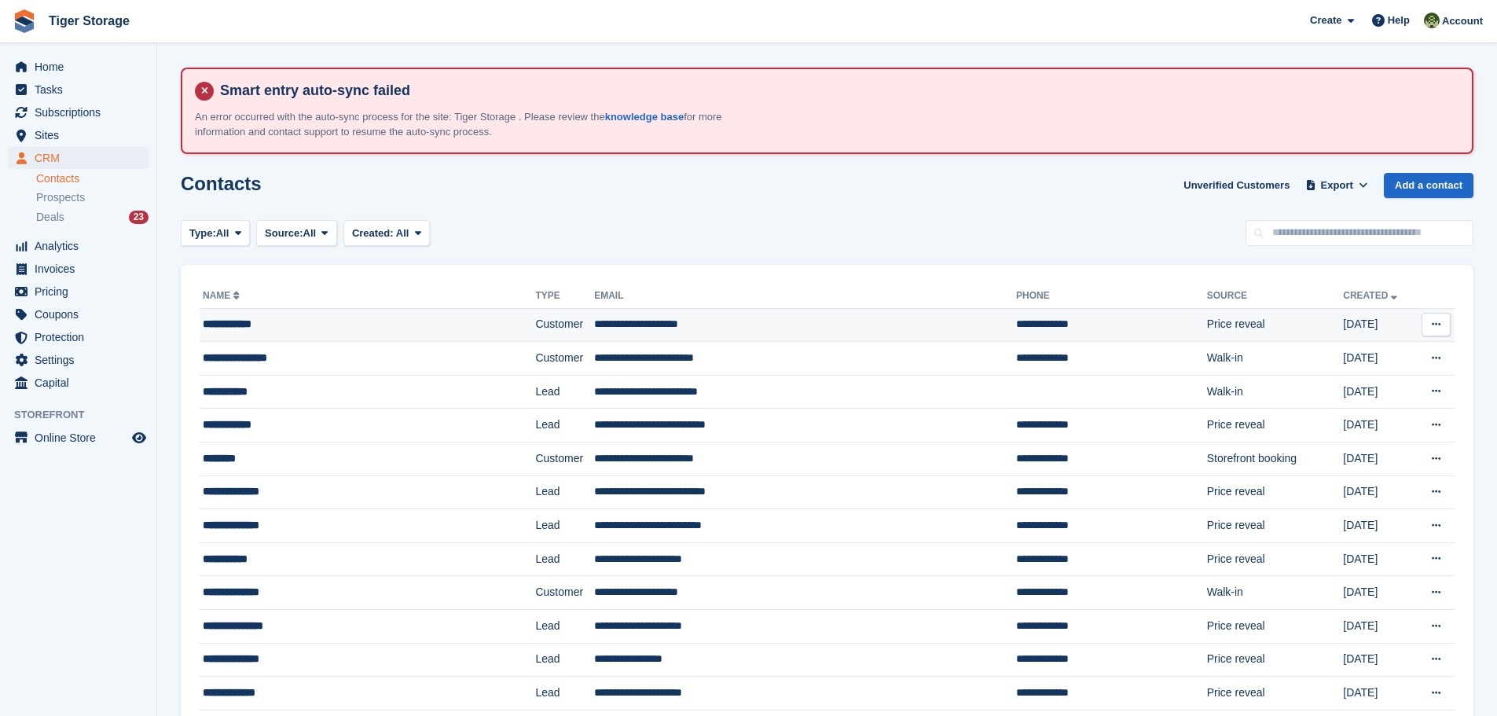
click at [245, 323] on div "**********" at bounding box center [338, 324] width 270 height 17
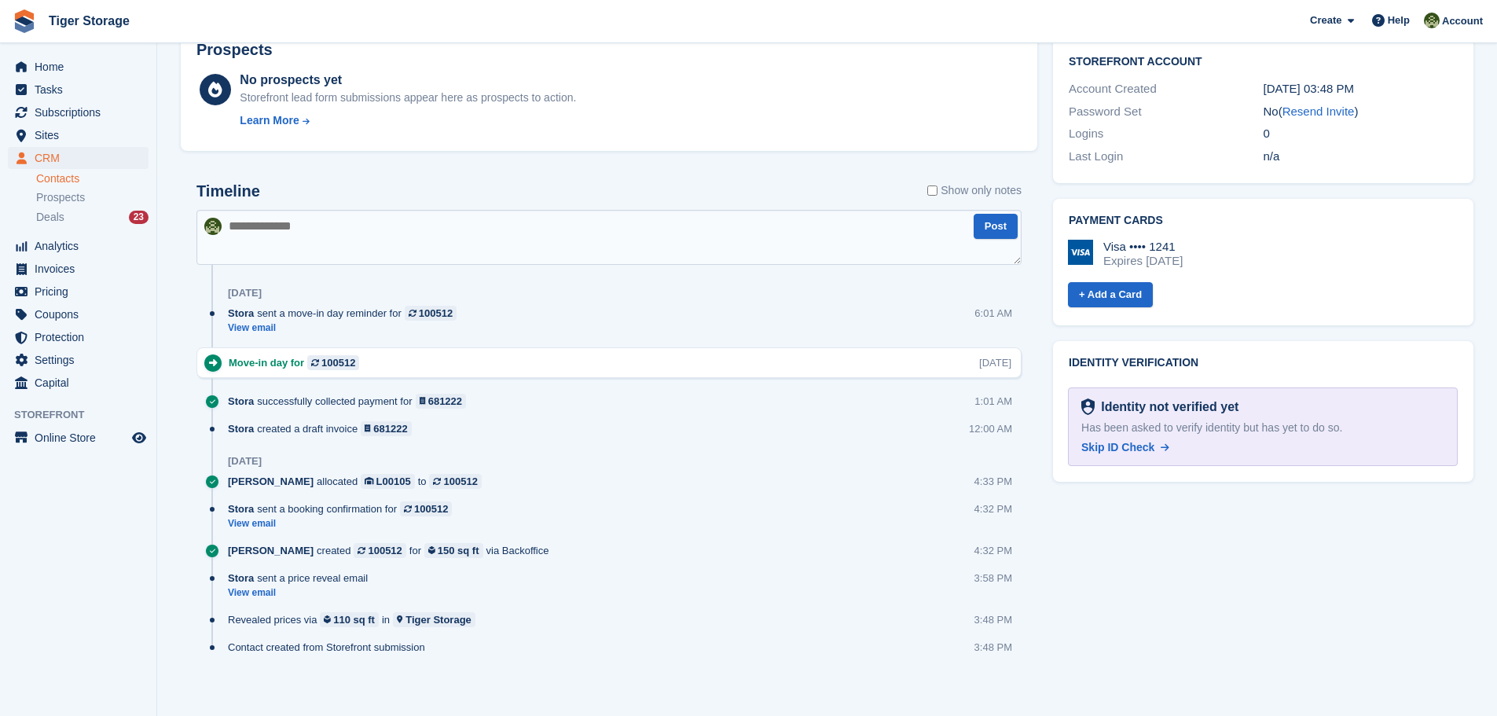
scroll to position [745, 0]
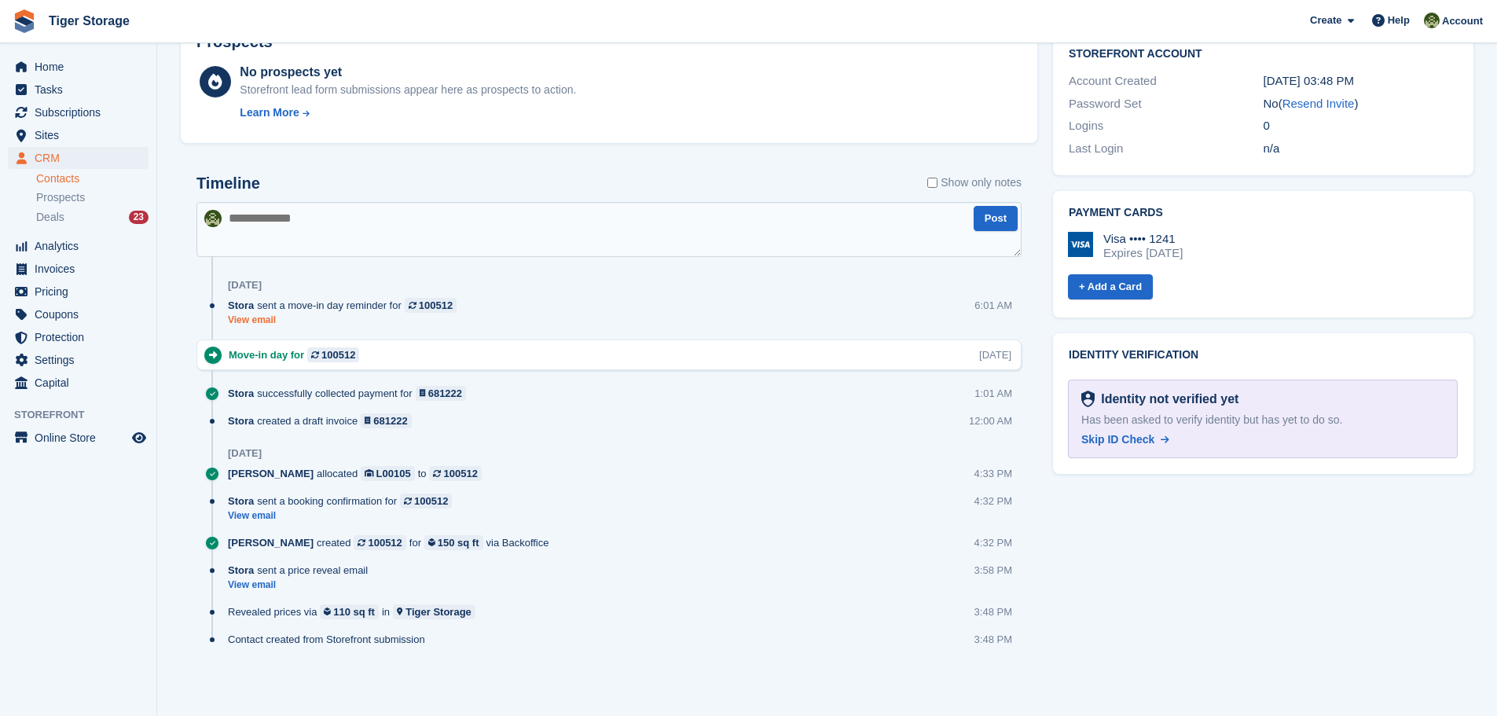
click at [231, 321] on link "View email" at bounding box center [346, 320] width 237 height 13
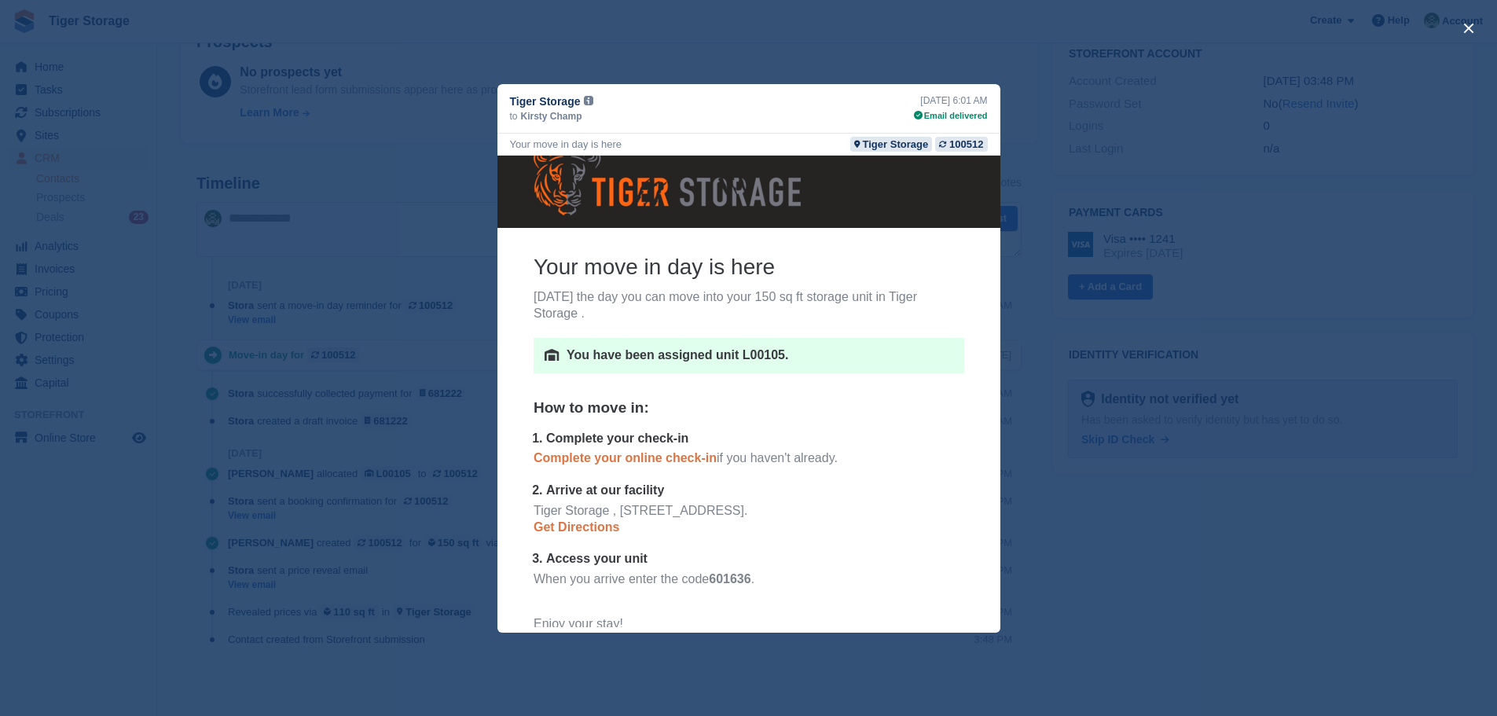
scroll to position [0, 0]
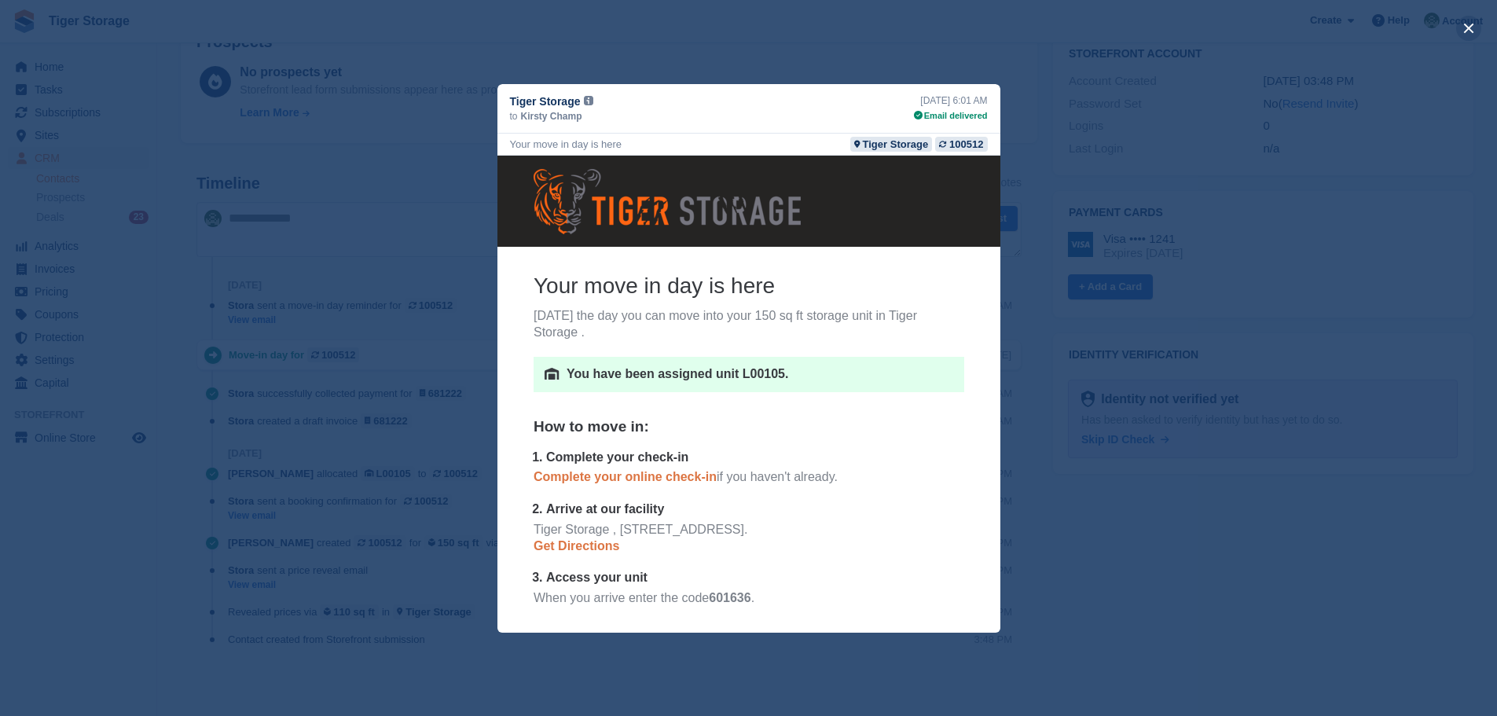
click at [1470, 24] on button "close" at bounding box center [1468, 28] width 25 height 25
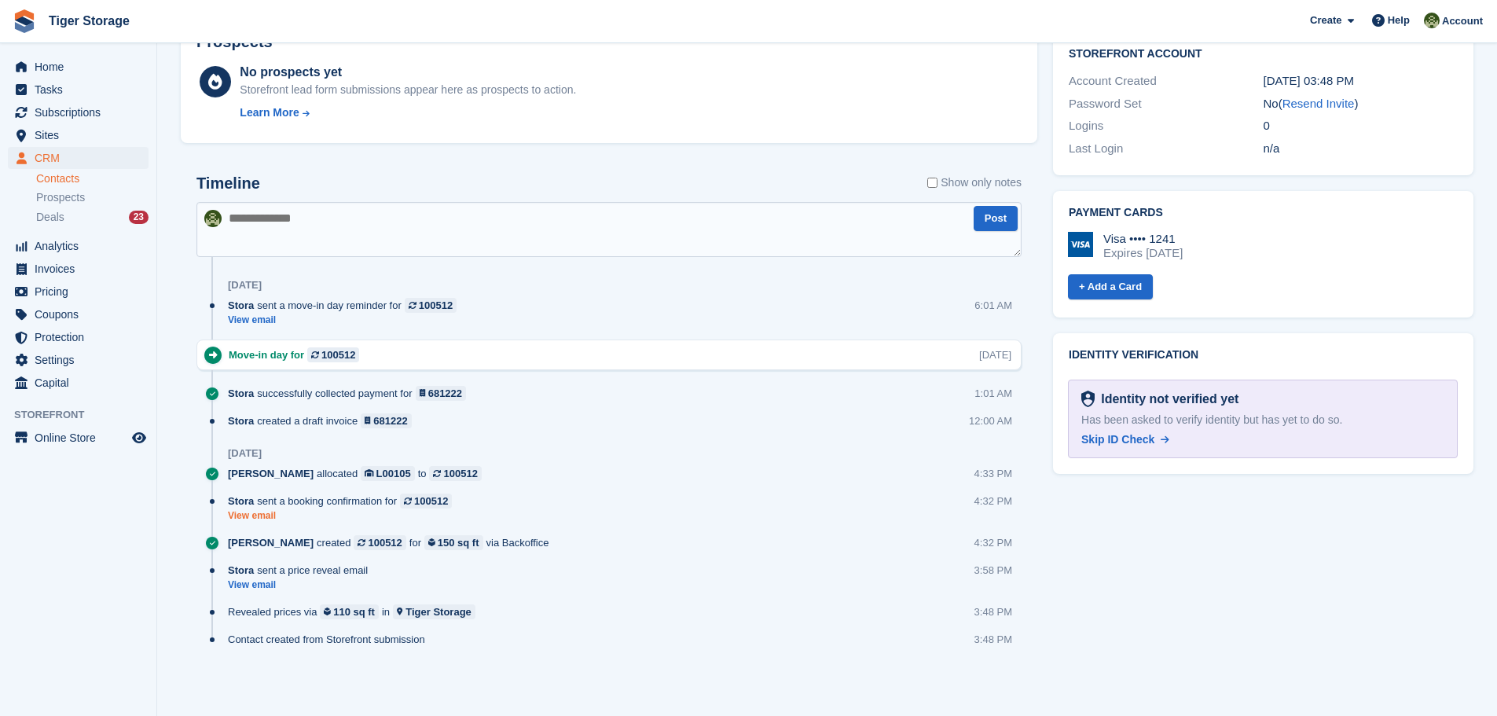
click at [253, 518] on link "View email" at bounding box center [344, 515] width 232 height 13
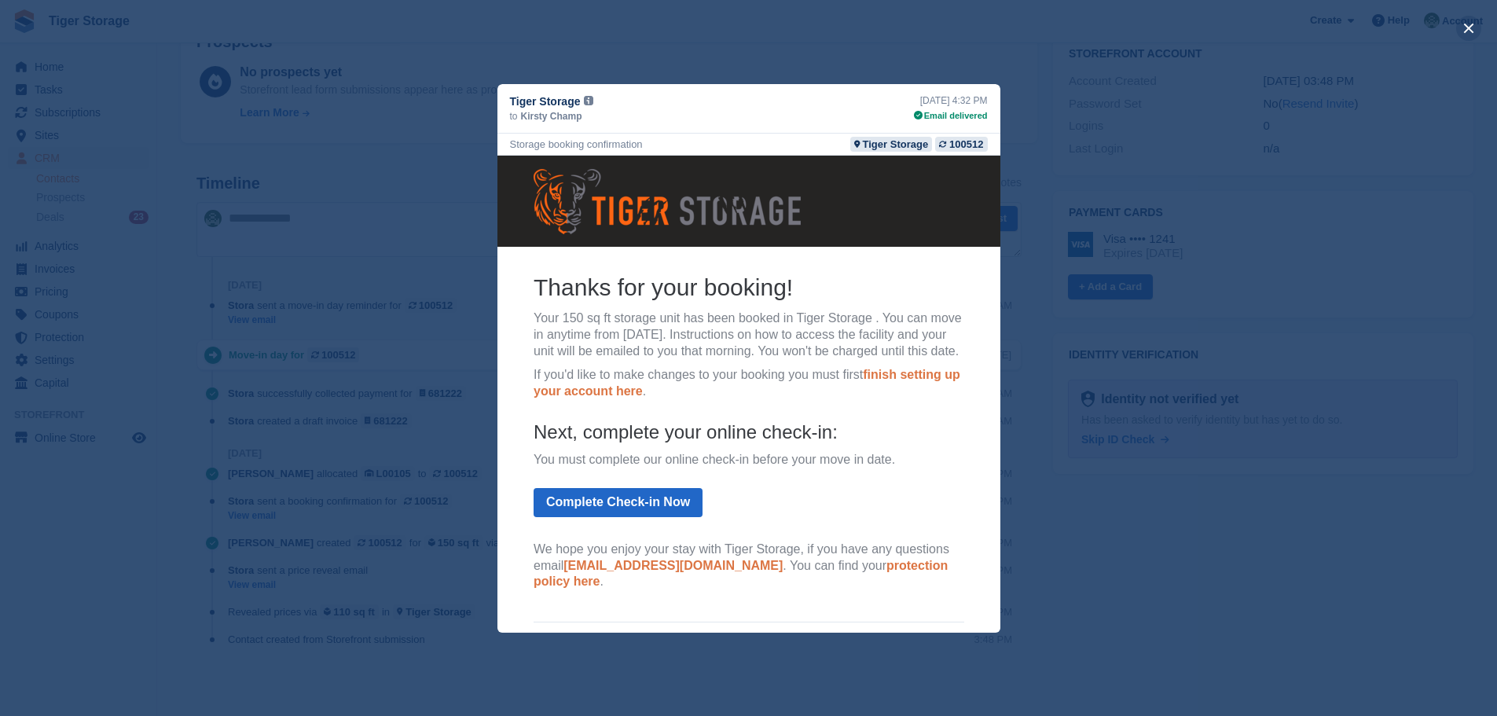
click at [1473, 26] on button "close" at bounding box center [1468, 28] width 25 height 25
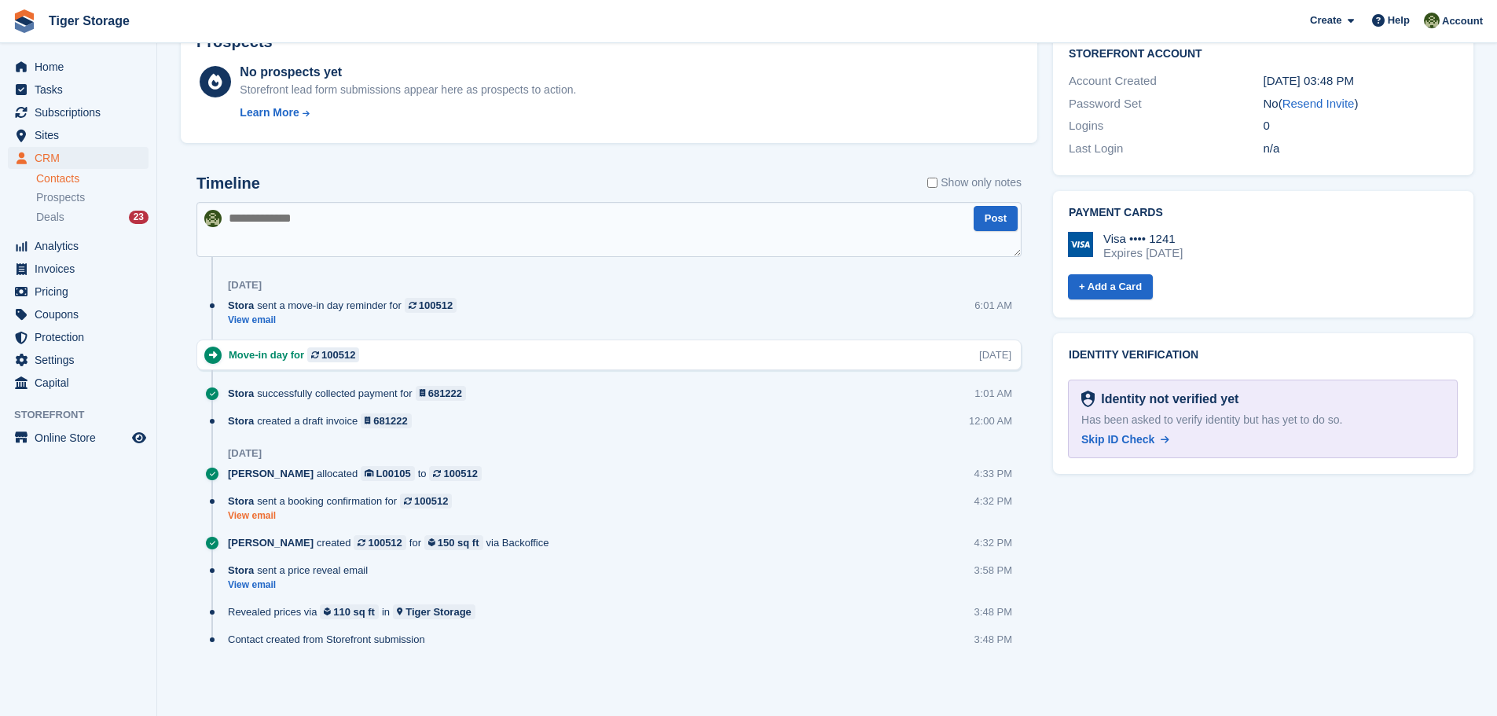
click at [259, 517] on link "View email" at bounding box center [344, 515] width 232 height 13
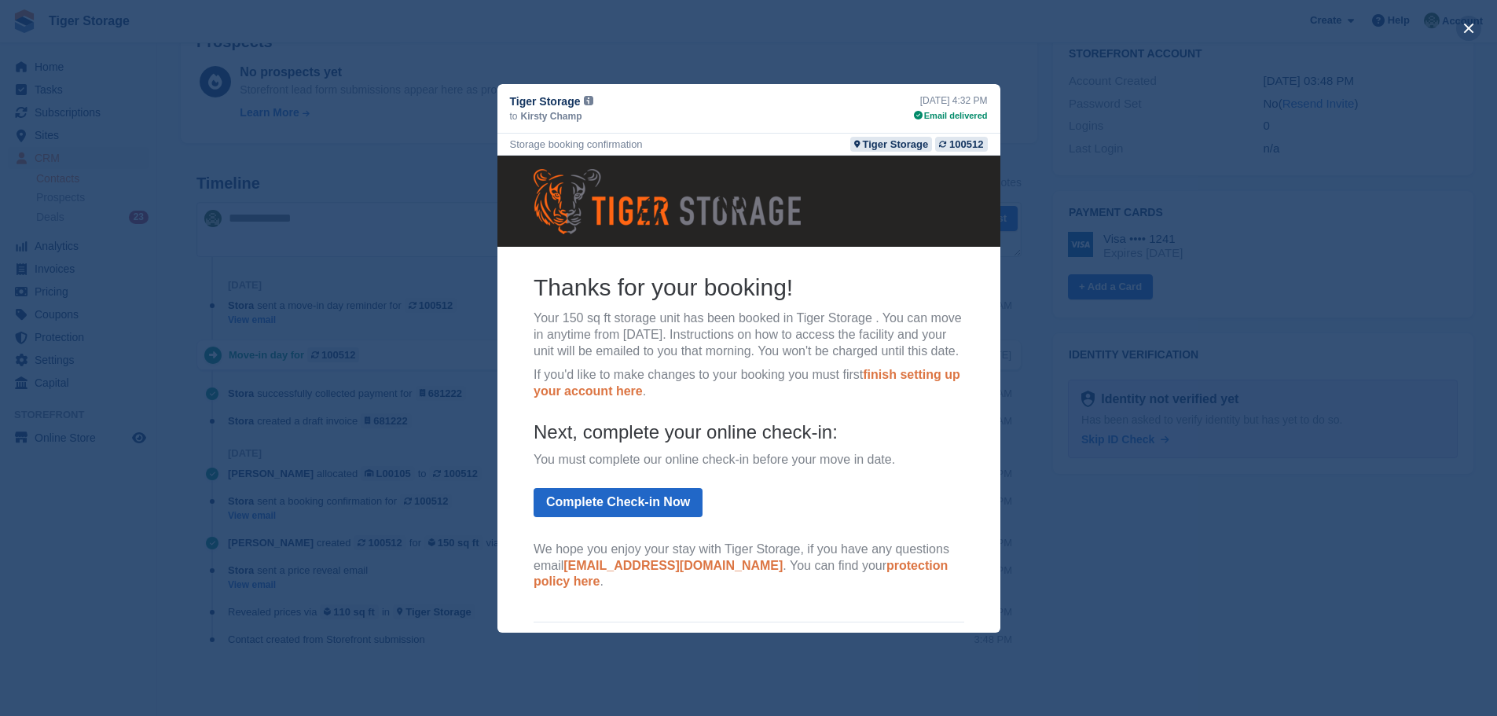
click at [1468, 23] on button "close" at bounding box center [1468, 28] width 25 height 25
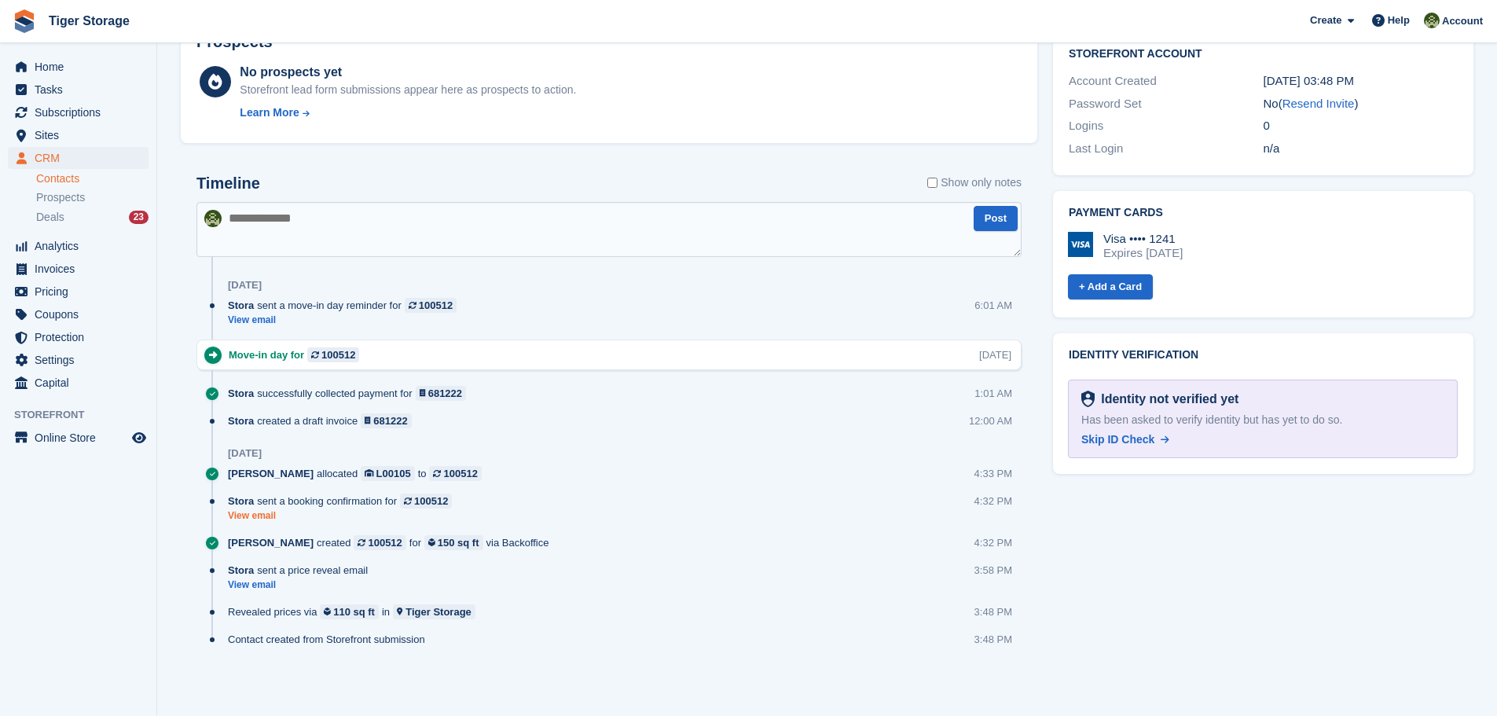
click at [259, 518] on link "View email" at bounding box center [344, 515] width 232 height 13
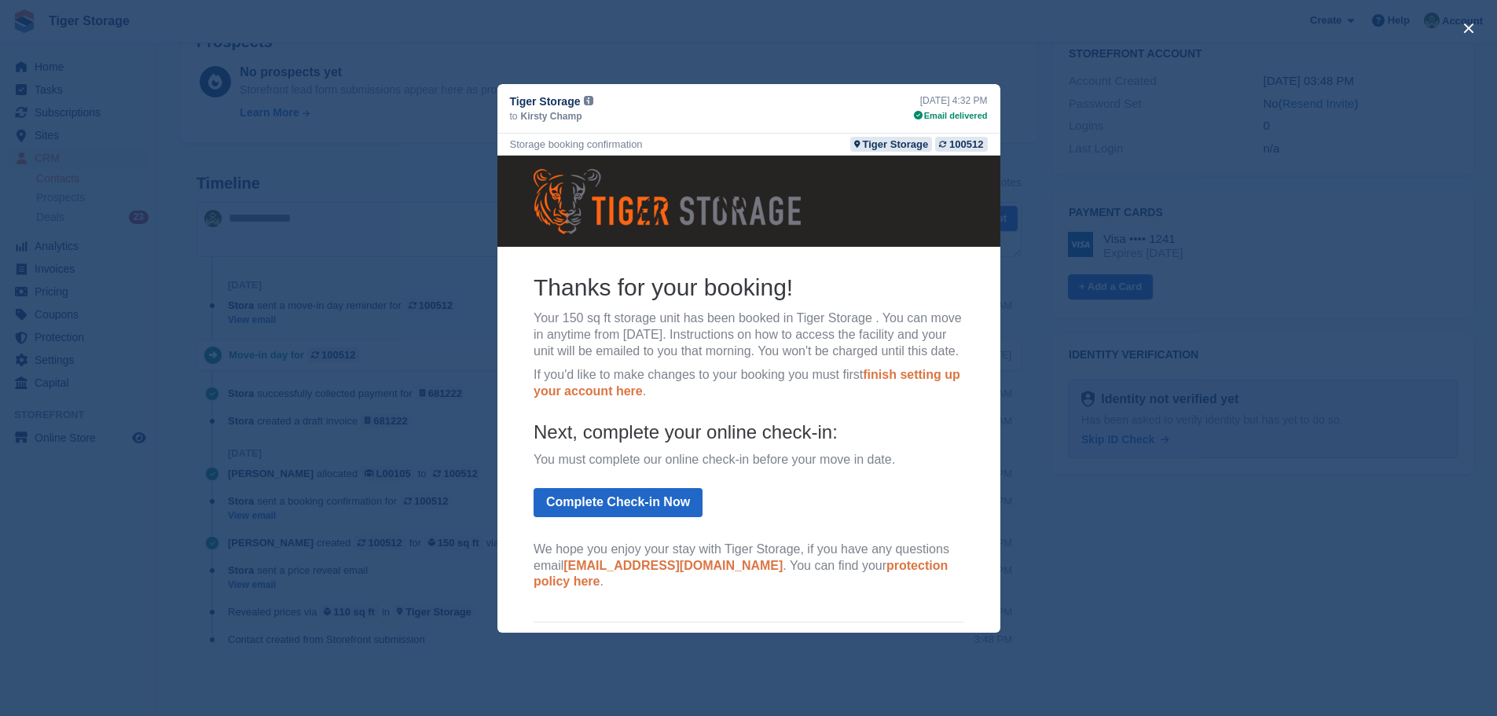
drag, startPoint x: 571, startPoint y: 146, endPoint x: 691, endPoint y: 146, distance: 119.4
click at [691, 146] on div "Storage booking confirmation Tiger Storage 100512" at bounding box center [748, 145] width 503 height 22
click at [907, 487] on td at bounding box center [748, 481] width 431 height 12
click at [1467, 26] on button "close" at bounding box center [1468, 28] width 25 height 25
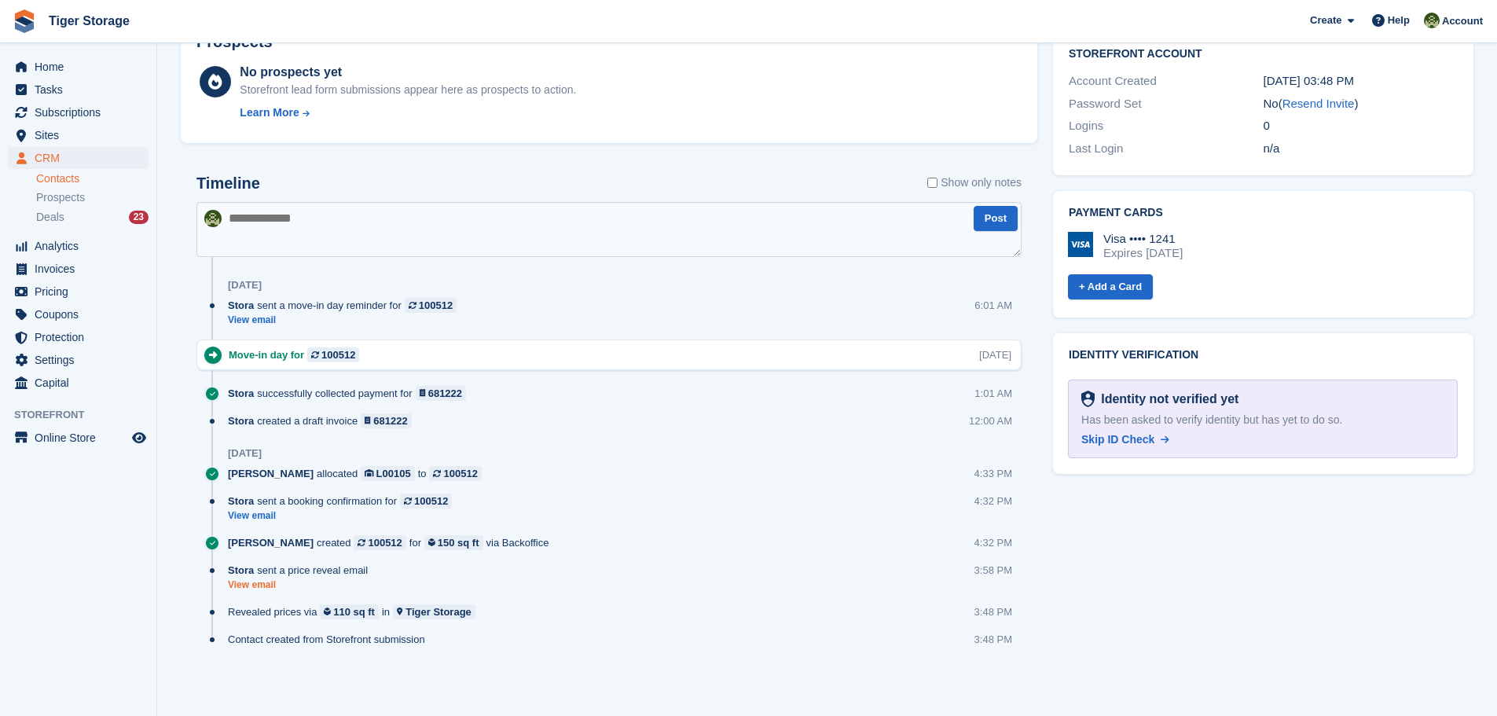
click at [255, 590] on link "View email" at bounding box center [302, 584] width 148 height 13
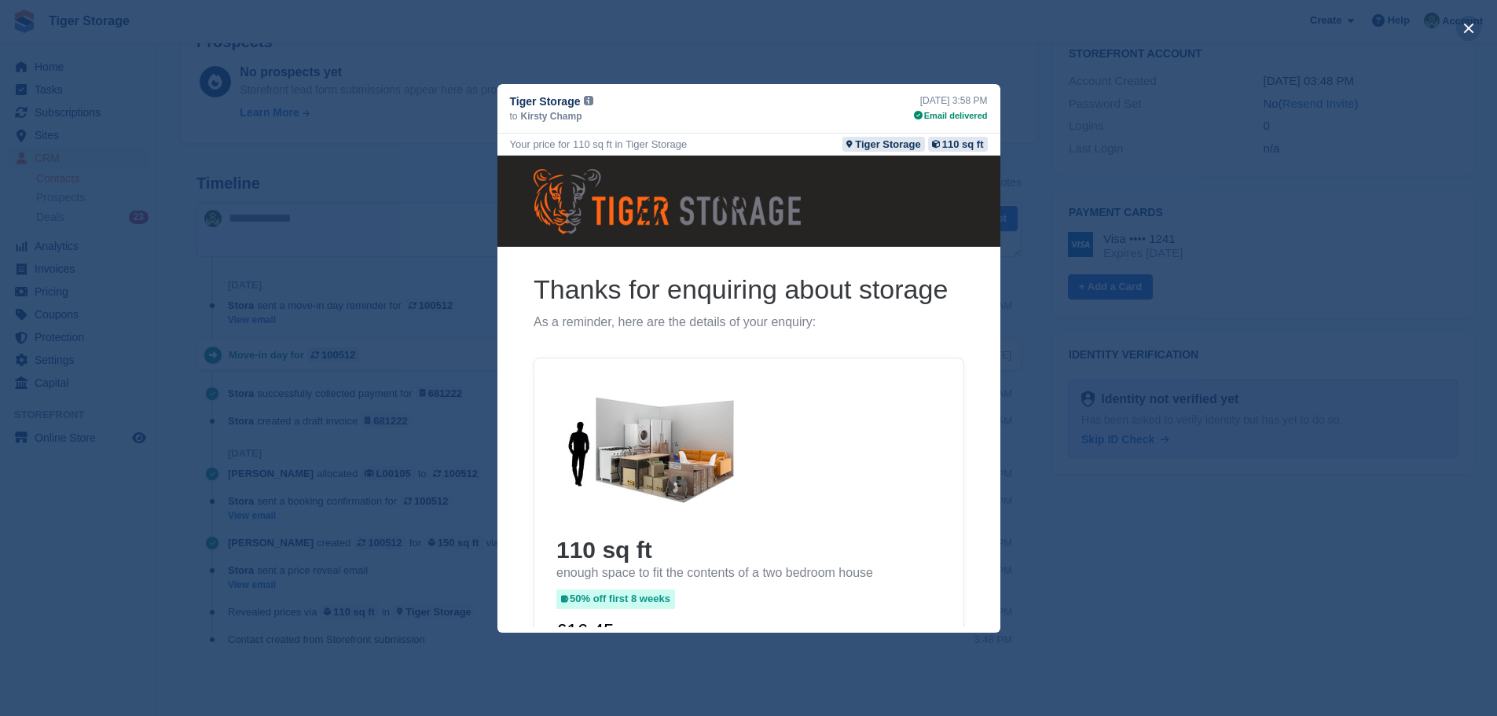
click at [1470, 27] on button "close" at bounding box center [1468, 28] width 25 height 25
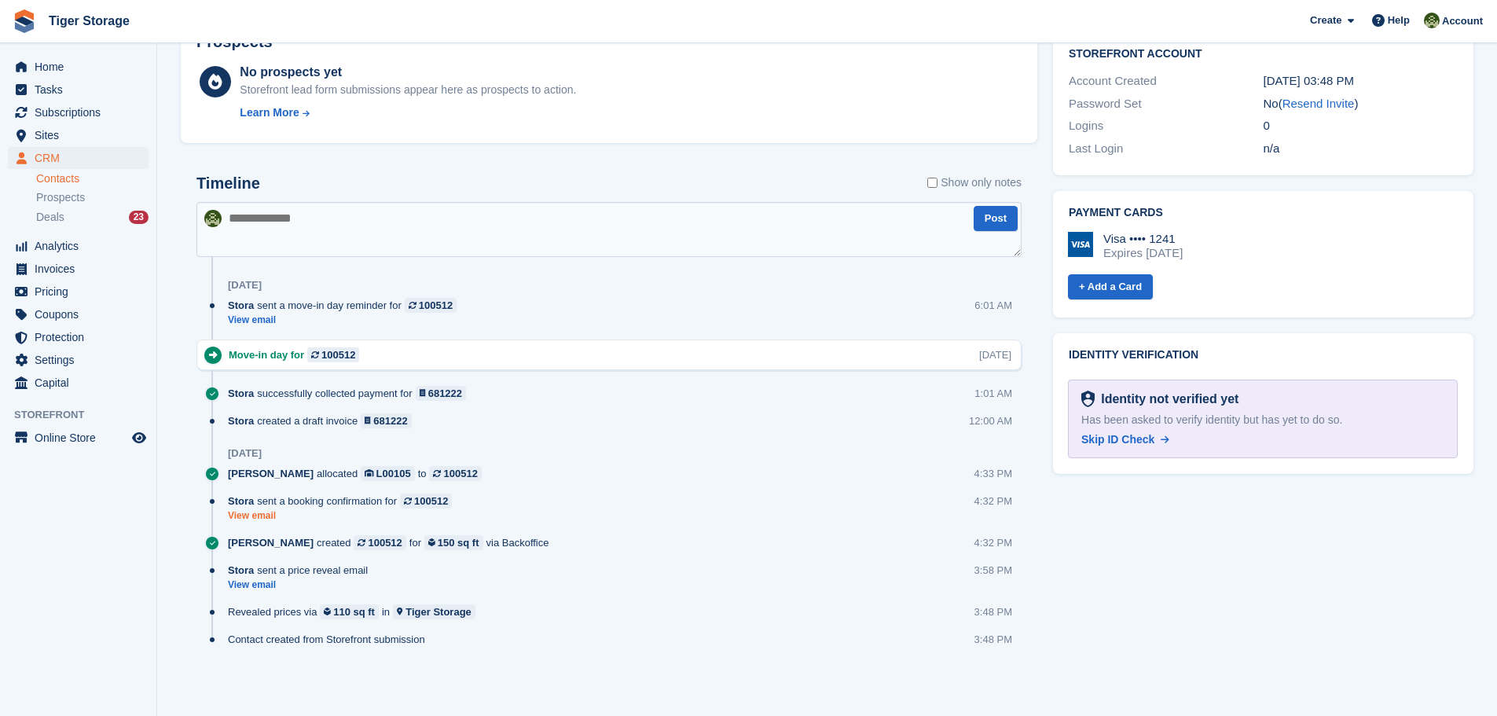
click at [259, 513] on link "View email" at bounding box center [344, 515] width 232 height 13
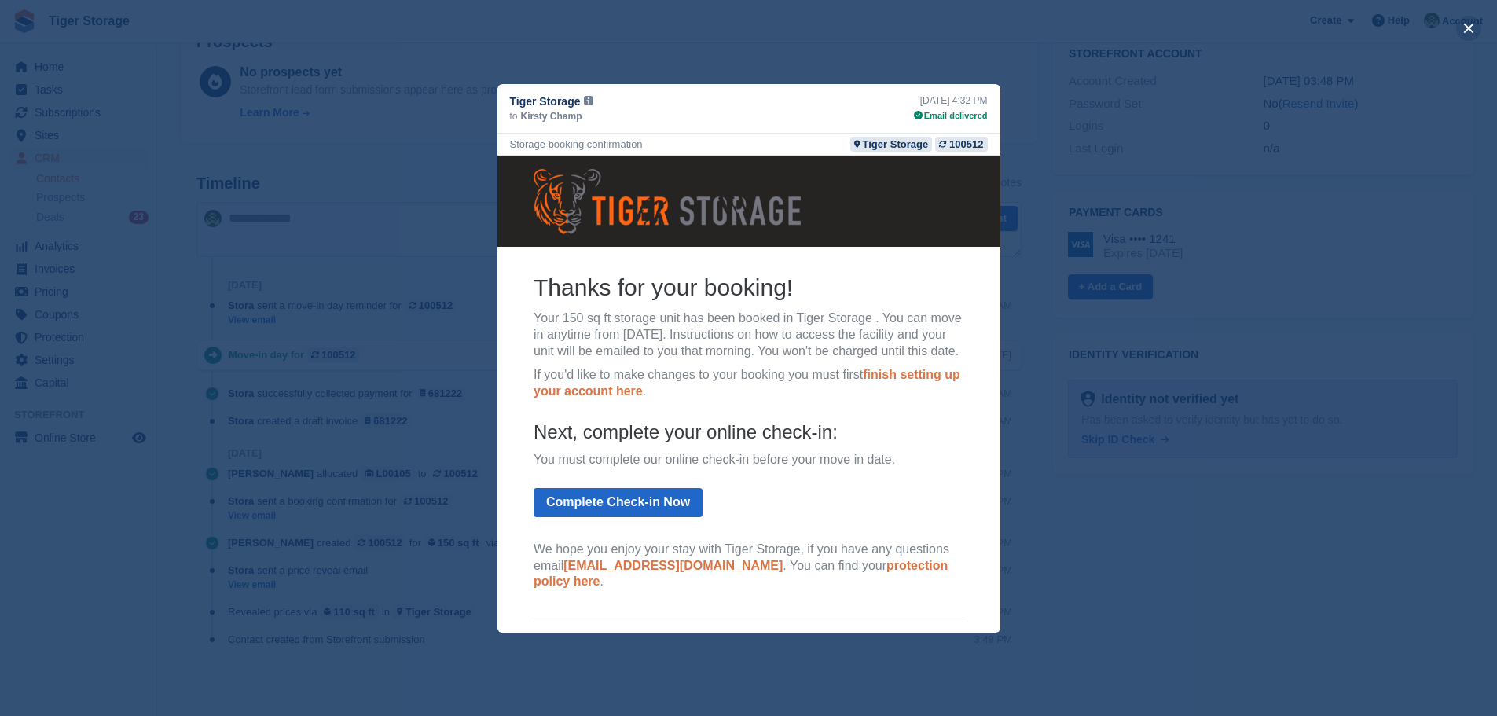
click at [1472, 26] on button "close" at bounding box center [1468, 28] width 25 height 25
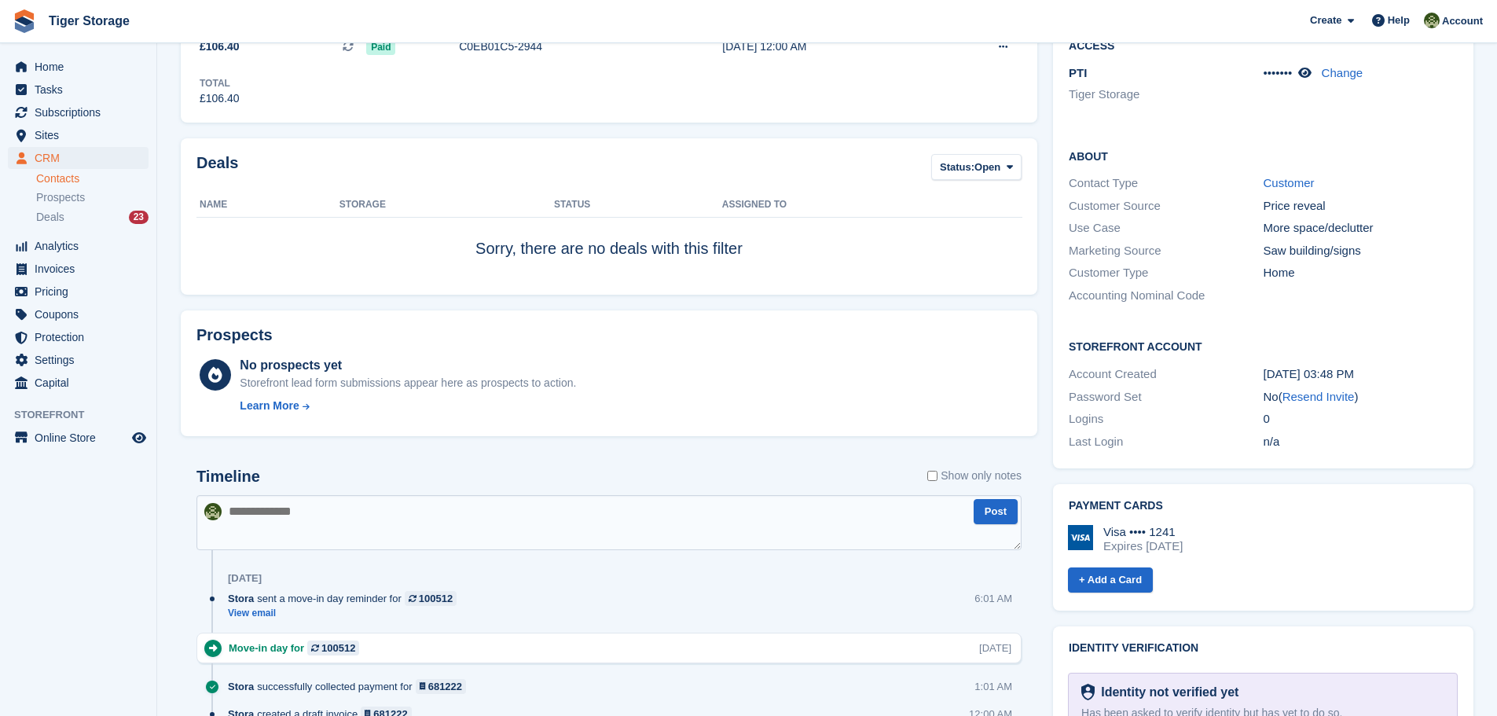
scroll to position [195, 0]
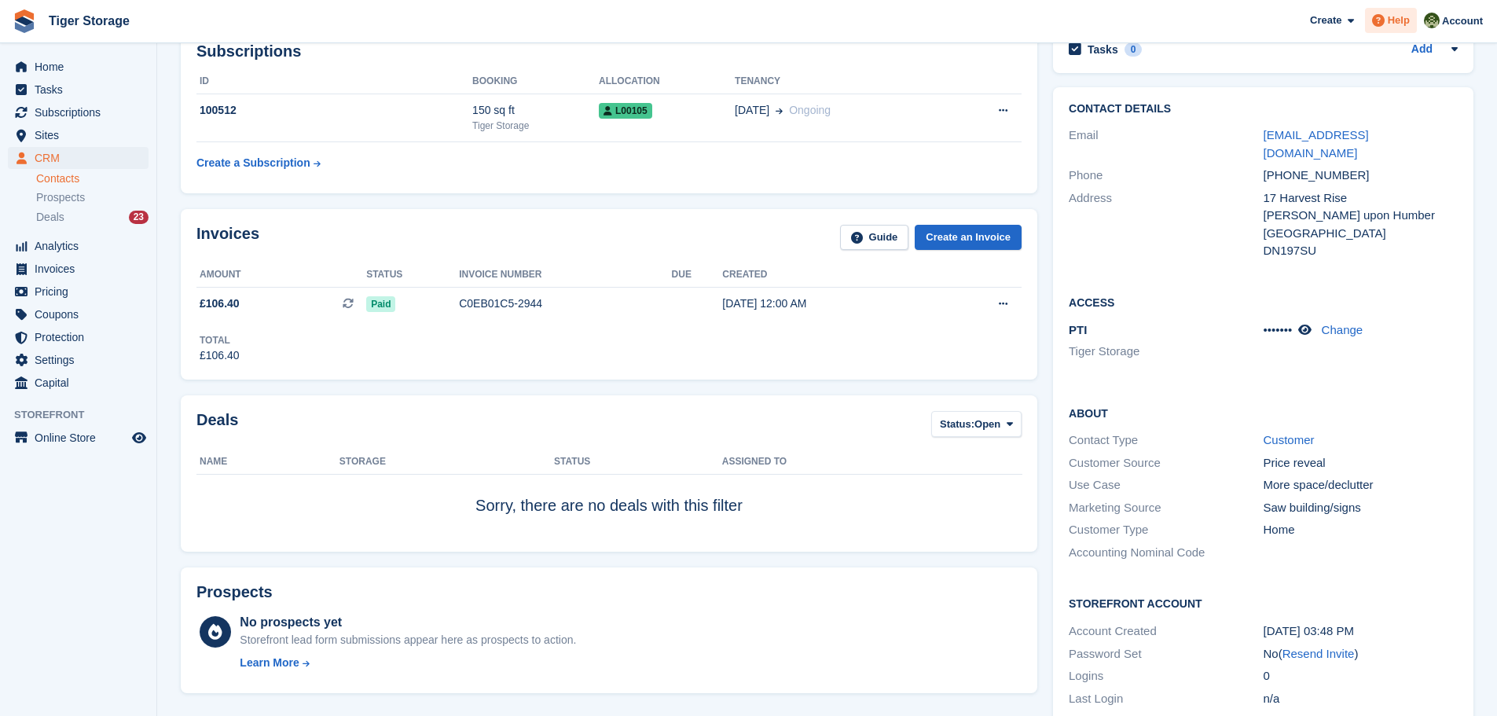
click at [1397, 25] on span "Help" at bounding box center [1399, 21] width 22 height 16
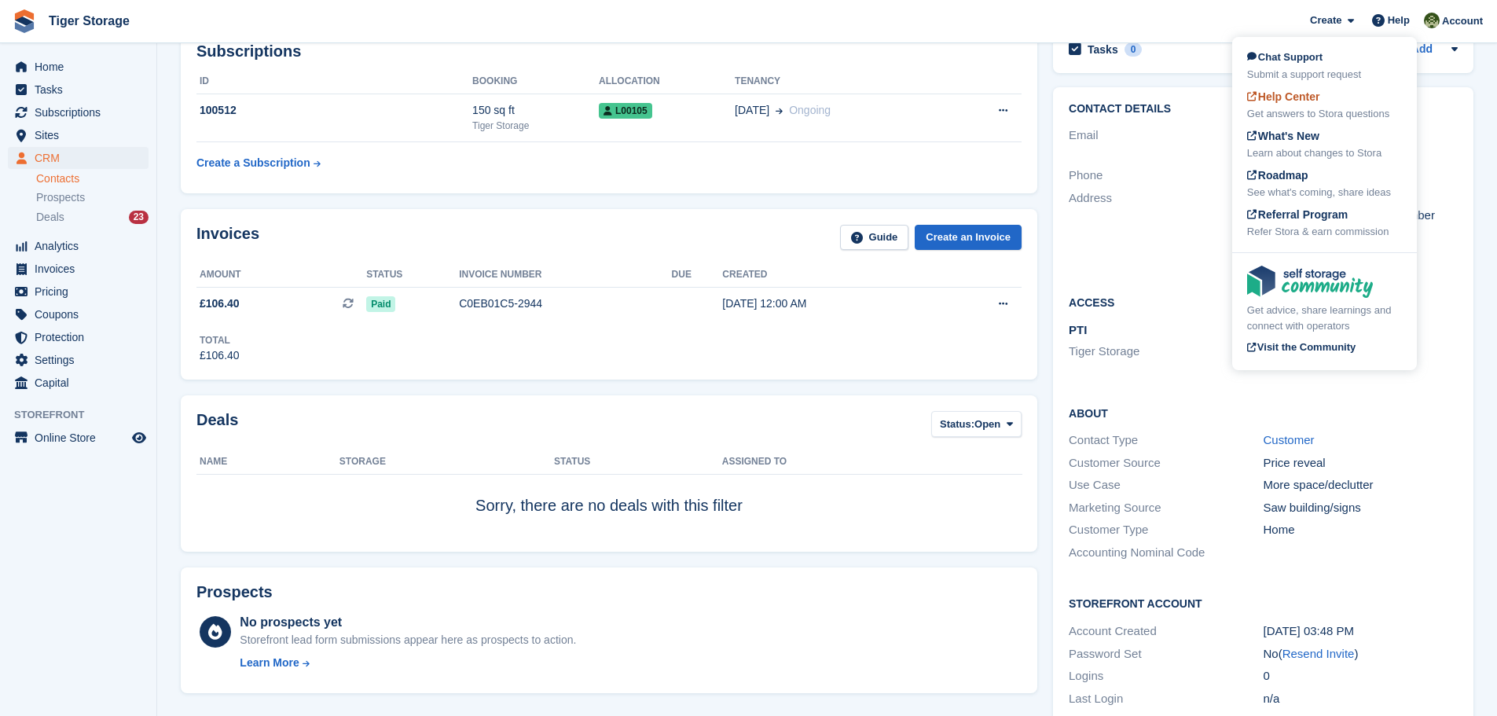
click at [1301, 106] on div "Get answers to Stora questions" at bounding box center [1324, 114] width 155 height 16
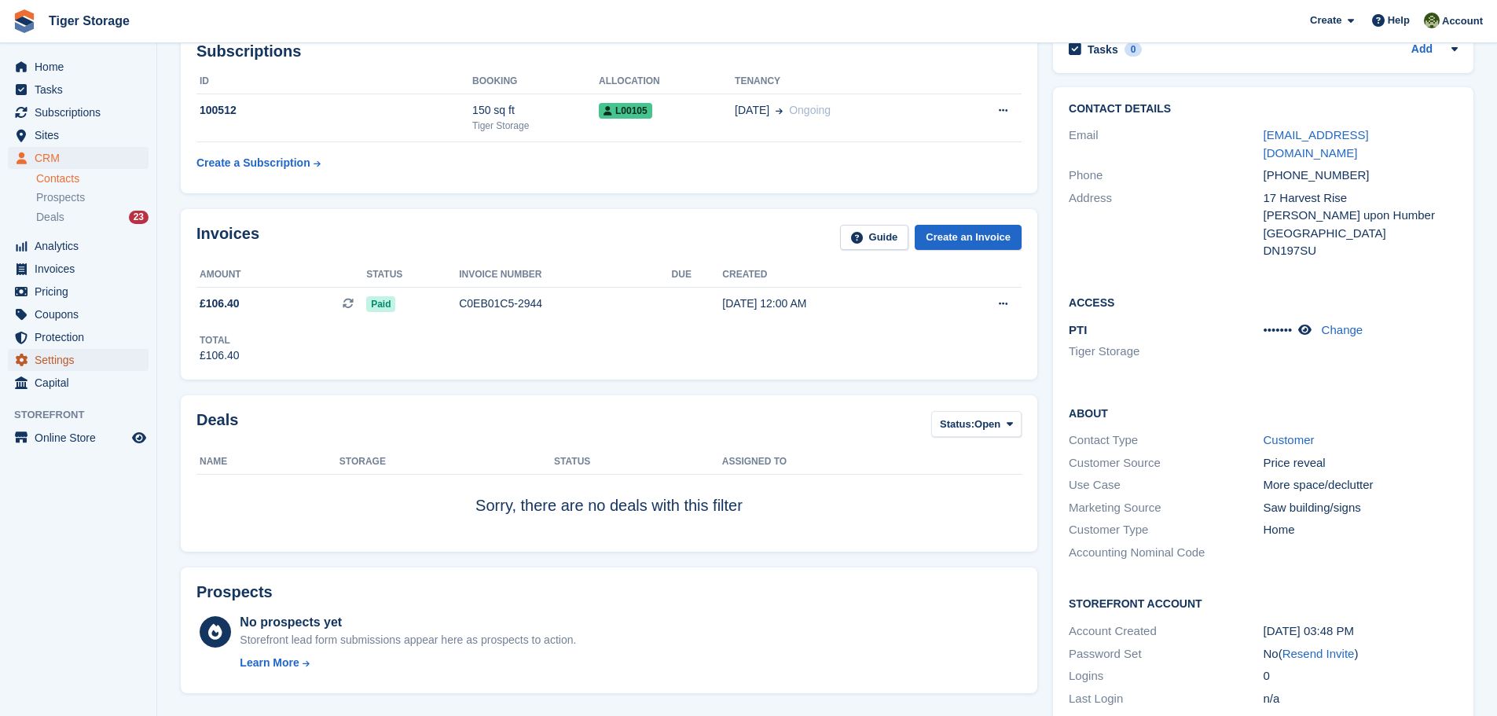
click at [39, 364] on span "Settings" at bounding box center [82, 360] width 94 height 22
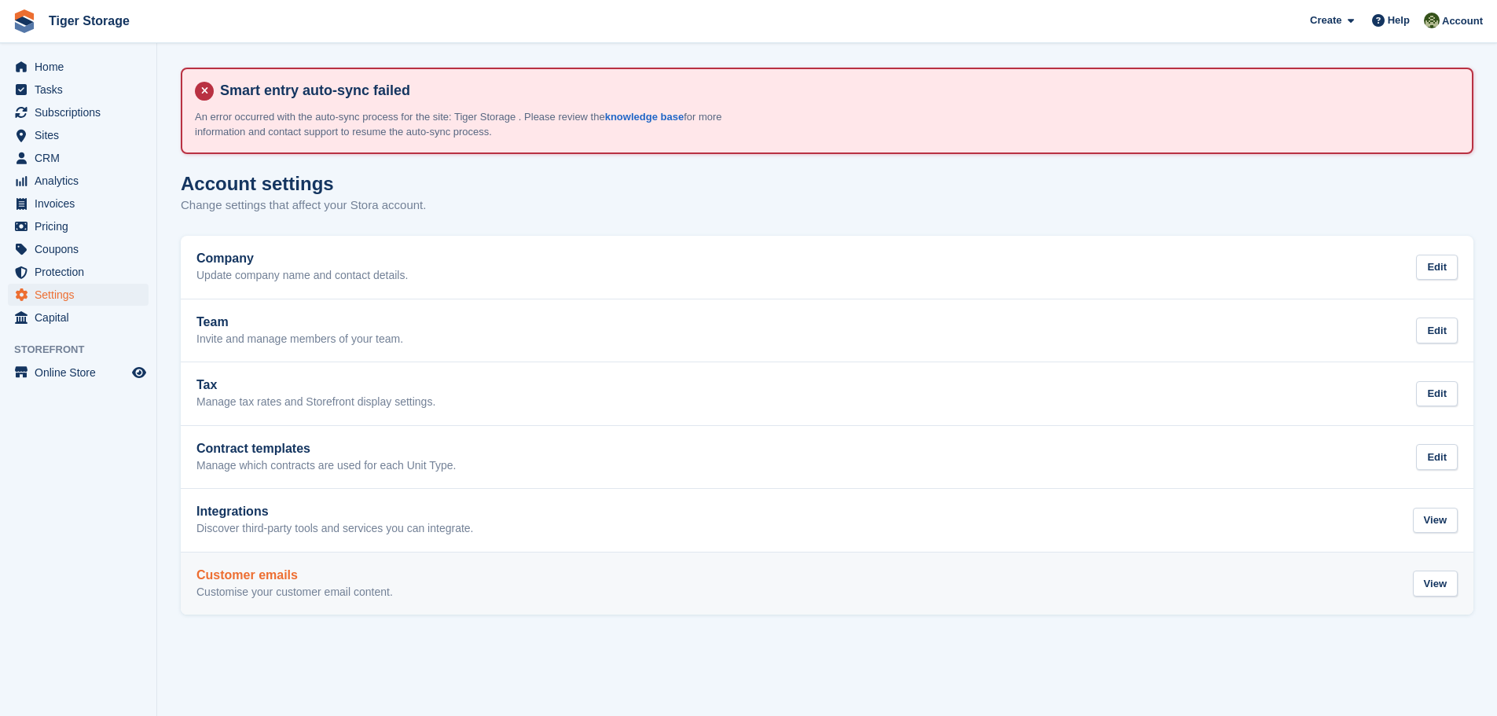
click at [239, 574] on h2 "Customer emails" at bounding box center [294, 575] width 196 height 14
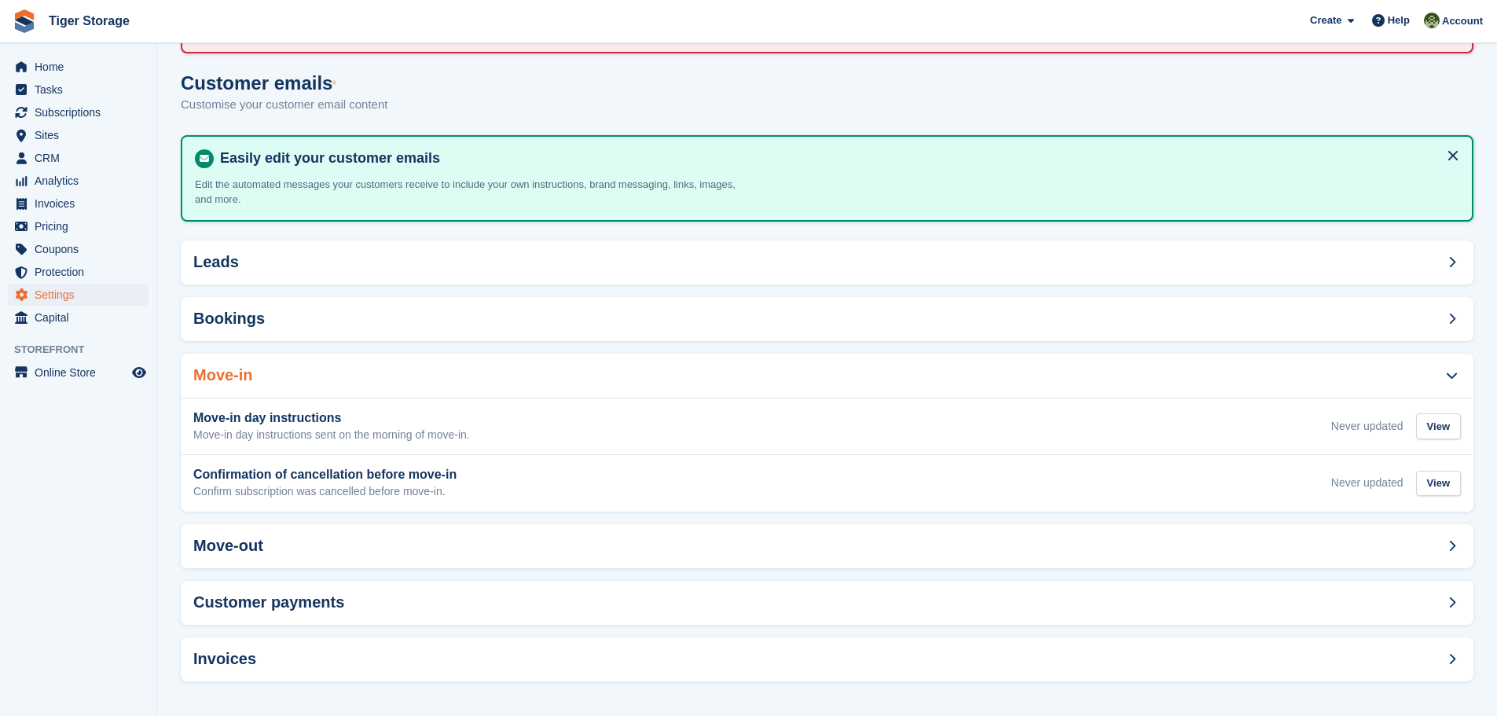
scroll to position [102, 0]
click at [245, 320] on h2 "Bookings" at bounding box center [229, 317] width 72 height 18
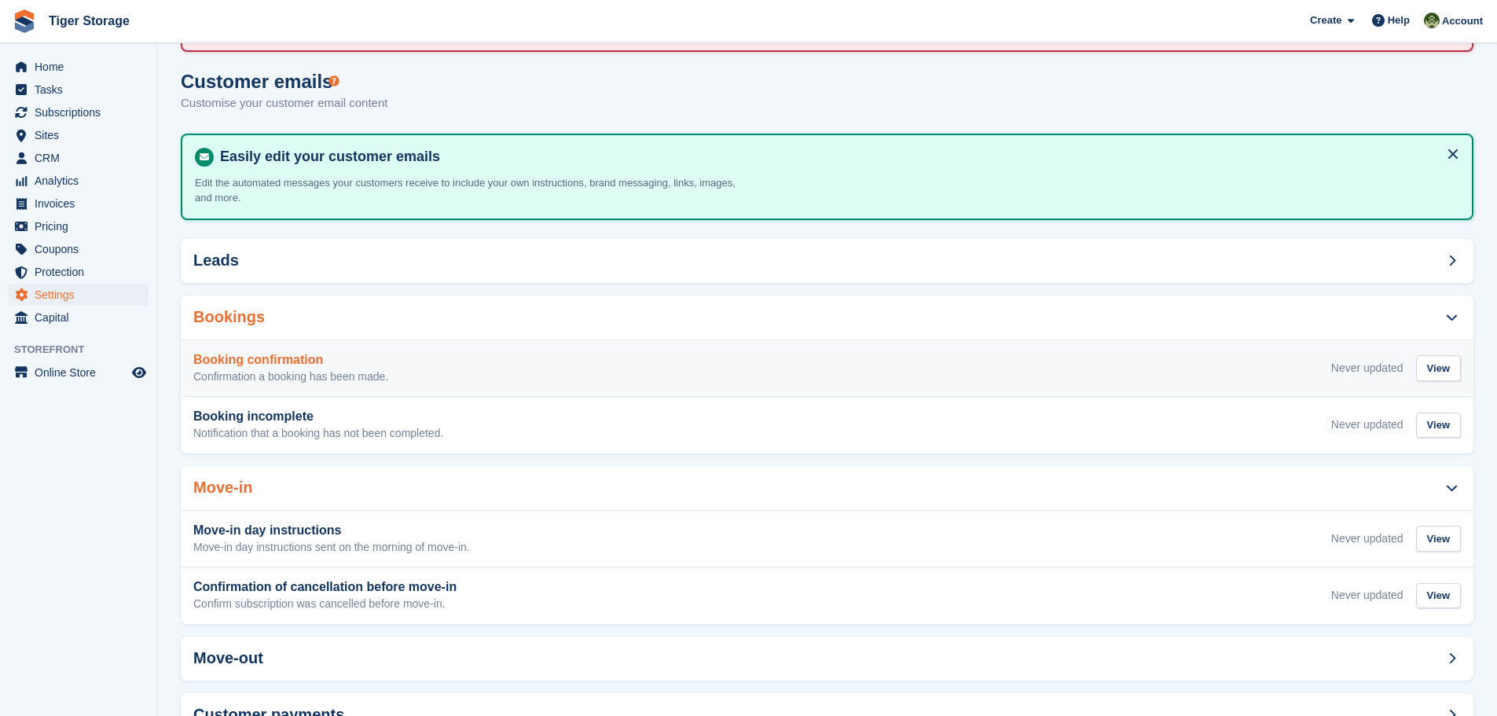
click at [273, 362] on h3 "Booking confirmation" at bounding box center [290, 360] width 195 height 14
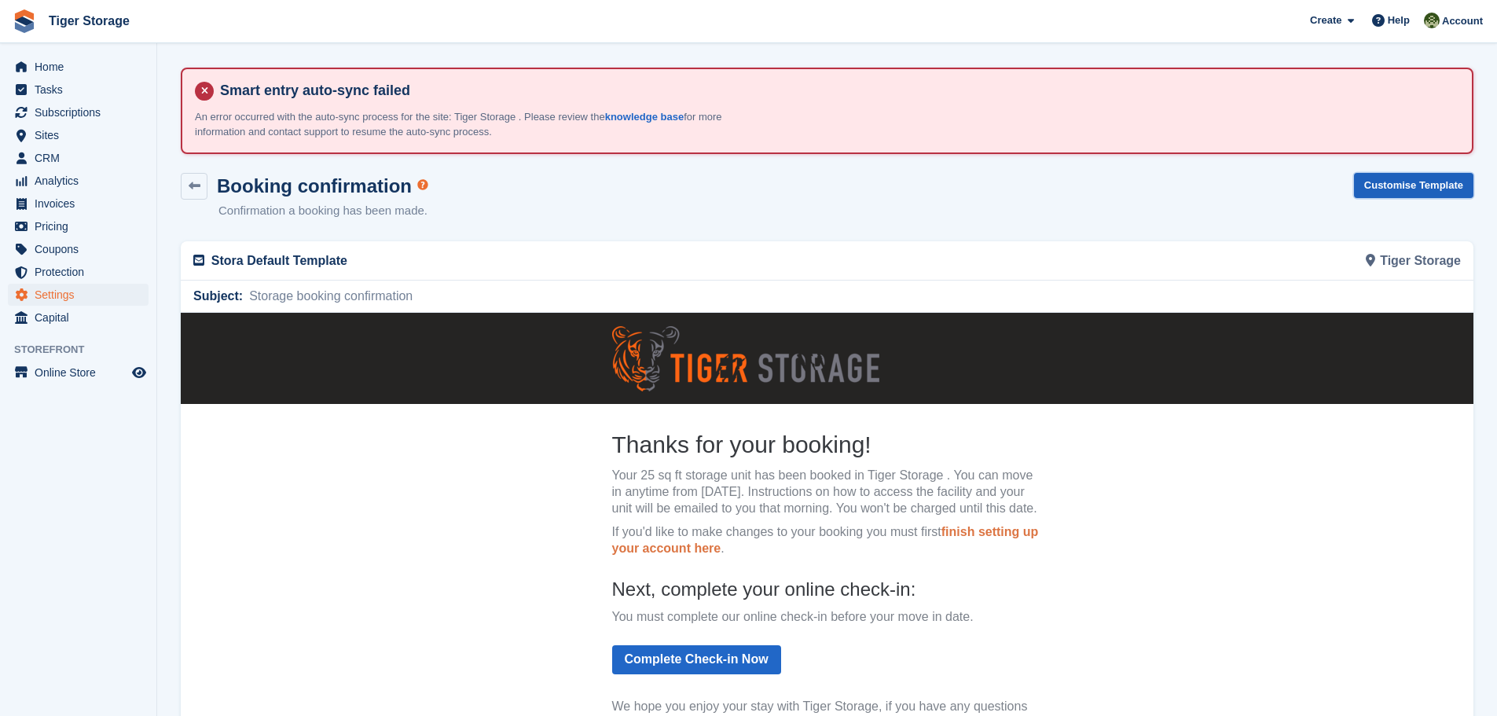
click at [1401, 190] on link "Customise Template" at bounding box center [1413, 186] width 119 height 26
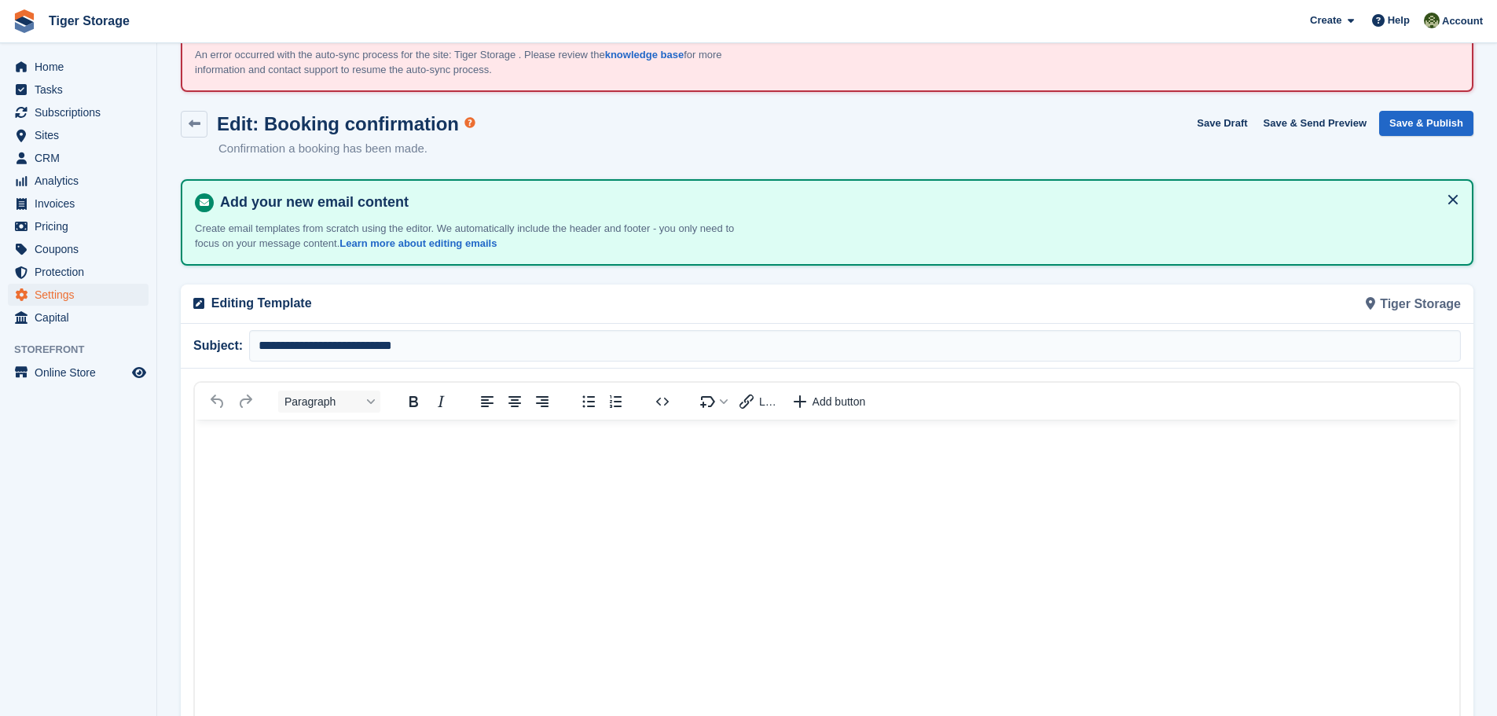
scroll to position [8, 0]
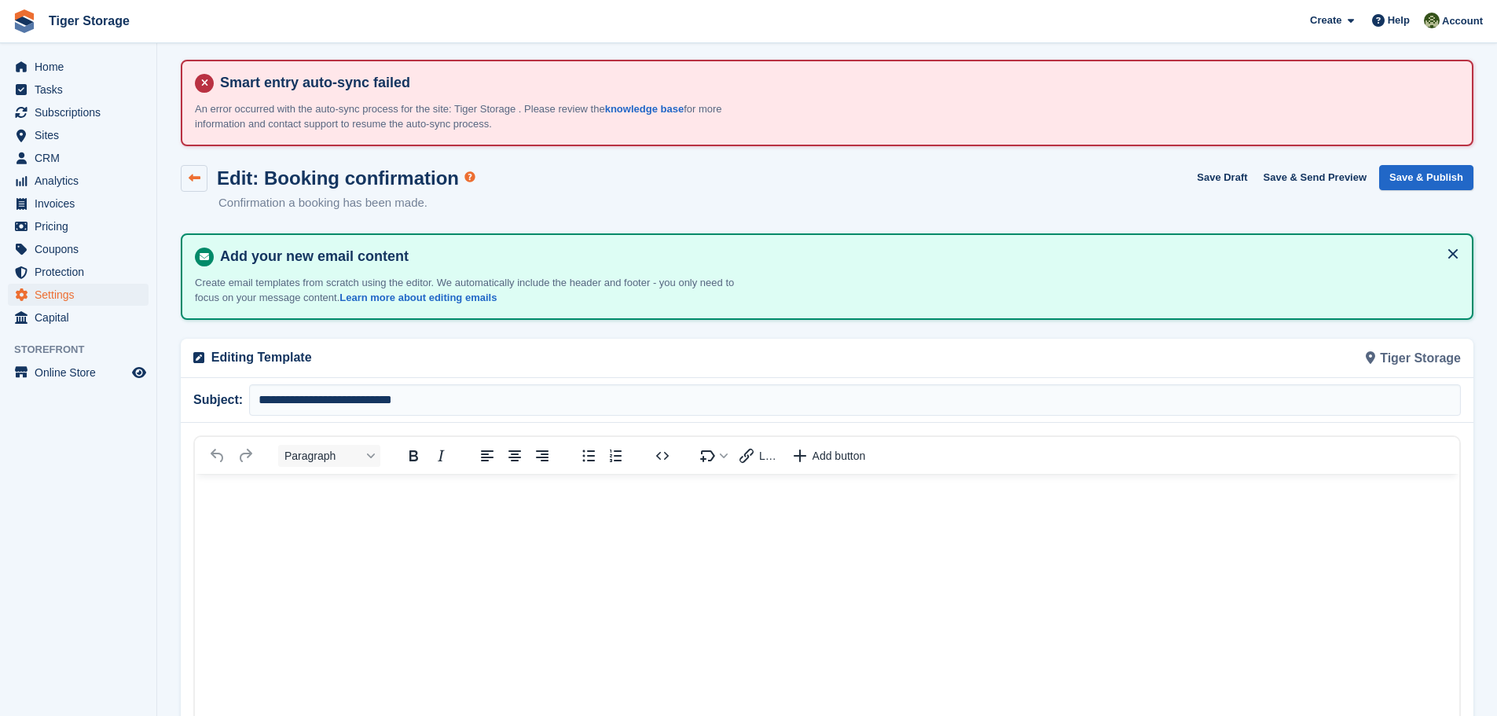
click at [198, 177] on icon at bounding box center [195, 178] width 12 height 12
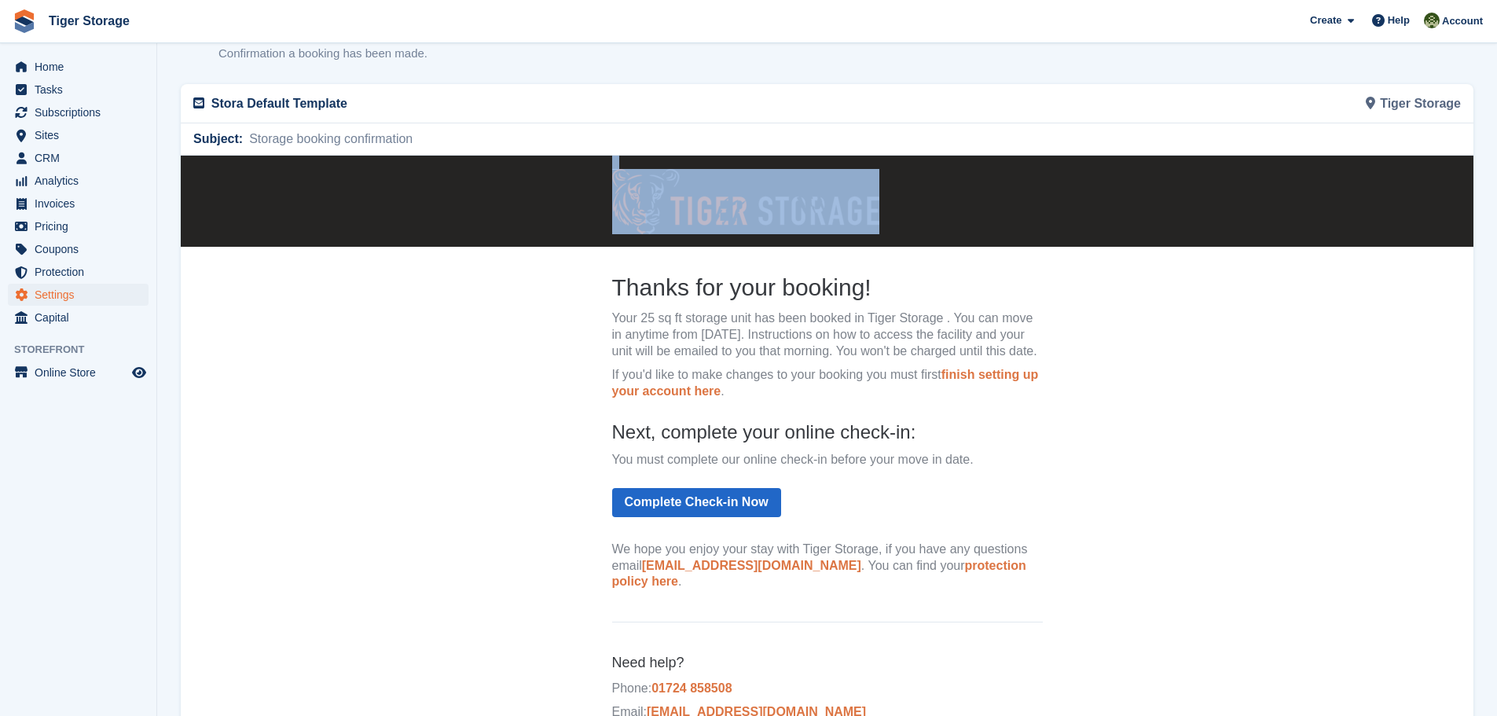
scroll to position [262, 0]
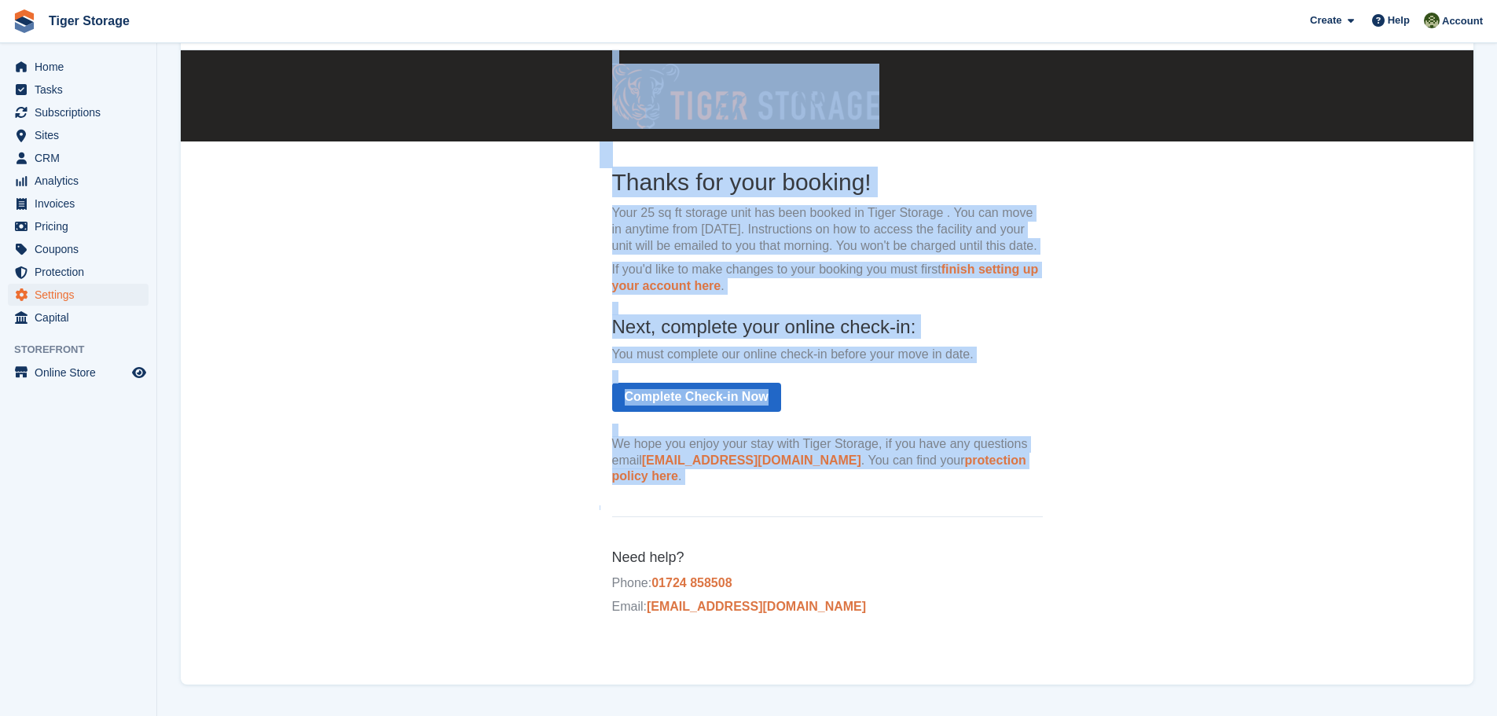
drag, startPoint x: 200, startPoint y: 53, endPoint x: 919, endPoint y: 635, distance: 924.8
click at [919, 635] on center "Thanks for your booking! Your 25 sq ft storage unit has been booked in Tiger St…" at bounding box center [827, 342] width 1293 height 585
copy center "Thanks for your booking! Your 25 sq ft storage unit has been booked in Tiger St…"
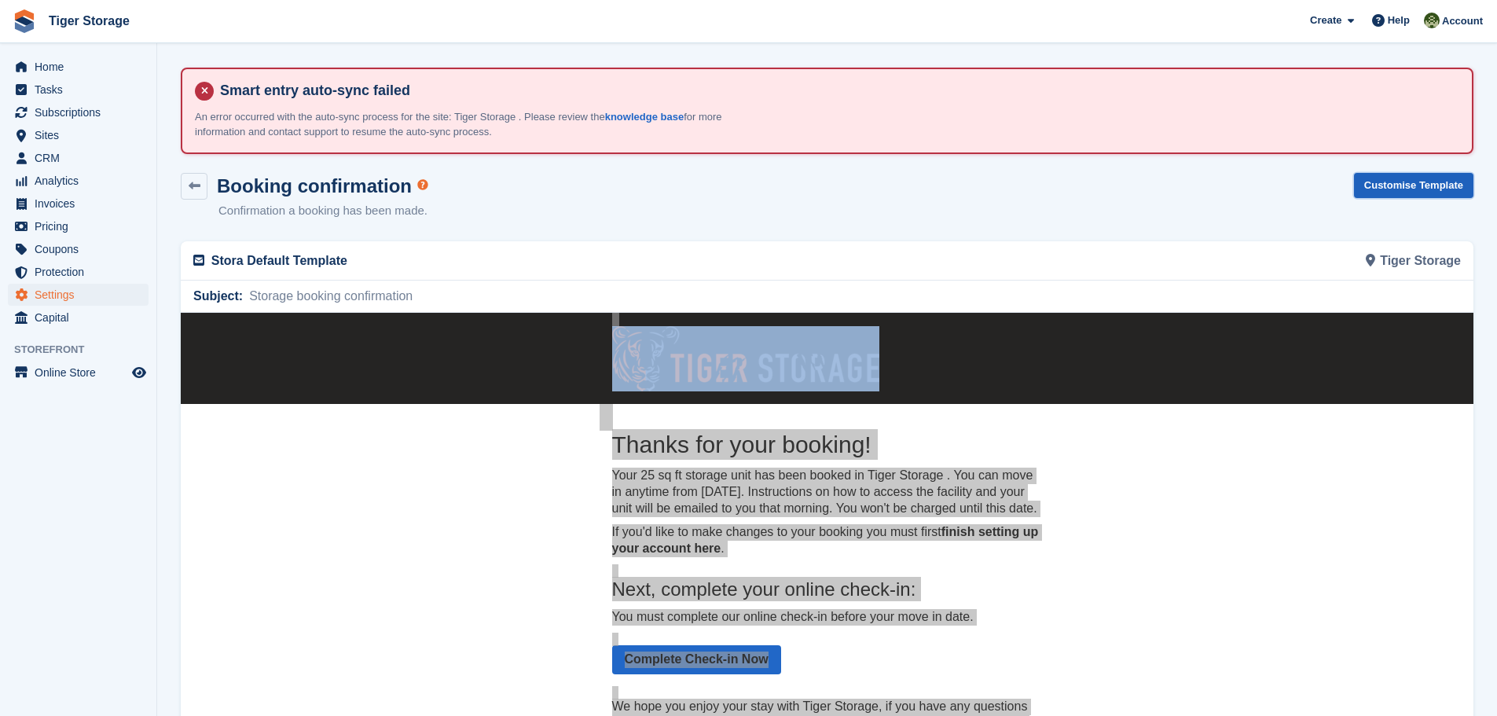
click at [1412, 183] on link "Customise Template" at bounding box center [1413, 186] width 119 height 26
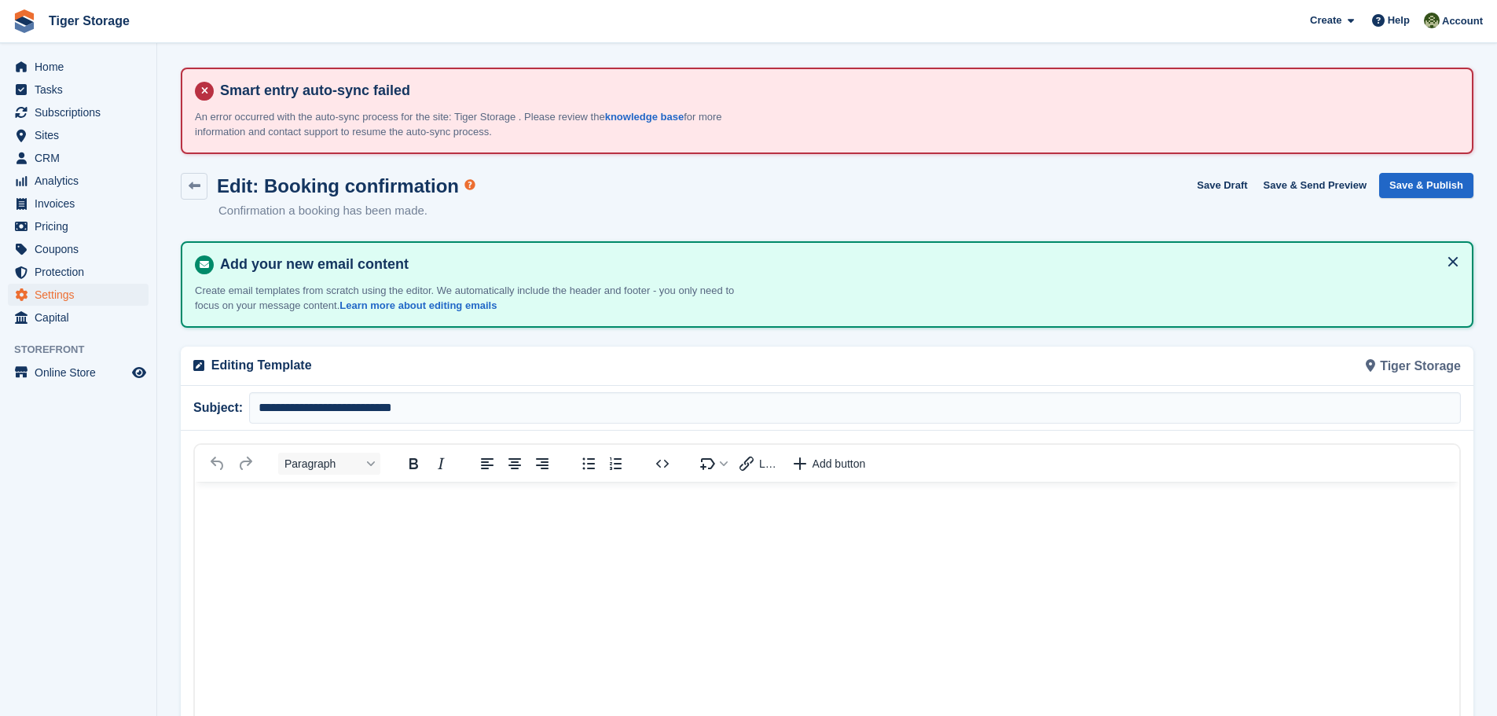
click at [279, 512] on p "Rich Text Area" at bounding box center [827, 505] width 1233 height 17
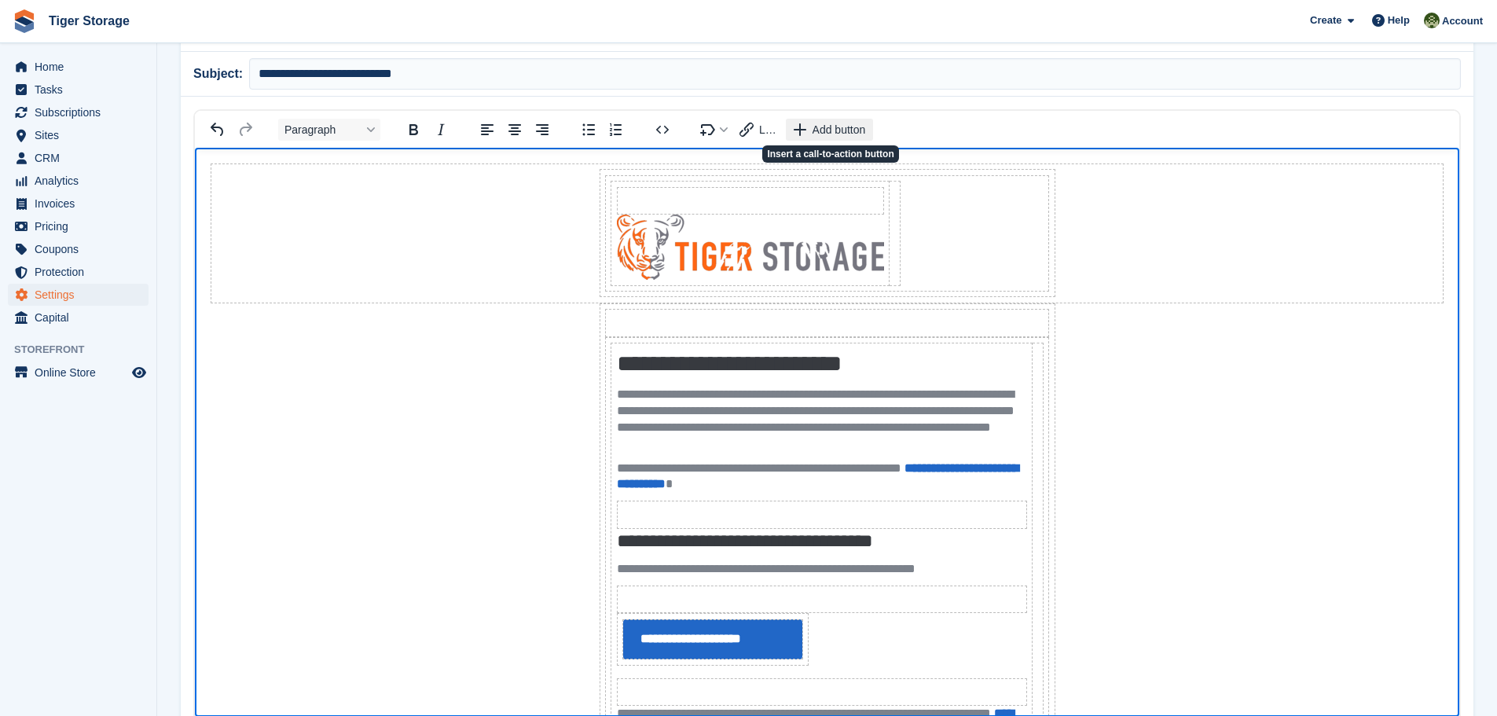
click at [835, 133] on span "Add button" at bounding box center [839, 129] width 53 height 13
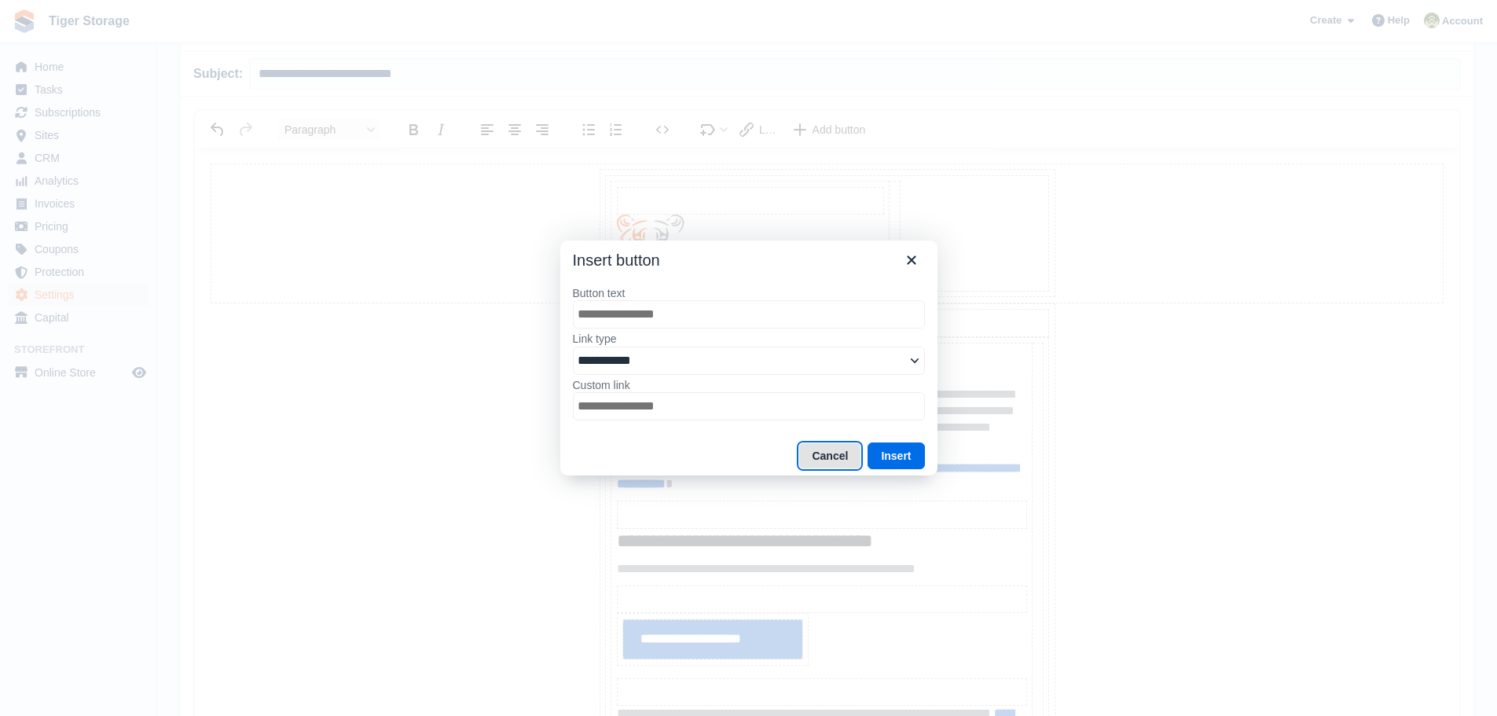
click at [833, 446] on button "Cancel" at bounding box center [829, 455] width 63 height 27
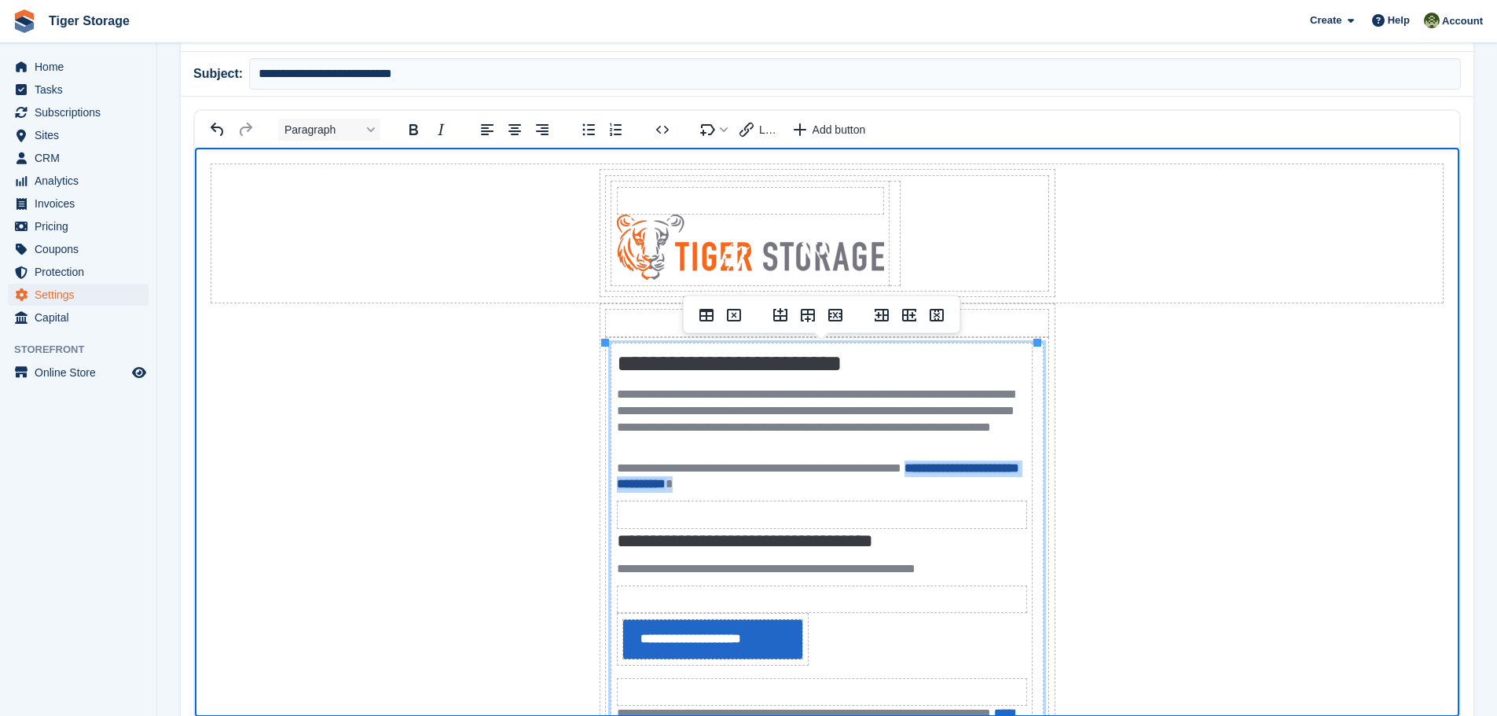
drag, startPoint x: 788, startPoint y: 483, endPoint x: 944, endPoint y: 472, distance: 155.9
click at [944, 472] on p "**********" at bounding box center [822, 476] width 410 height 33
copy p "**********"
click at [830, 136] on span "Add button" at bounding box center [839, 129] width 53 height 13
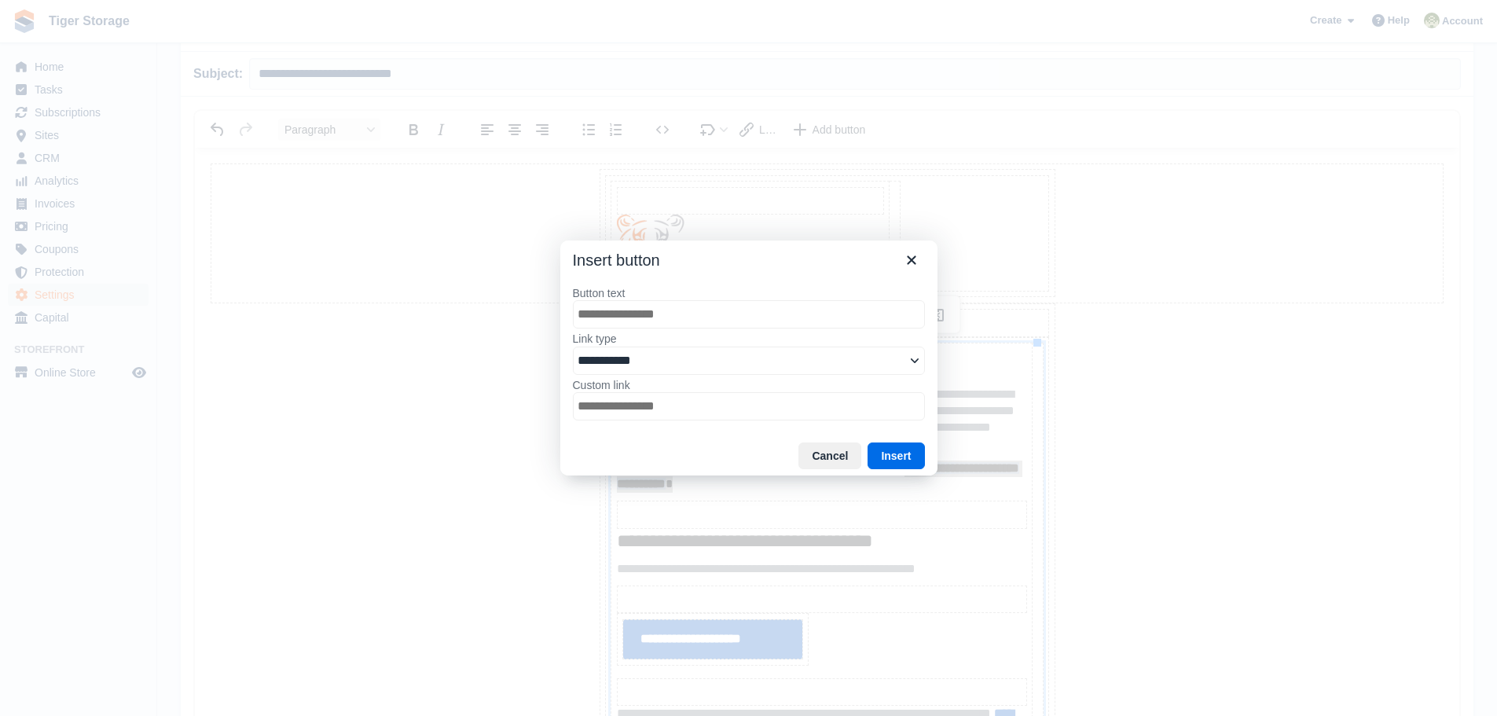
type input "**********"
select select "******"
type input "**********"
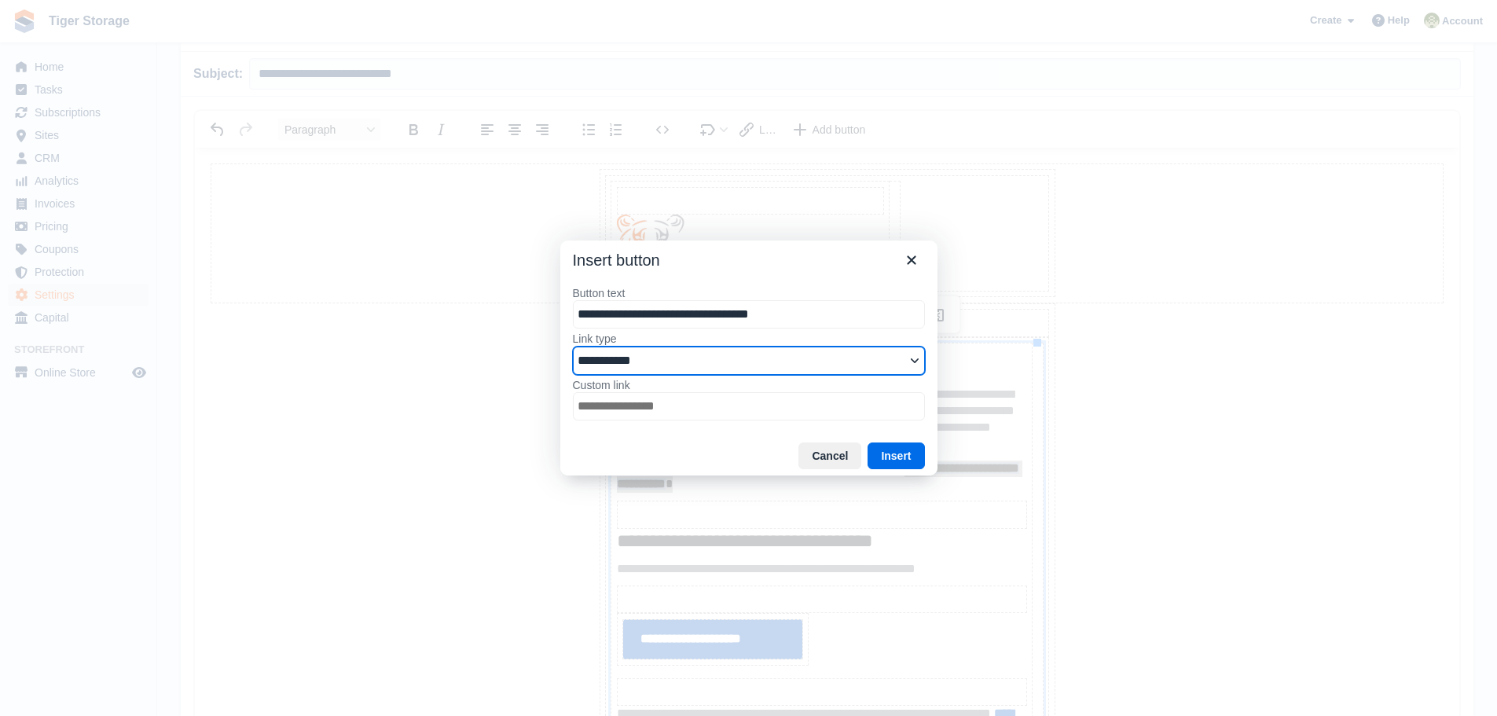
click at [916, 358] on select "**********" at bounding box center [749, 361] width 352 height 28
select select "**********"
click at [573, 369] on select "**********" at bounding box center [749, 361] width 352 height 28
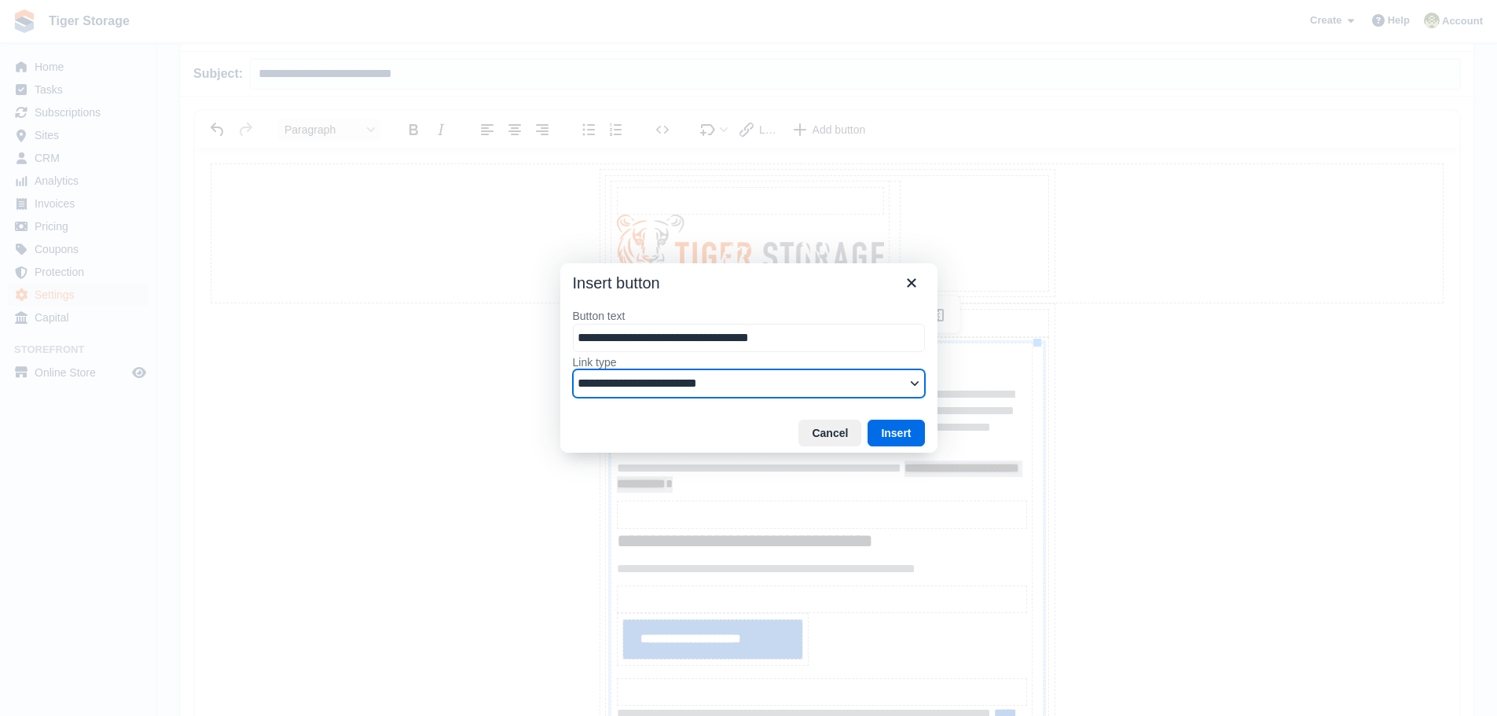
type input "**********"
select select "**********"
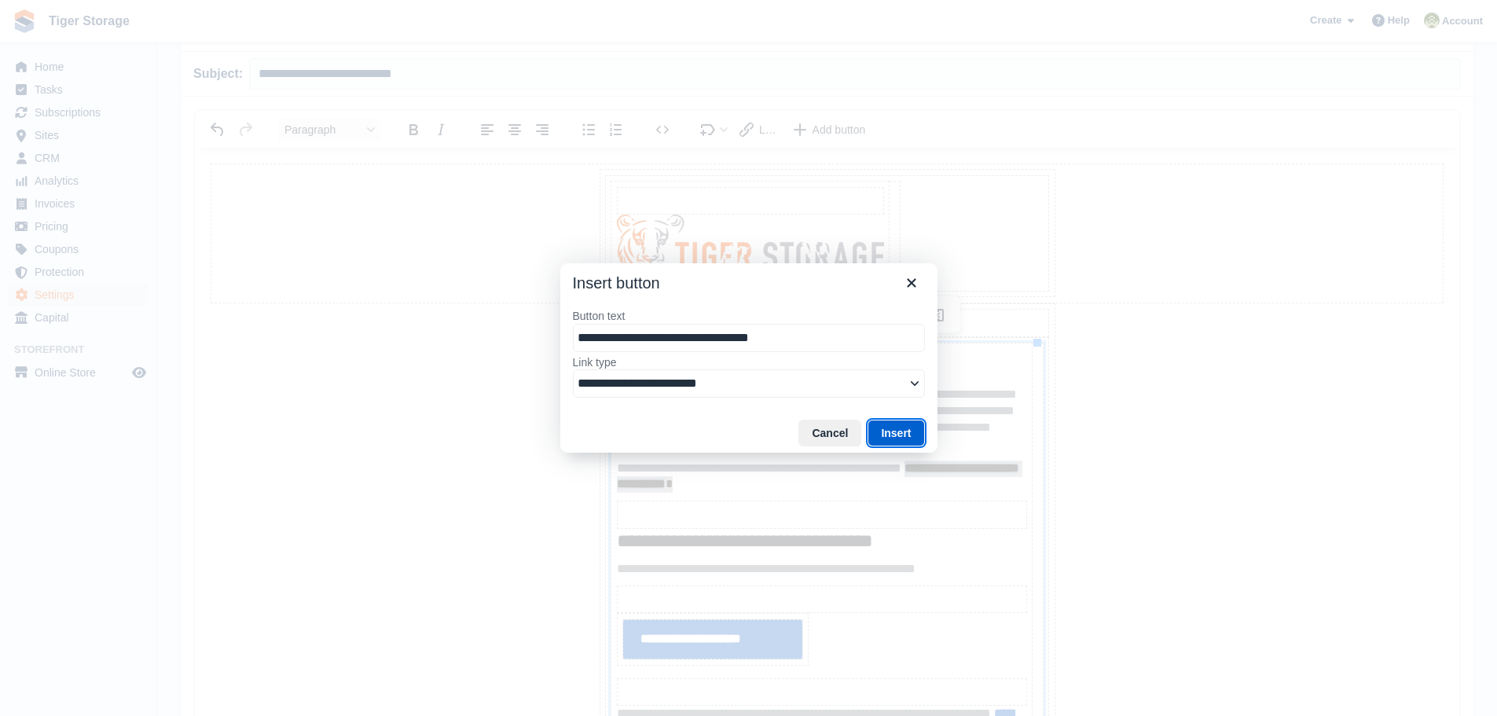
click at [901, 435] on button "Insert" at bounding box center [896, 433] width 57 height 27
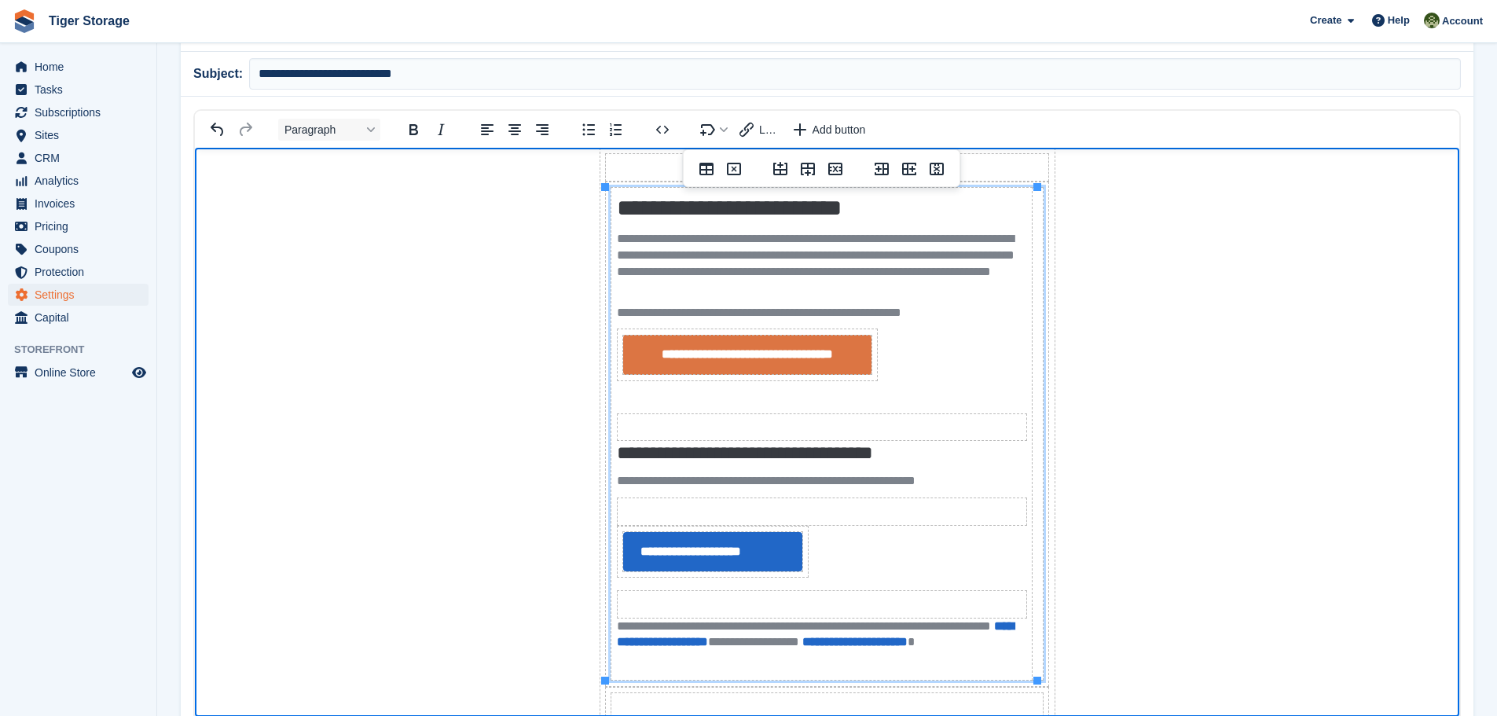
scroll to position [157, 0]
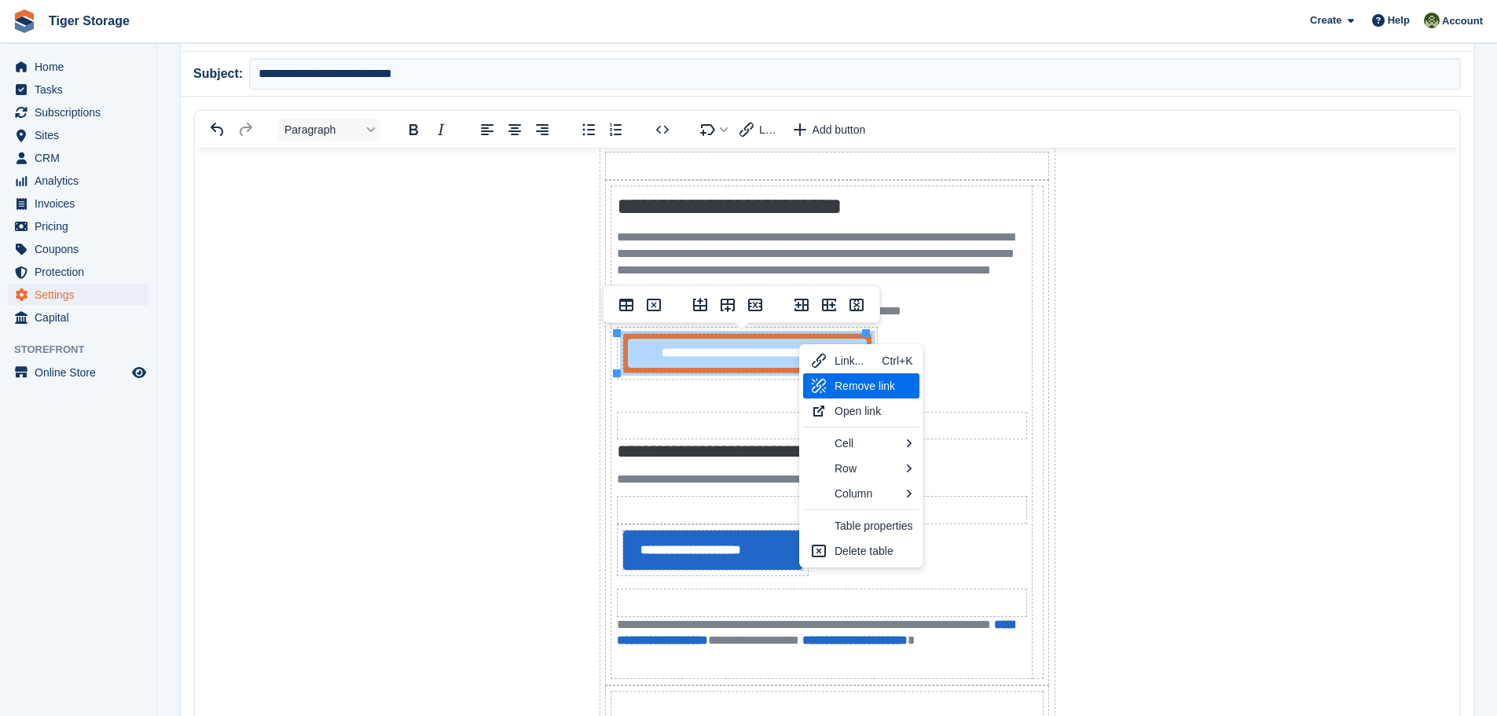
click at [856, 383] on div "Remove link" at bounding box center [874, 385] width 79 height 19
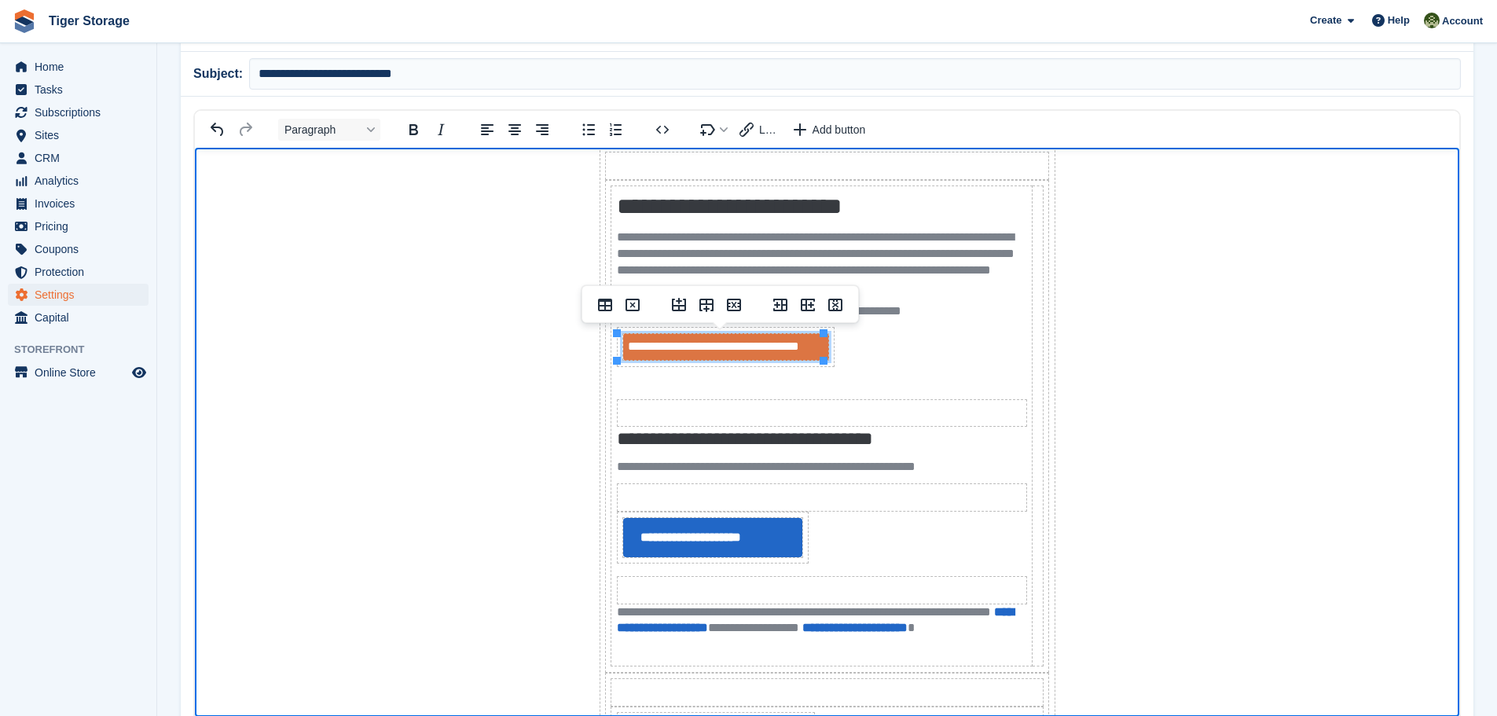
click at [945, 350] on th "**********" at bounding box center [821, 425] width 421 height 480
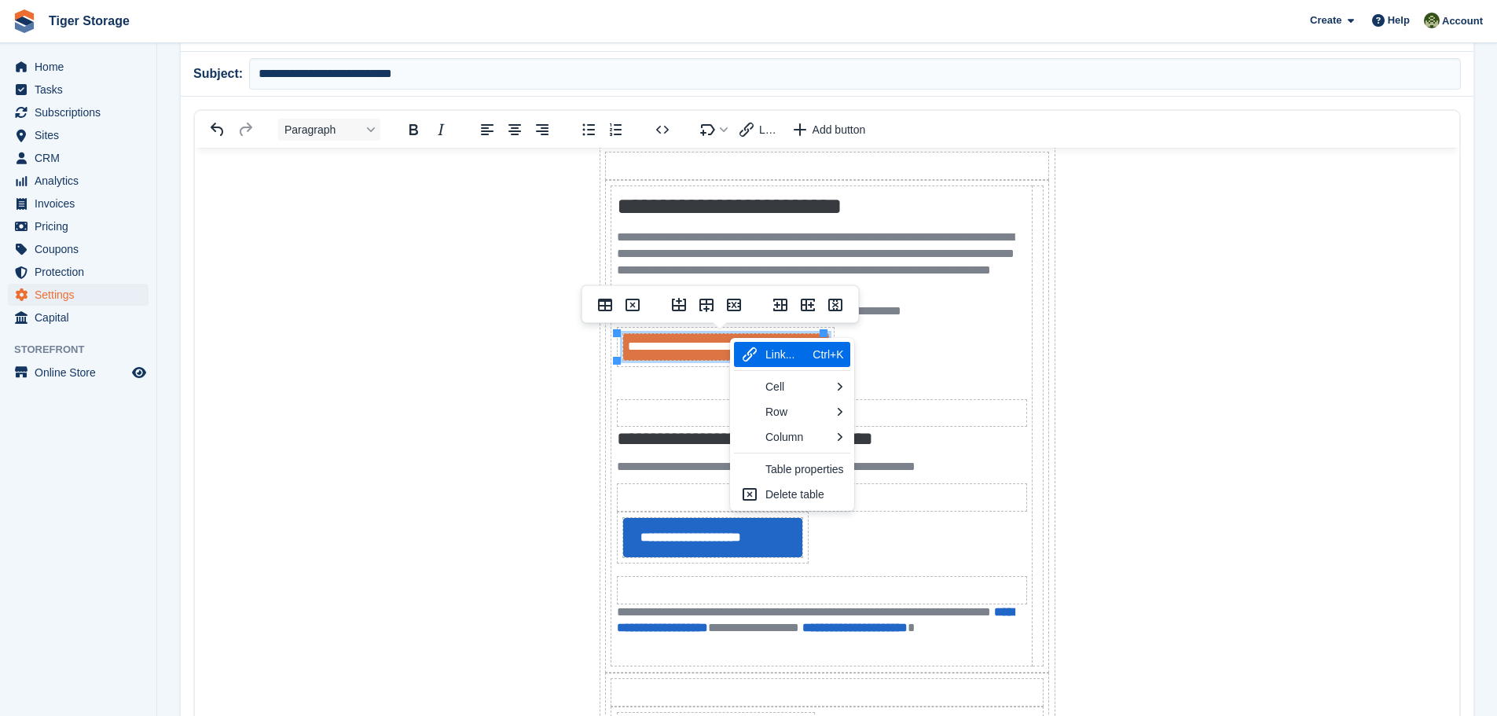
click at [769, 353] on div "Link..." at bounding box center [785, 354] width 41 height 19
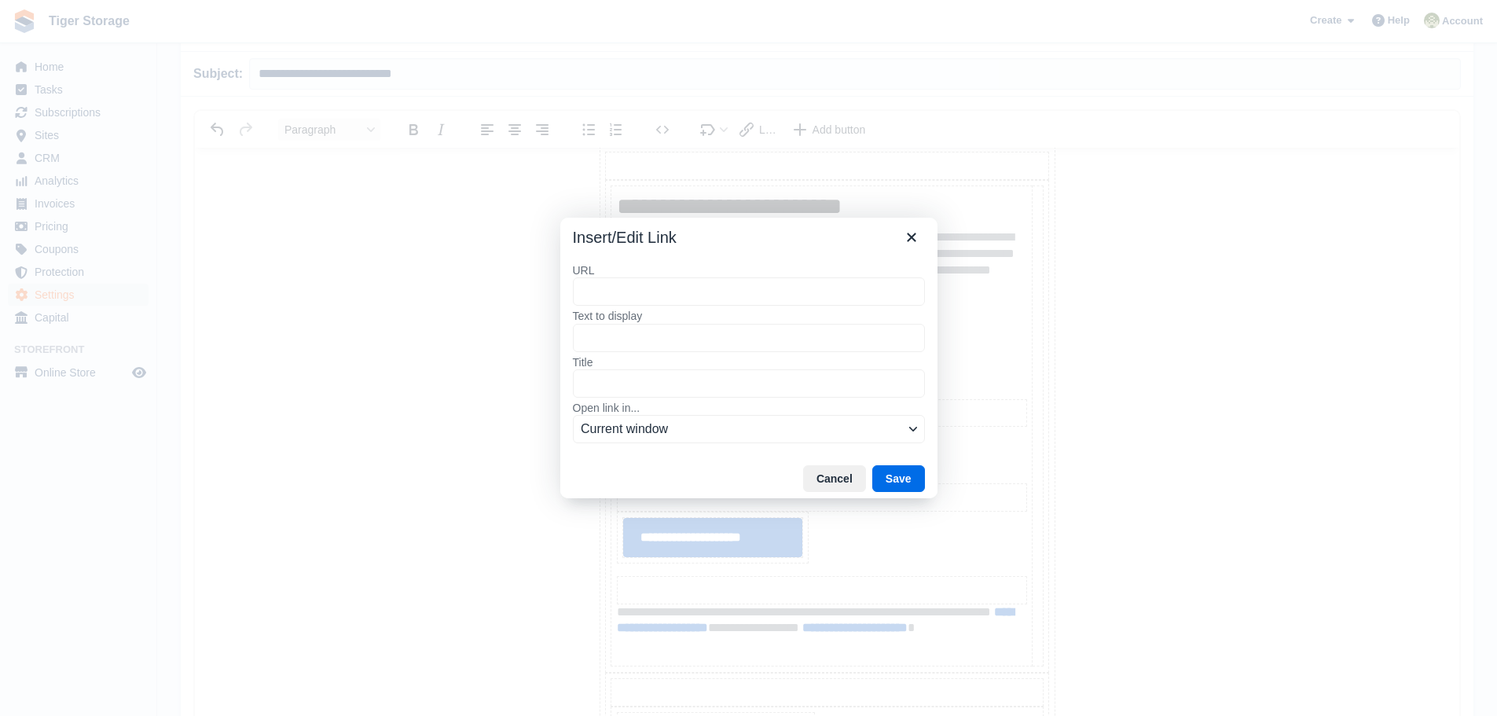
type input "**********"
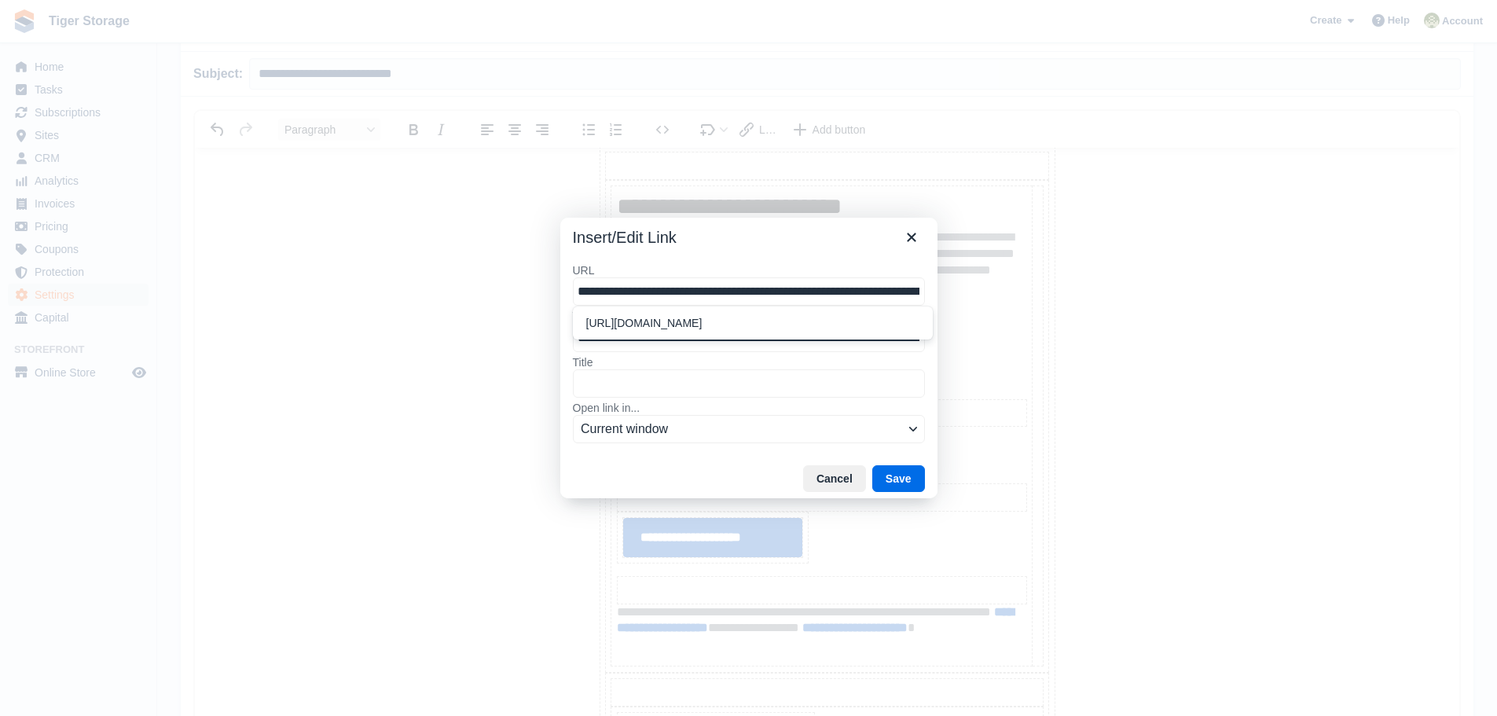
scroll to position [0, 279]
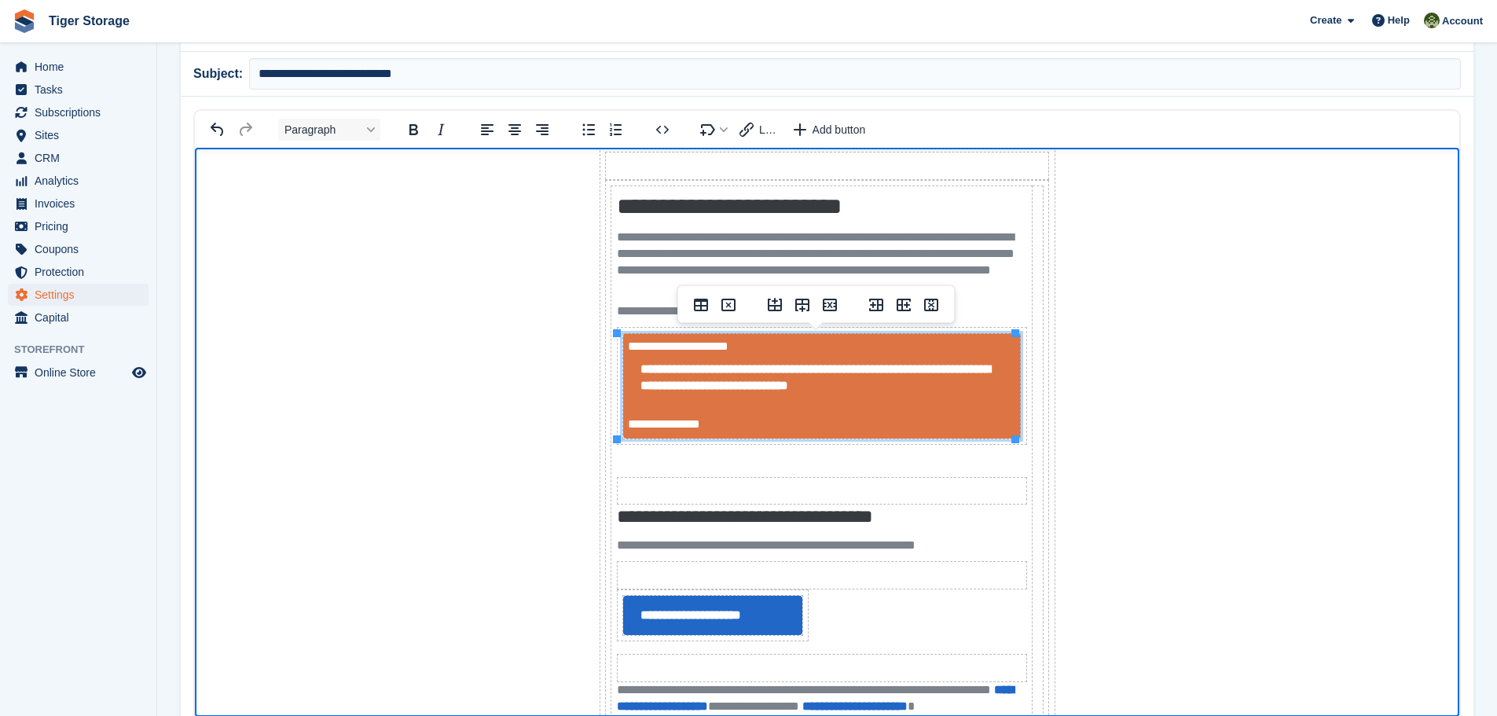
click at [1140, 456] on body "**********" at bounding box center [827, 482] width 1264 height 985
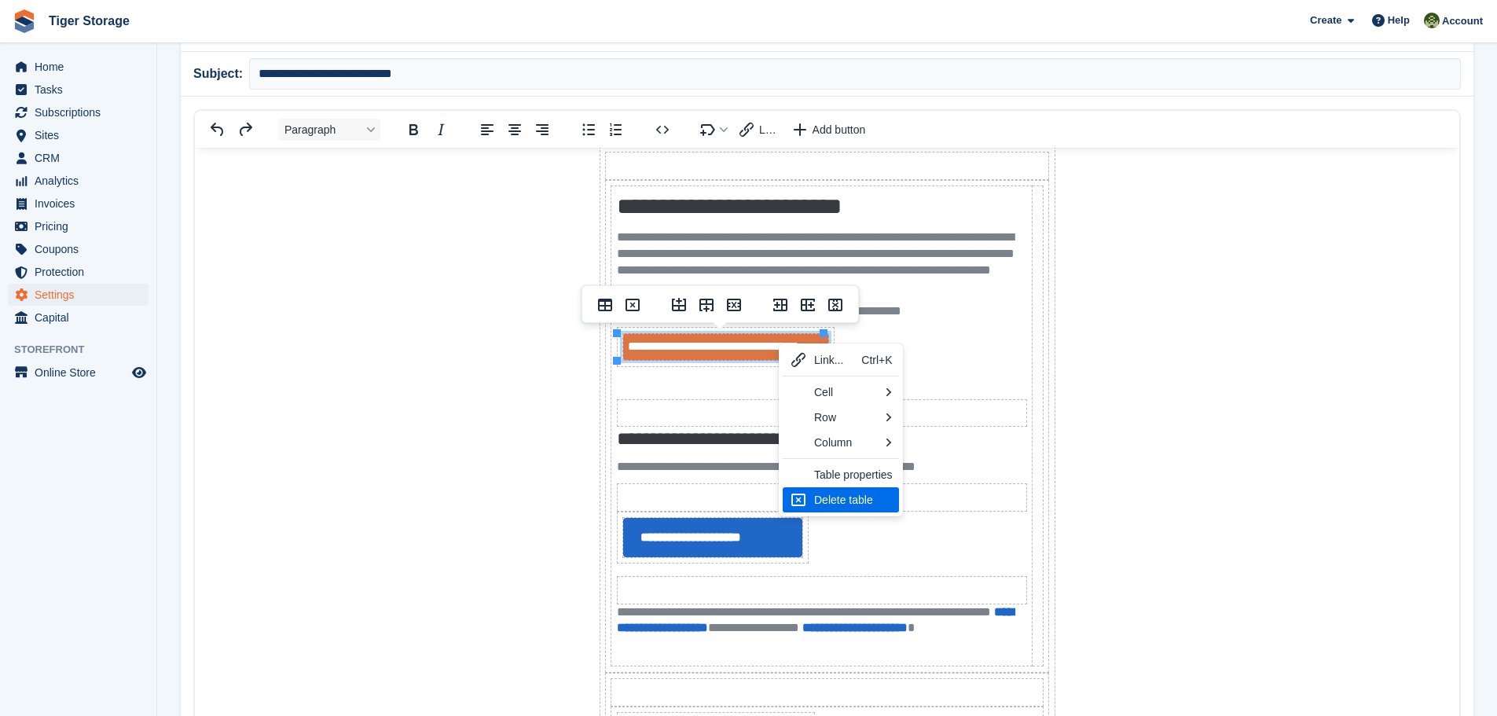
click at [837, 495] on div "Delete table" at bounding box center [853, 499] width 79 height 19
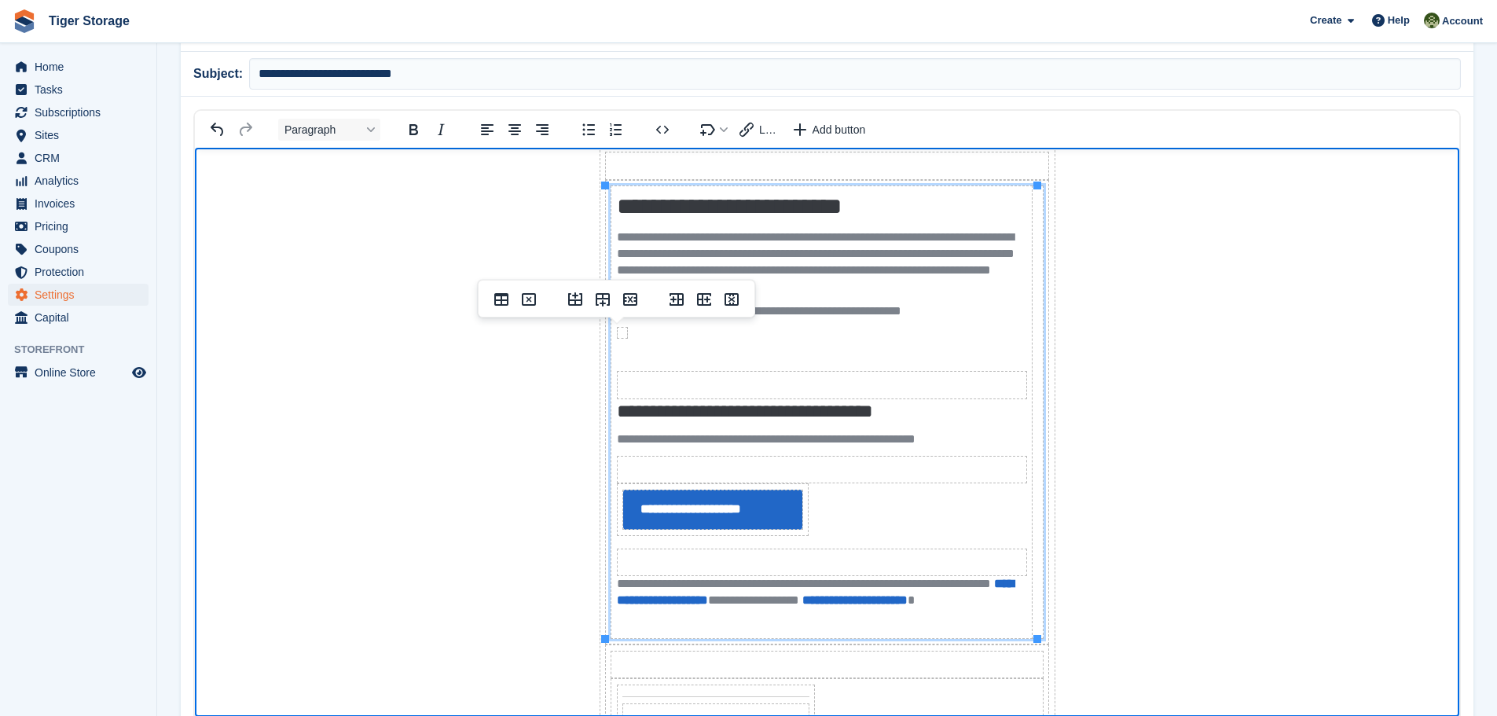
click at [669, 351] on p "Rich Text Area" at bounding box center [822, 354] width 410 height 17
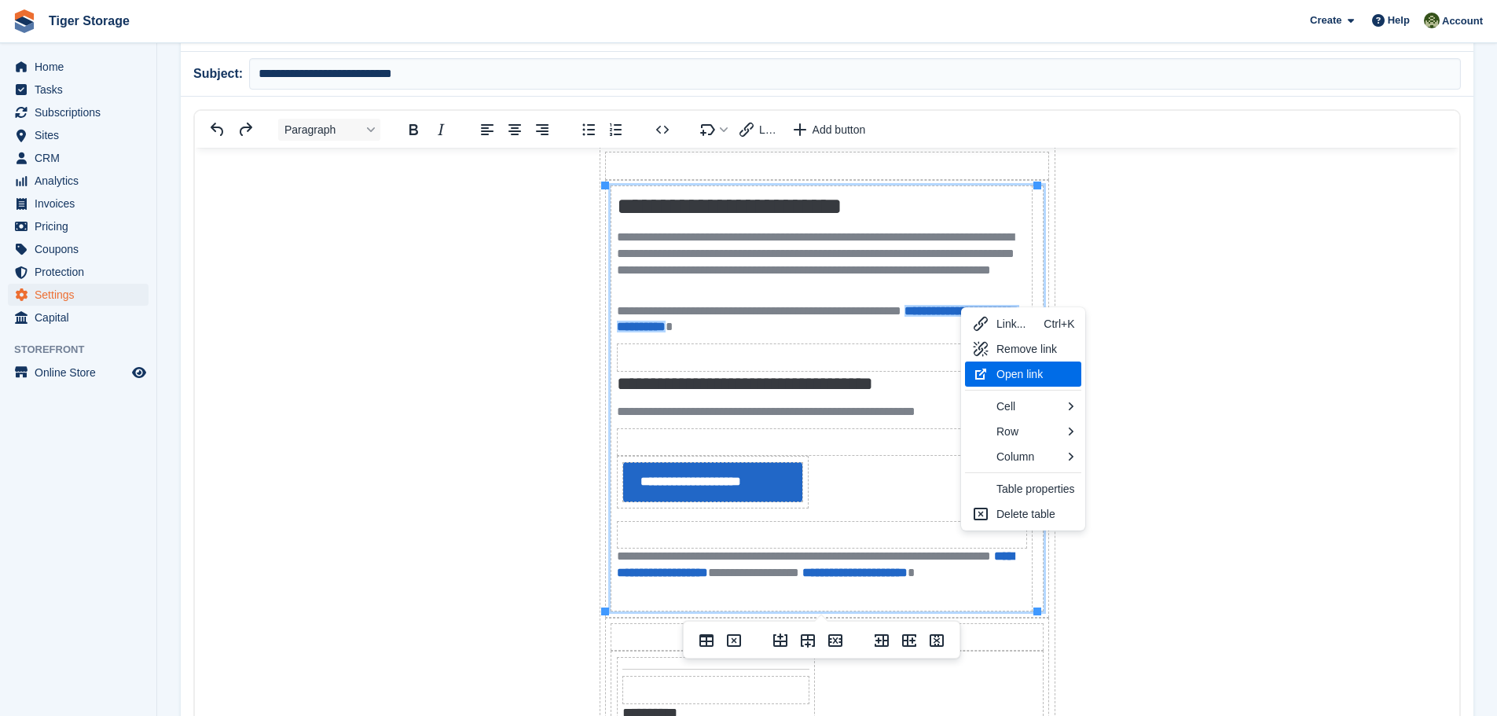
click at [1018, 376] on div "Open link" at bounding box center [1035, 374] width 79 height 19
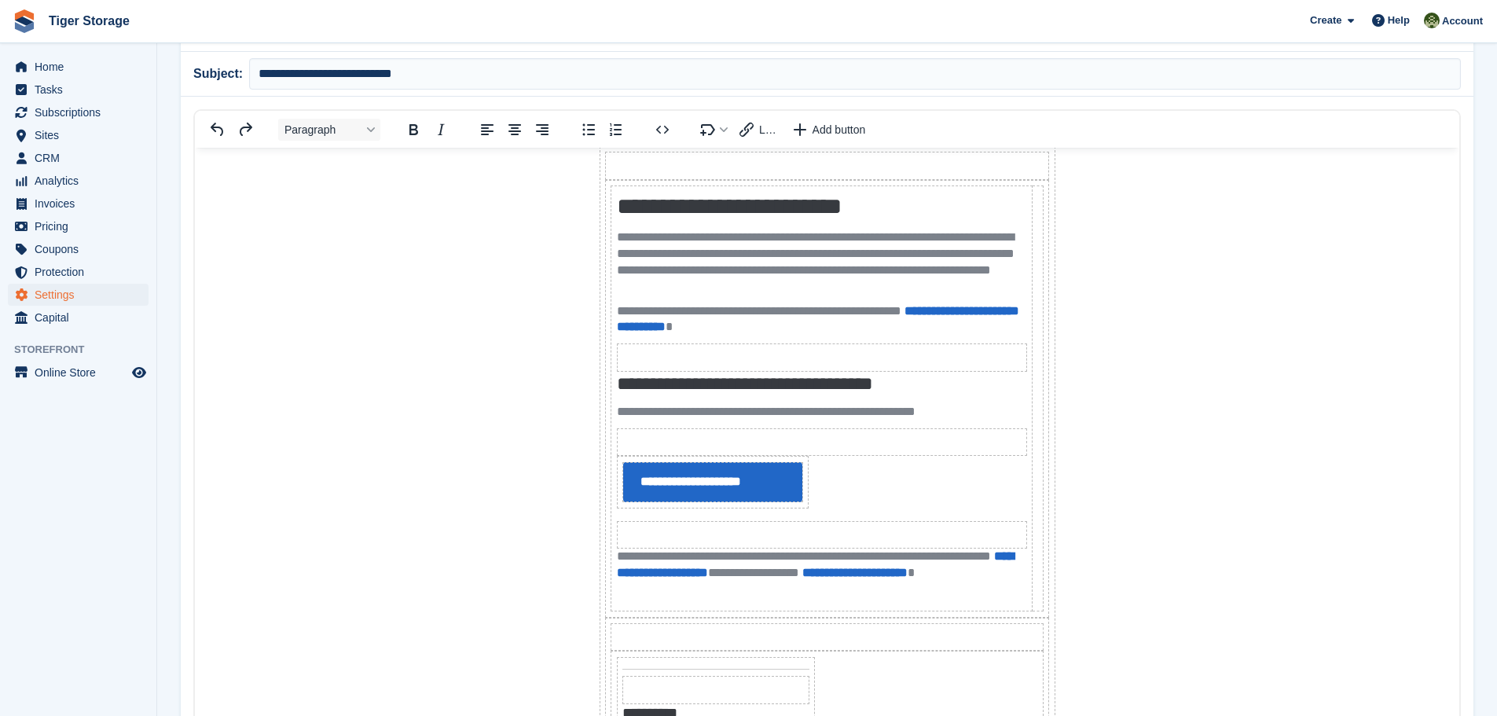
click at [1187, 364] on body "**********" at bounding box center [827, 415] width 1264 height 851
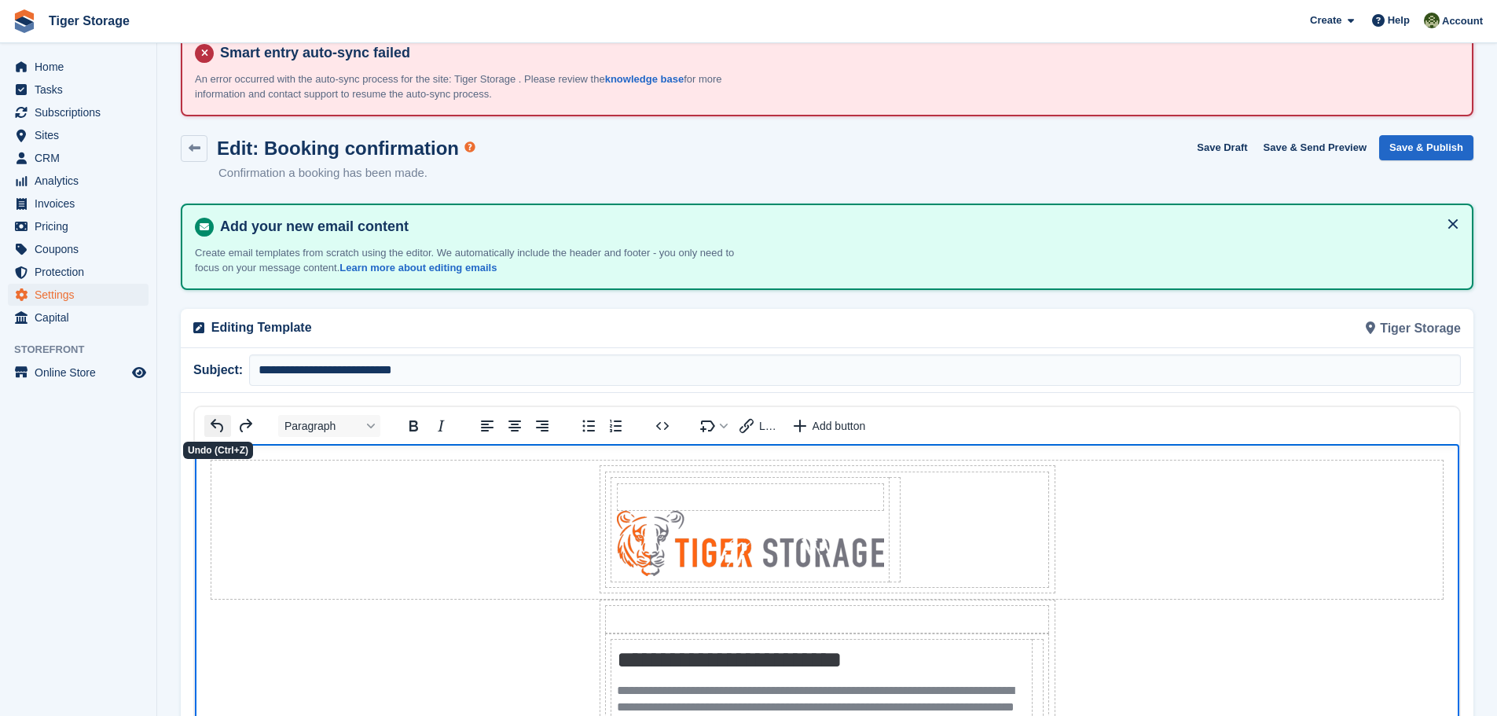
scroll to position [0, 0]
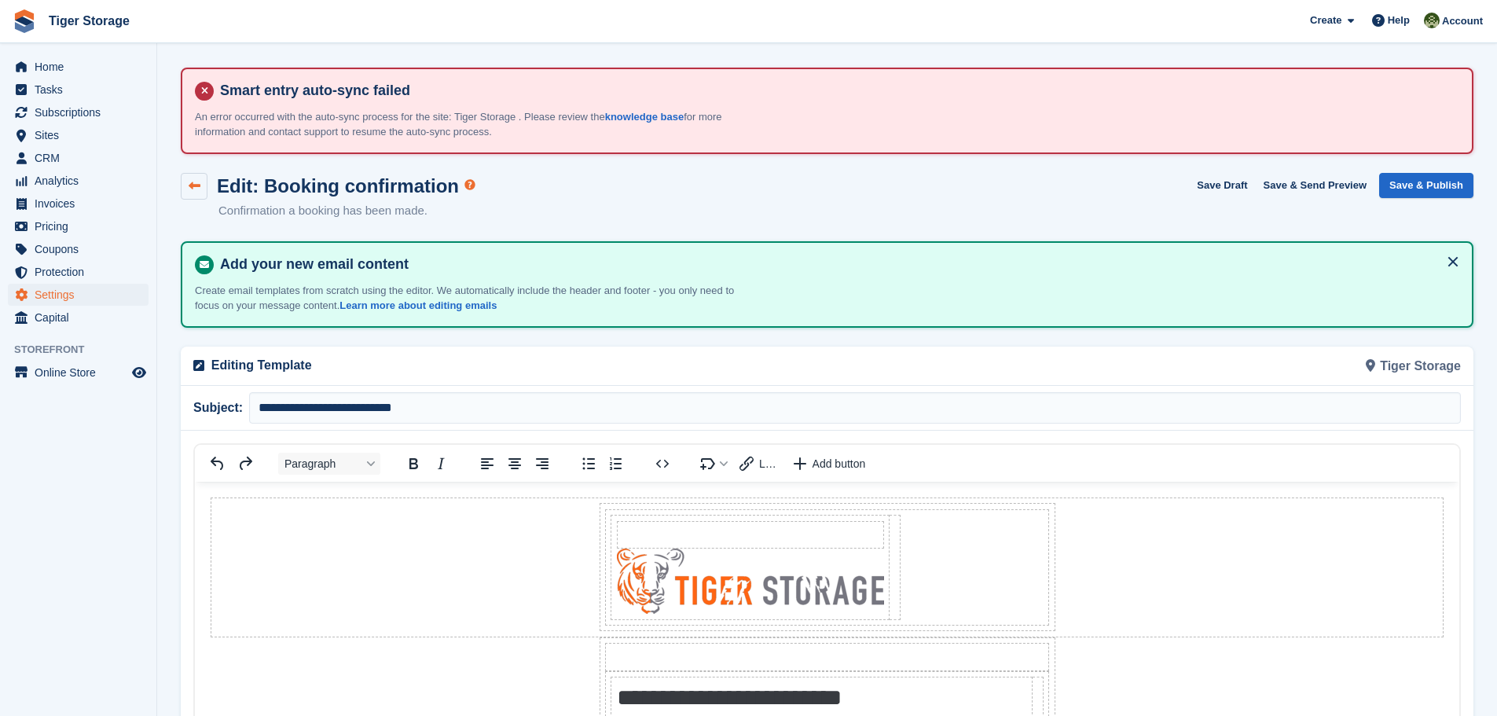
click at [202, 185] on link at bounding box center [194, 186] width 27 height 27
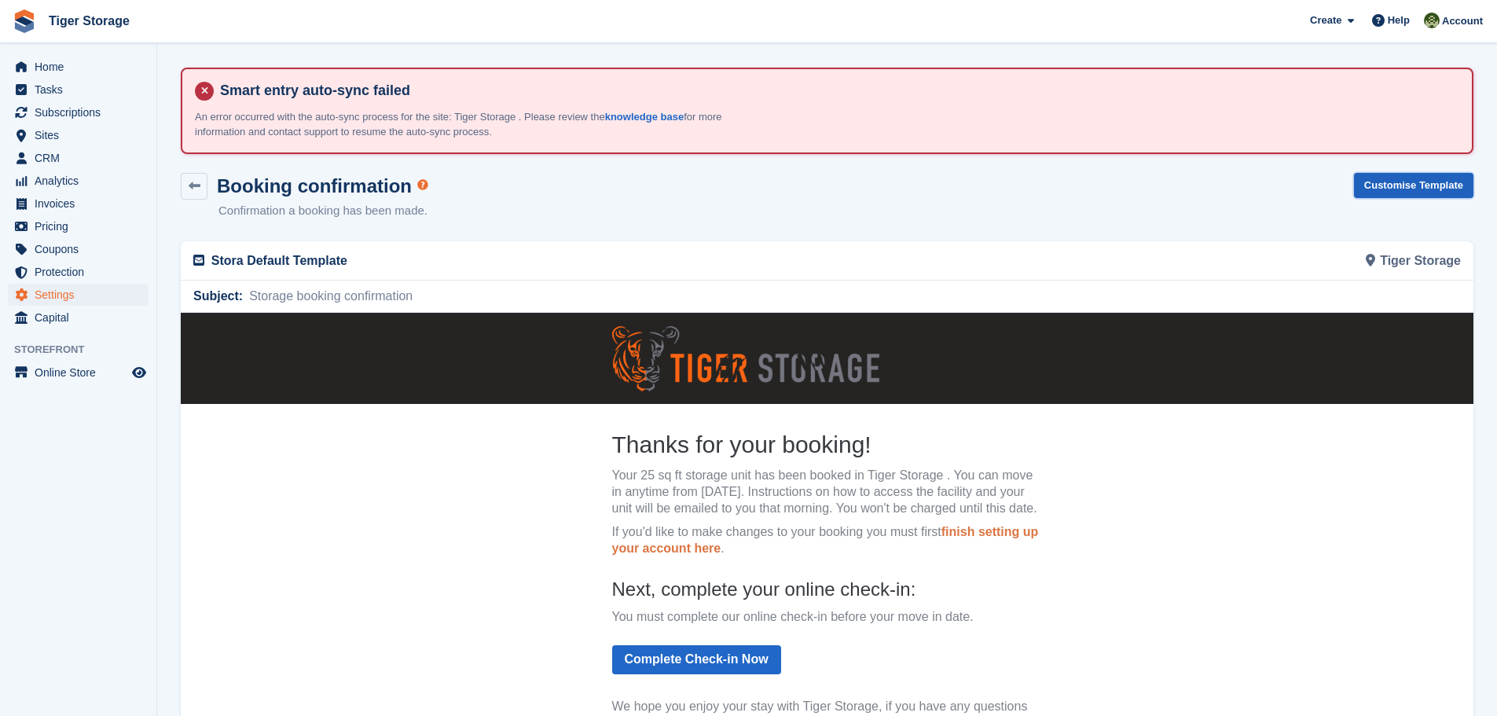
click at [1391, 185] on link "Customise Template" at bounding box center [1413, 186] width 119 height 26
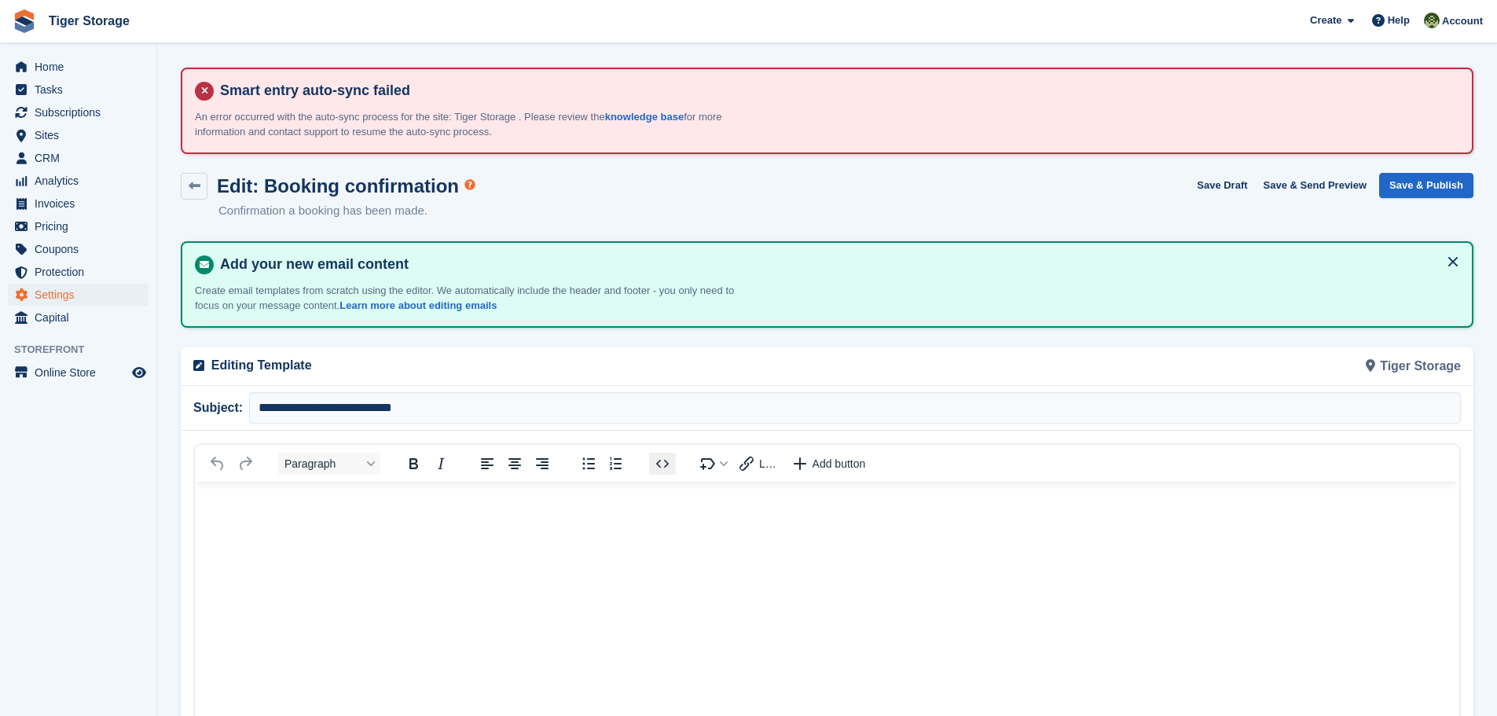
click at [664, 464] on icon "Source code" at bounding box center [662, 463] width 19 height 19
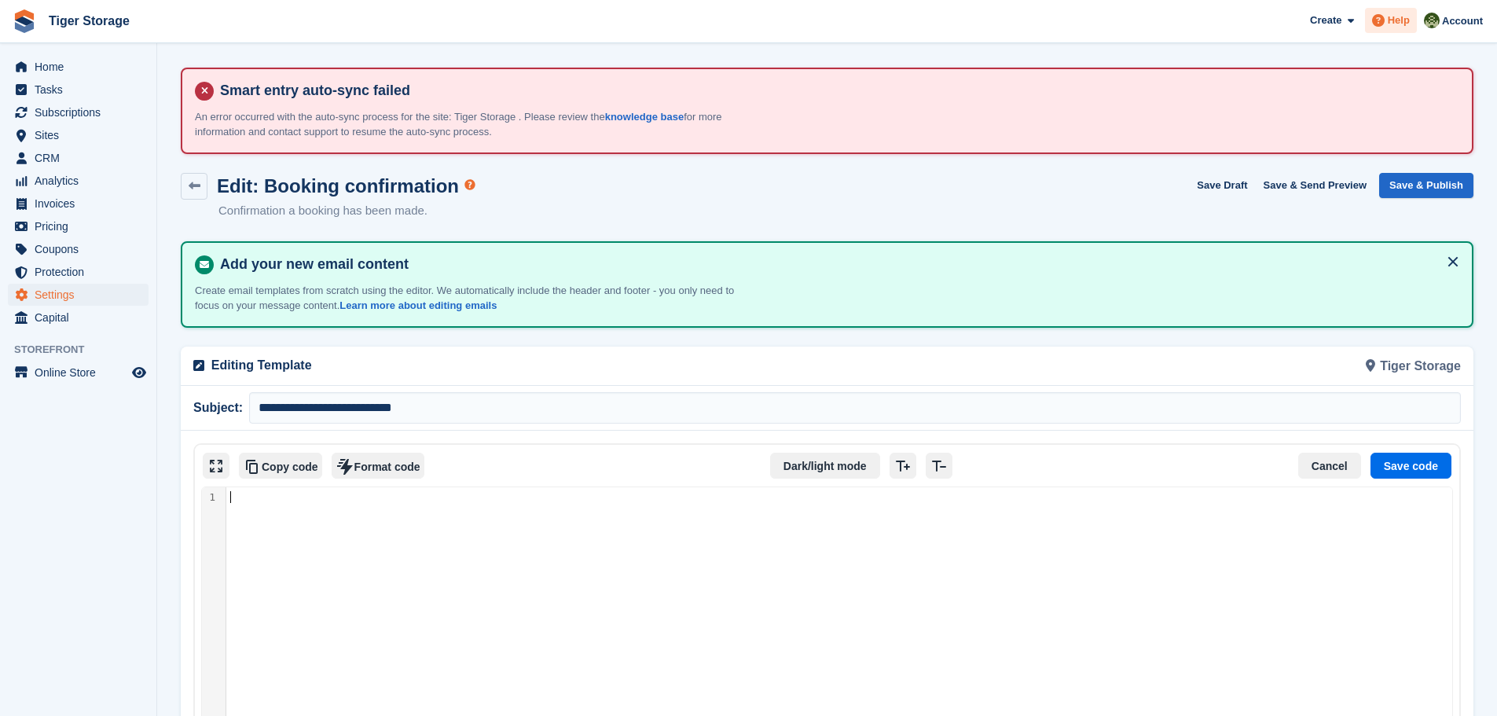
click at [1397, 28] on div "Help" at bounding box center [1391, 20] width 52 height 25
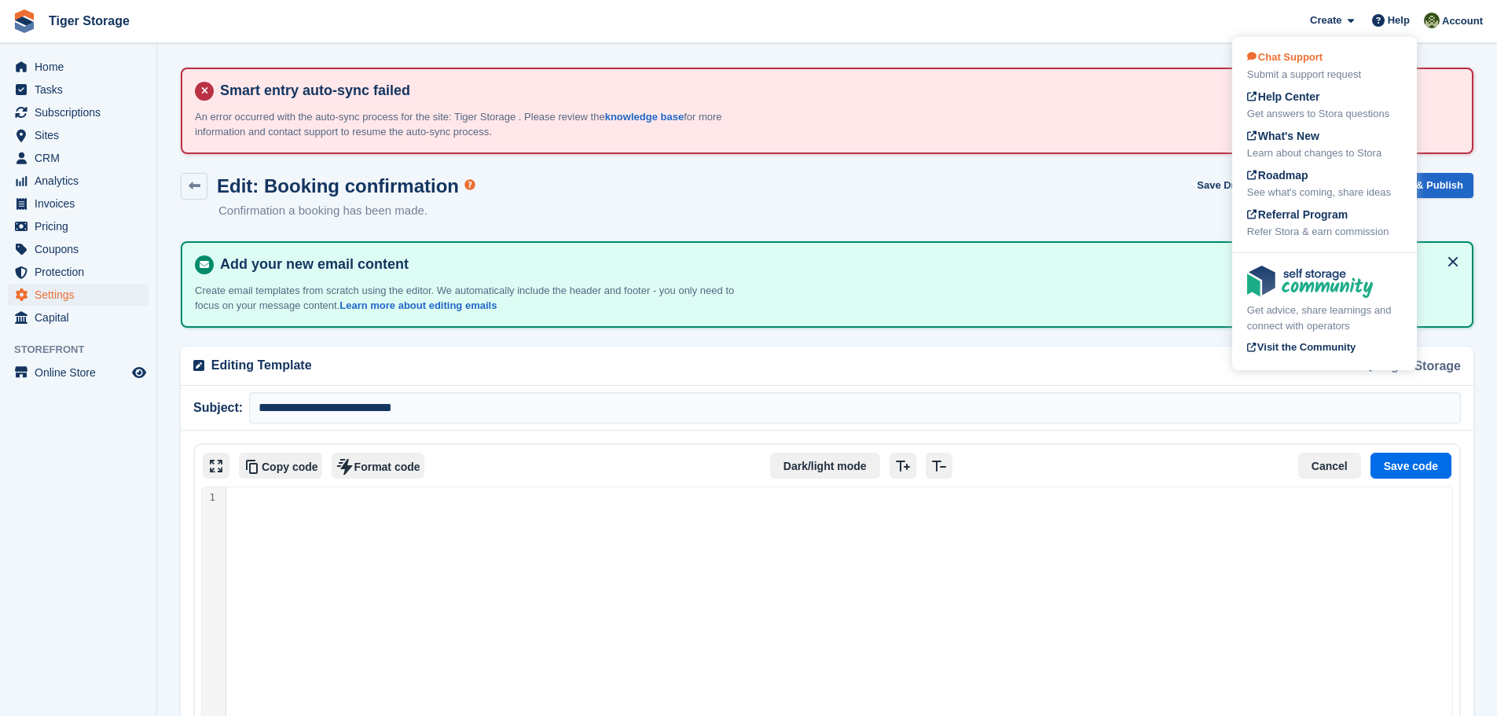
click at [1307, 71] on div "Submit a support request" at bounding box center [1324, 75] width 155 height 16
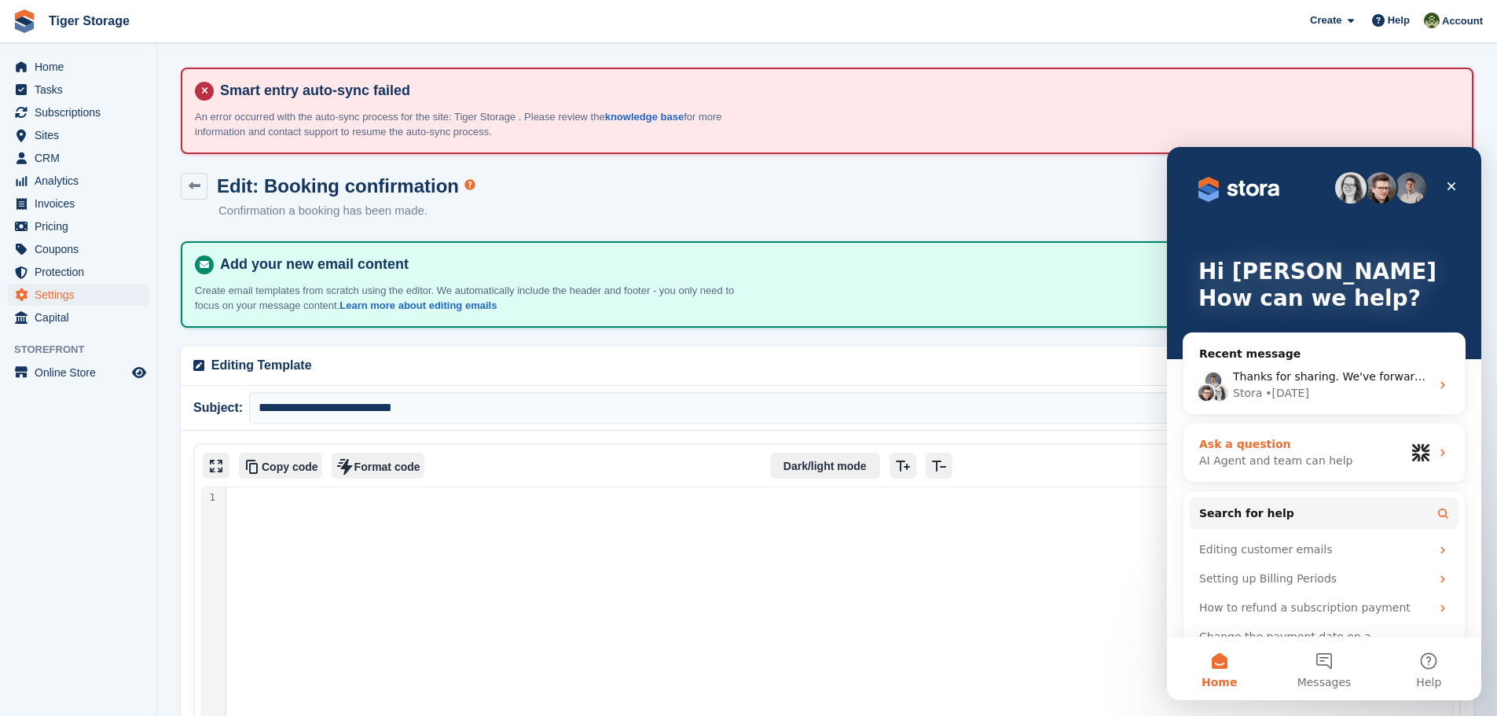
click at [1236, 443] on div "Ask a question" at bounding box center [1302, 444] width 206 height 17
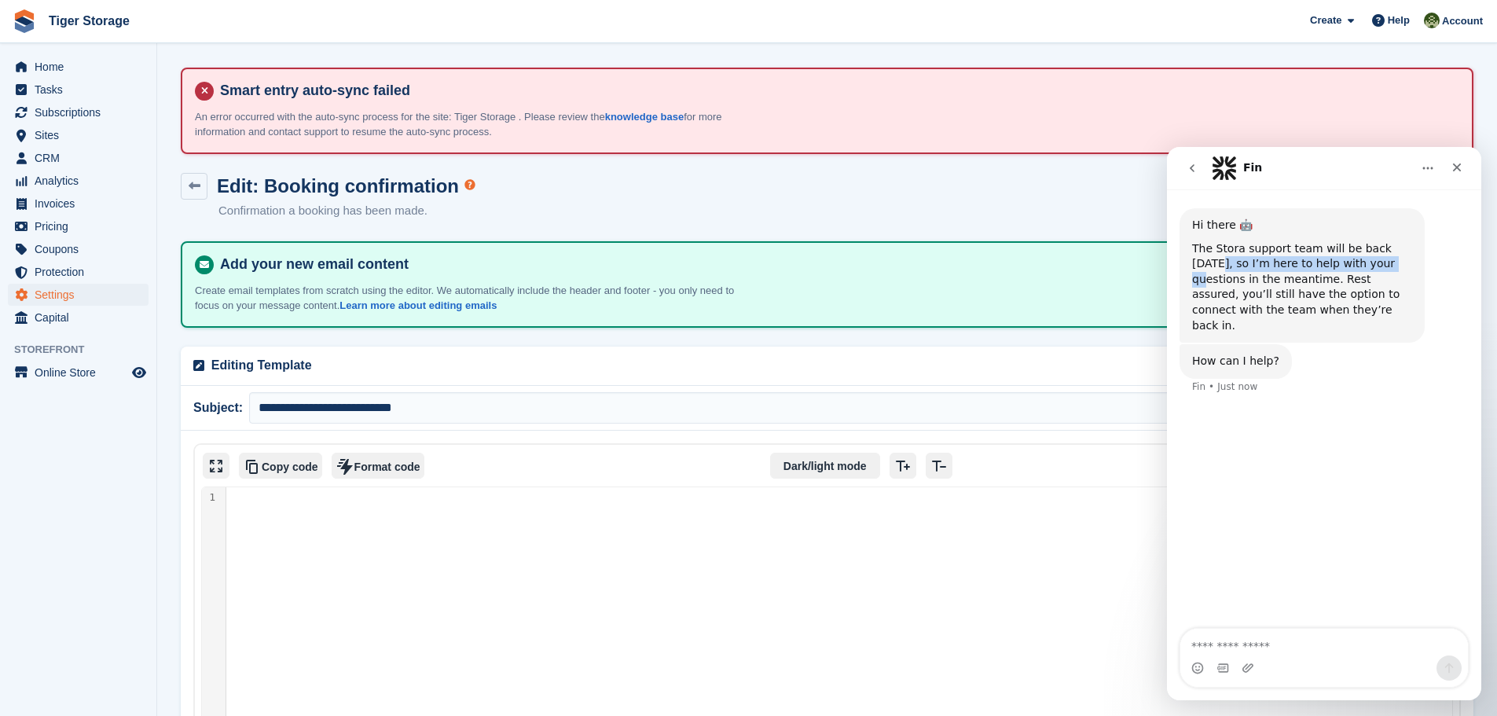
drag, startPoint x: 1211, startPoint y: 266, endPoint x: 1381, endPoint y: 266, distance: 169.7
click at [1381, 266] on div "The Stora support team will be back [DATE], so I’m here to help with your quest…" at bounding box center [1302, 287] width 220 height 93
click at [1457, 167] on icon "Close" at bounding box center [1457, 167] width 9 height 9
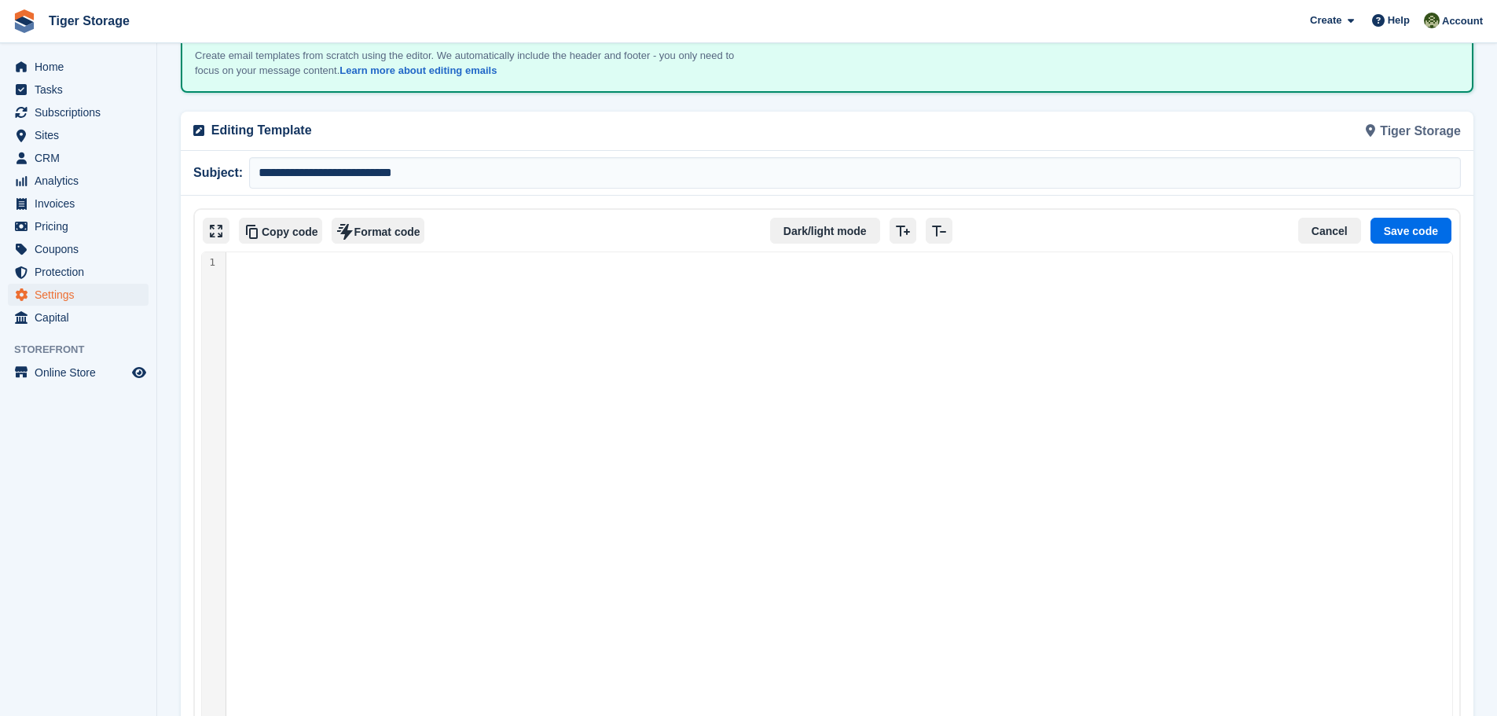
scroll to position [314, 0]
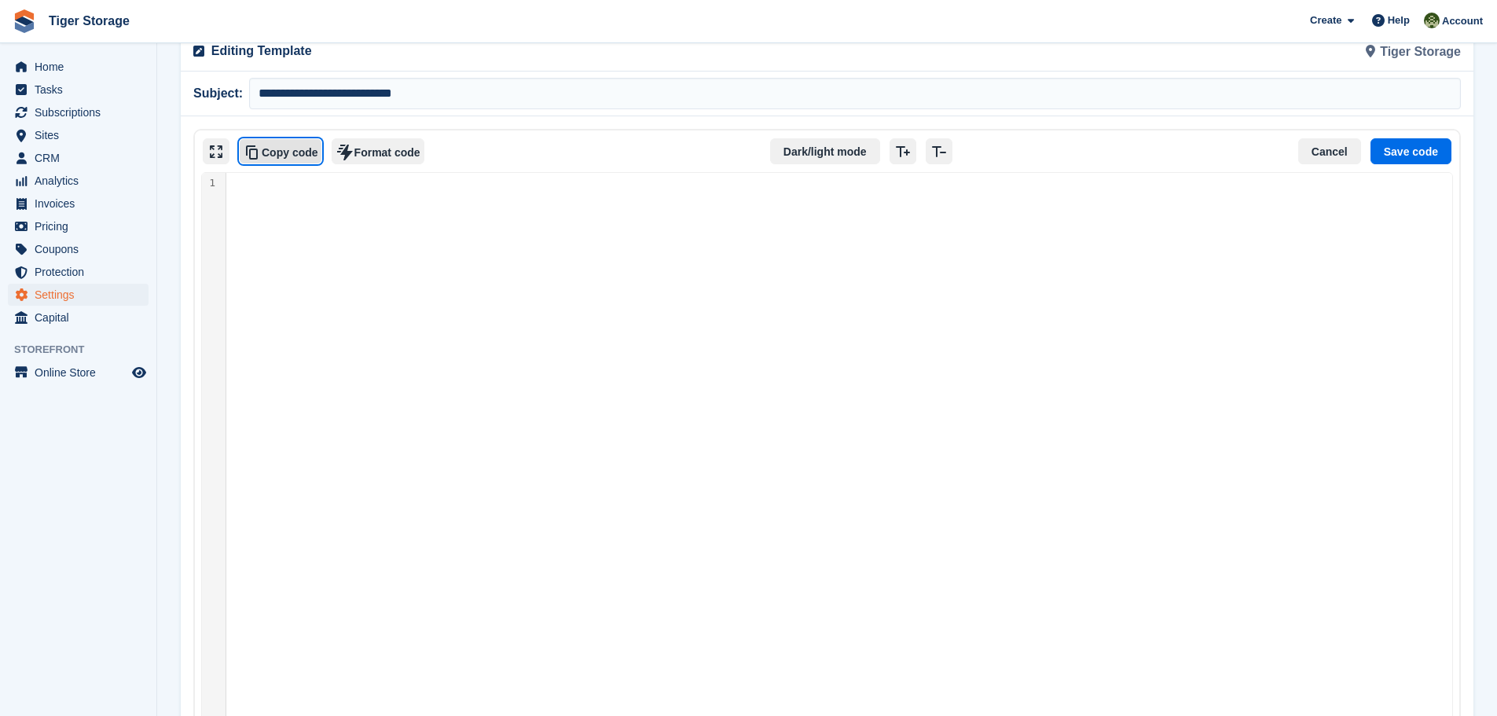
click at [272, 154] on button "Copy code" at bounding box center [280, 151] width 83 height 27
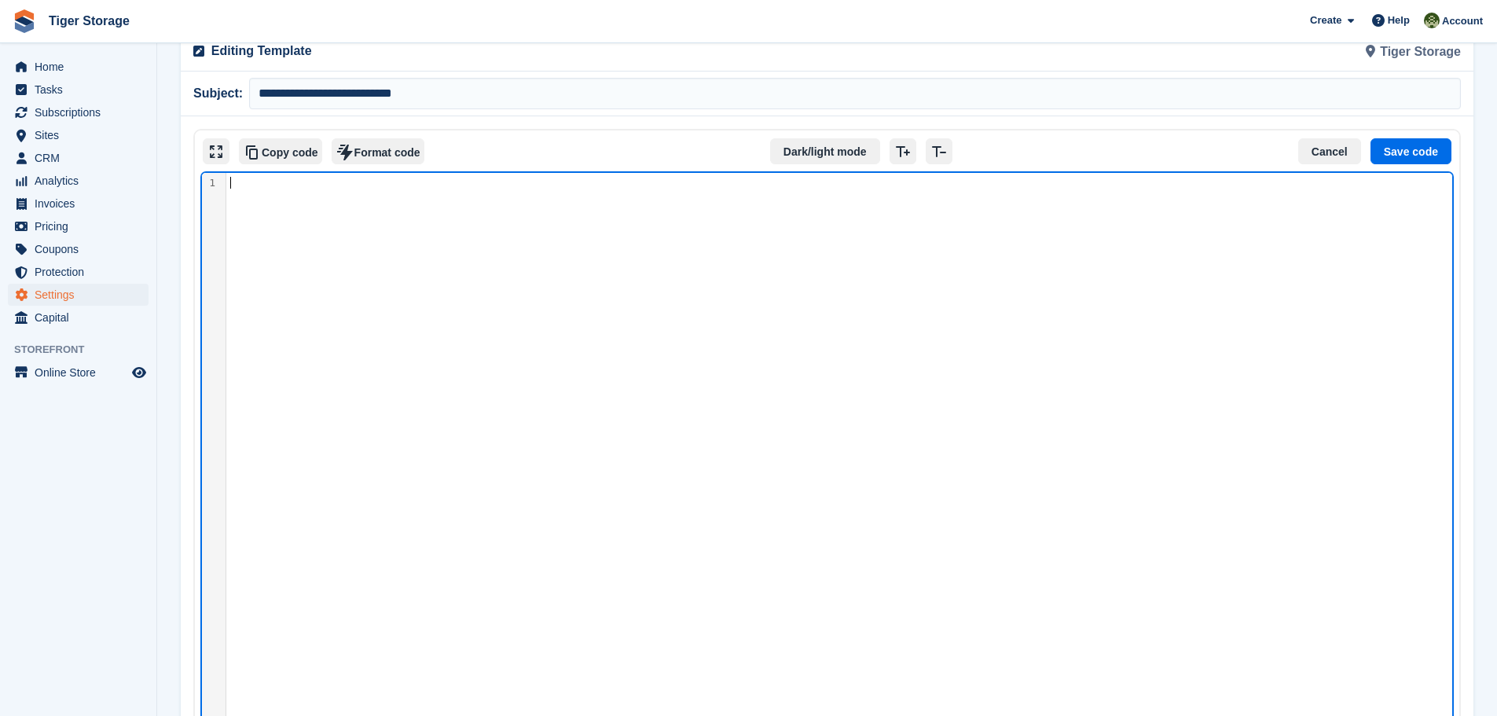
click at [597, 281] on div "Source code" at bounding box center [839, 460] width 1226 height 575
drag, startPoint x: 597, startPoint y: 281, endPoint x: 406, endPoint y: 358, distance: 205.9
click at [406, 358] on div "Source code" at bounding box center [839, 460] width 1226 height 575
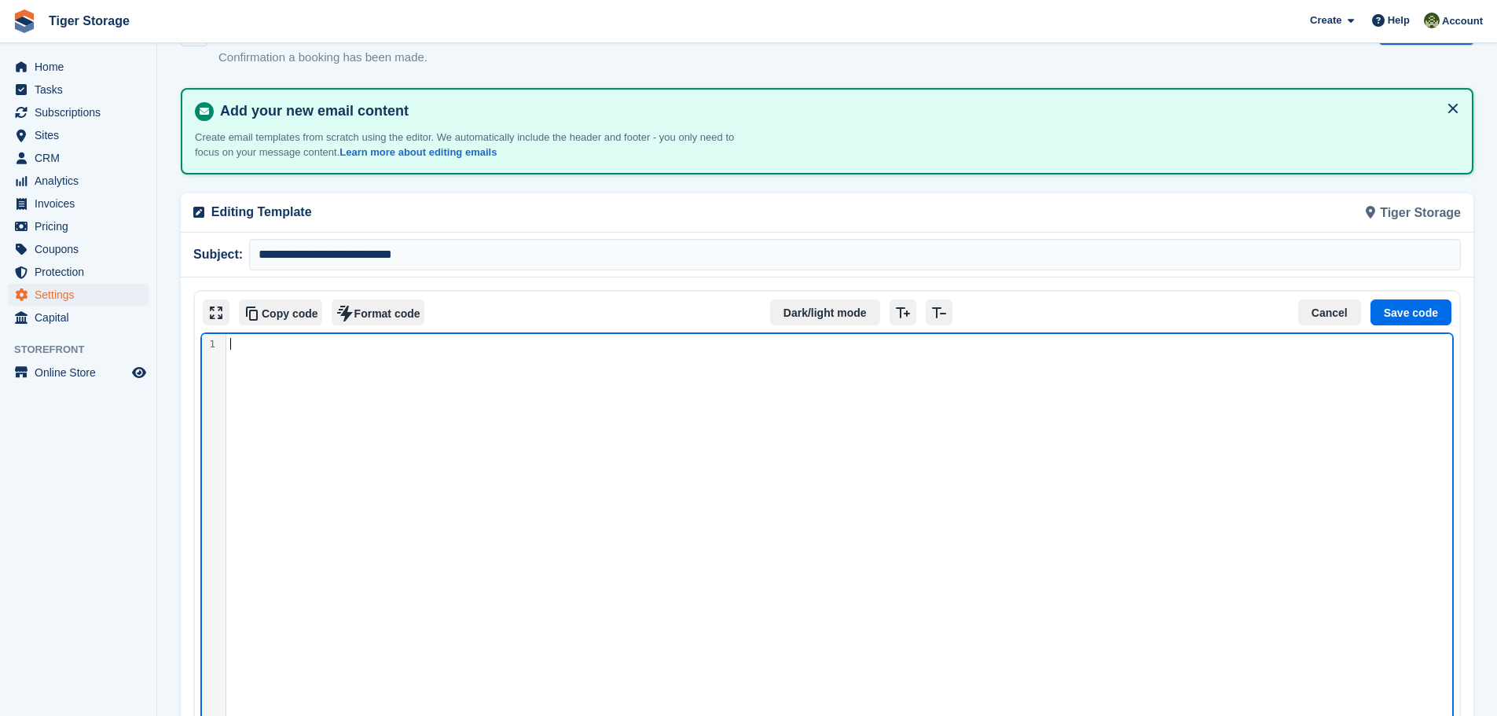
scroll to position [0, 0]
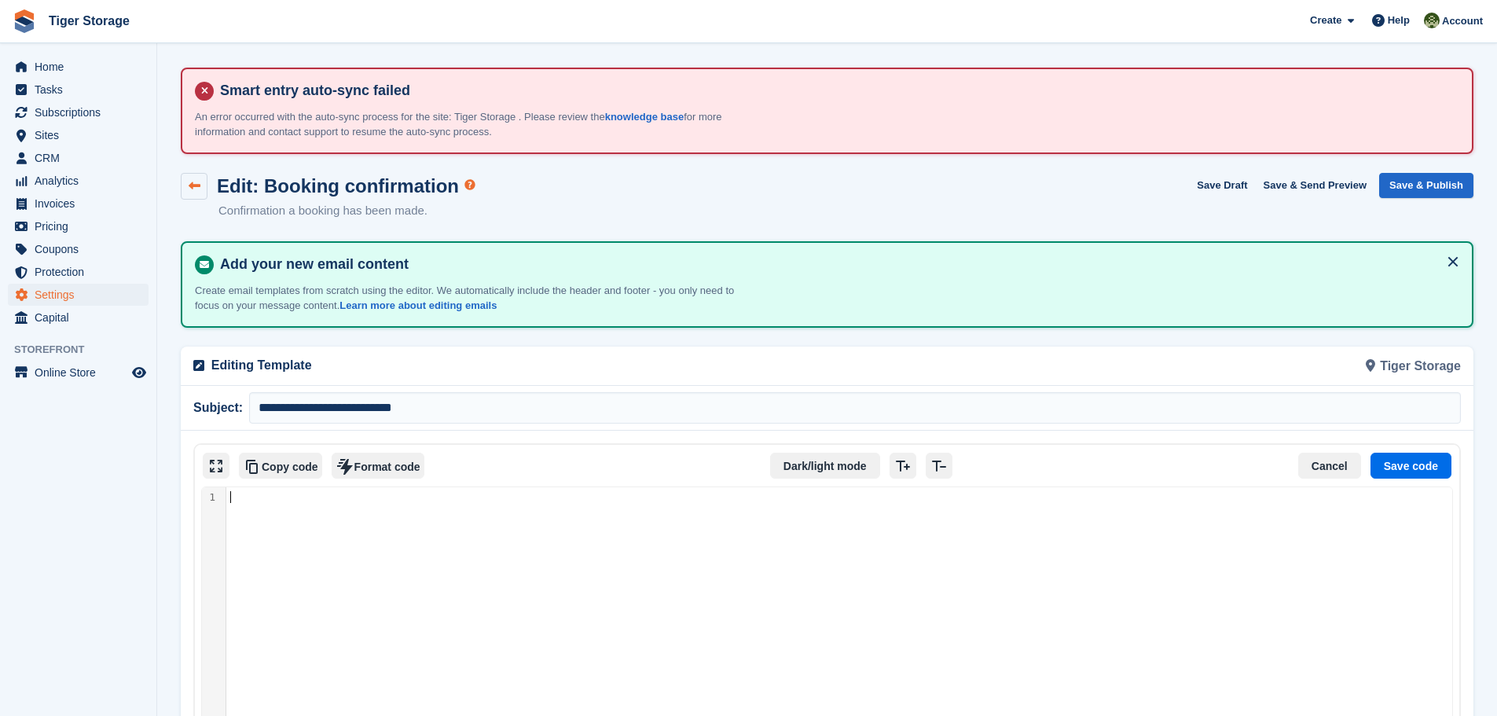
click at [194, 186] on icon at bounding box center [195, 186] width 12 height 12
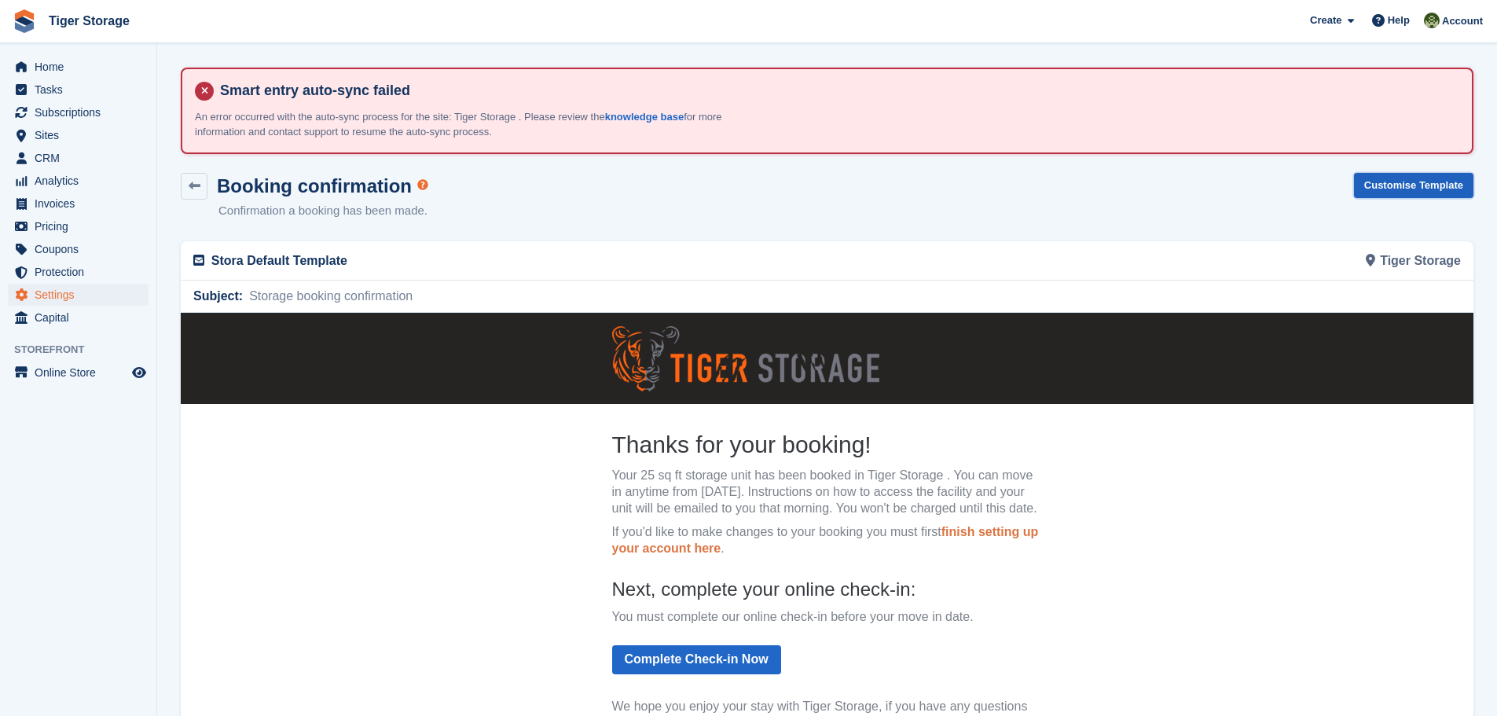
click at [1384, 187] on link "Customise Template" at bounding box center [1413, 186] width 119 height 26
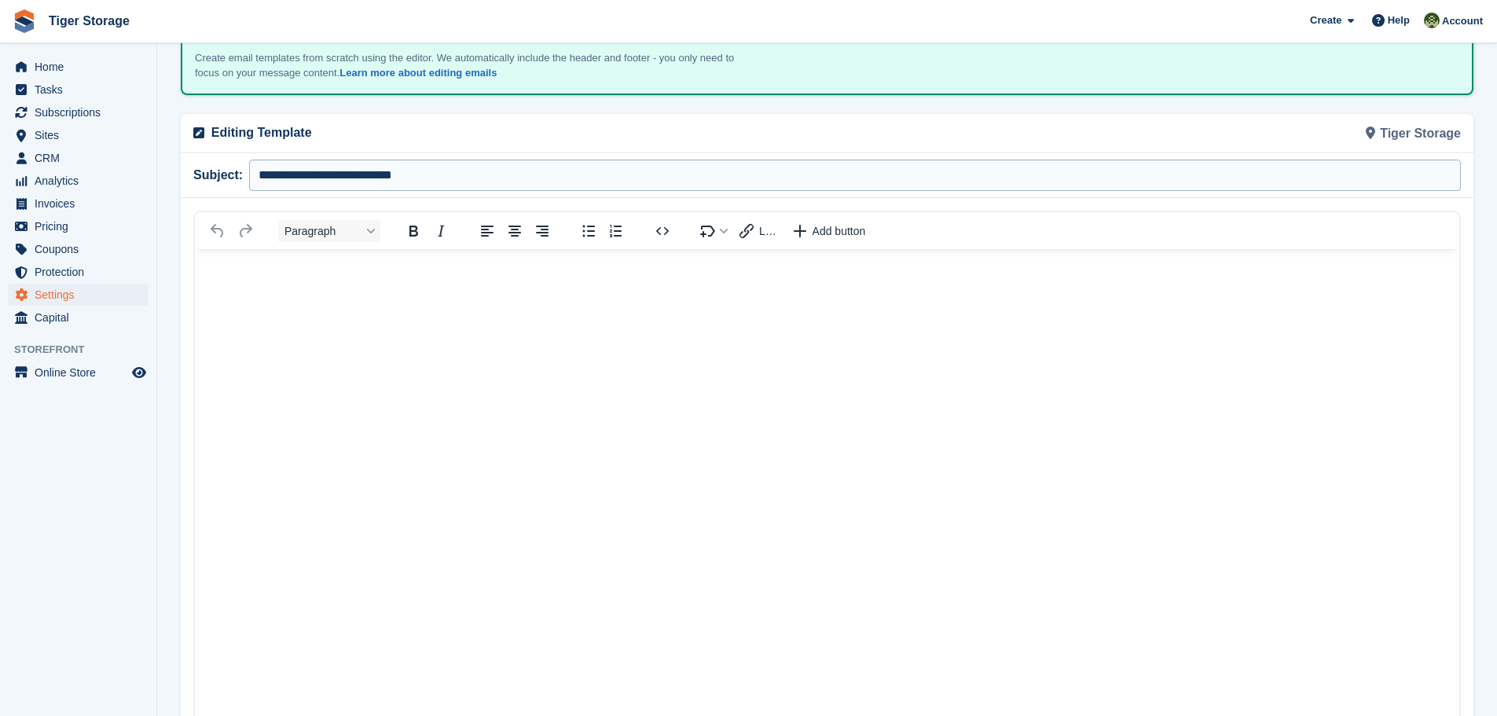
scroll to position [236, 0]
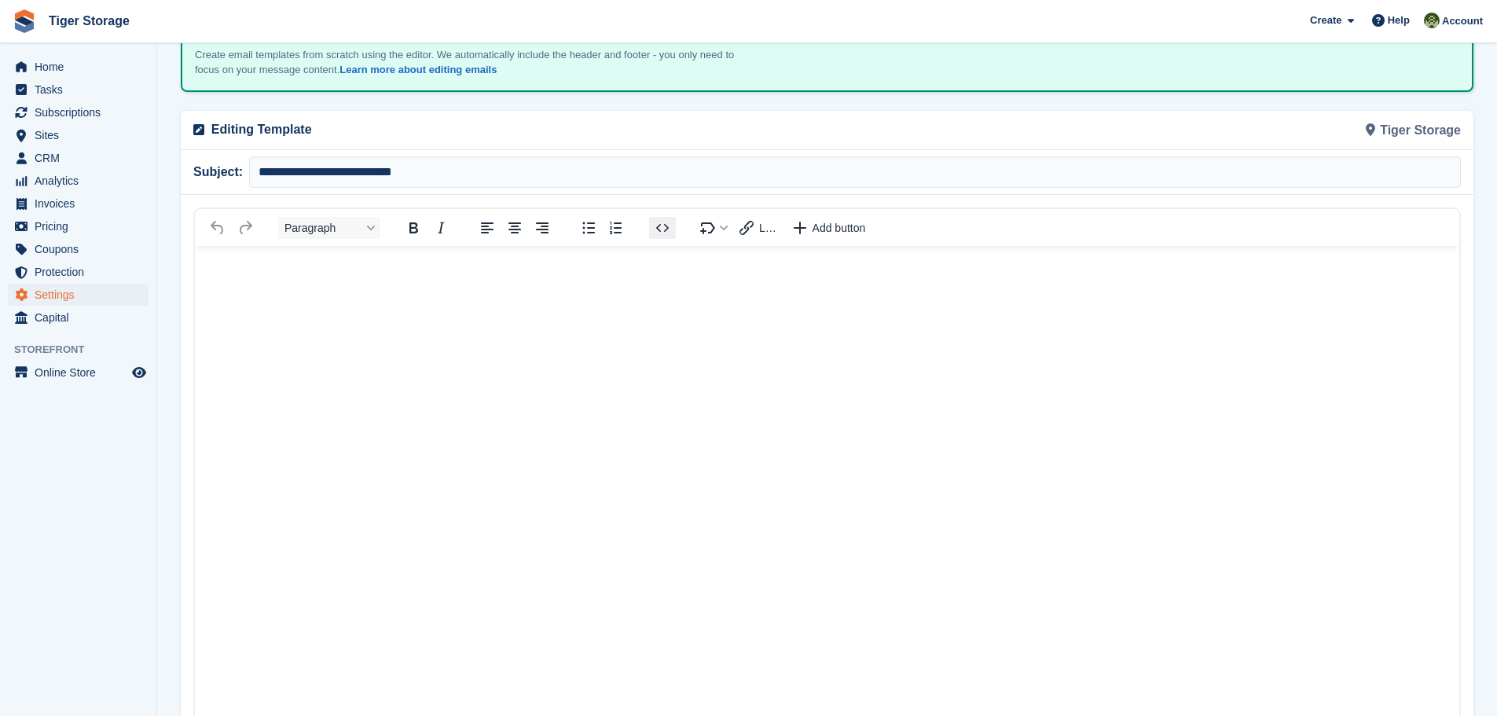
click at [661, 230] on icon "Source code" at bounding box center [662, 227] width 19 height 19
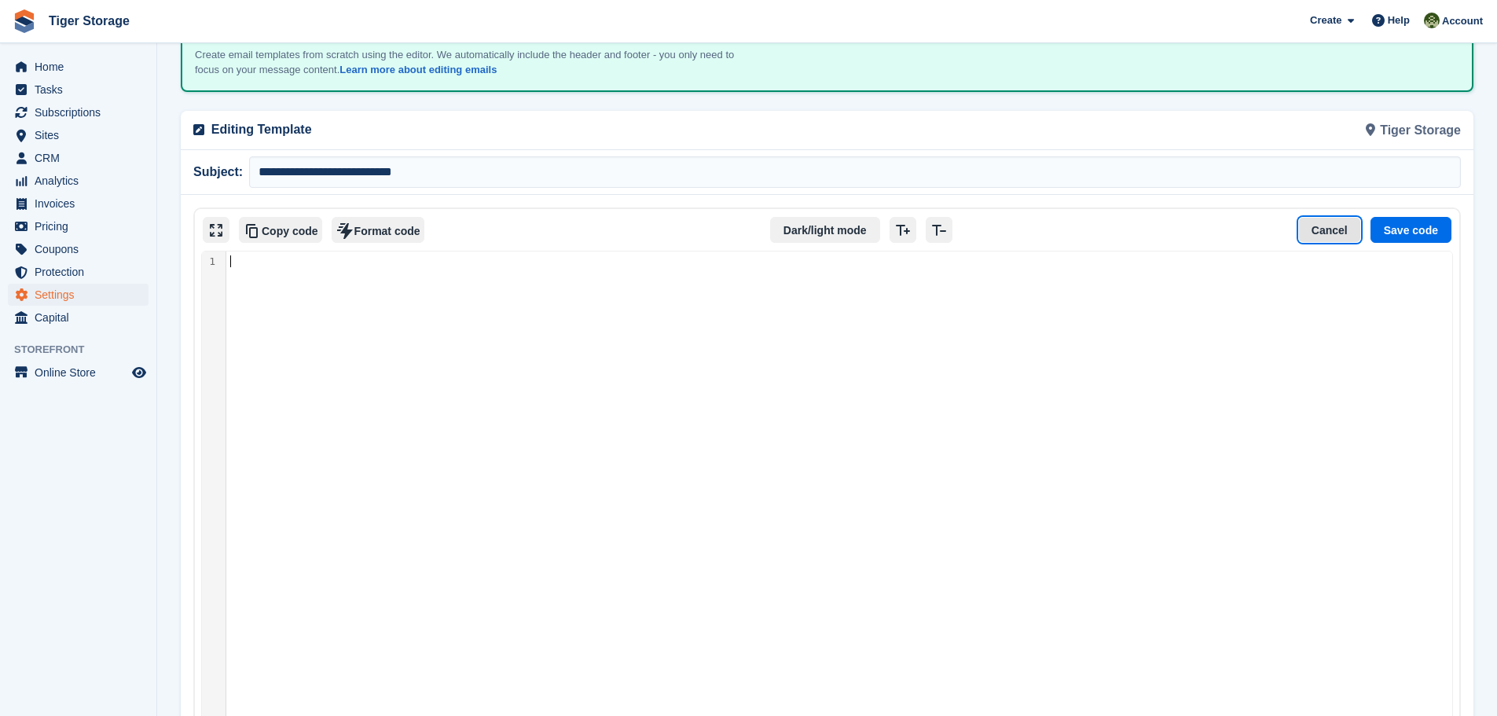
click at [1345, 228] on button "Cancel" at bounding box center [1329, 230] width 63 height 27
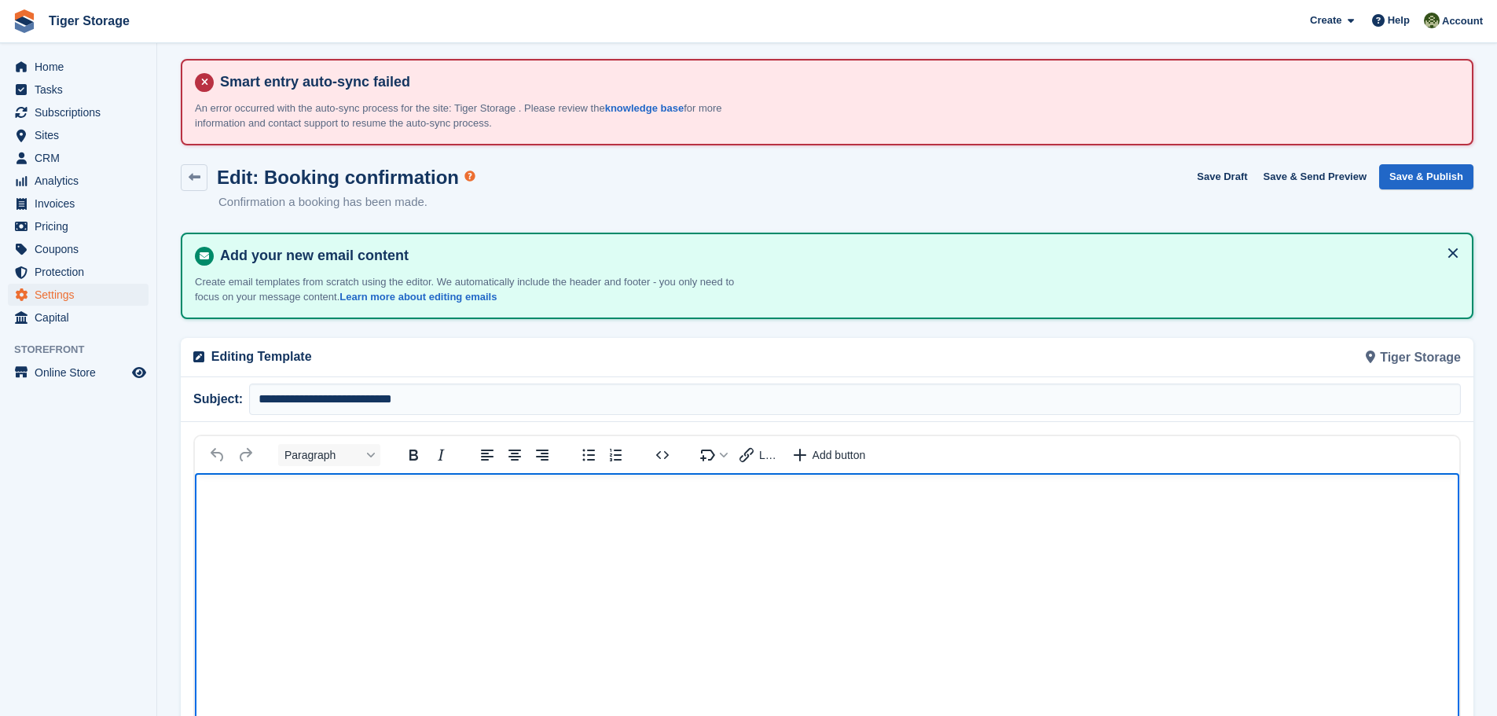
scroll to position [0, 0]
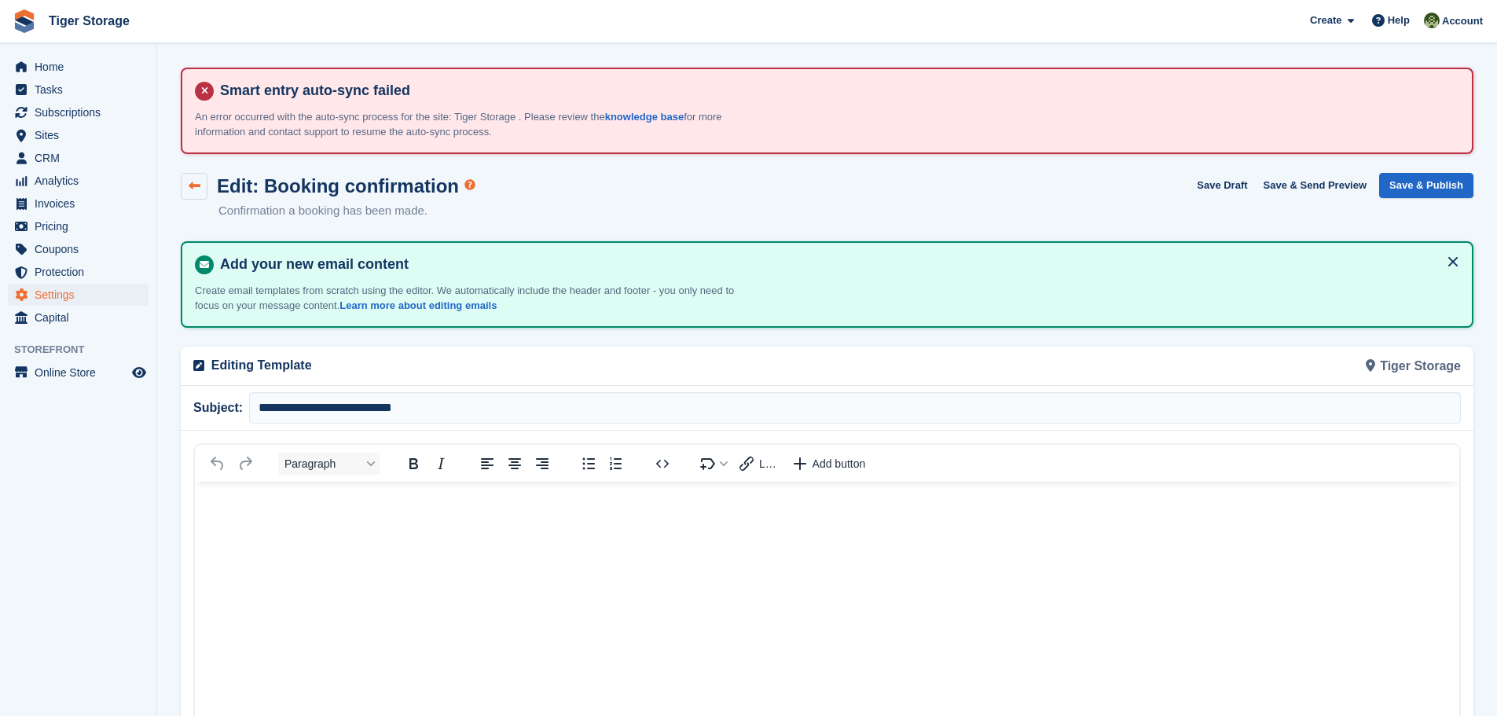
click at [186, 191] on link at bounding box center [194, 186] width 27 height 27
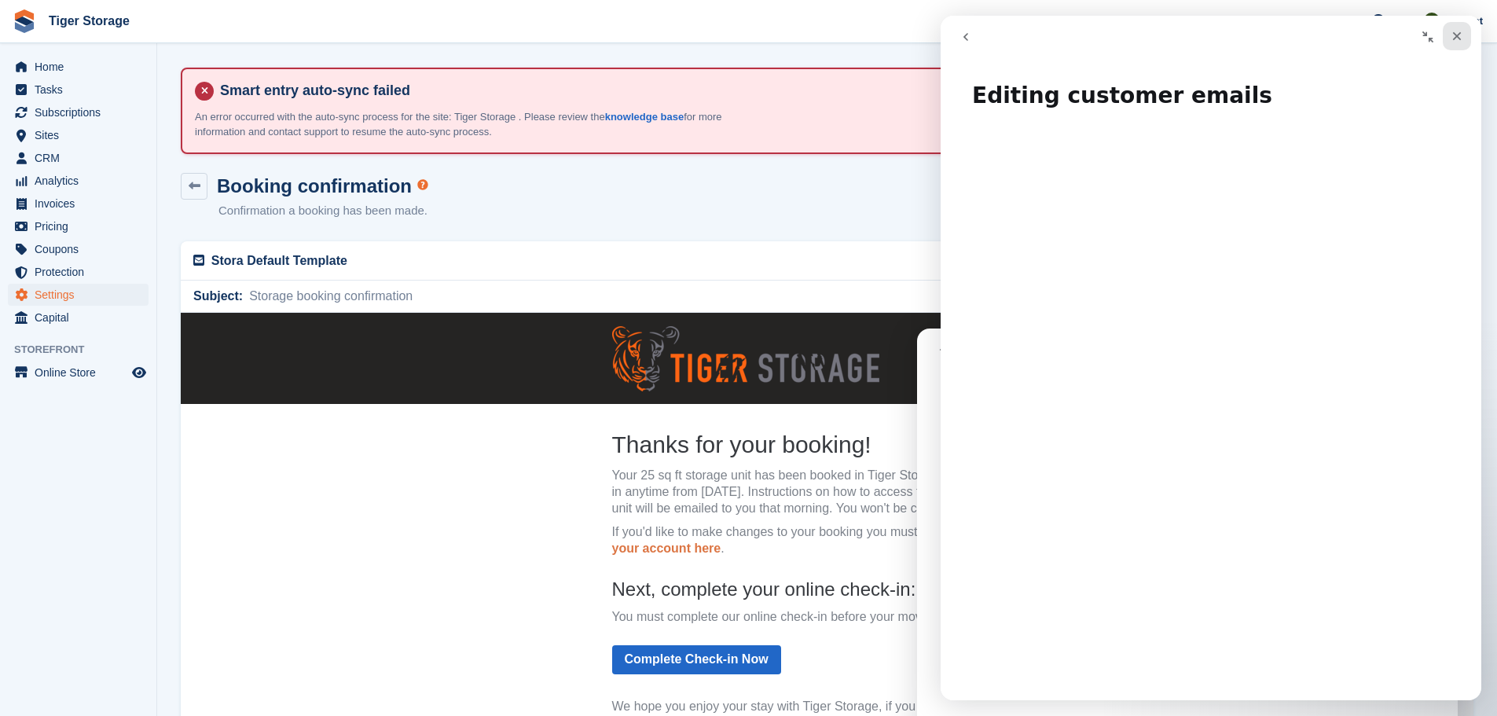
click at [1455, 42] on icon "Close" at bounding box center [1457, 36] width 13 height 13
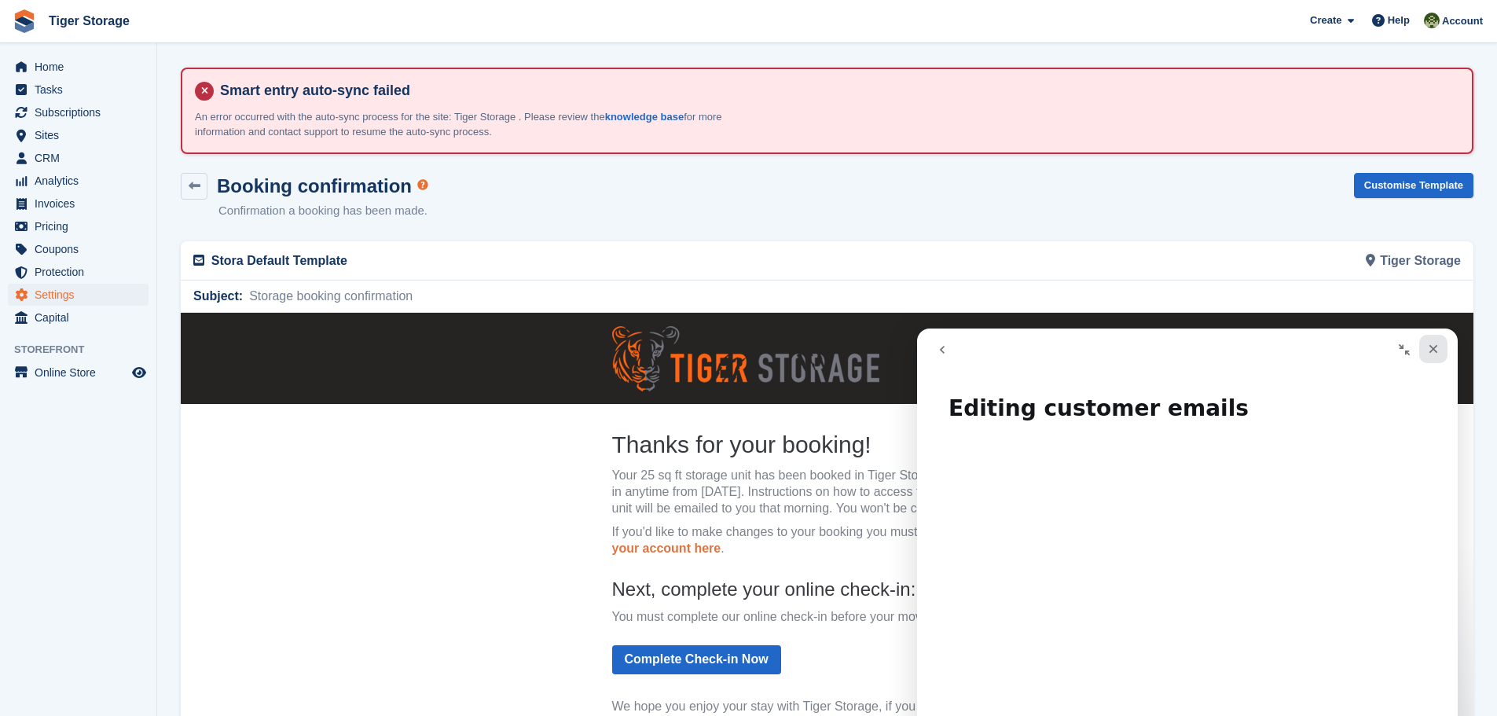
click at [1433, 353] on icon "Close" at bounding box center [1433, 349] width 13 height 13
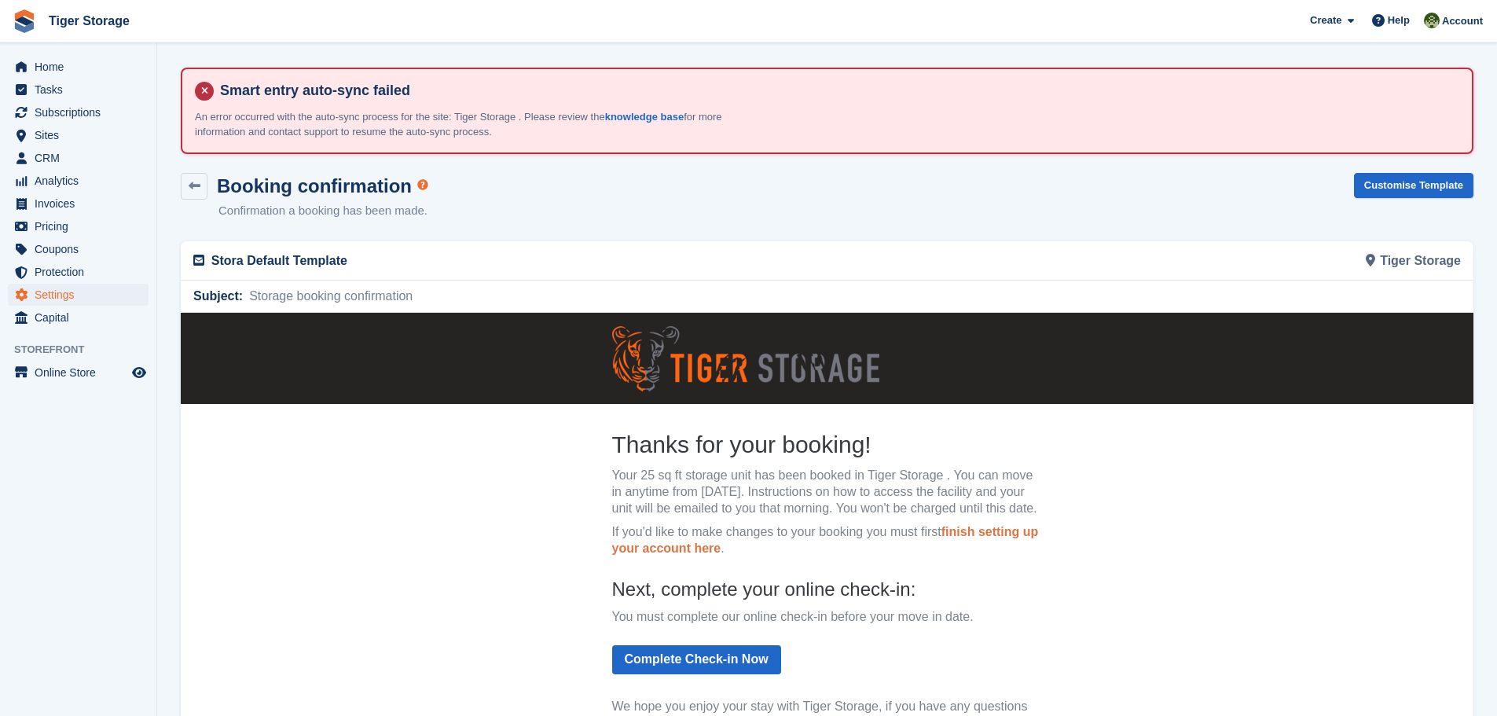
click at [196, 262] on icon at bounding box center [198, 260] width 11 height 13
click at [1374, 260] on icon at bounding box center [1370, 260] width 9 height 13
click at [1409, 253] on div "Tiger Storage" at bounding box center [1149, 260] width 644 height 39
click at [1080, 292] on div "Subject: Storage booking confirmation" at bounding box center [827, 296] width 1286 height 31
click at [231, 303] on span "Subject:" at bounding box center [218, 296] width 50 height 19
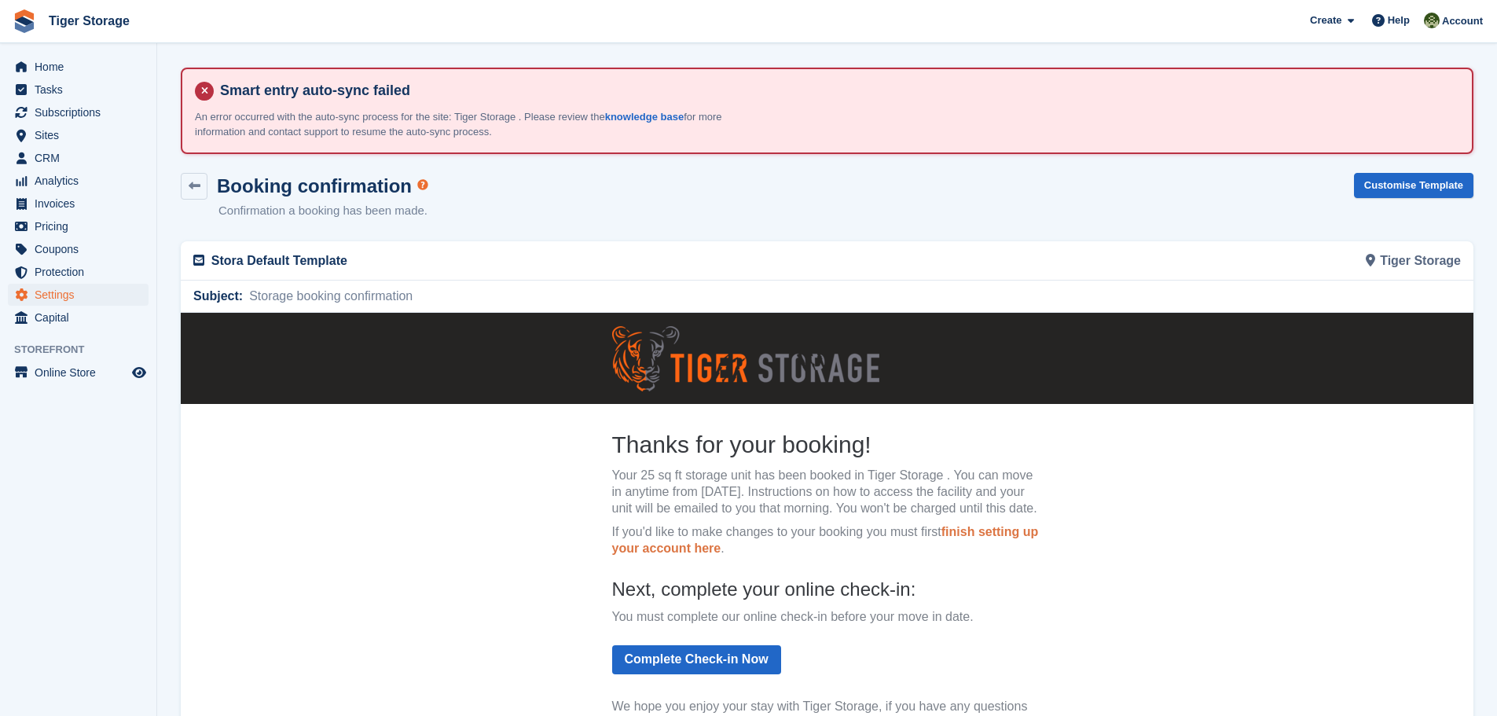
click at [277, 295] on span "Storage booking confirmation" at bounding box center [328, 296] width 170 height 19
click at [302, 258] on p "Stora Default Template" at bounding box center [514, 260] width 607 height 19
click at [387, 405] on center "Thanks for your booking! Your 25 sq ft storage unit has been booked in Tiger St…" at bounding box center [827, 605] width 1293 height 585
click at [644, 475] on p "Your 25 sq ft storage unit has been booked in Tiger Storage . You can move in a…" at bounding box center [827, 492] width 431 height 49
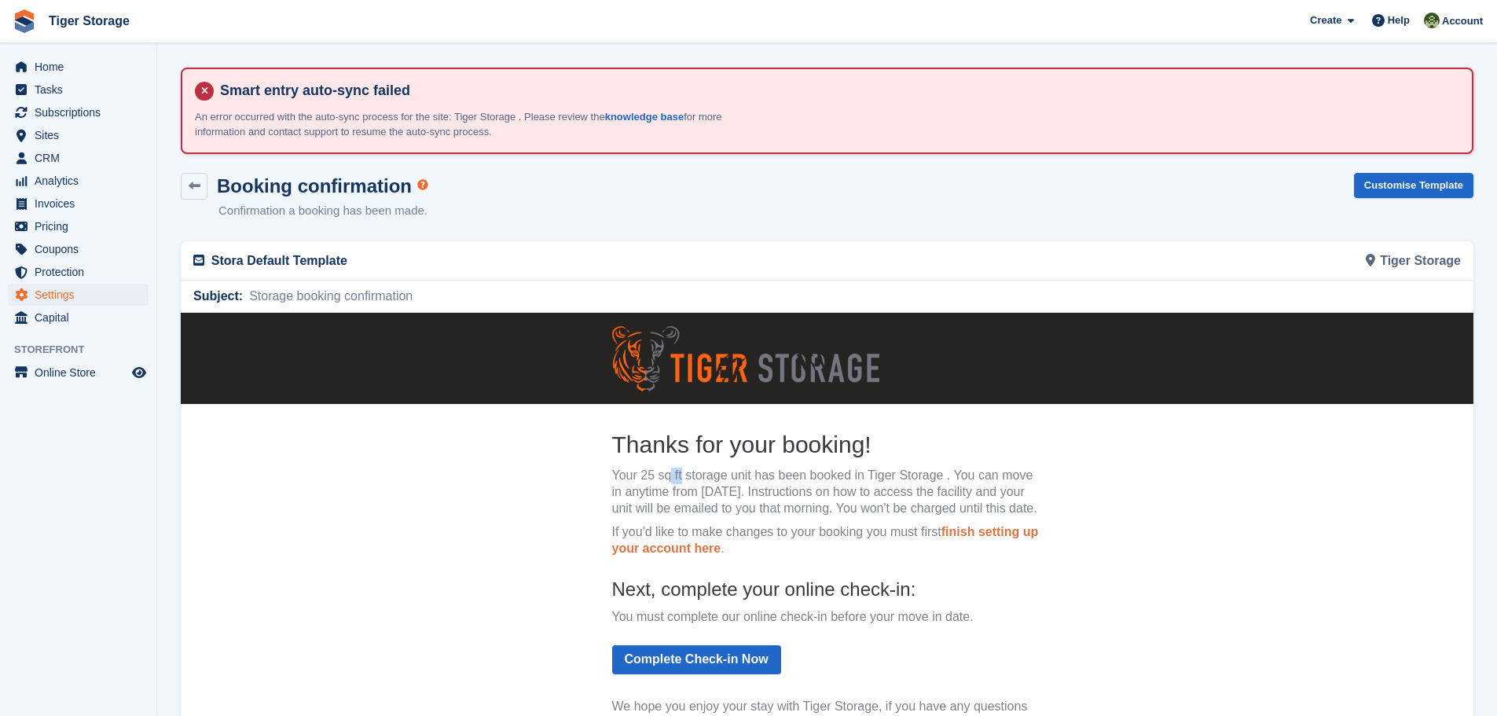
click at [645, 475] on p "Your 25 sq ft storage unit has been booked in Tiger Storage . You can move in a…" at bounding box center [827, 492] width 431 height 49
click at [726, 471] on p "Your 25 sq ft storage unit has been booked in Tiger Storage . You can move in a…" at bounding box center [827, 492] width 431 height 49
click at [195, 189] on icon at bounding box center [195, 186] width 12 height 12
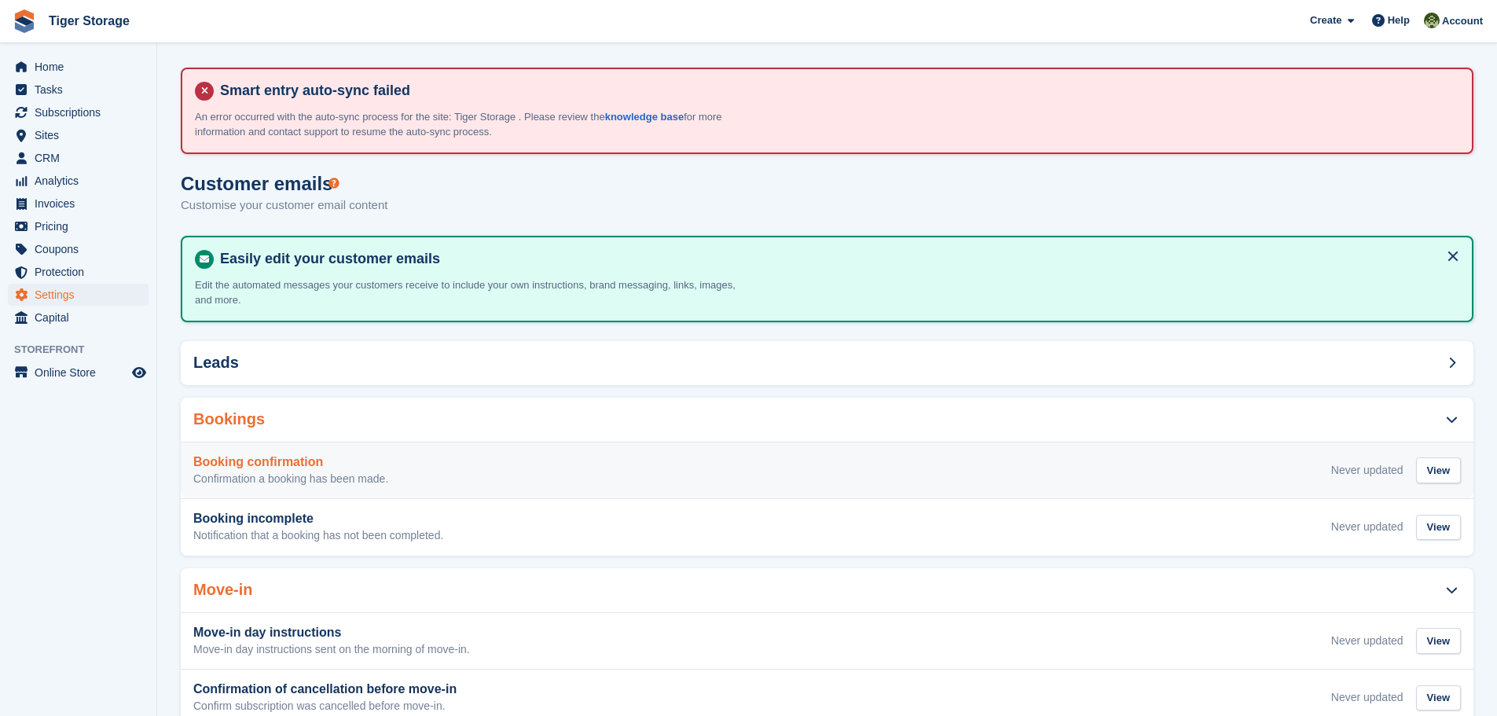
click at [363, 456] on h3 "Booking confirmation" at bounding box center [290, 462] width 195 height 14
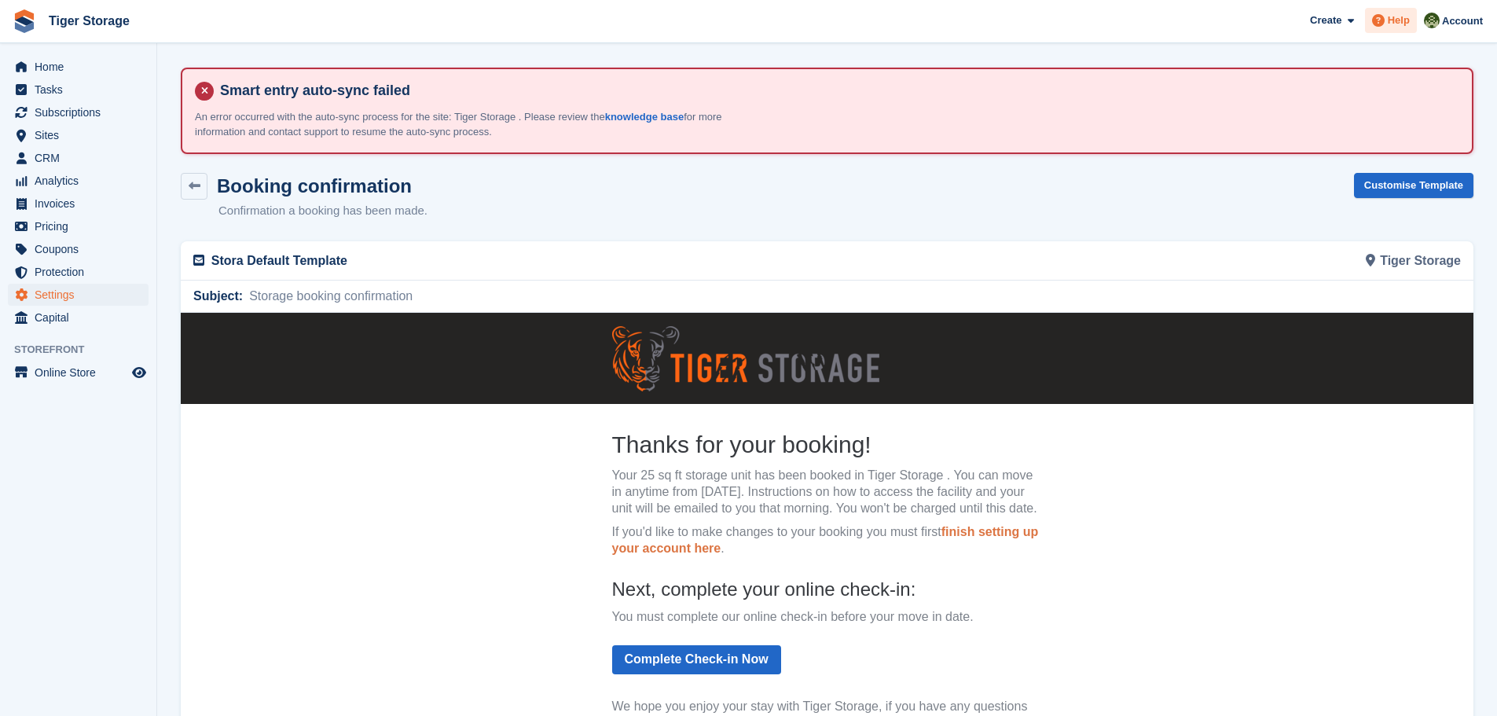
click at [1394, 10] on div "Help" at bounding box center [1391, 20] width 52 height 25
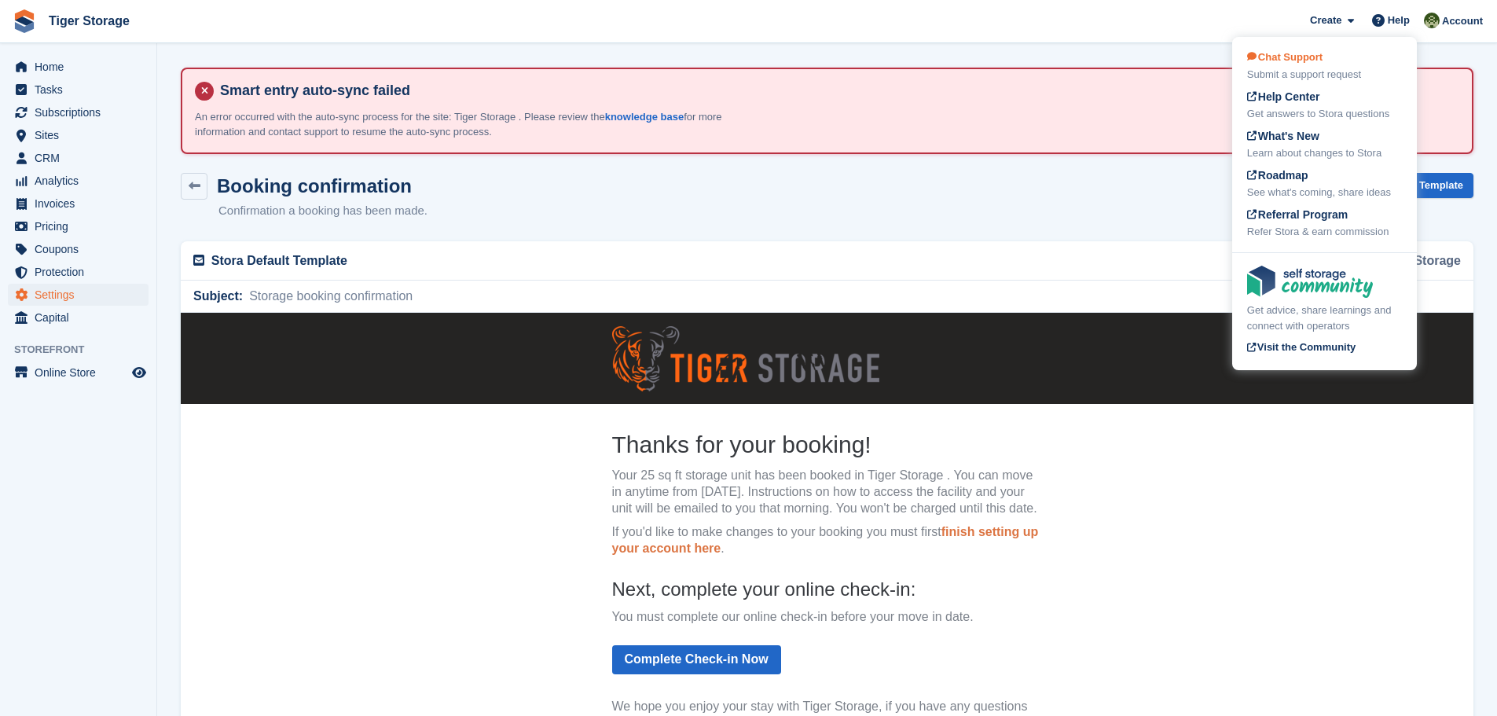
click at [1284, 53] on span "Chat Support" at bounding box center [1284, 57] width 75 height 12
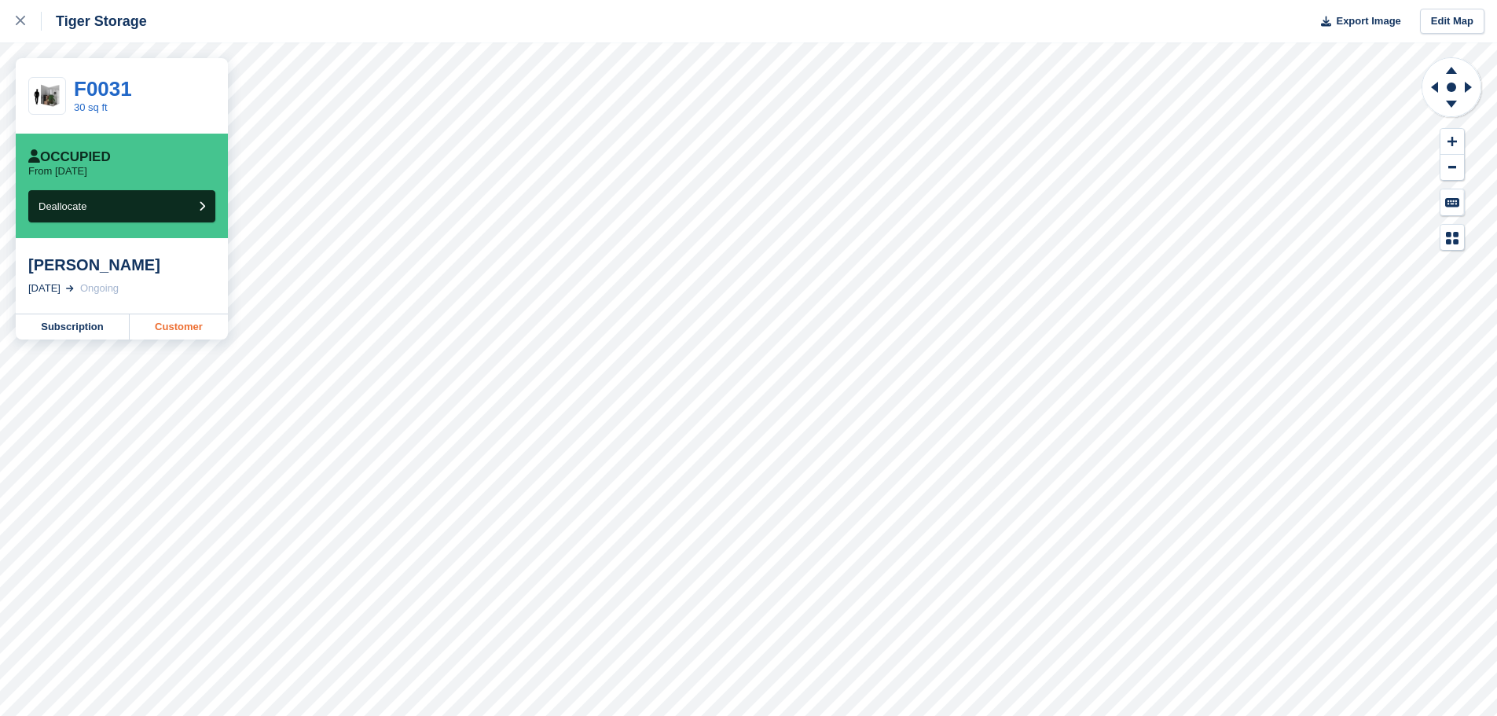
click at [182, 328] on link "Customer" at bounding box center [179, 326] width 98 height 25
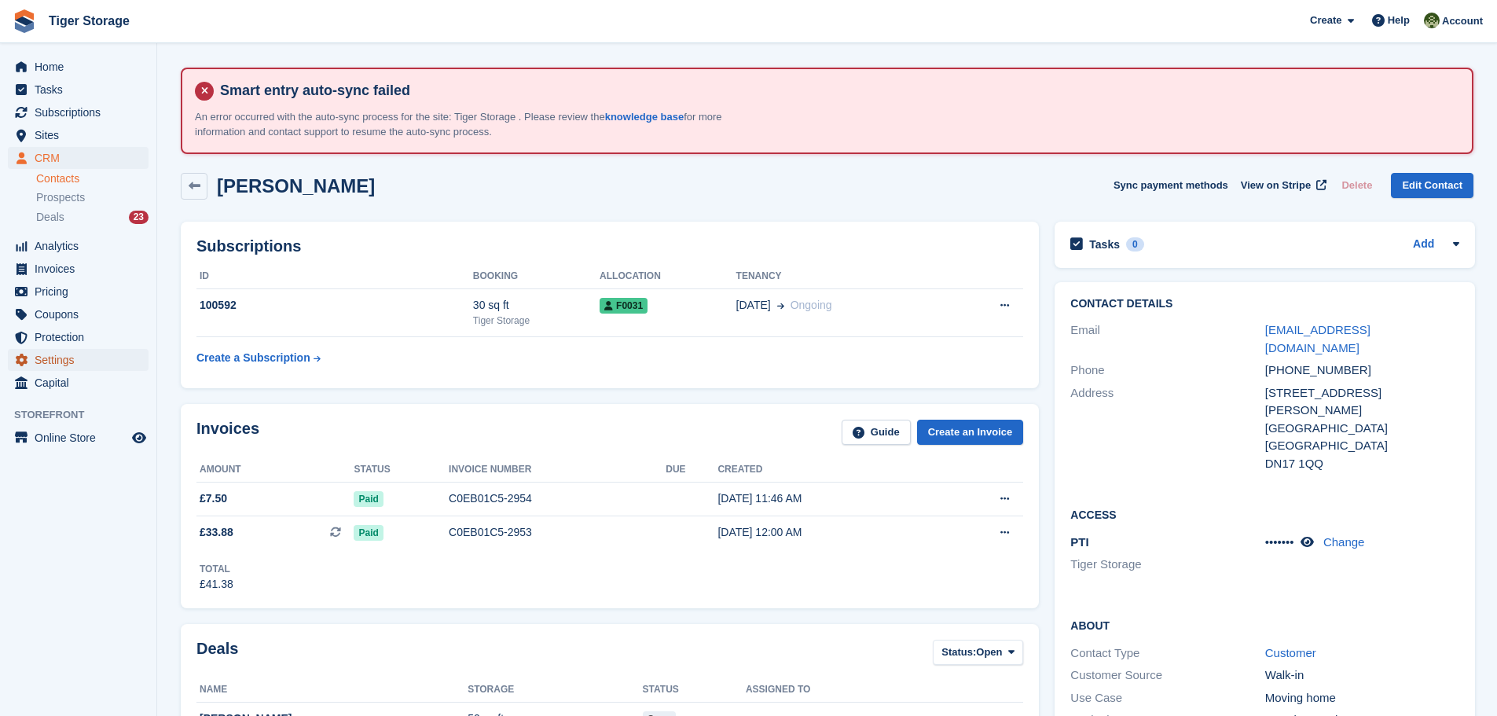
click at [57, 357] on span "Settings" at bounding box center [82, 360] width 94 height 22
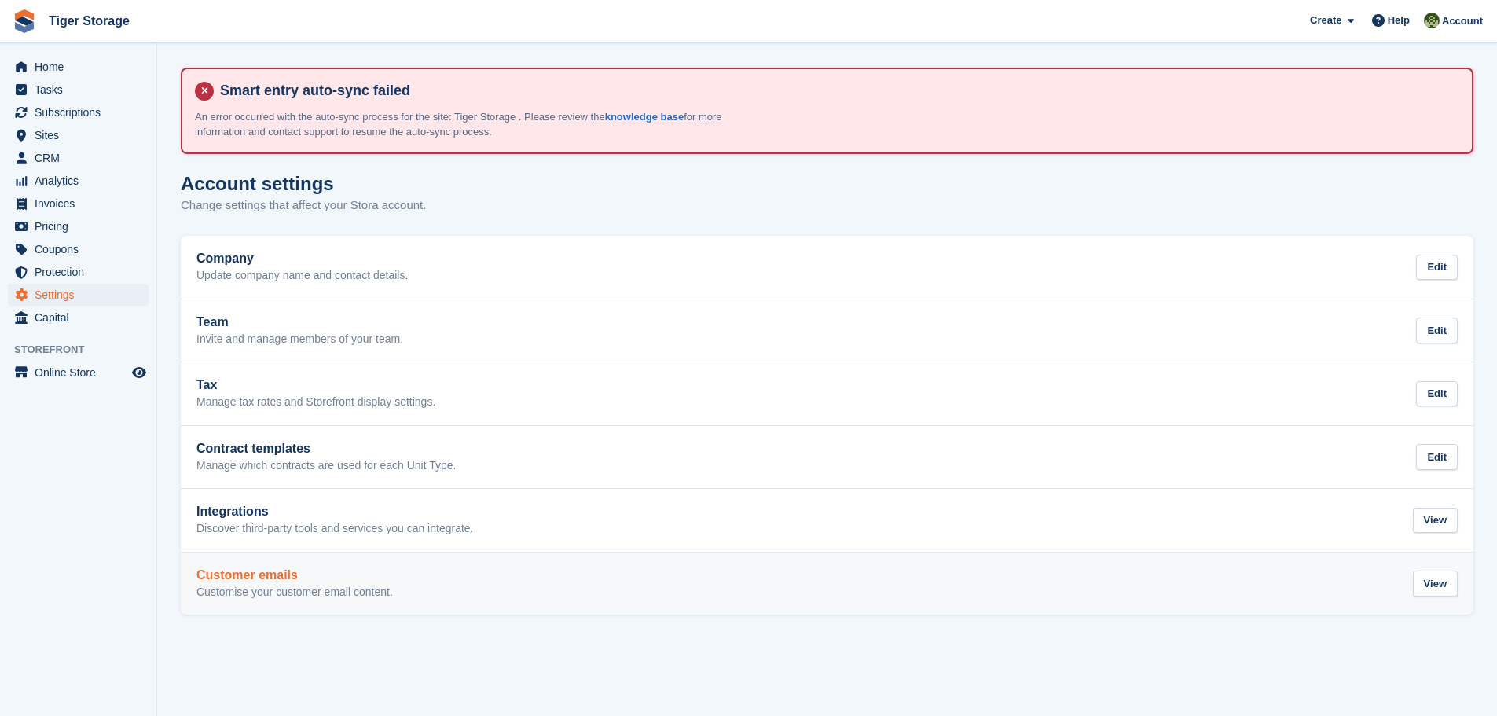
click at [304, 581] on h2 "Customer emails" at bounding box center [294, 575] width 196 height 14
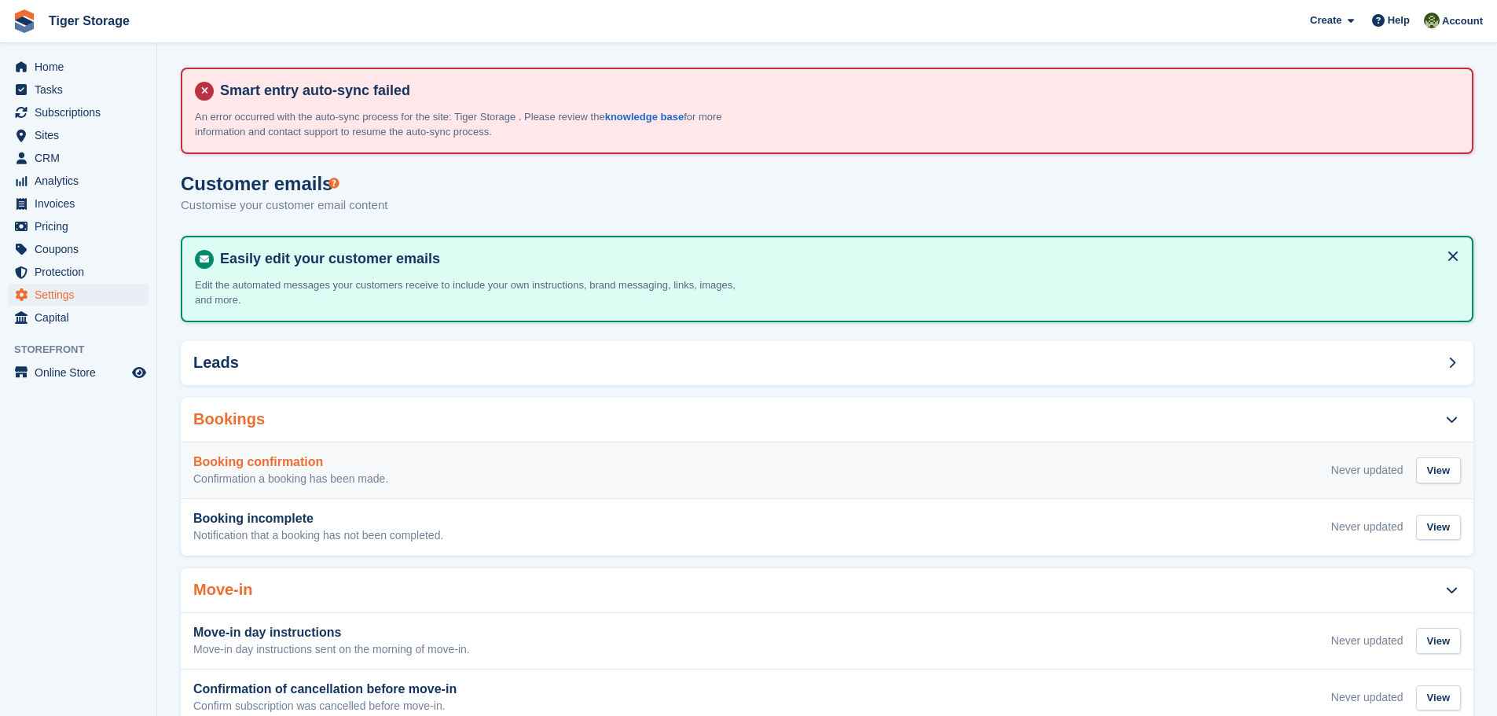
click at [816, 471] on div "Booking confirmation Confirmation a booking has been made. Never updated View" at bounding box center [827, 470] width 1268 height 31
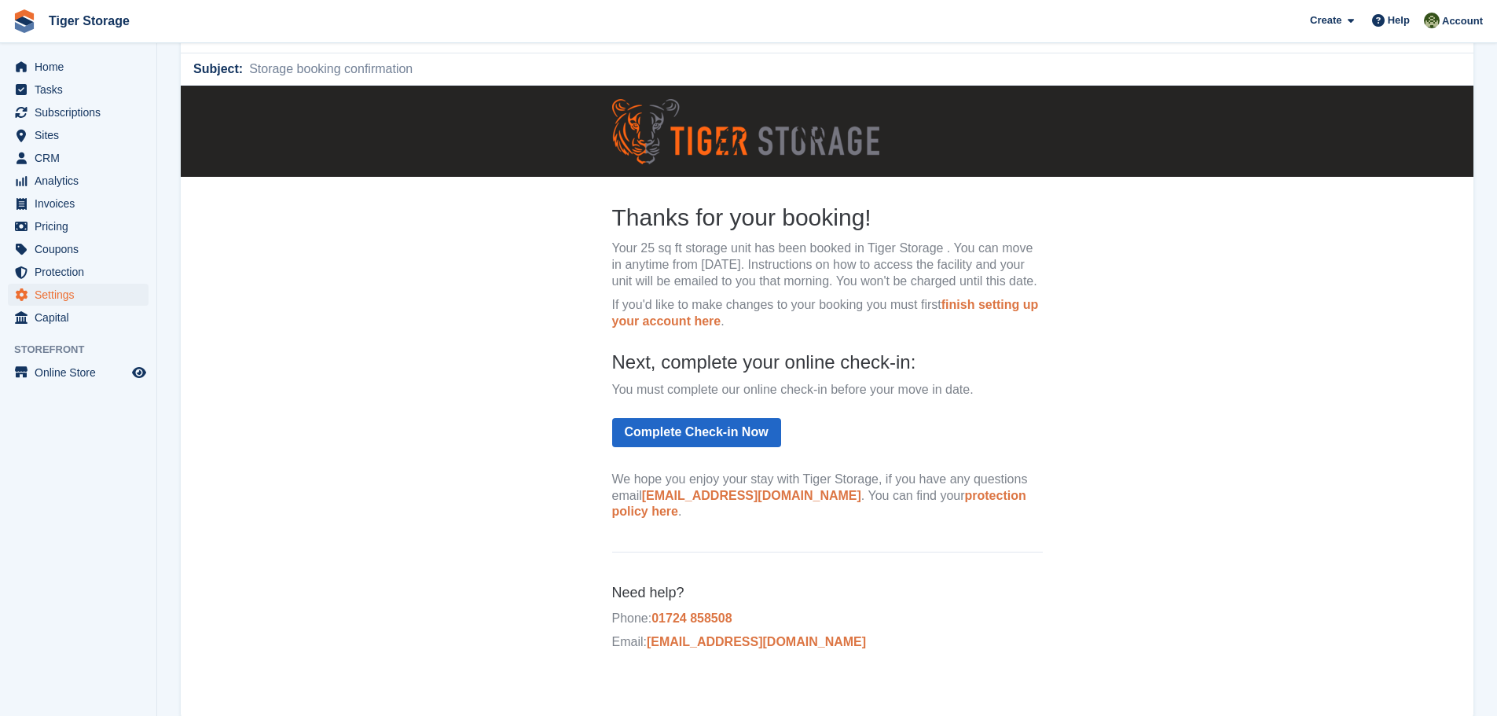
scroll to position [236, 0]
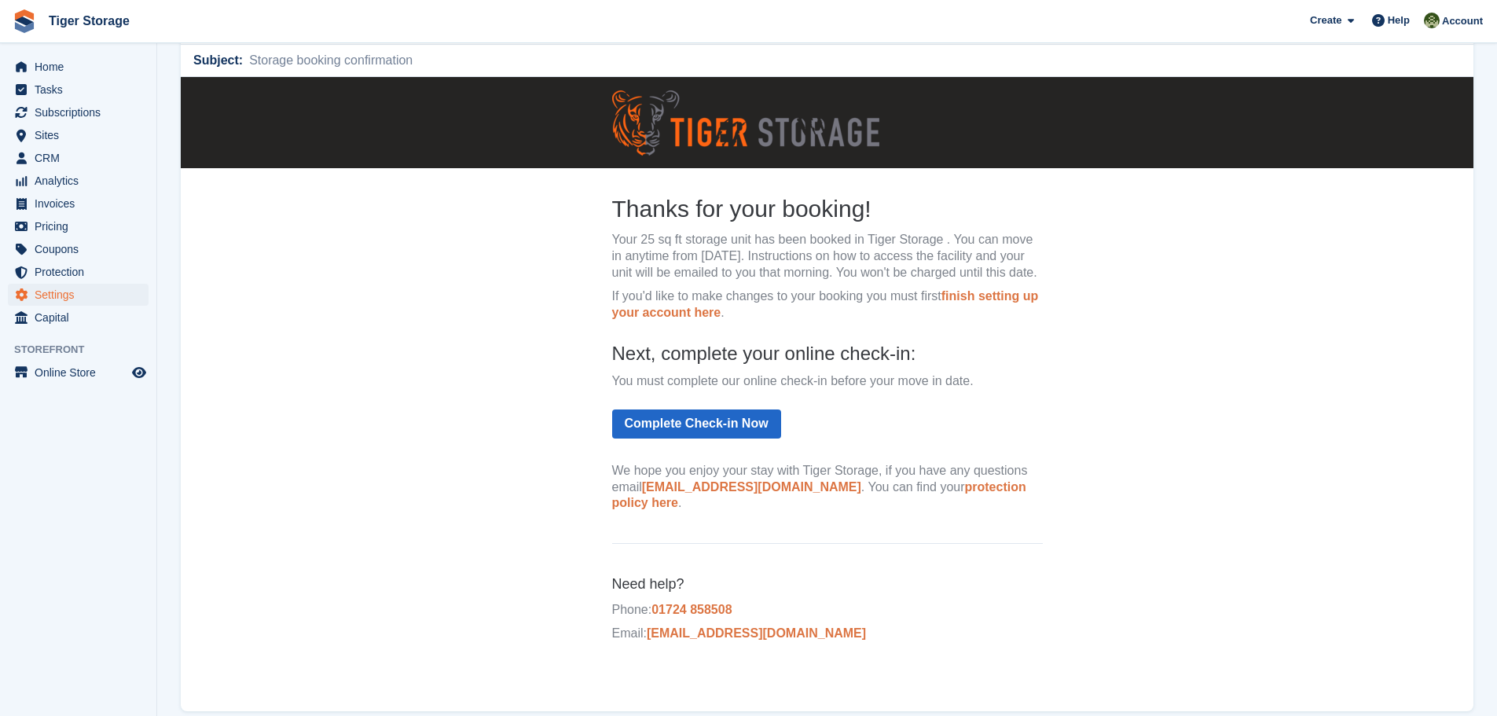
drag, startPoint x: 978, startPoint y: 310, endPoint x: 527, endPoint y: 376, distance: 455.9
click at [527, 376] on center "Thanks for your booking! Your 25 sq ft storage unit has been booked in Tiger St…" at bounding box center [827, 369] width 1293 height 585
drag, startPoint x: 768, startPoint y: 314, endPoint x: 879, endPoint y: 310, distance: 111.6
click at [879, 310] on p "If you'd like to make changes to your booking you must first finish setting up …" at bounding box center [827, 304] width 431 height 33
click at [866, 342] on th "Thanks for your booking! Your 25 sq ft storage unit has been booked in Tiger St…" at bounding box center [827, 356] width 431 height 326
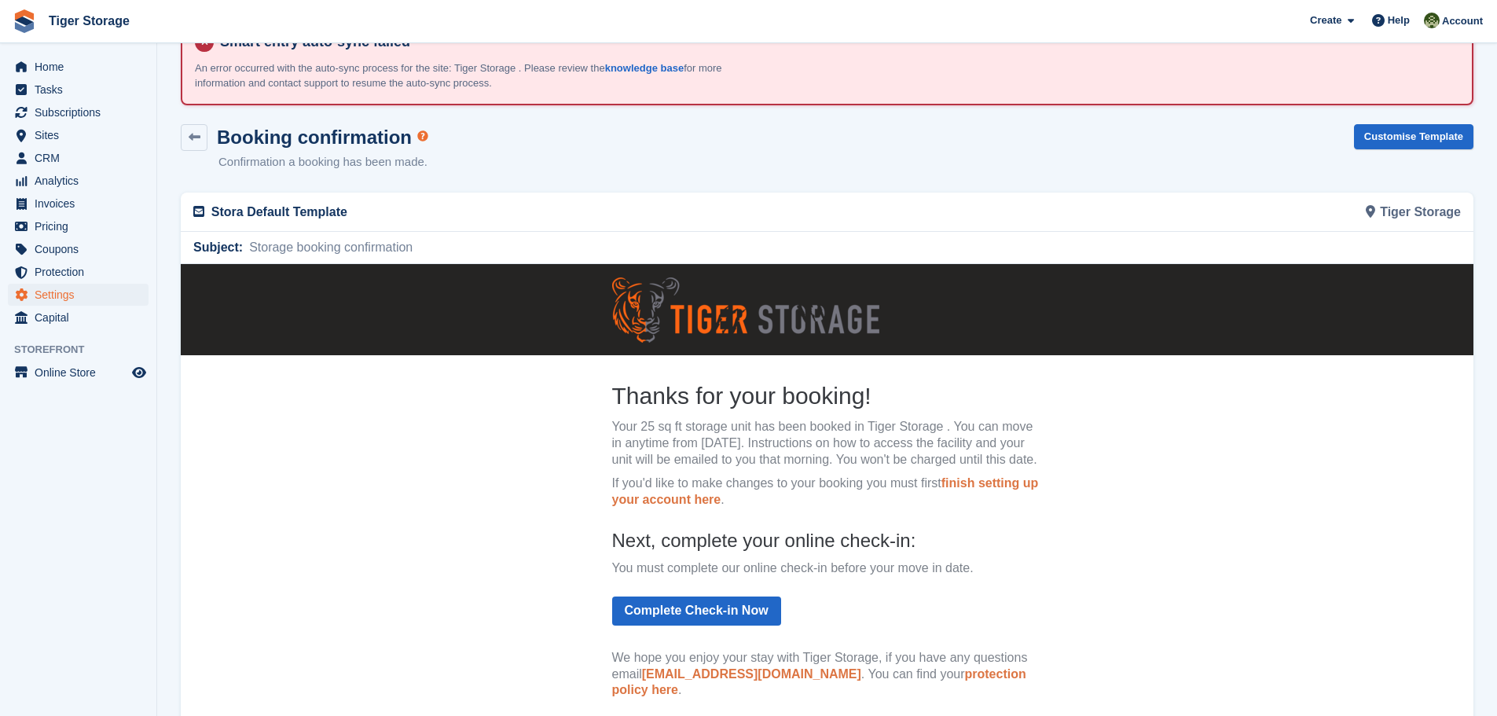
scroll to position [79, 0]
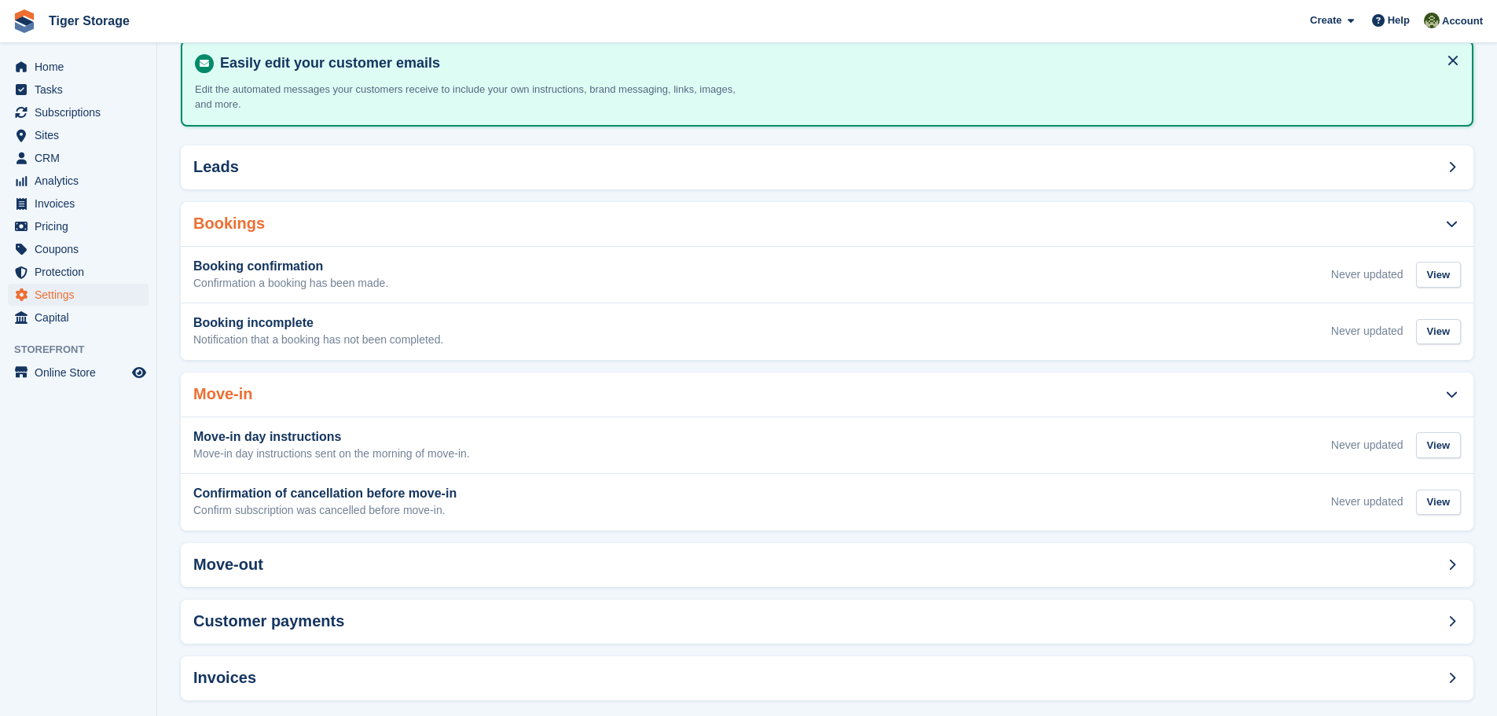
scroll to position [216, 0]
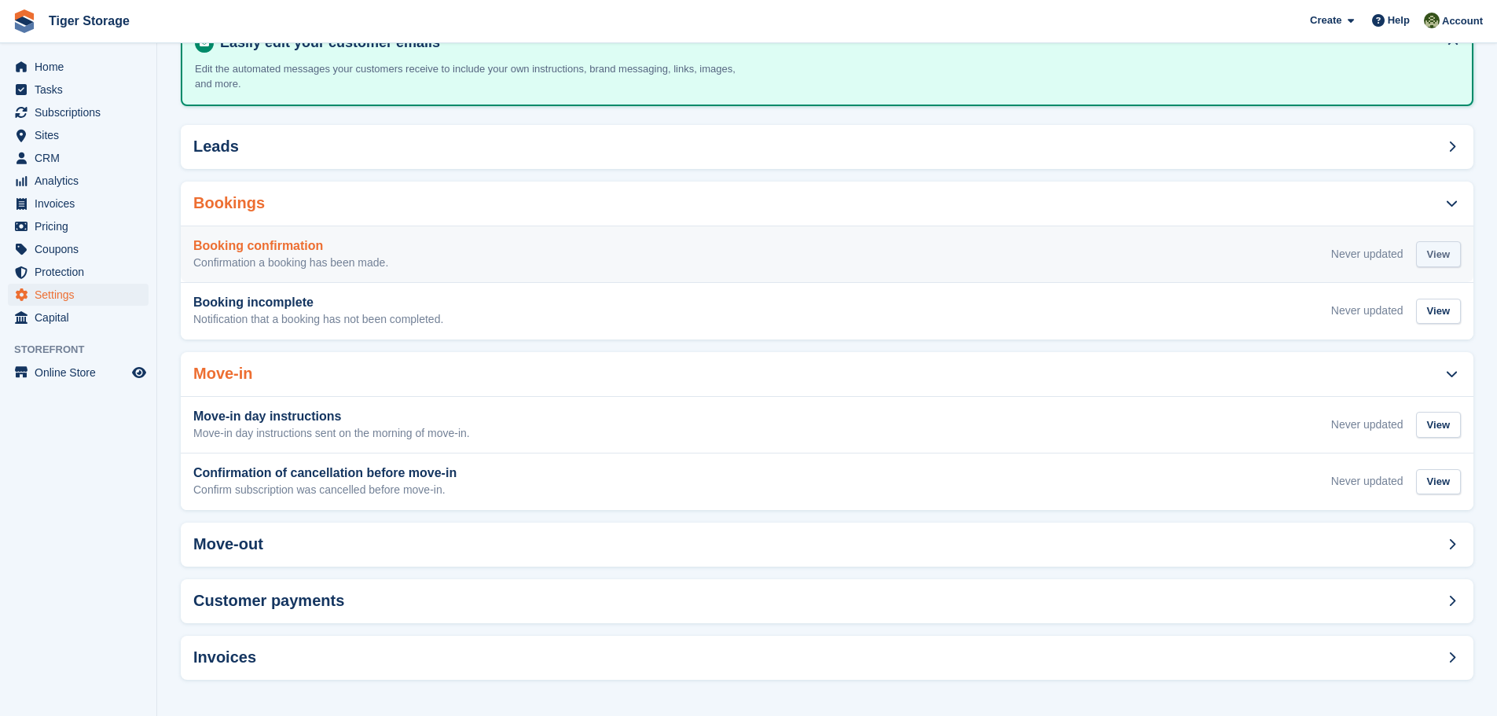
click at [1435, 257] on div "View" at bounding box center [1438, 254] width 45 height 26
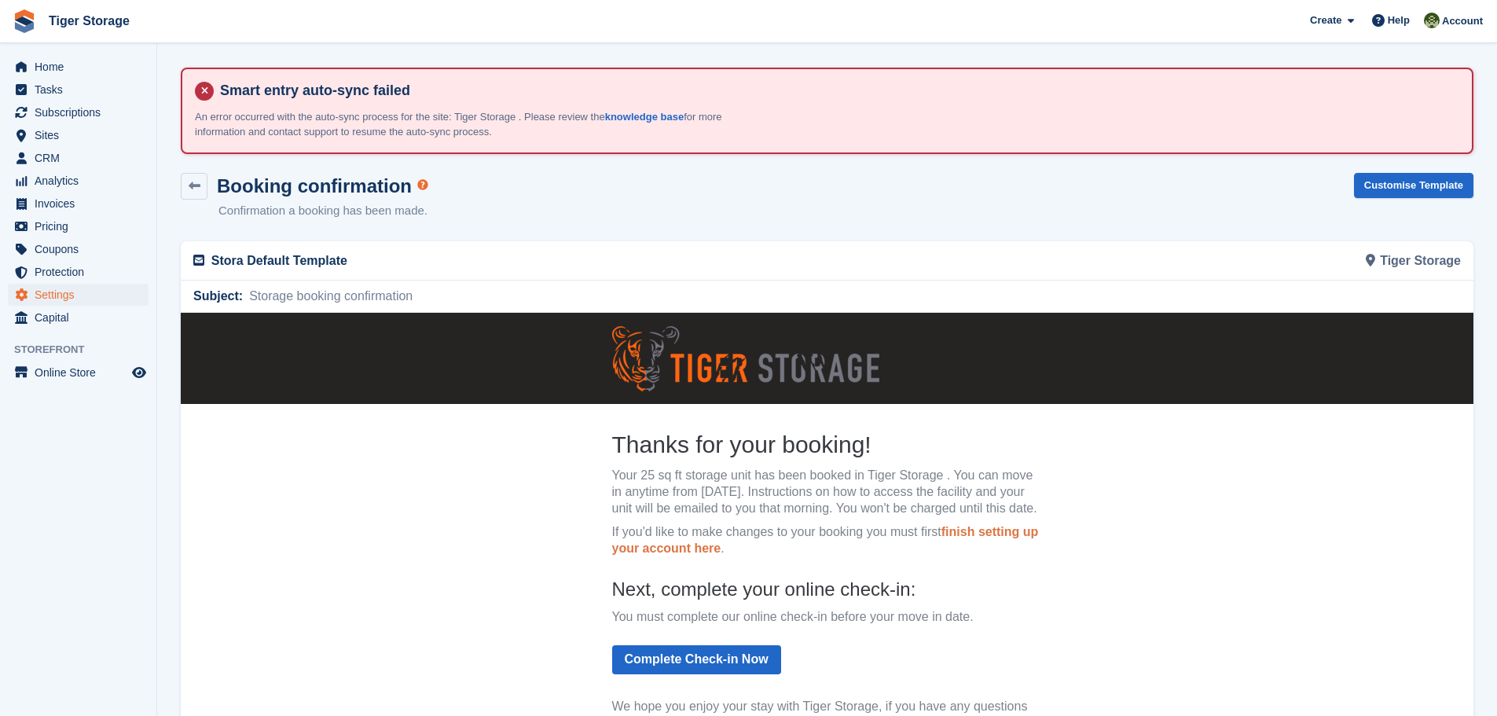
click at [197, 259] on icon at bounding box center [198, 260] width 11 height 13
click at [259, 259] on p "Stora Default Template" at bounding box center [514, 260] width 607 height 19
click at [478, 258] on p "Stora Default Template" at bounding box center [514, 260] width 607 height 19
click at [1305, 258] on div "Tiger Storage" at bounding box center [1149, 260] width 644 height 39
click at [1399, 259] on div "Tiger Storage" at bounding box center [1149, 260] width 644 height 39
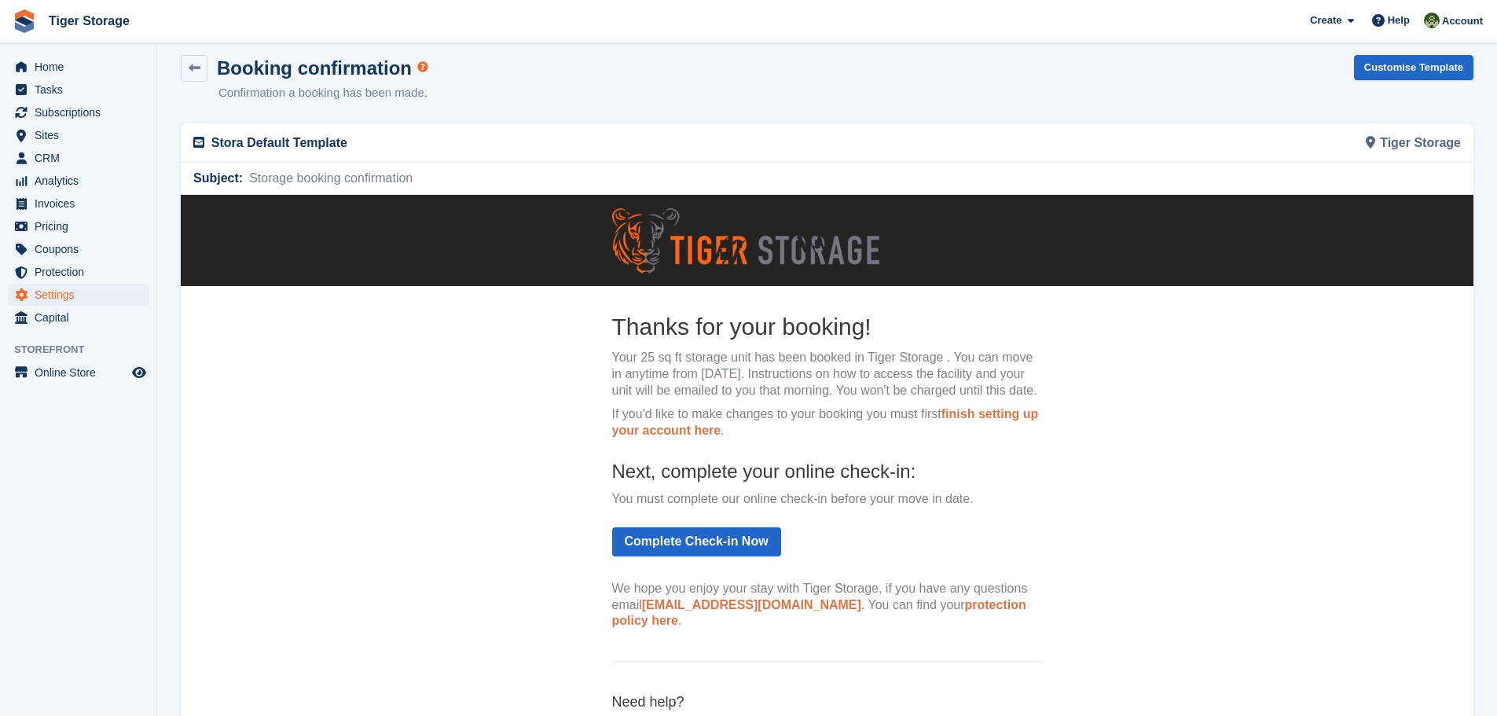
scroll to position [262, 0]
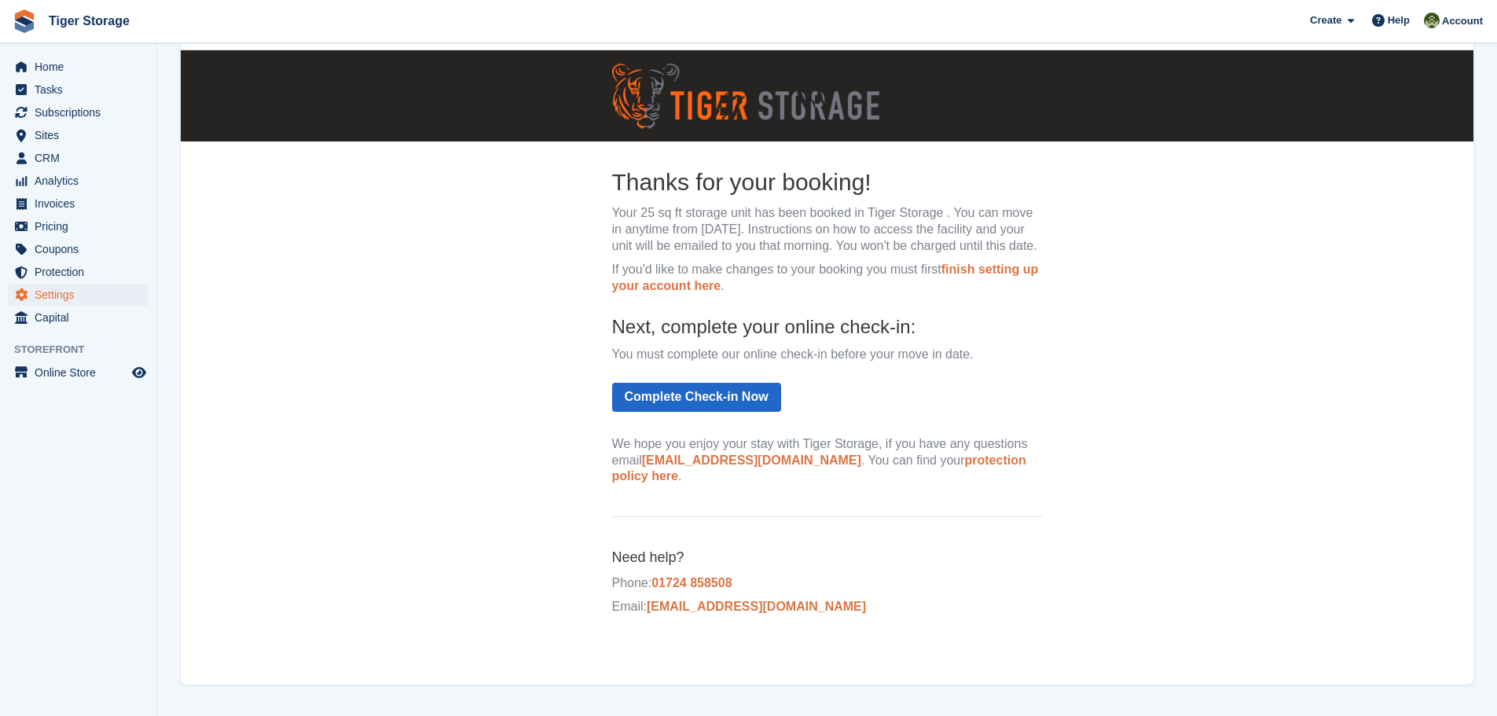
click at [731, 289] on p "If you'd like to make changes to your booking you must first finish setting up …" at bounding box center [827, 278] width 431 height 33
click at [699, 245] on p "Your 25 sq ft storage unit has been booked in Tiger Storage . You can move in a…" at bounding box center [827, 229] width 431 height 49
drag, startPoint x: 699, startPoint y: 245, endPoint x: 684, endPoint y: 245, distance: 14.9
click at [684, 245] on p "Your 25 sq ft storage unit has been booked in Tiger Storage . You can move in a…" at bounding box center [827, 229] width 431 height 49
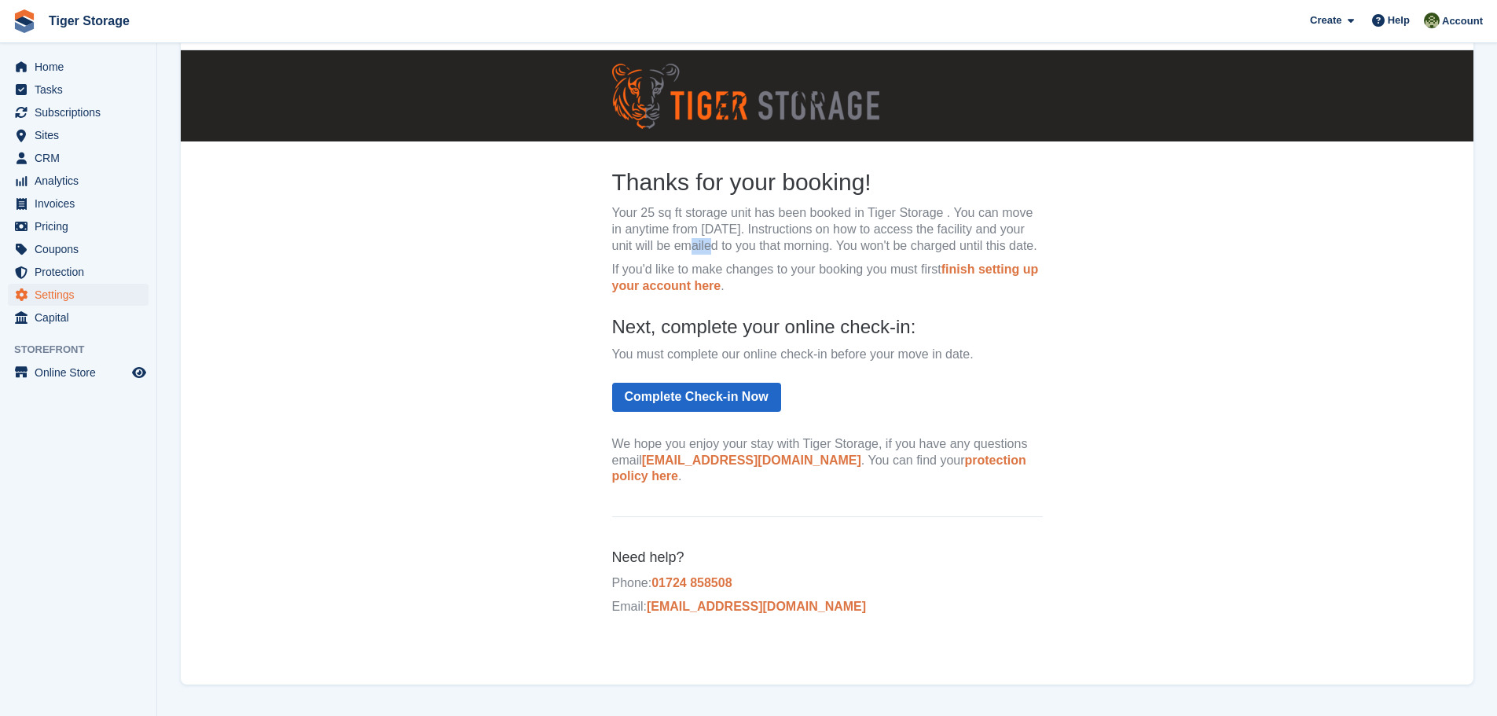
scroll to position [0, 0]
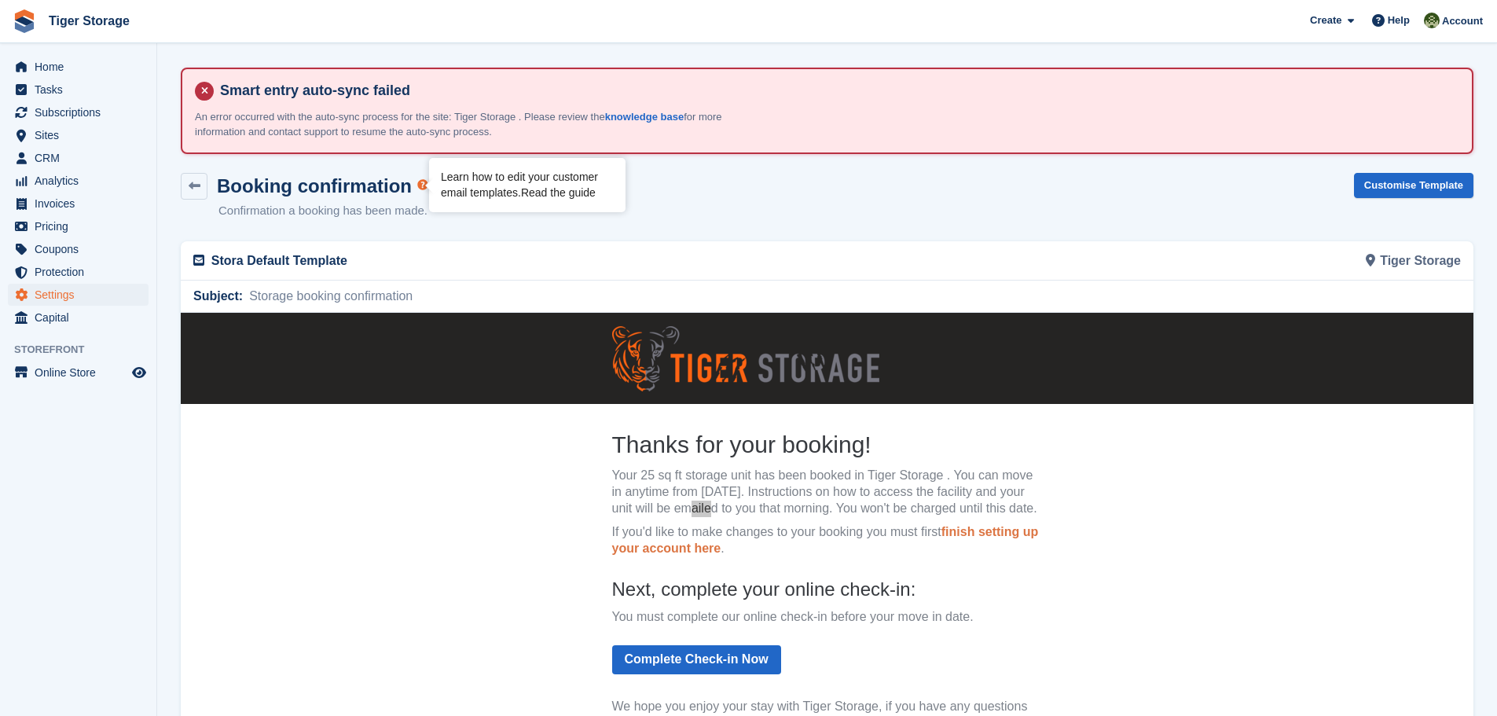
click at [561, 198] on link "Read the guide" at bounding box center [558, 192] width 75 height 13
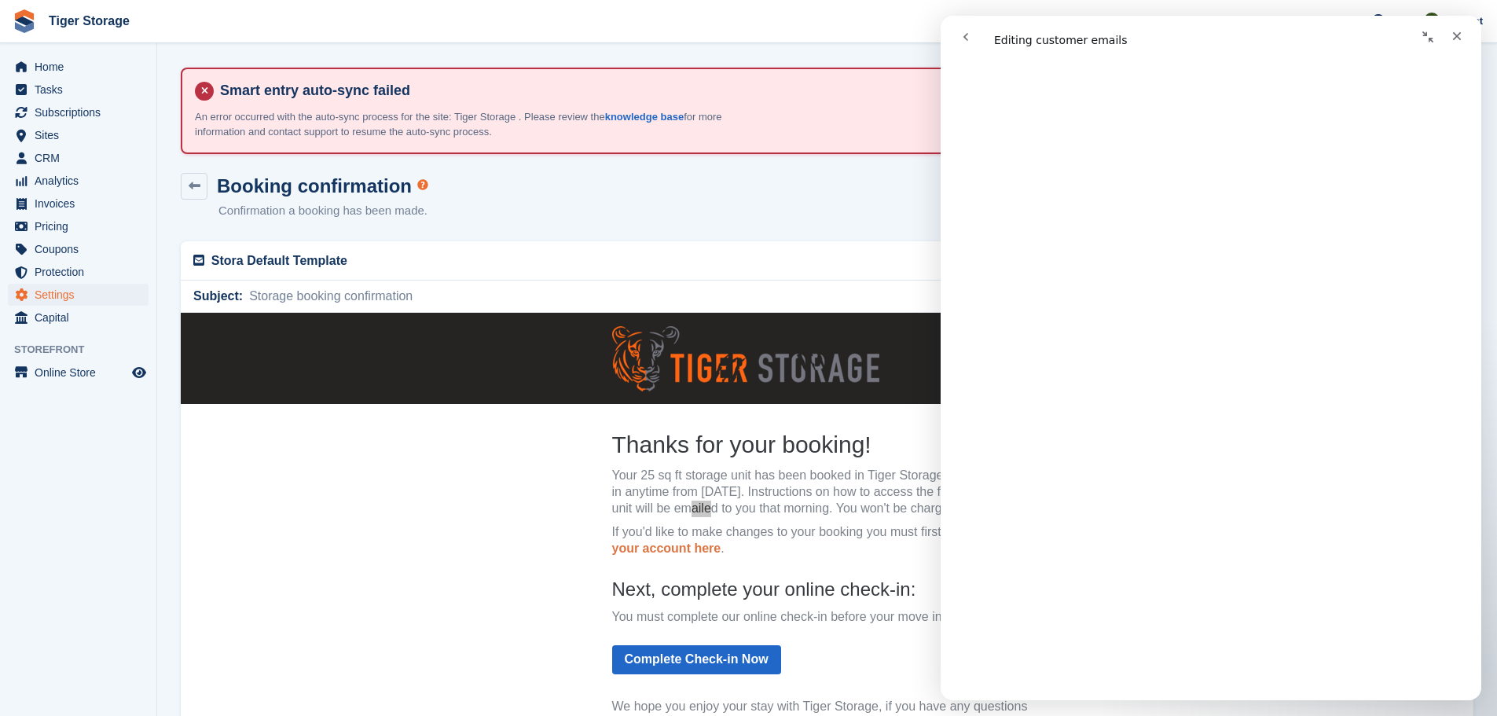
scroll to position [4479, 0]
click at [1467, 33] on div "Close" at bounding box center [1457, 36] width 28 height 28
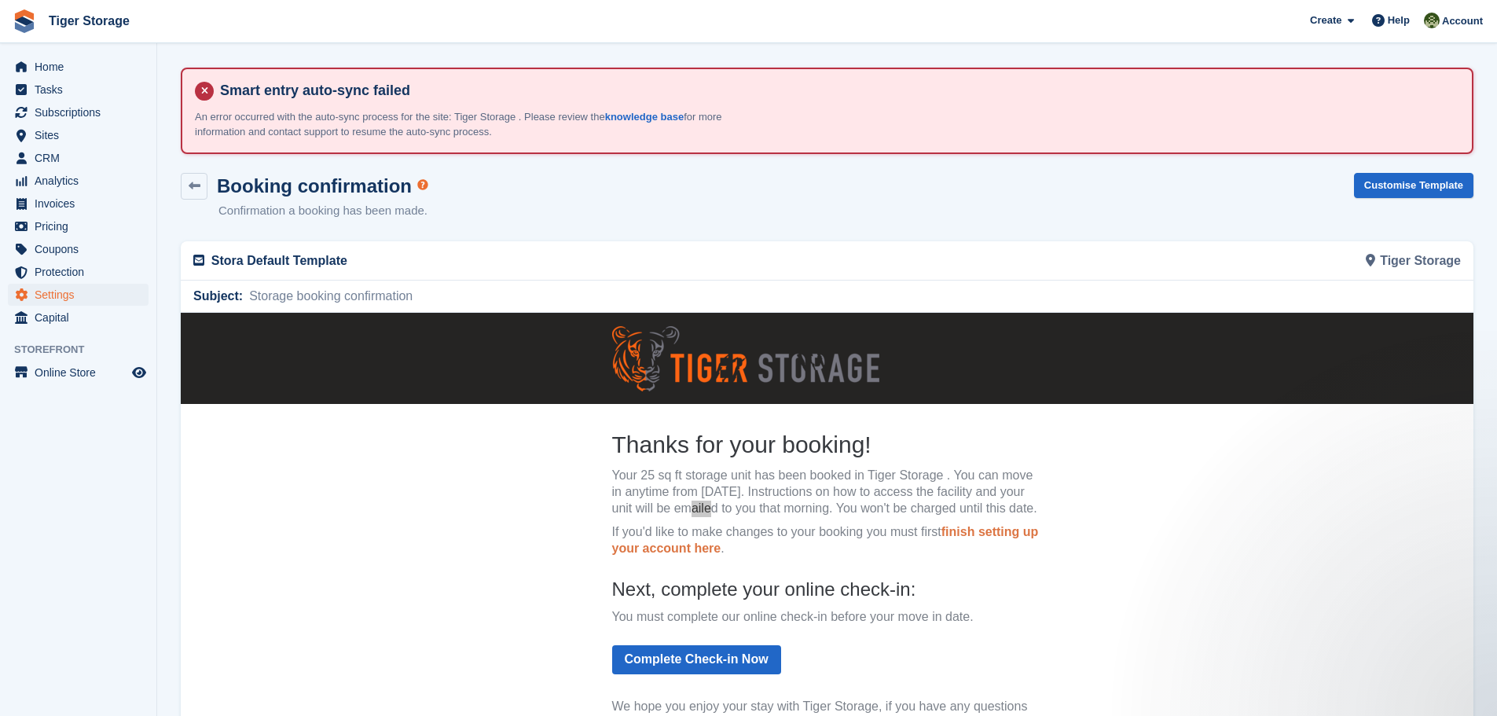
scroll to position [0, 0]
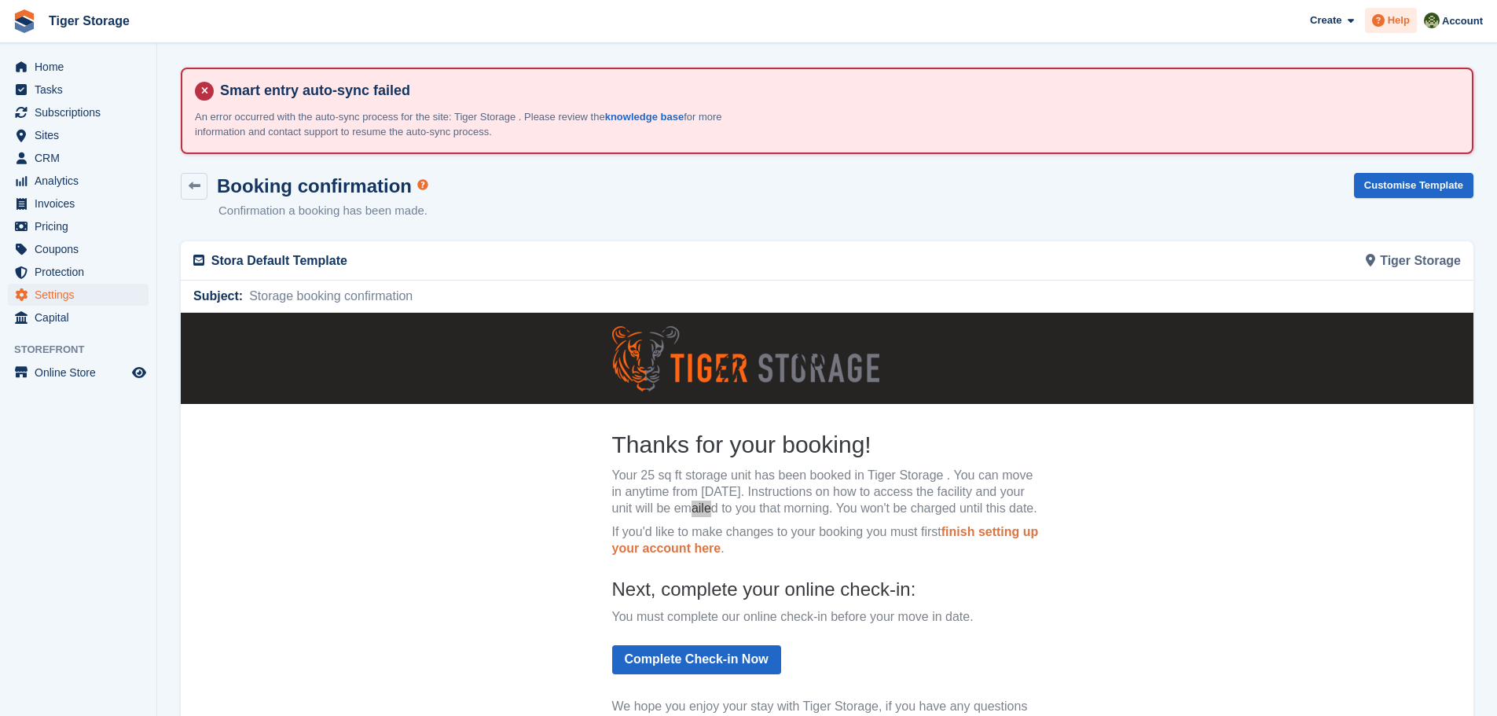
click at [1389, 9] on div "Help" at bounding box center [1391, 20] width 52 height 25
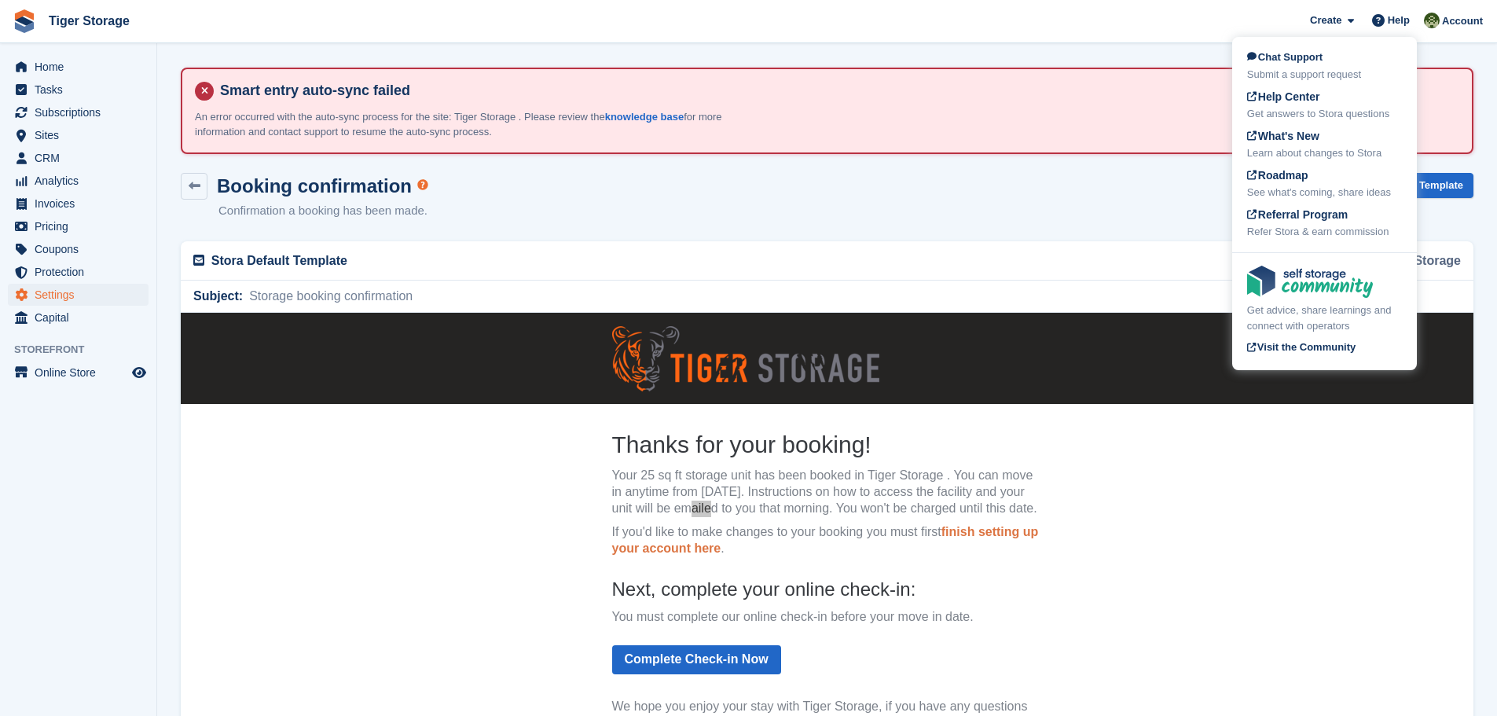
click at [1295, 57] on span "Chat Support" at bounding box center [1284, 57] width 75 height 12
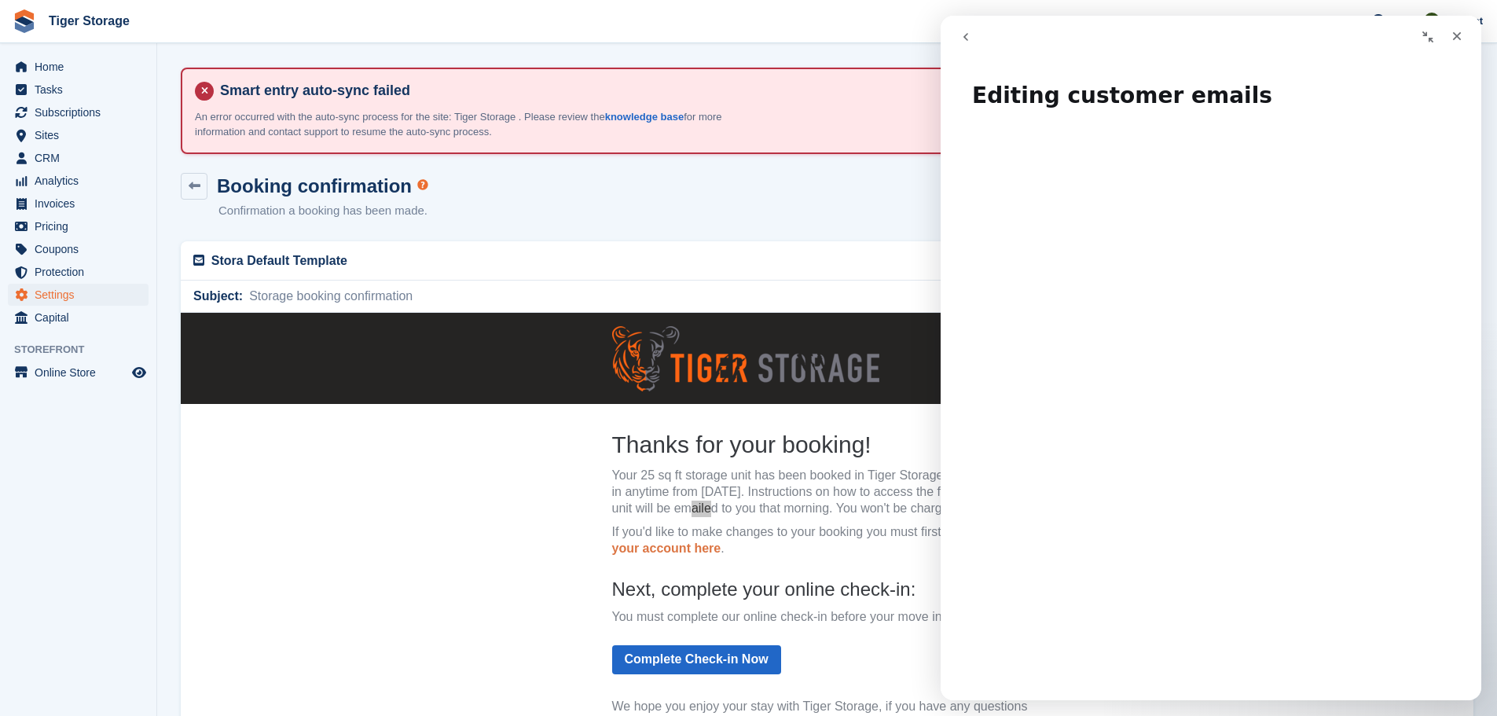
click at [961, 41] on icon "go back" at bounding box center [966, 37] width 13 height 13
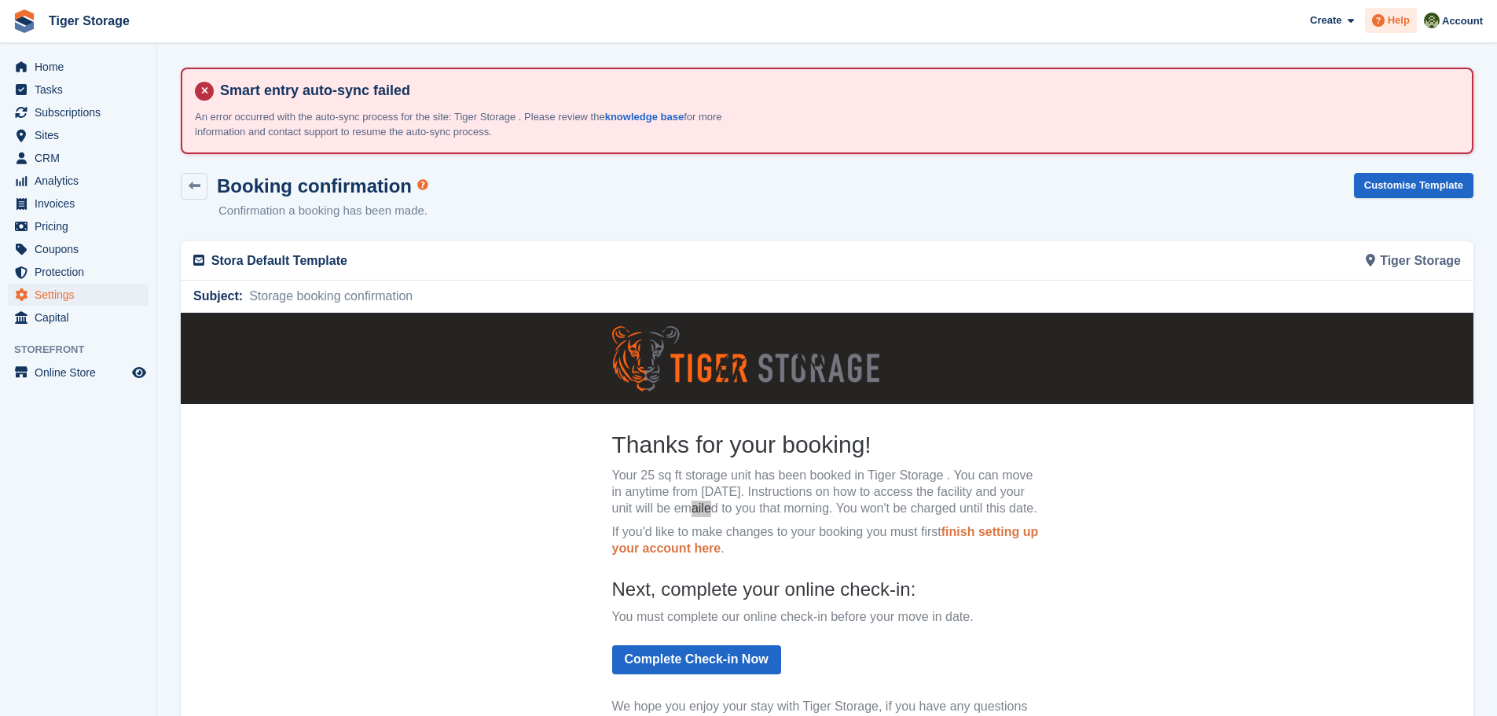
click at [1382, 17] on icon at bounding box center [1378, 20] width 13 height 13
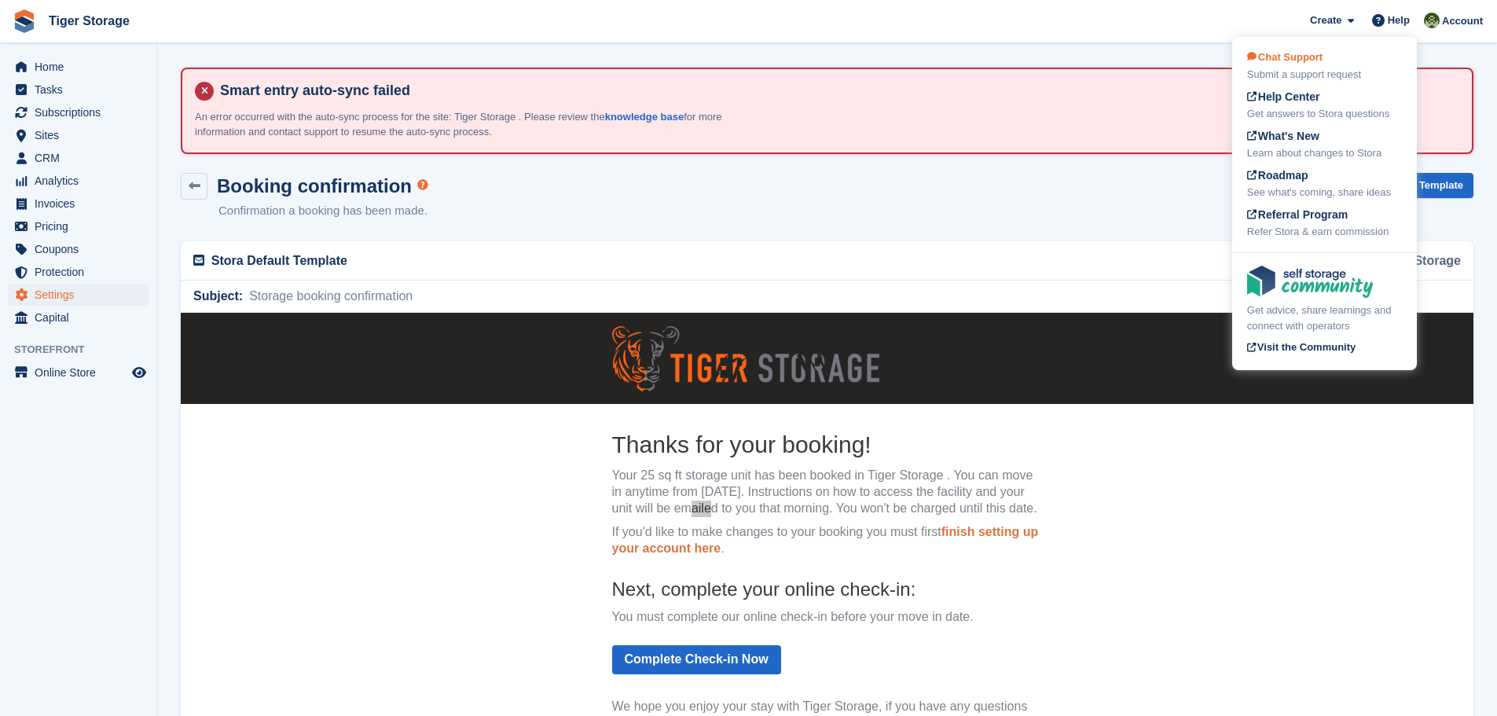
click at [1315, 59] on span "Chat Support" at bounding box center [1284, 57] width 75 height 12
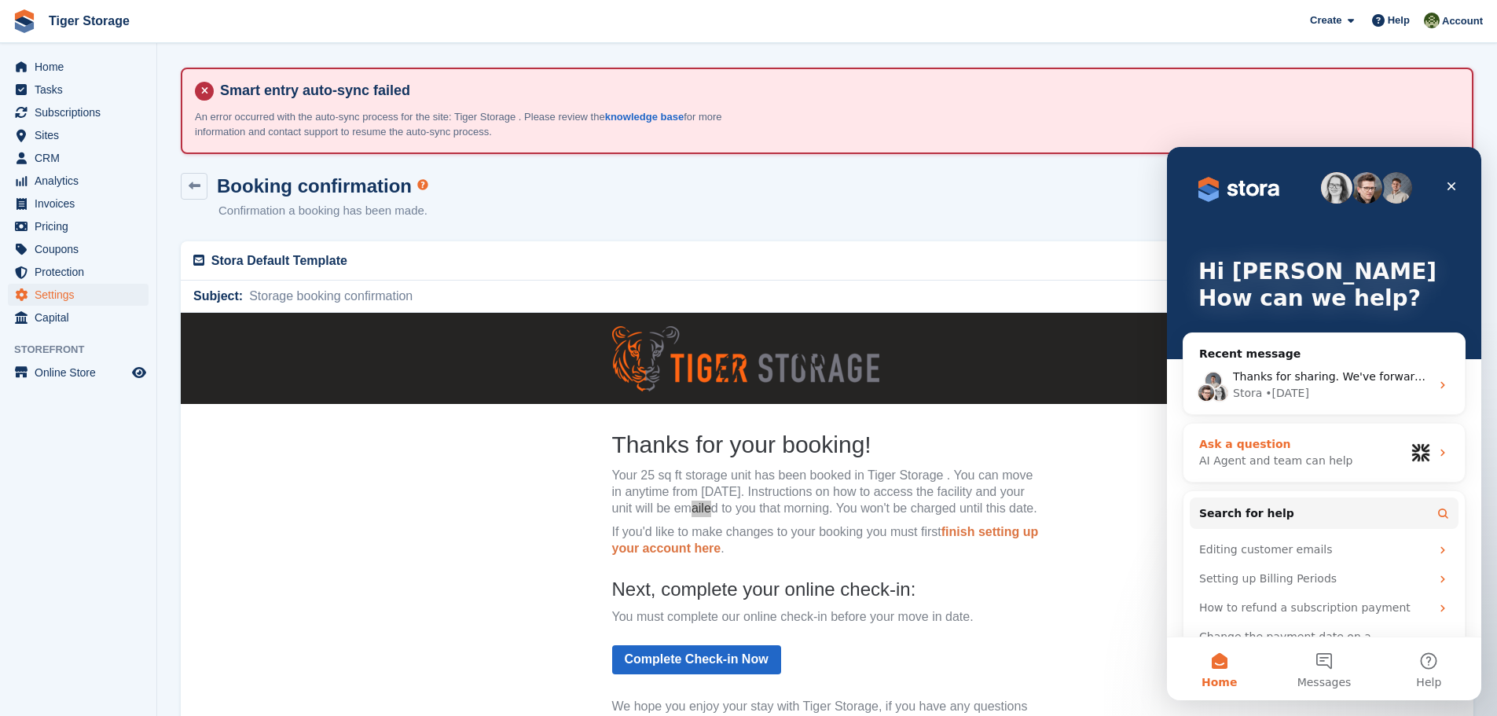
click at [1246, 453] on div "AI Agent and team can help" at bounding box center [1302, 461] width 206 height 17
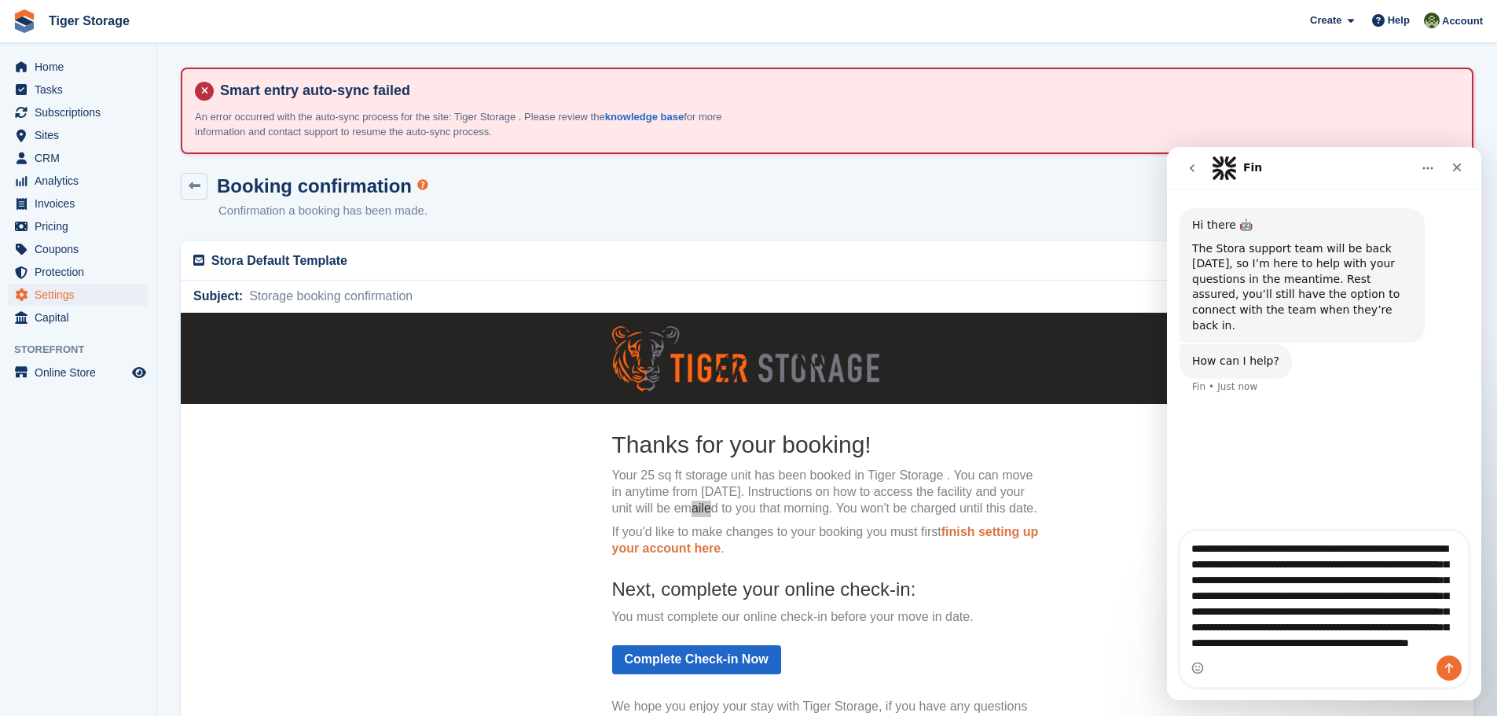
scroll to position [42, 0]
type textarea "**********"
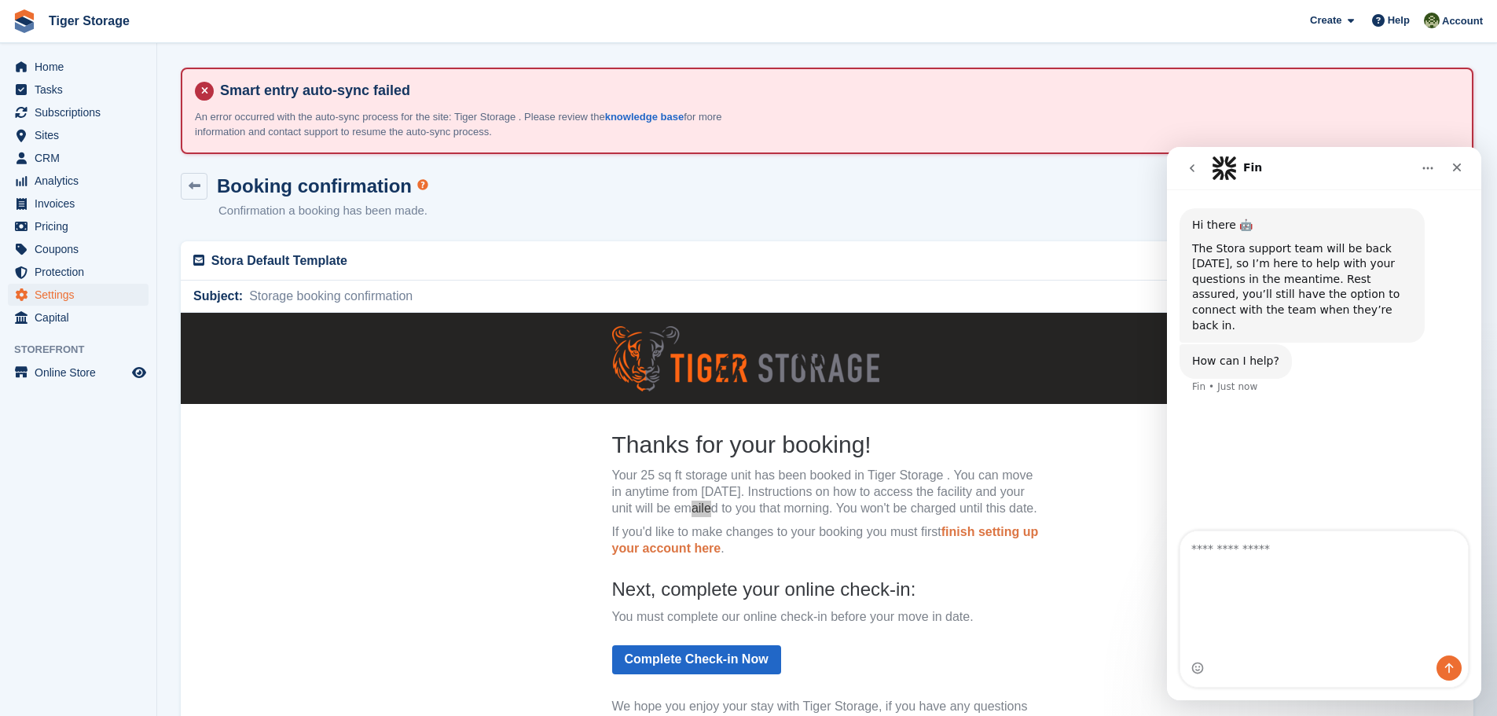
scroll to position [0, 0]
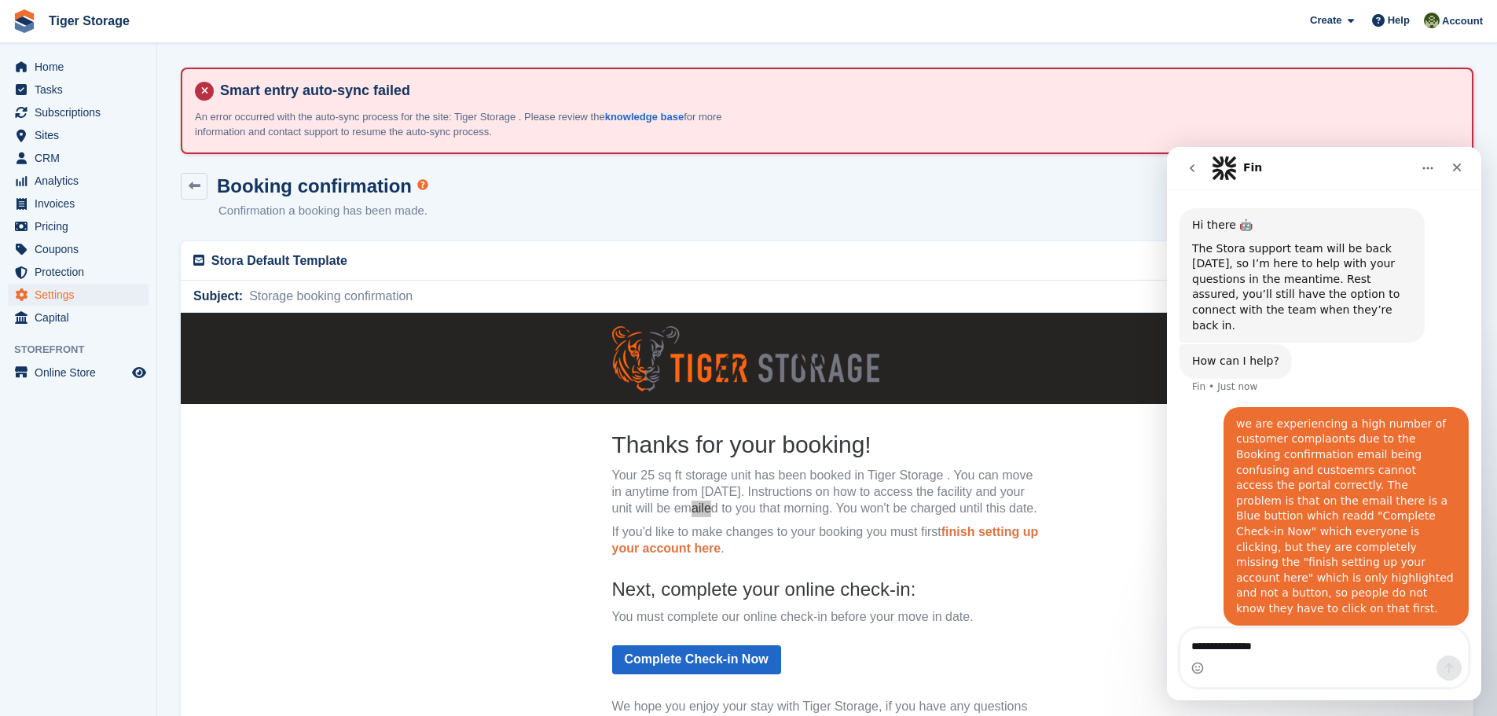
type textarea "**********"
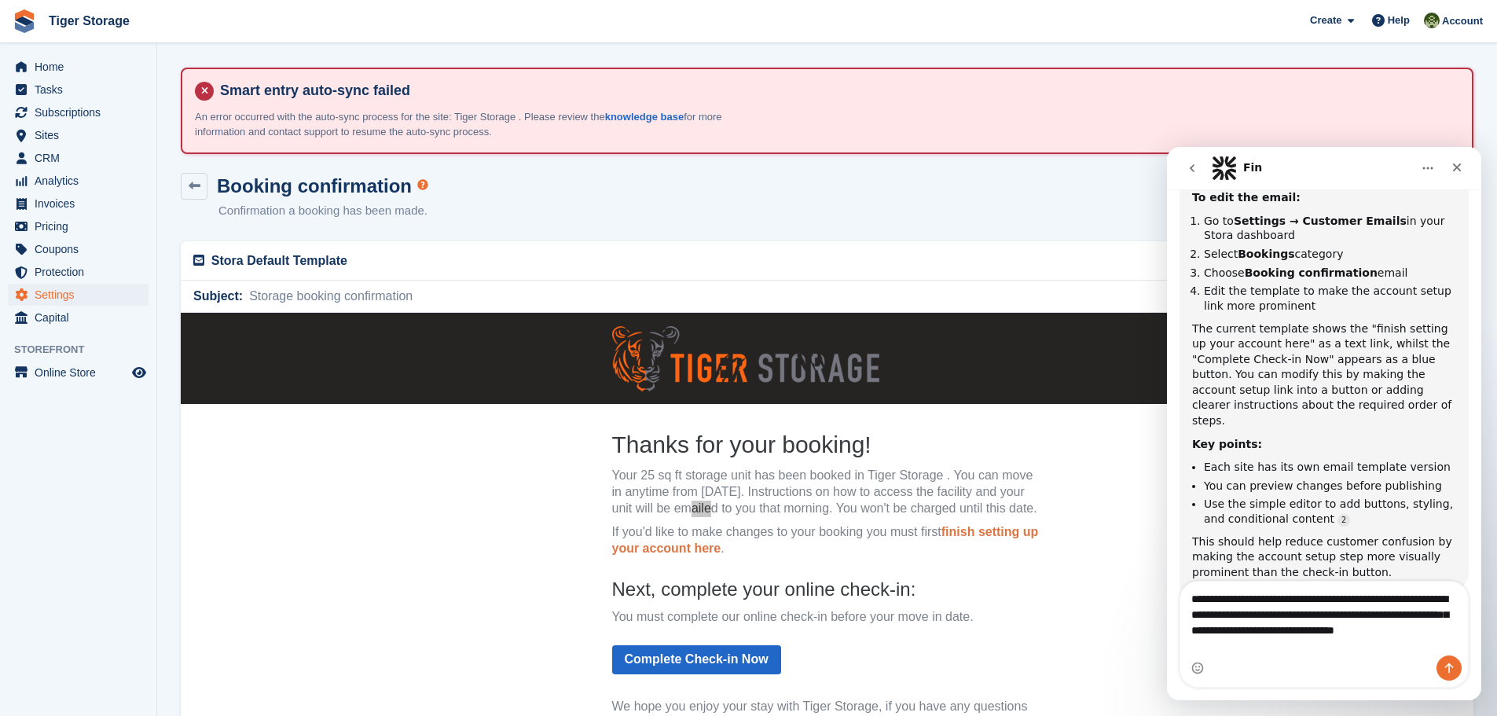
scroll to position [512, 0]
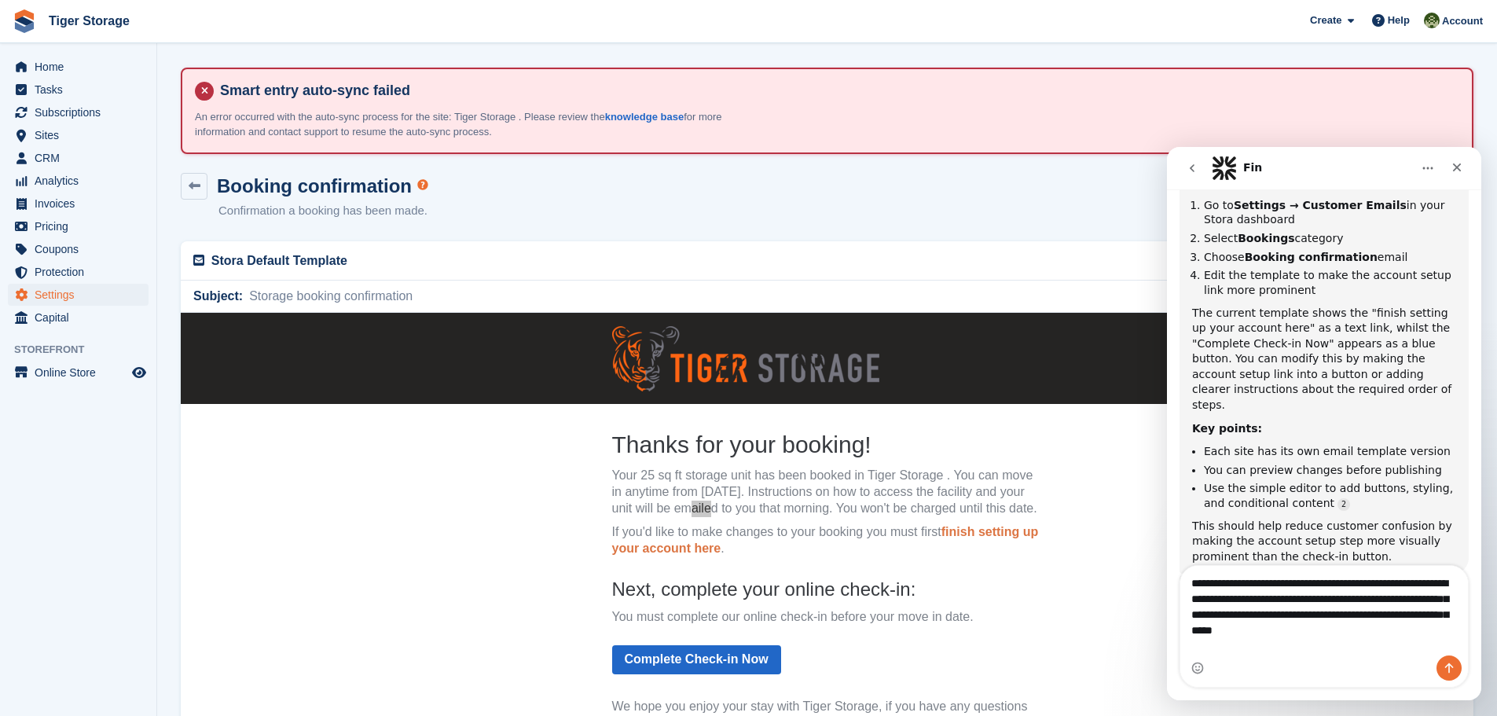
click at [1295, 640] on textarea "**********" at bounding box center [1324, 603] width 288 height 74
click at [1360, 640] on textarea "**********" at bounding box center [1324, 603] width 288 height 74
type textarea "**********"
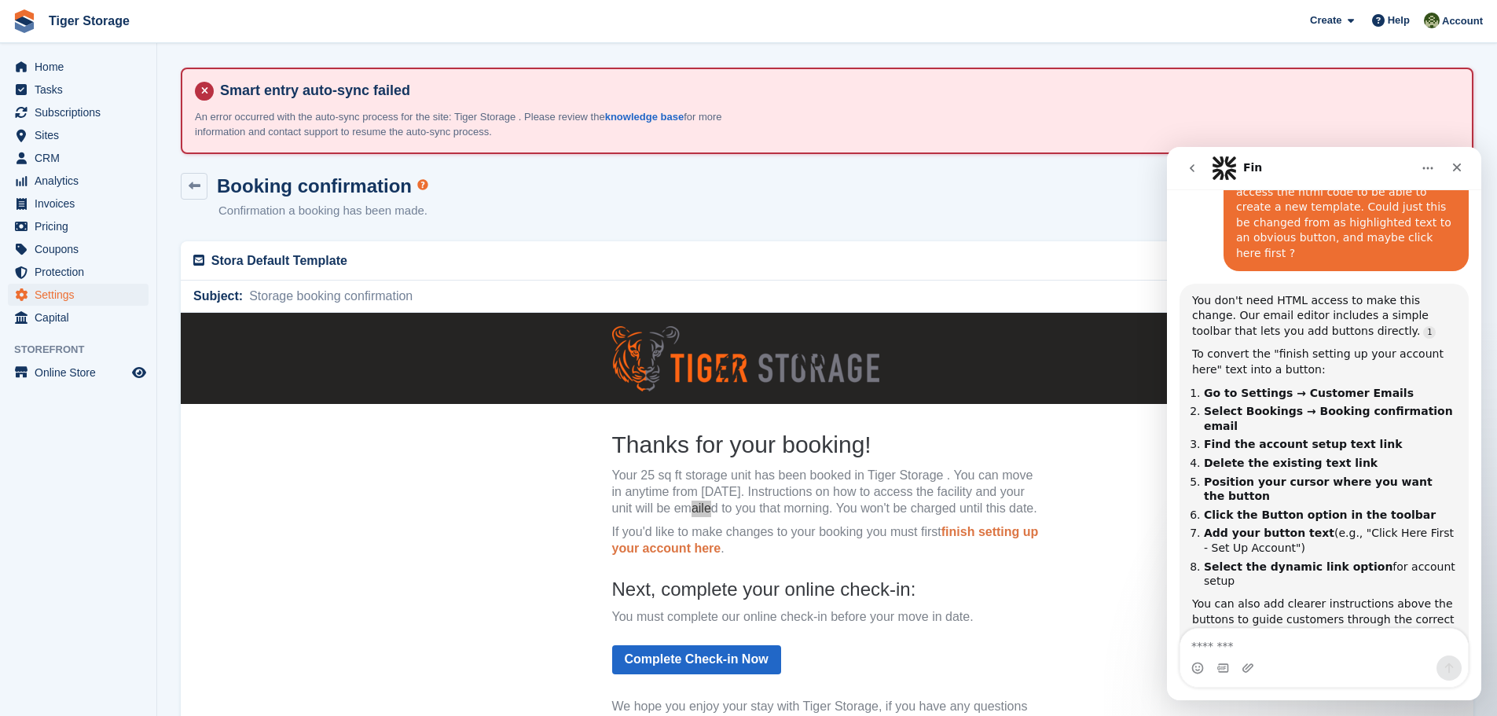
scroll to position [1000, 0]
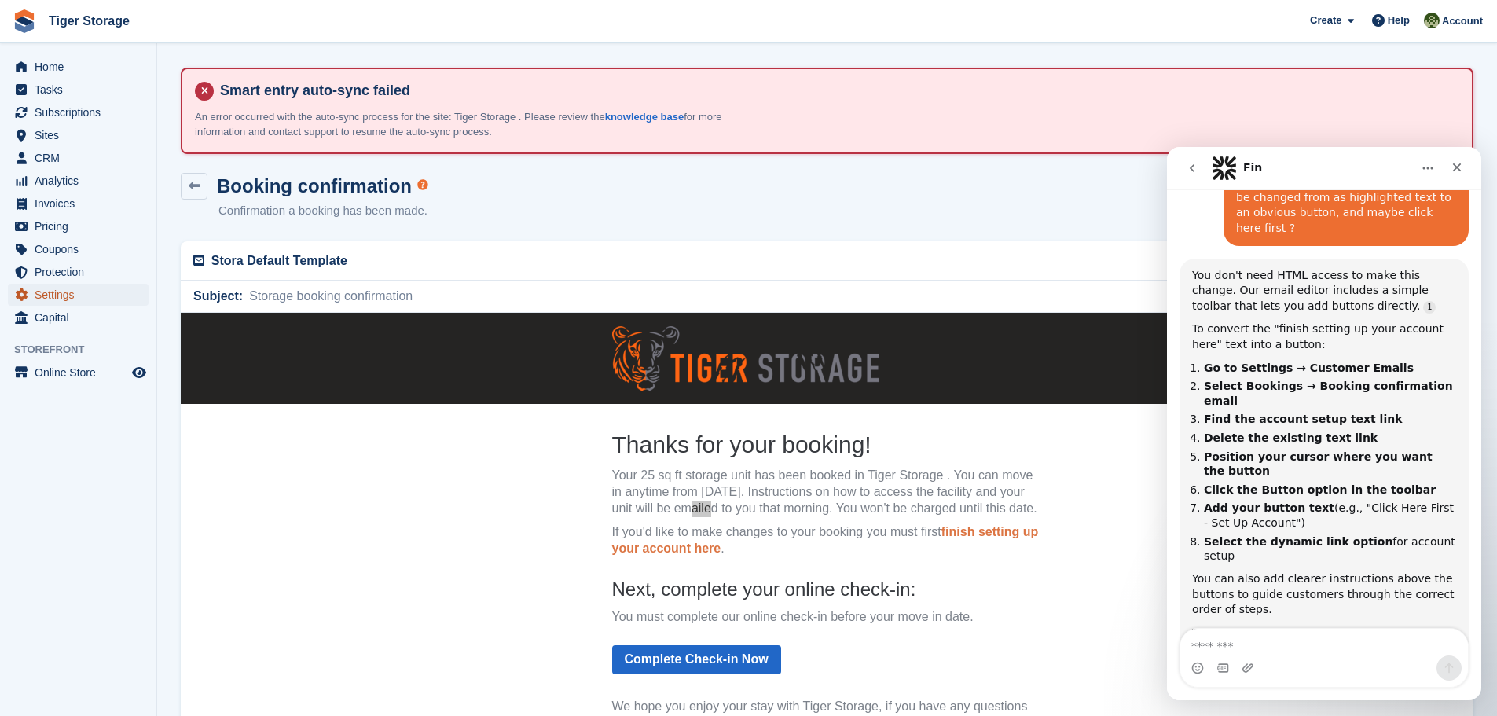
click at [44, 289] on span "Settings" at bounding box center [82, 295] width 94 height 22
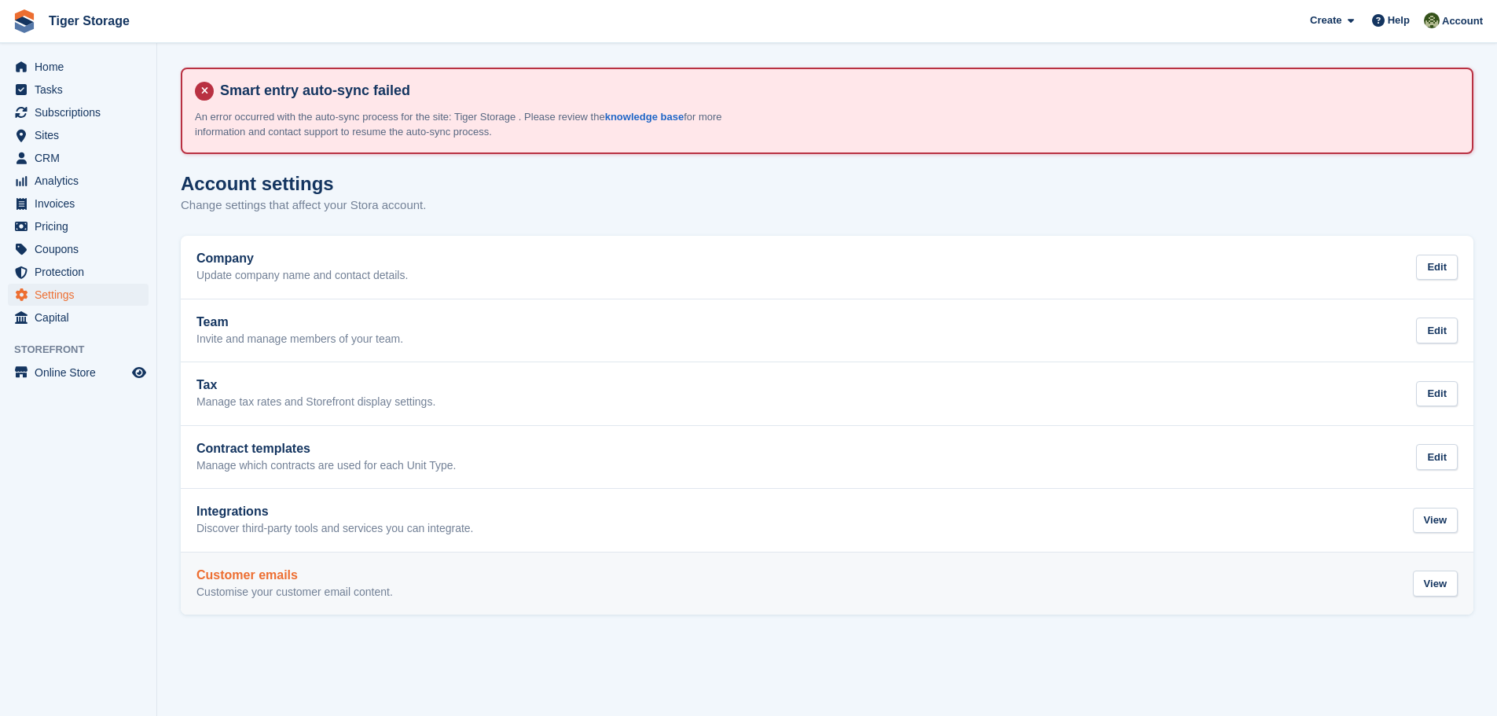
click at [237, 577] on h2 "Customer emails" at bounding box center [294, 575] width 196 height 14
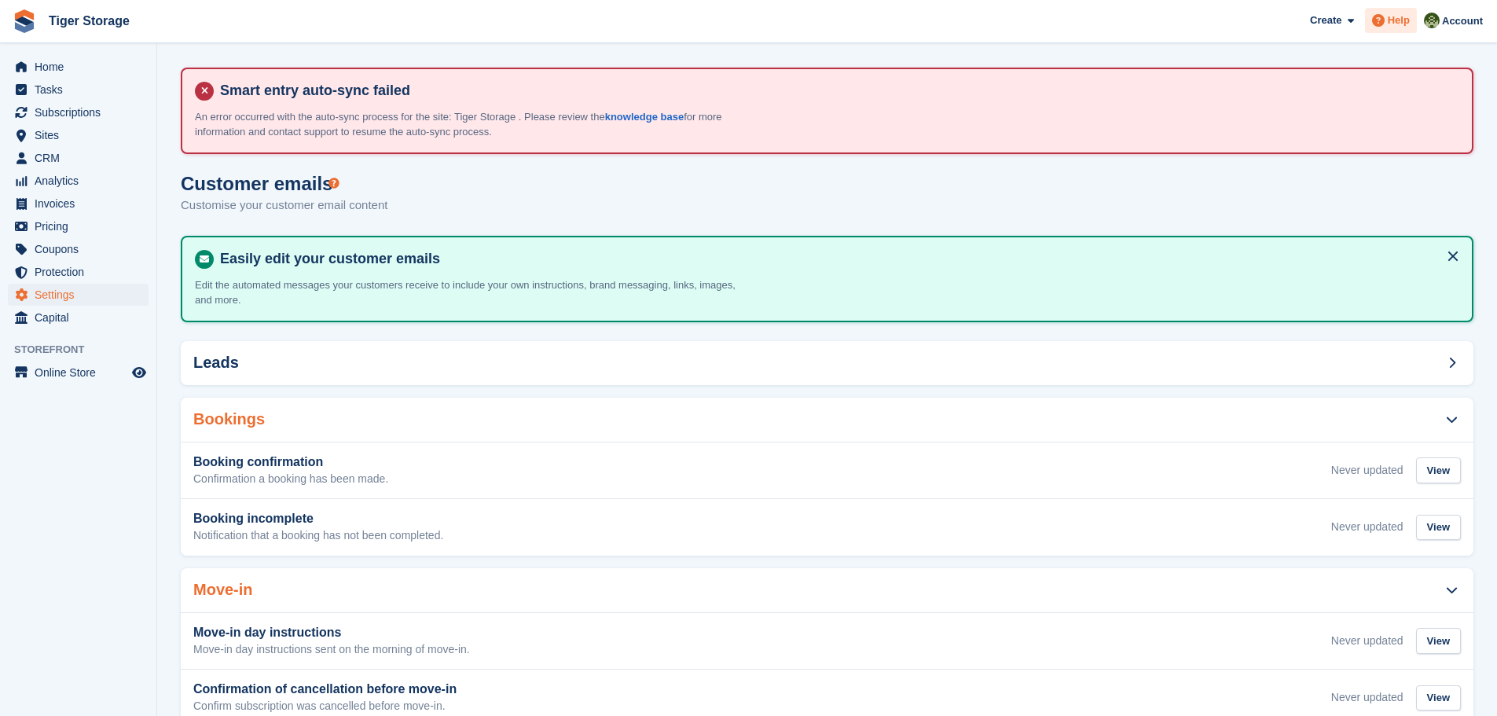
click at [1407, 13] on span "Help" at bounding box center [1399, 21] width 22 height 16
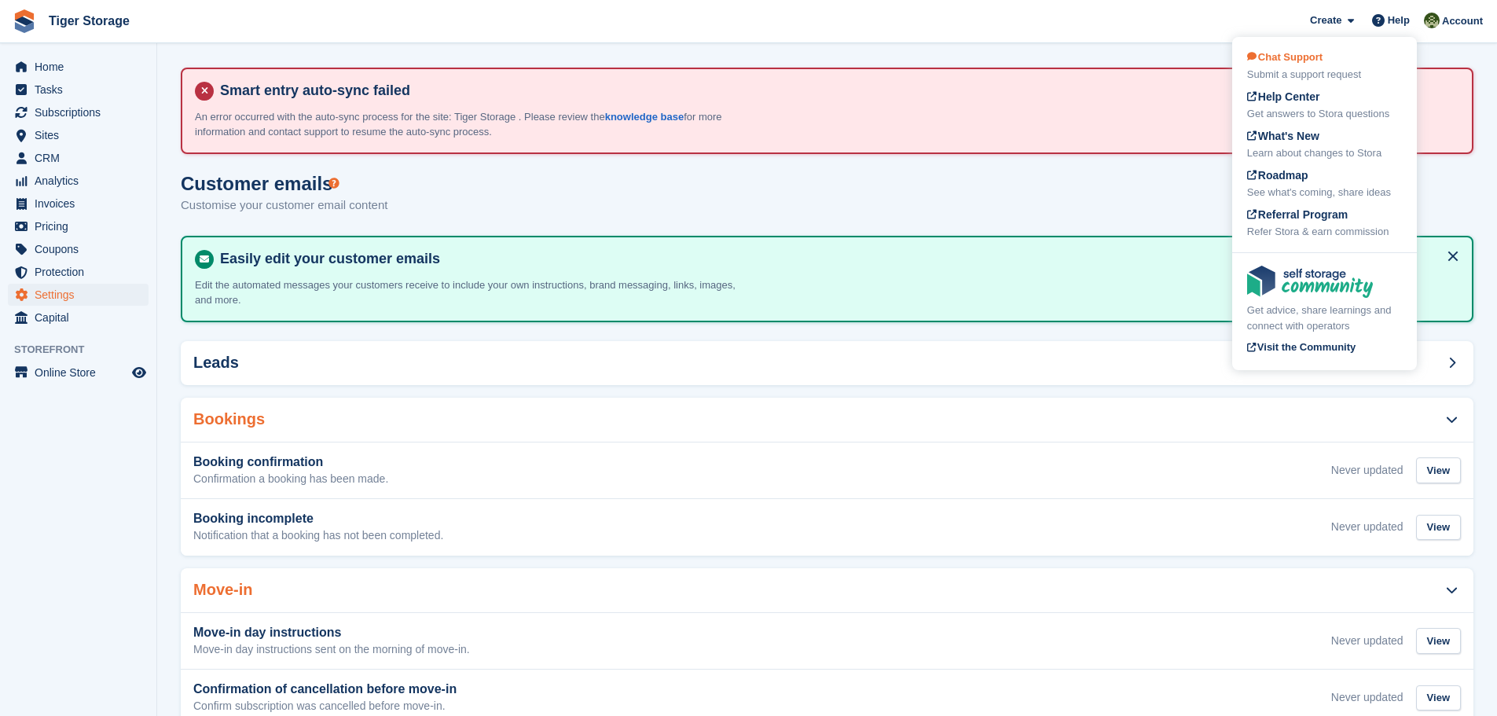
click at [1308, 81] on div "Submit a support request" at bounding box center [1324, 75] width 155 height 16
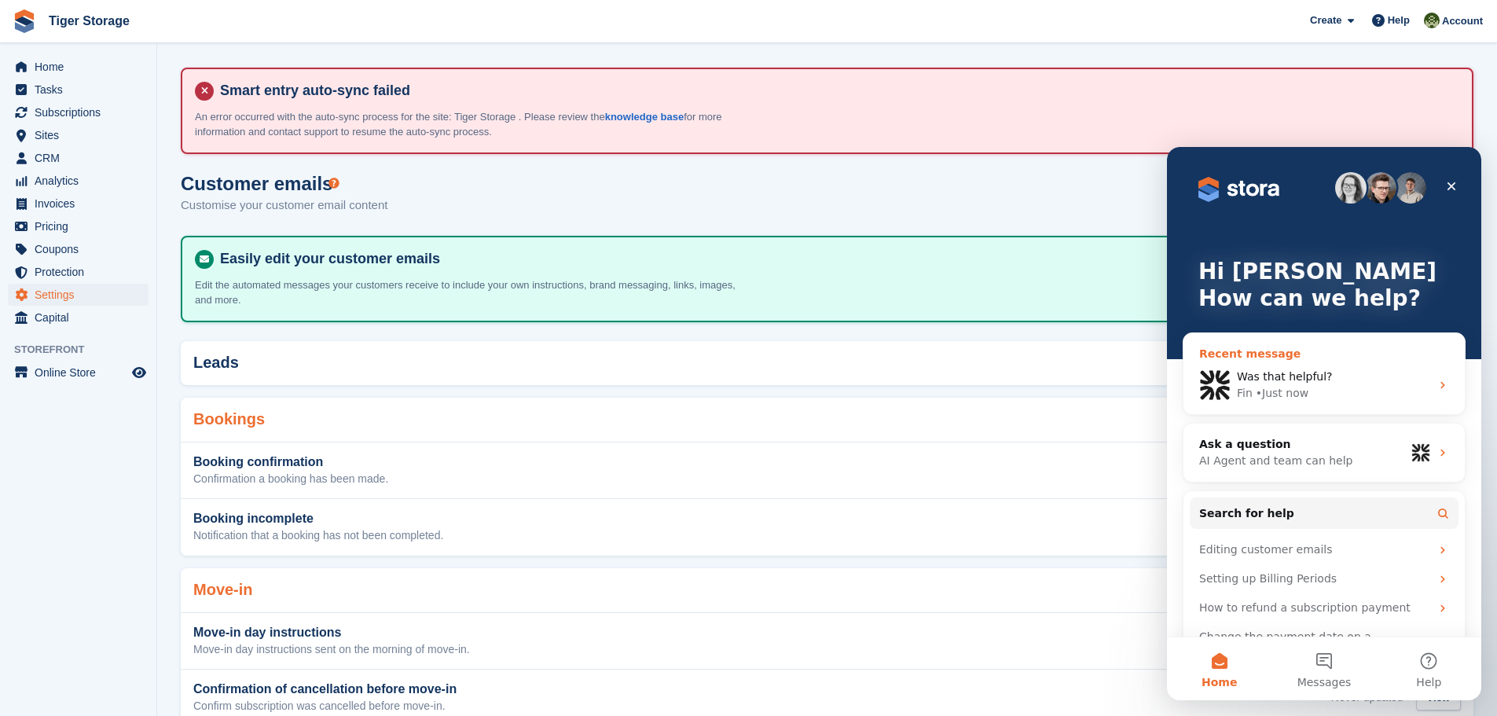
click at [1273, 383] on span "Was that helpful?" at bounding box center [1285, 376] width 96 height 13
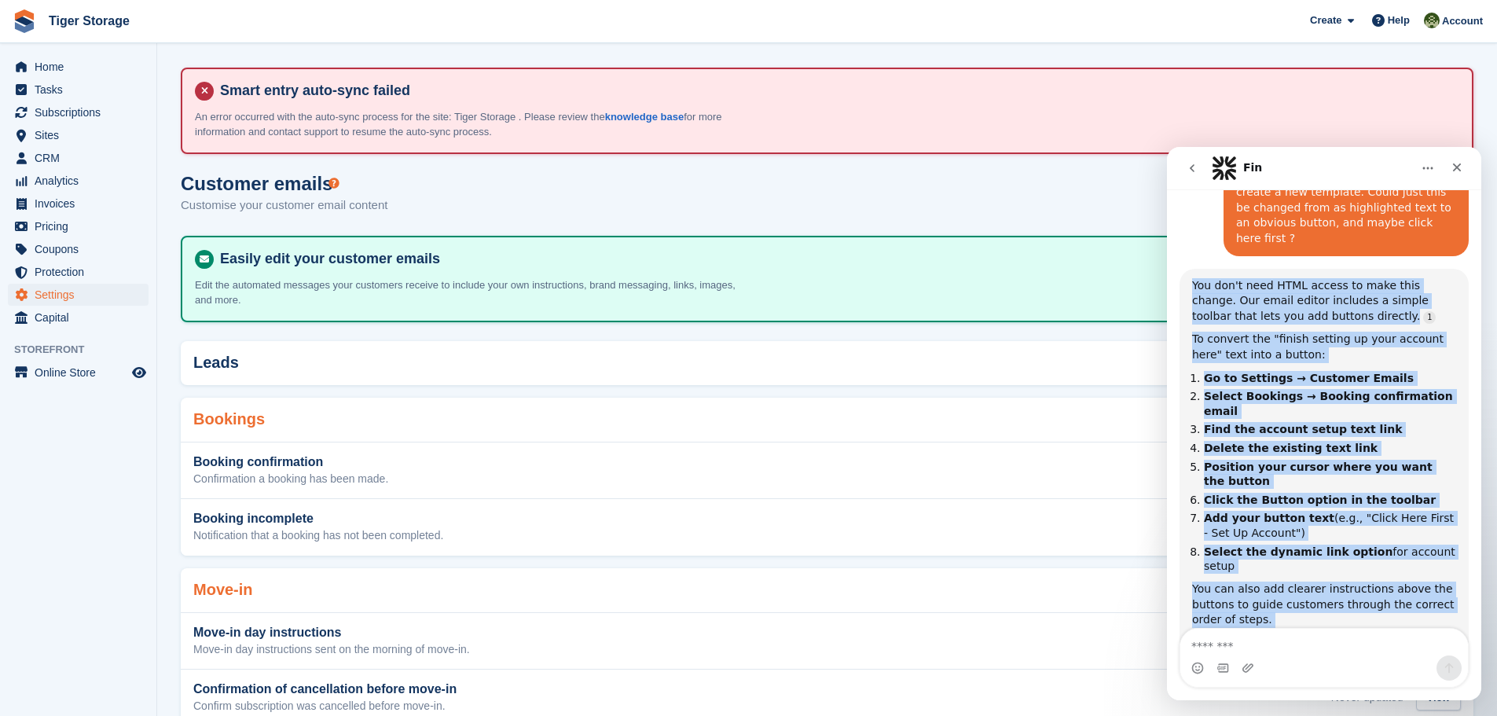
scroll to position [975, 0]
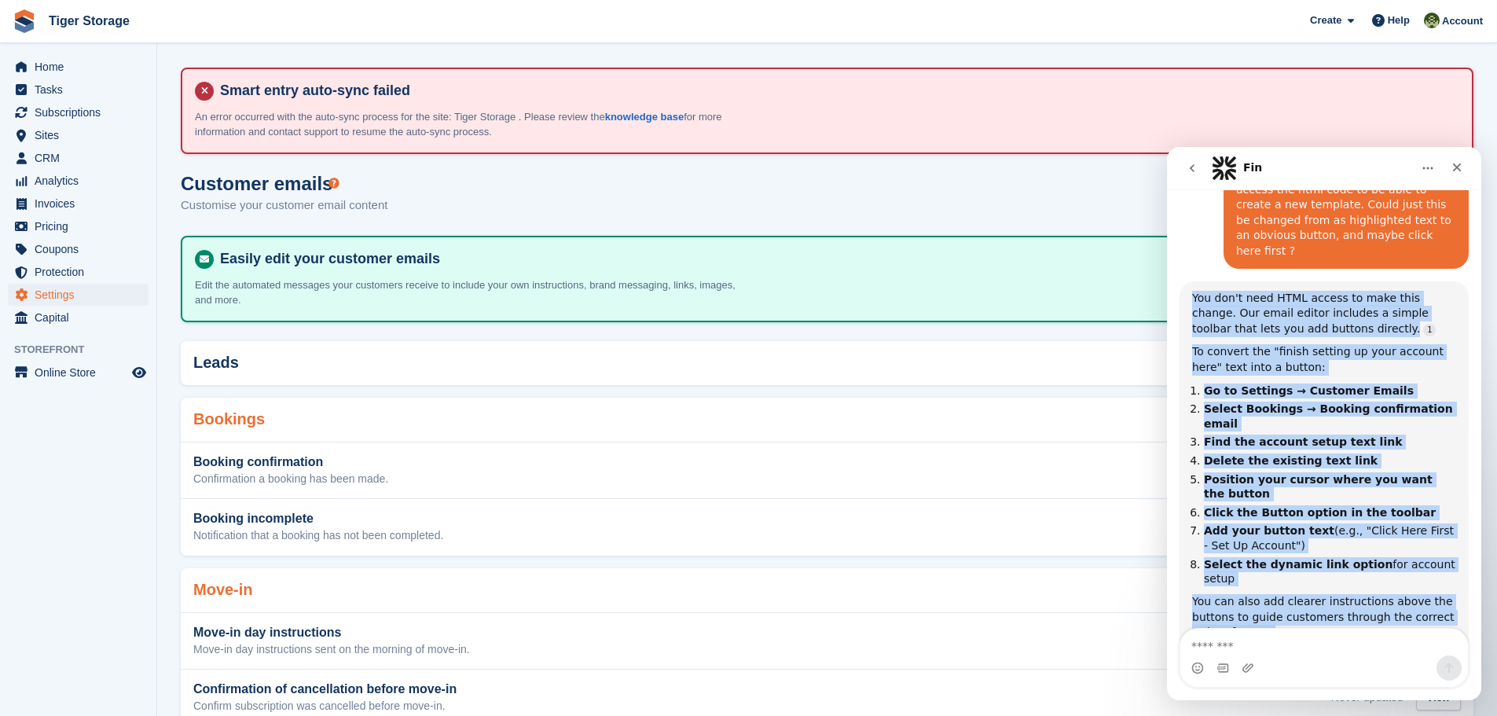
drag, startPoint x: 1437, startPoint y: 548, endPoint x: 1173, endPoint y: 204, distance: 433.8
click at [1173, 204] on div "Hi there 🤖 The Stora support team will be back on Monday, so I’m here to help w…" at bounding box center [1324, 1] width 314 height 1577
copy div "You don't need HTML access to make this change. Our email editor includes a sim…"
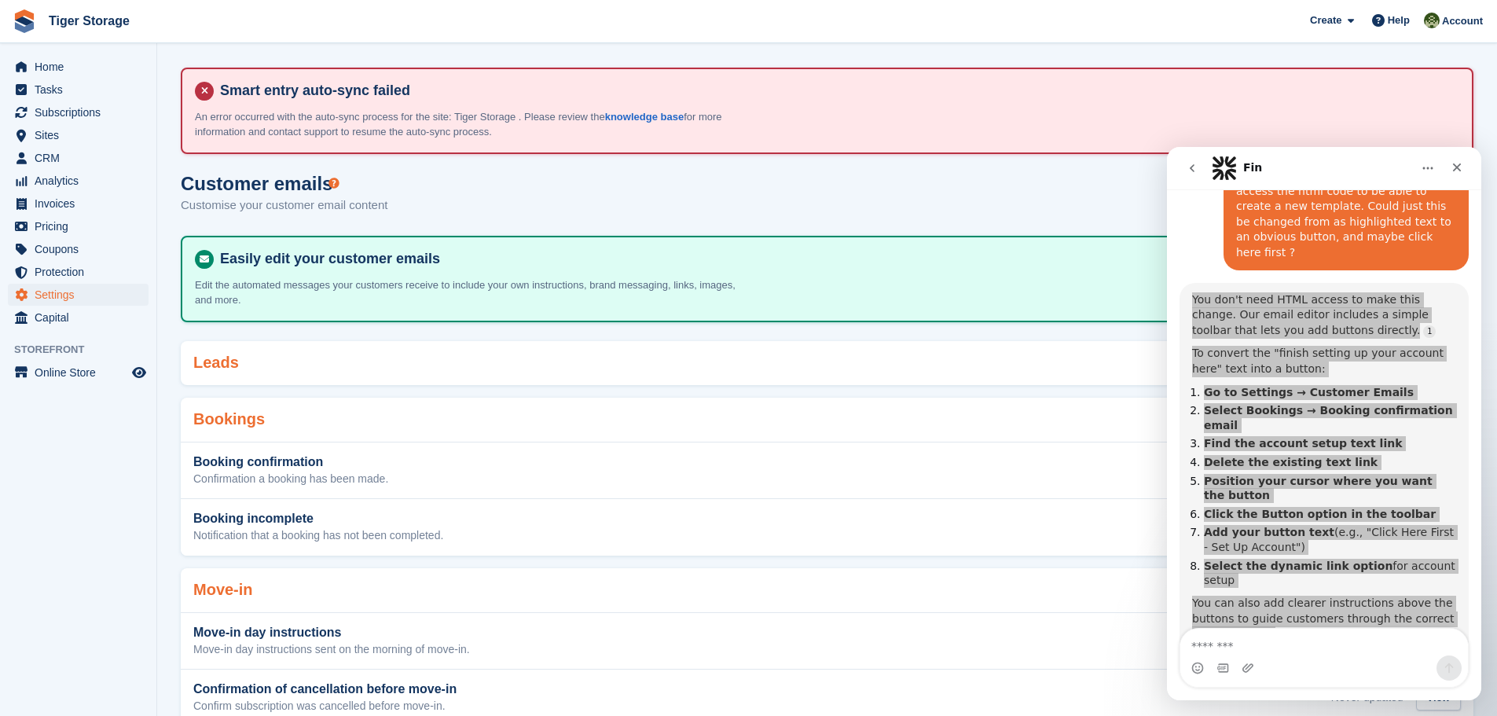
click at [1070, 374] on div "Leads" at bounding box center [827, 363] width 1293 height 44
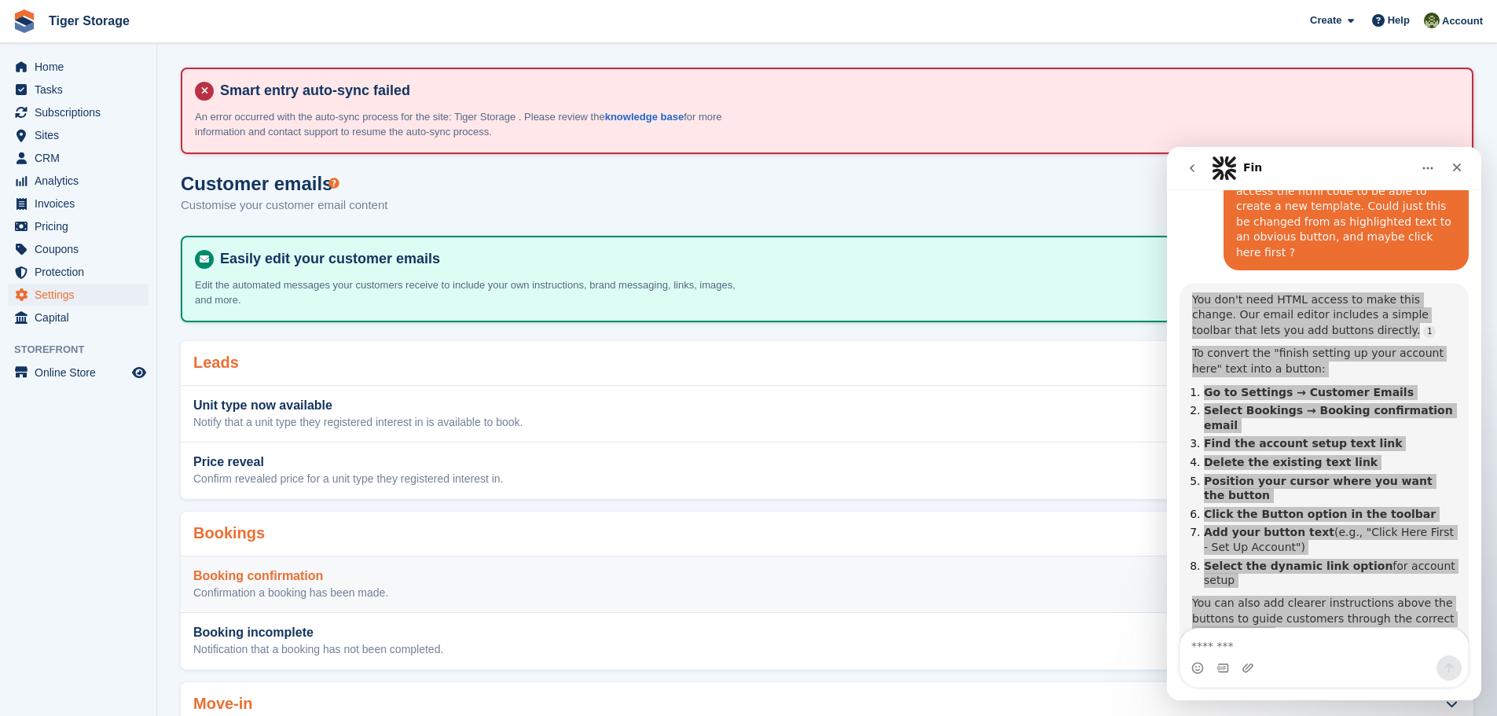
click at [240, 578] on h3 "Booking confirmation" at bounding box center [290, 576] width 195 height 14
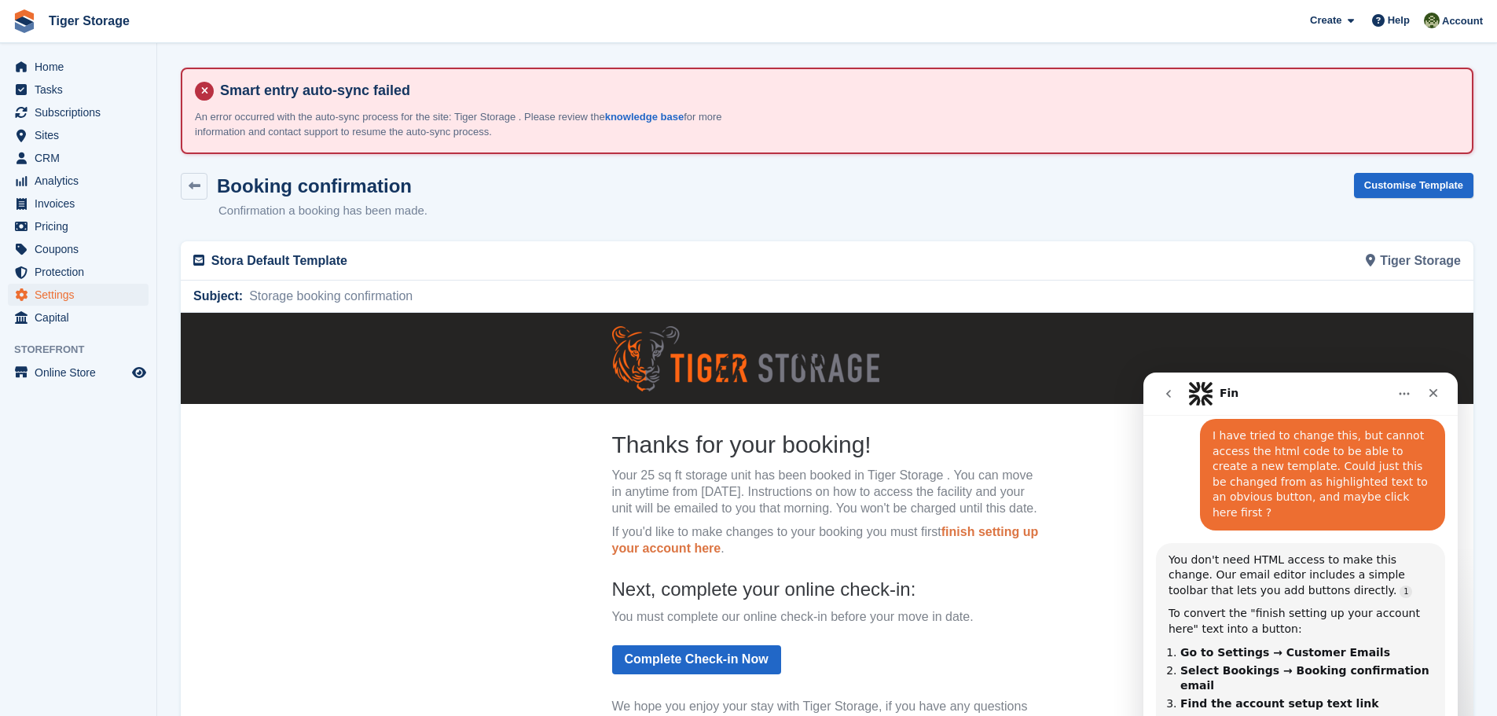
scroll to position [1000, 0]
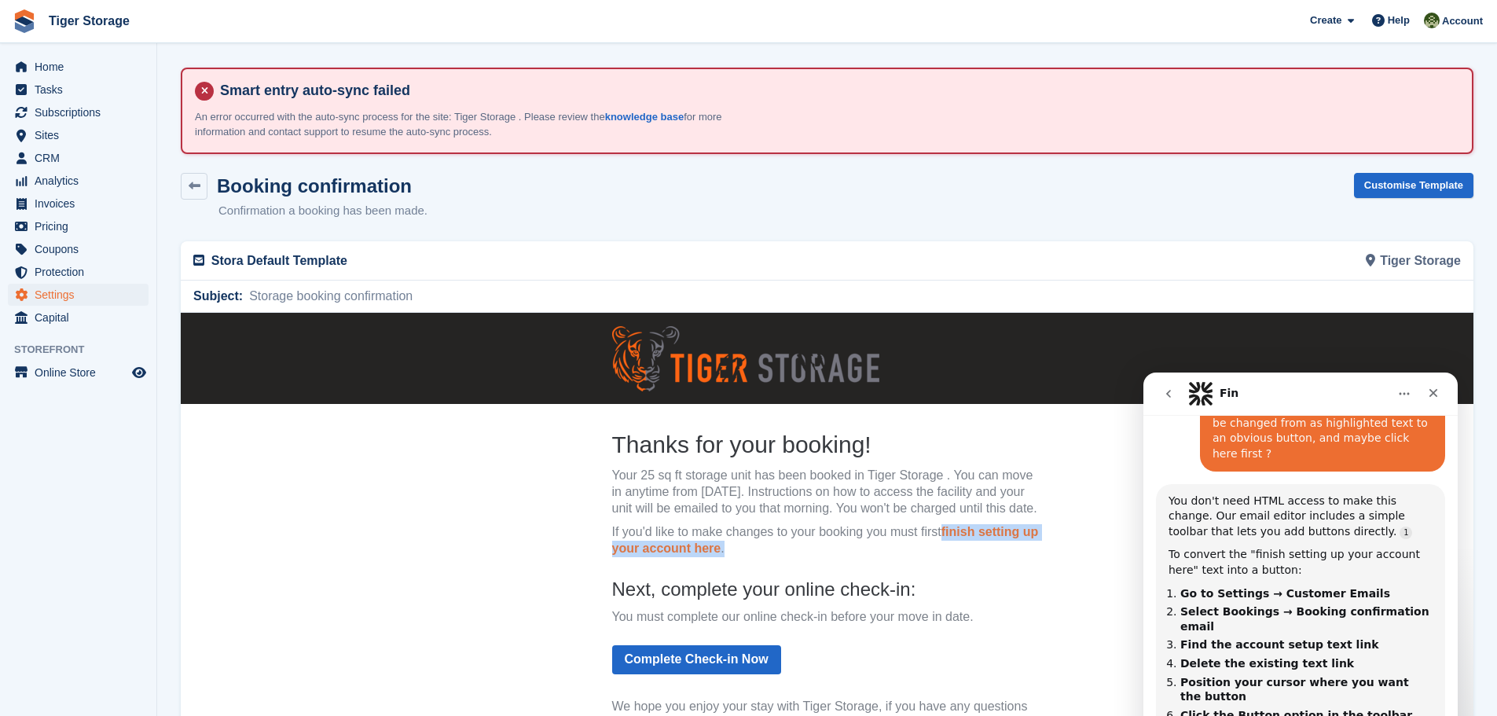
drag, startPoint x: 726, startPoint y: 565, endPoint x: 945, endPoint y: 552, distance: 218.8
click at [945, 552] on p "If you'd like to make changes to your booking you must first finish setting up …" at bounding box center [827, 540] width 431 height 33
copy p "finish setting up your account here ."
click at [909, 557] on p "If you'd like to make changes to your booking you must first finish setting up …" at bounding box center [827, 540] width 431 height 33
drag, startPoint x: 963, startPoint y: 544, endPoint x: 941, endPoint y: 567, distance: 31.7
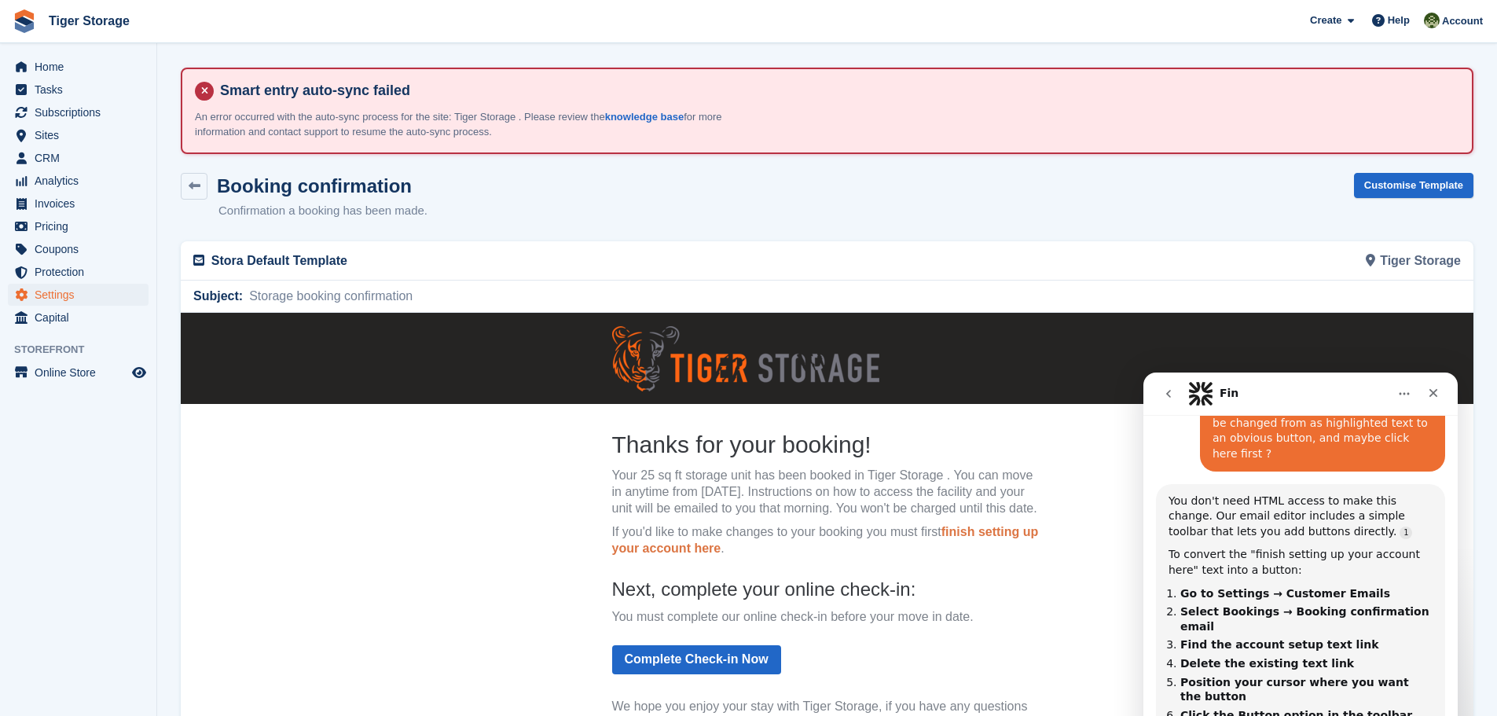
click at [941, 557] on p "If you'd like to make changes to your booking you must first finish setting up …" at bounding box center [827, 540] width 431 height 33
click at [723, 557] on p "If you'd like to make changes to your booking you must first finish setting up …" at bounding box center [827, 540] width 431 height 33
click at [710, 555] on link "finish setting up your account here" at bounding box center [825, 540] width 427 height 30
drag, startPoint x: 1201, startPoint y: 611, endPoint x: 1332, endPoint y: 609, distance: 131.2
click at [1332, 709] on b "Click the Button option in the toolbar" at bounding box center [1296, 715] width 232 height 13
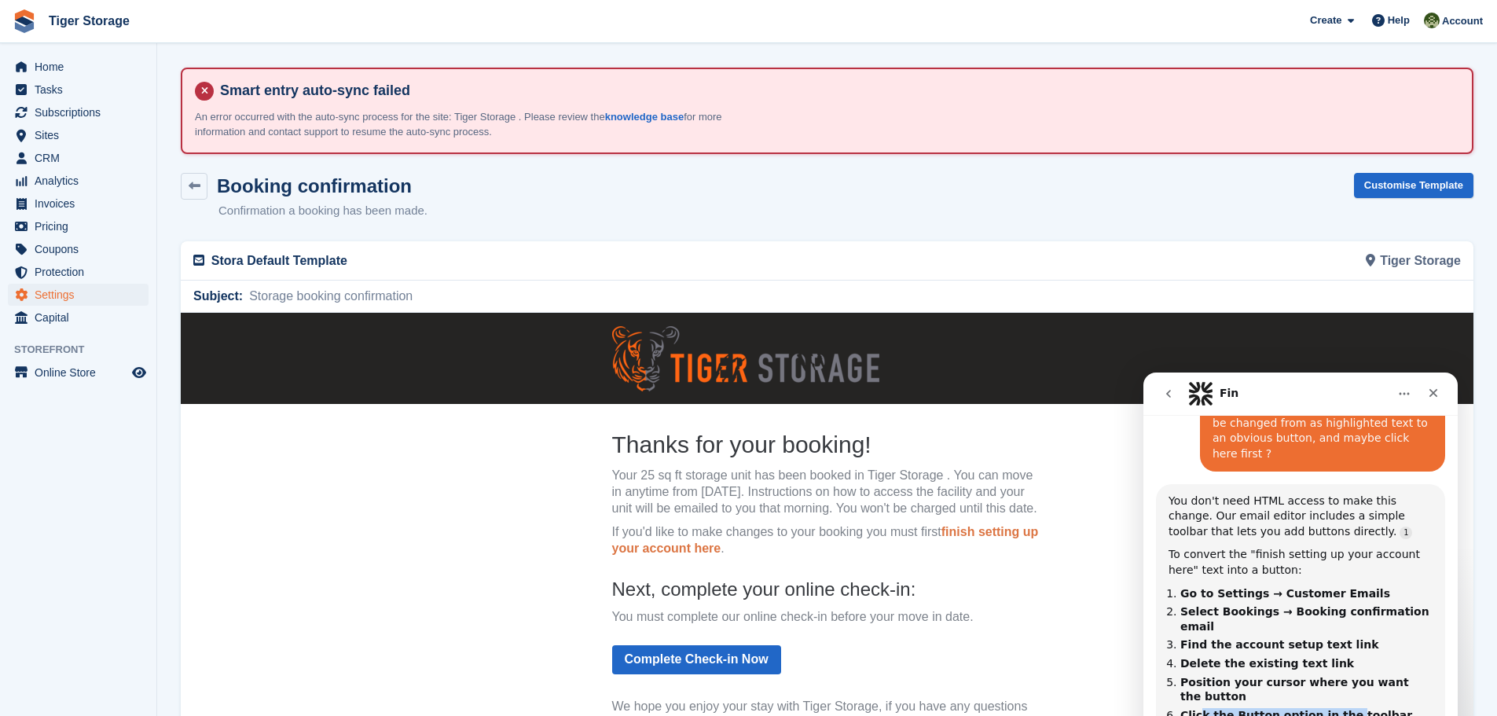
scroll to position [1015, 0]
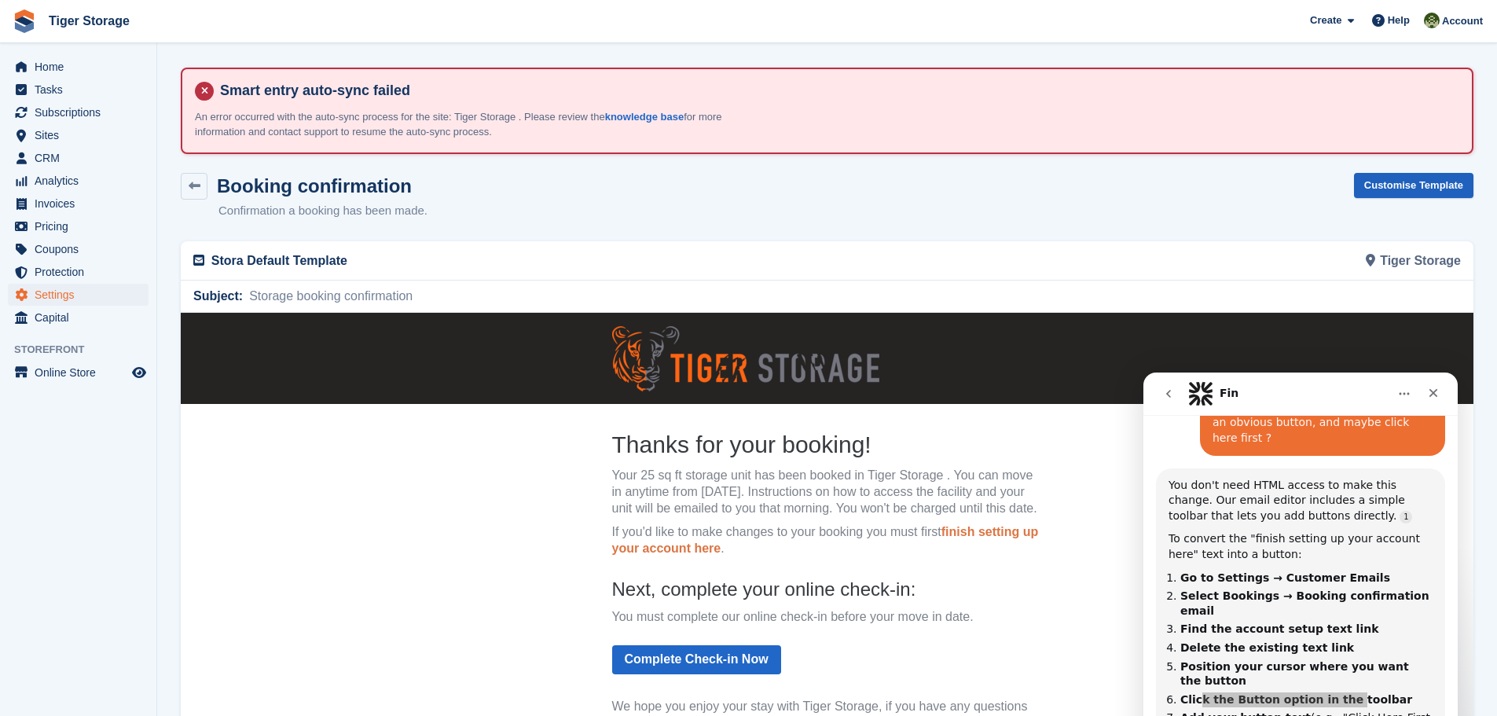
click at [1405, 185] on link "Customise Template" at bounding box center [1413, 186] width 119 height 26
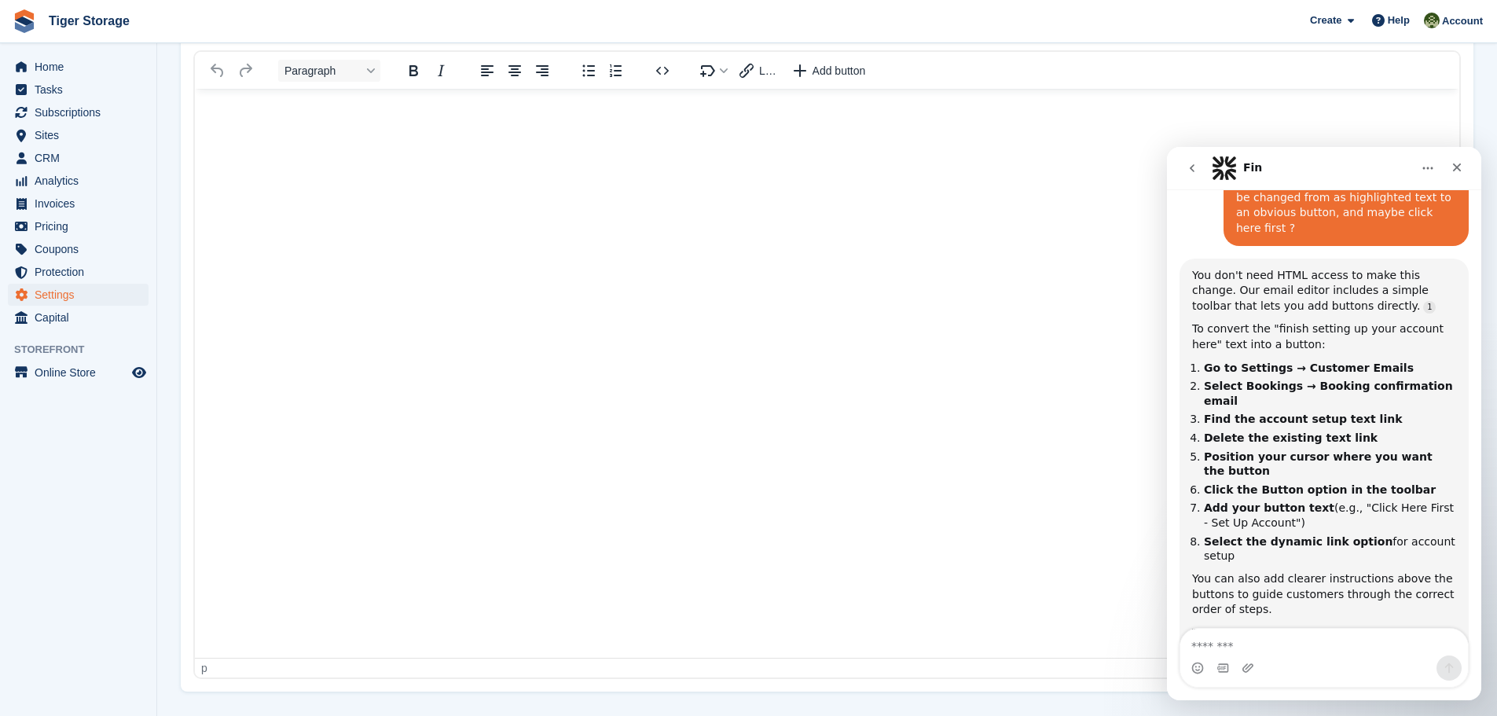
scroll to position [401, 0]
type textarea "**********"
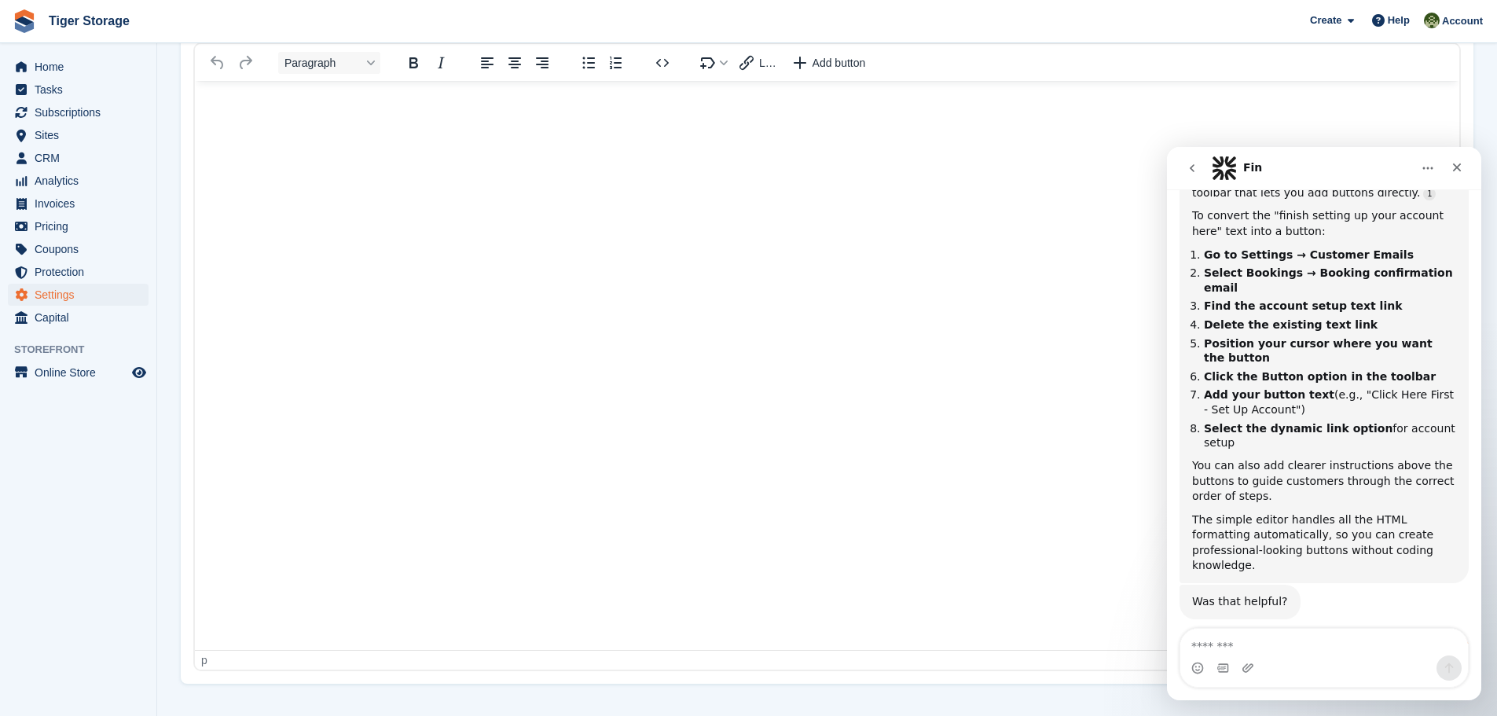
scroll to position [1155, 0]
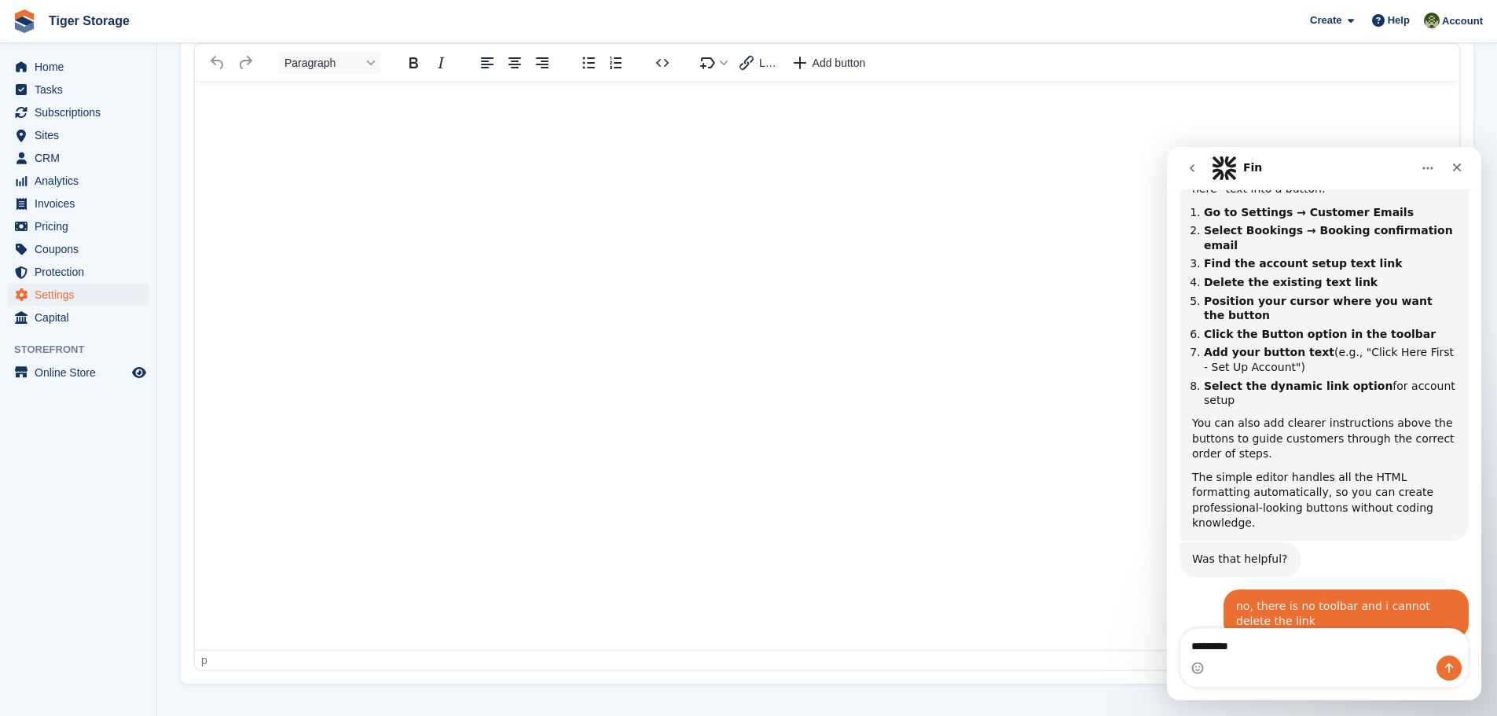
type textarea "**********"
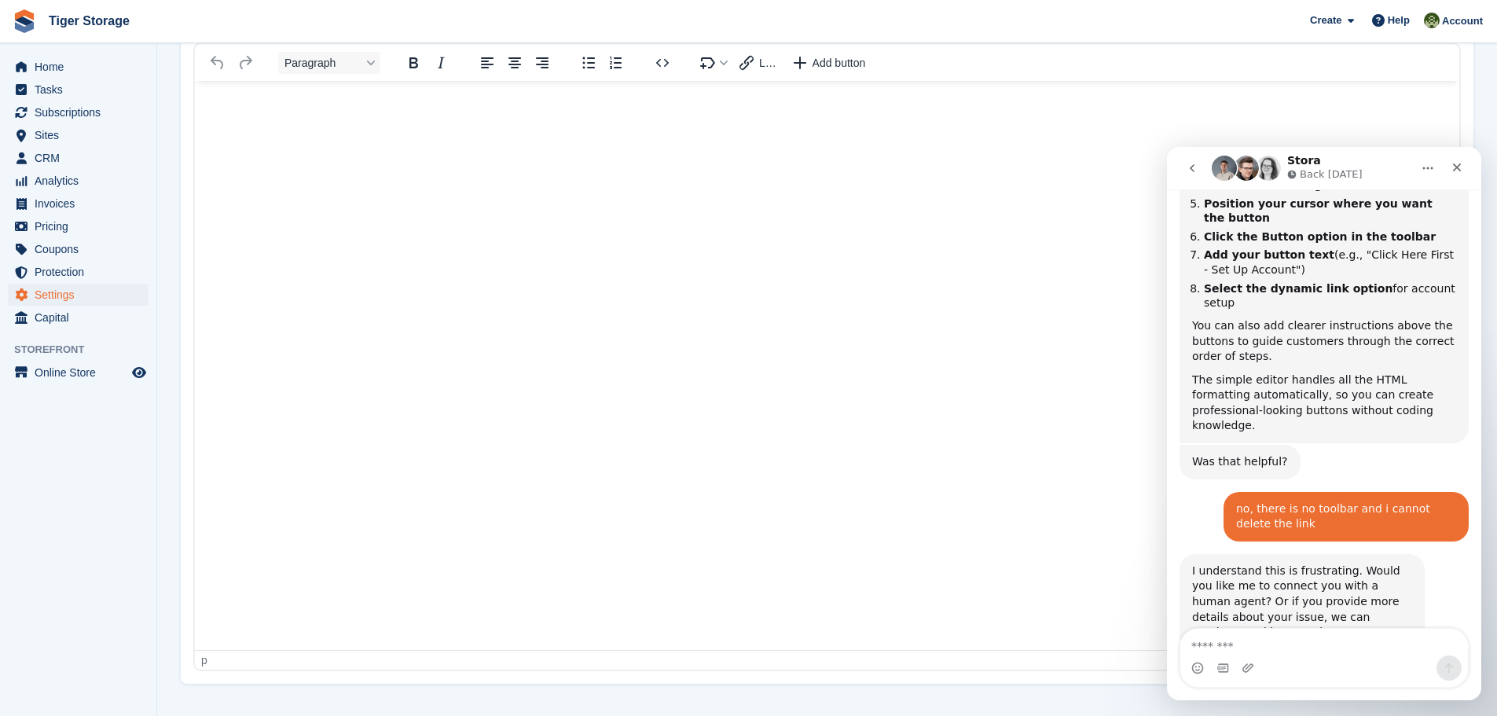
scroll to position [1308, 0]
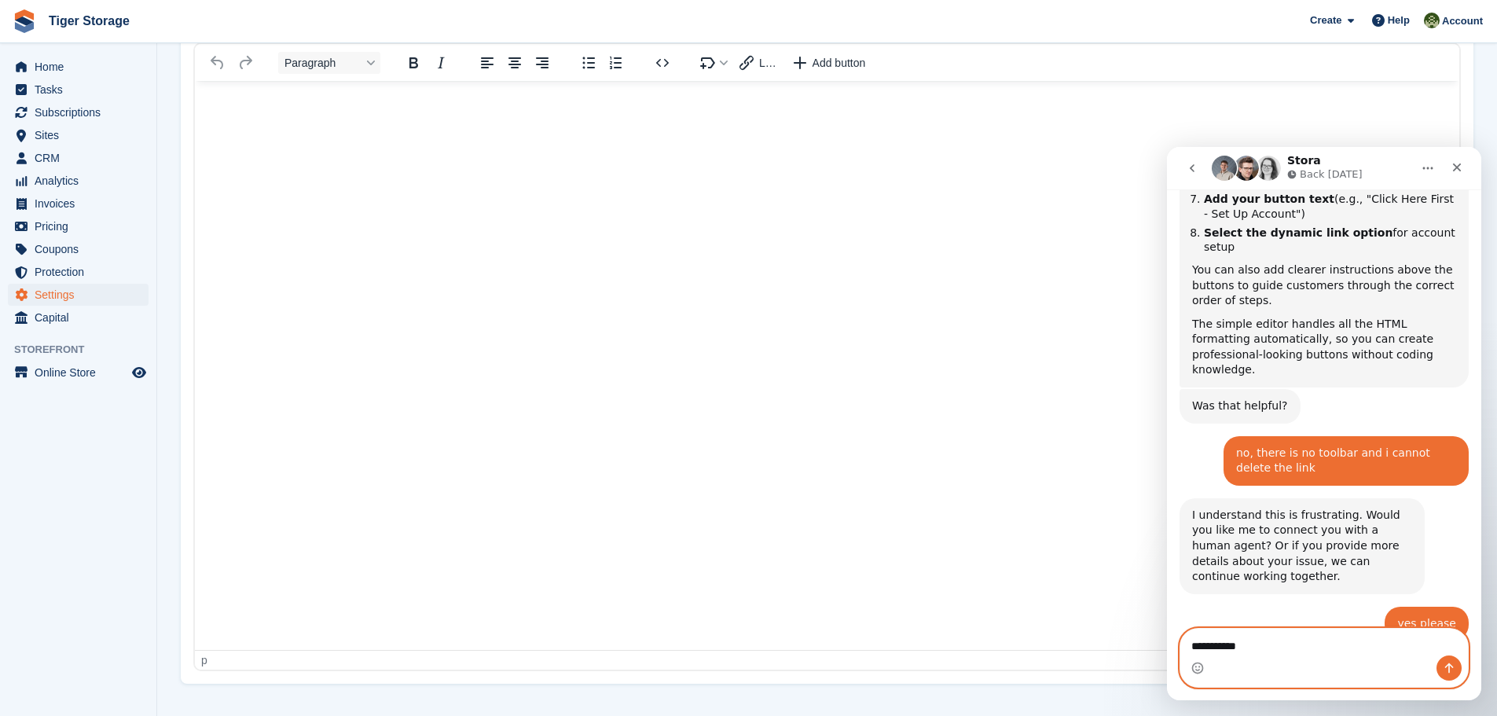
type textarea "**********"
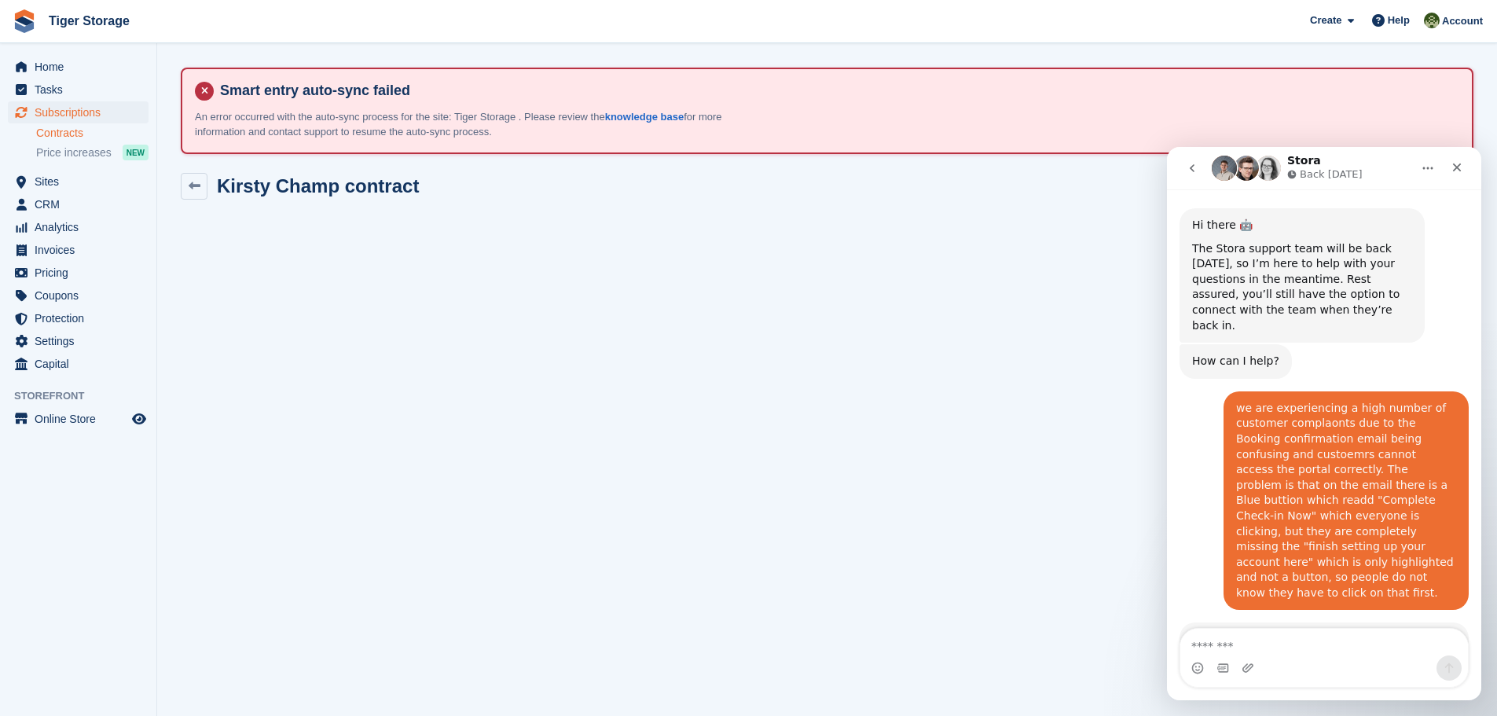
scroll to position [1355, 0]
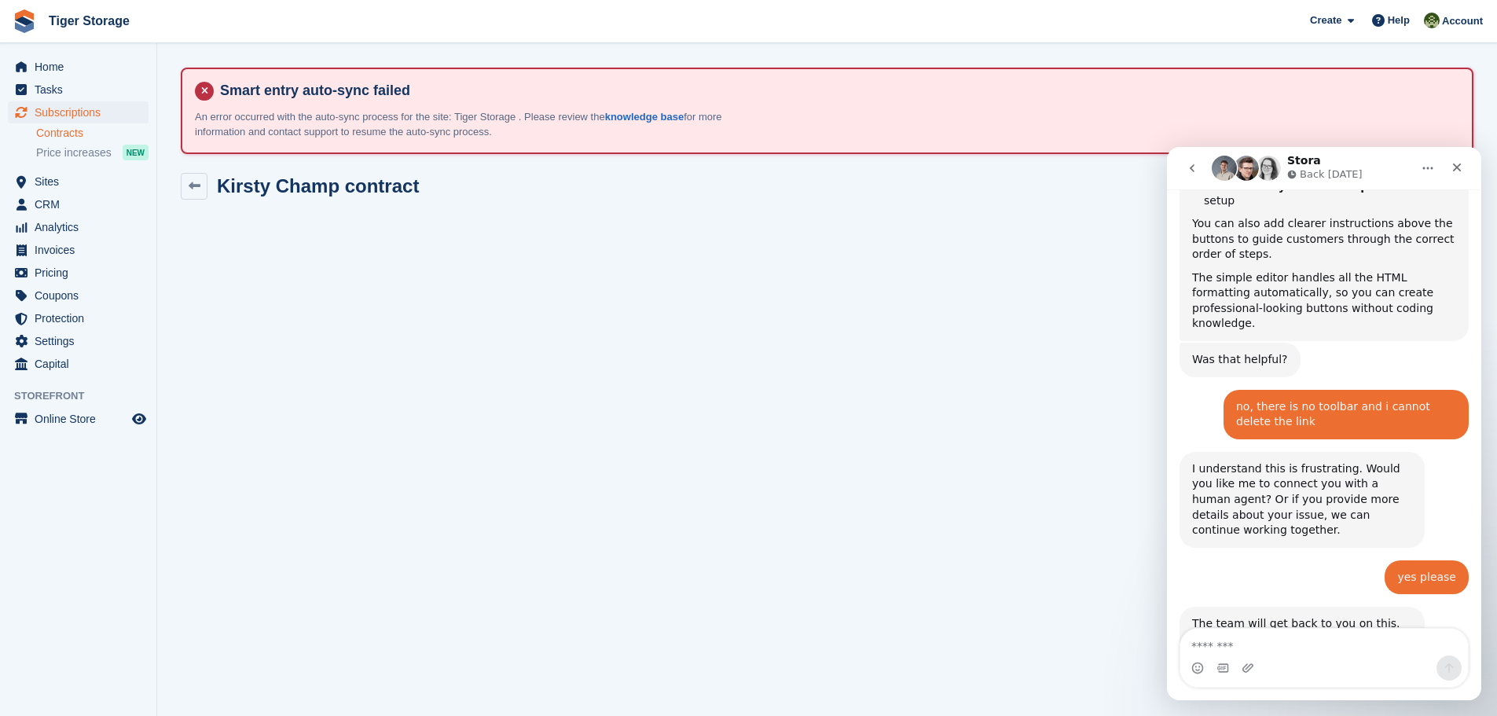
click at [73, 137] on link "Contracts" at bounding box center [92, 133] width 112 height 15
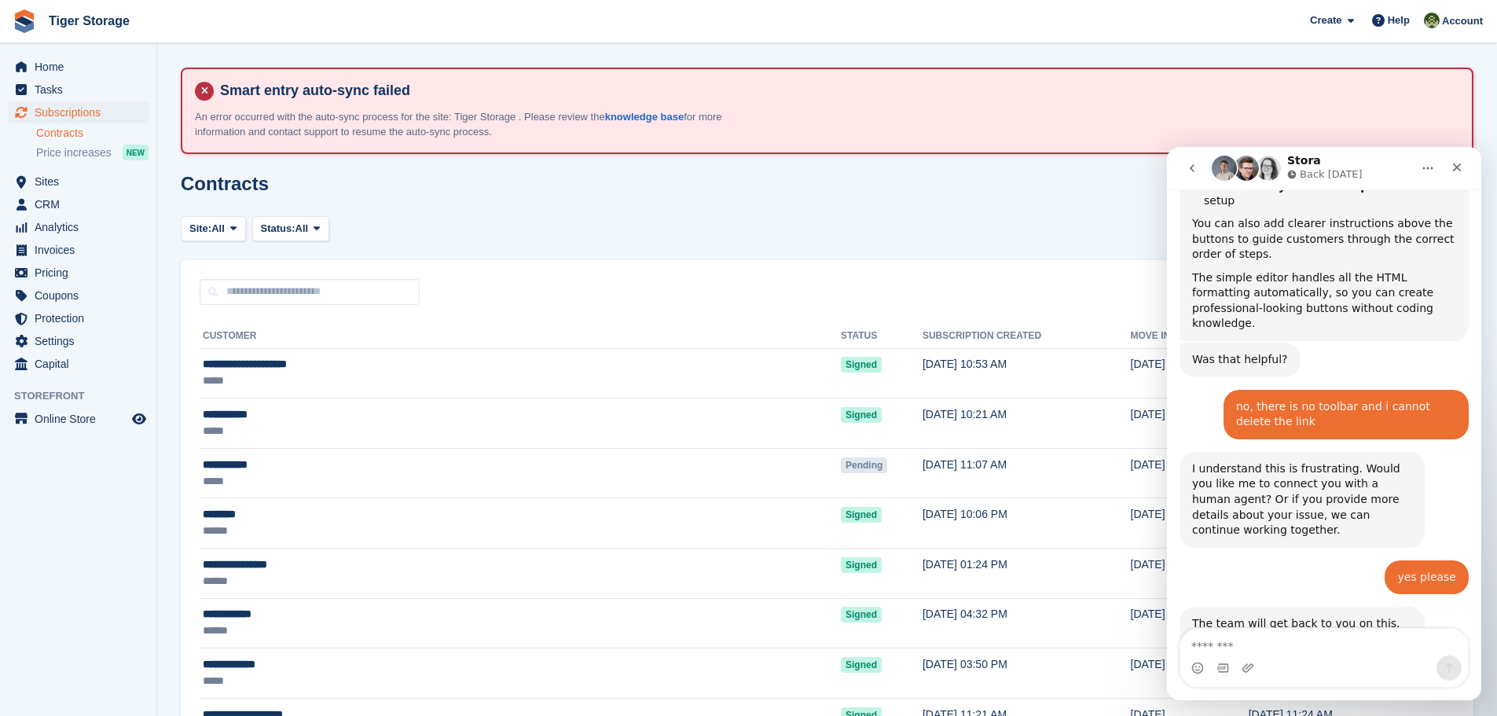
click at [1459, 169] on icon "Close" at bounding box center [1457, 167] width 9 height 9
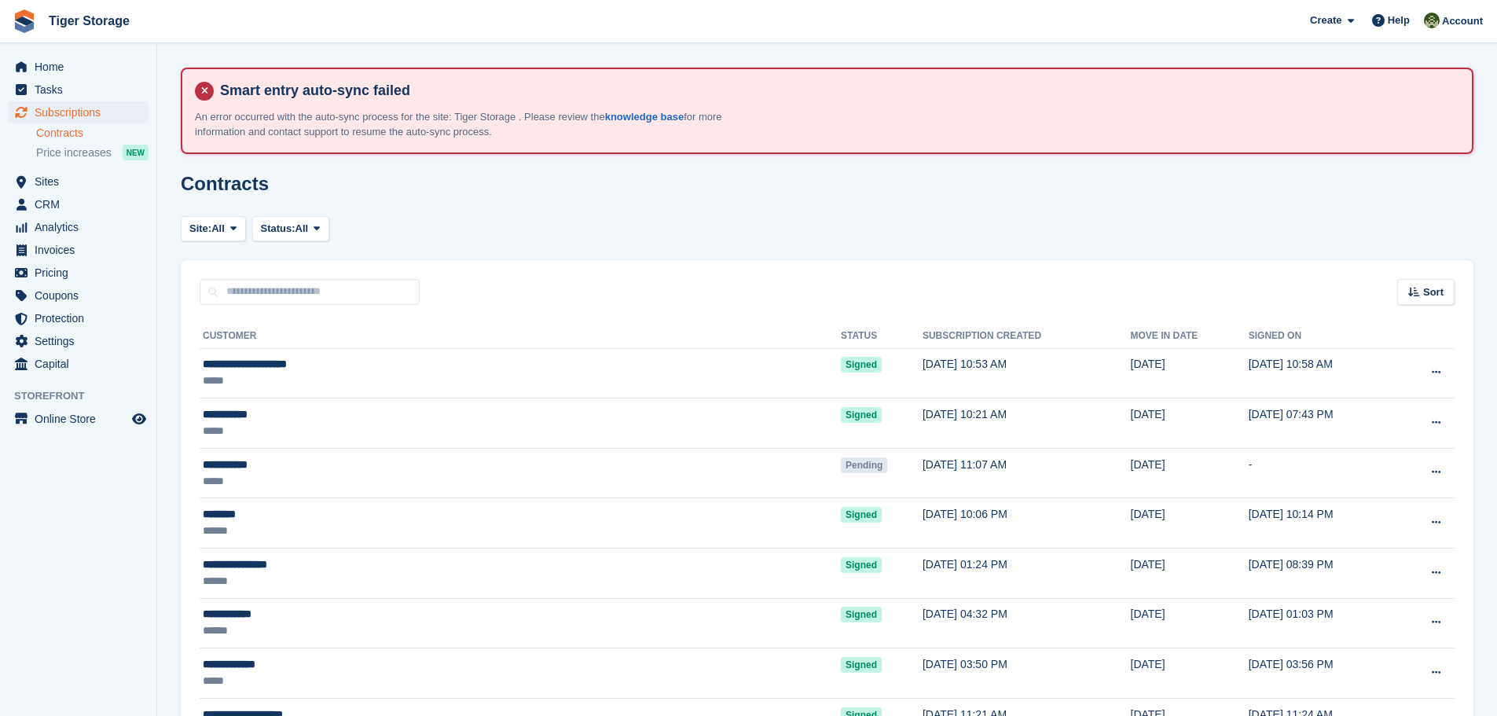
scroll to position [1355, 0]
click at [1374, 24] on icon at bounding box center [1378, 20] width 13 height 13
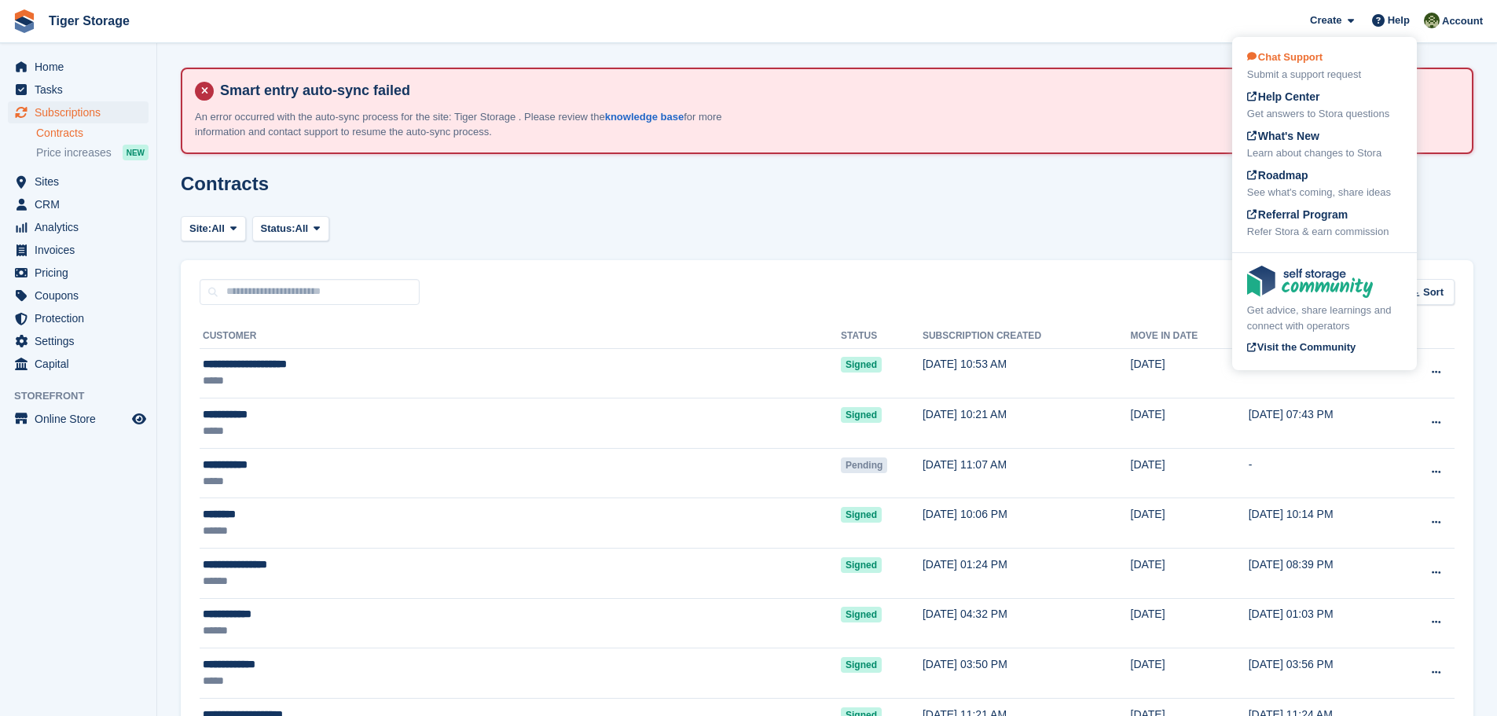
click at [1307, 61] on span "Chat Support" at bounding box center [1284, 57] width 75 height 12
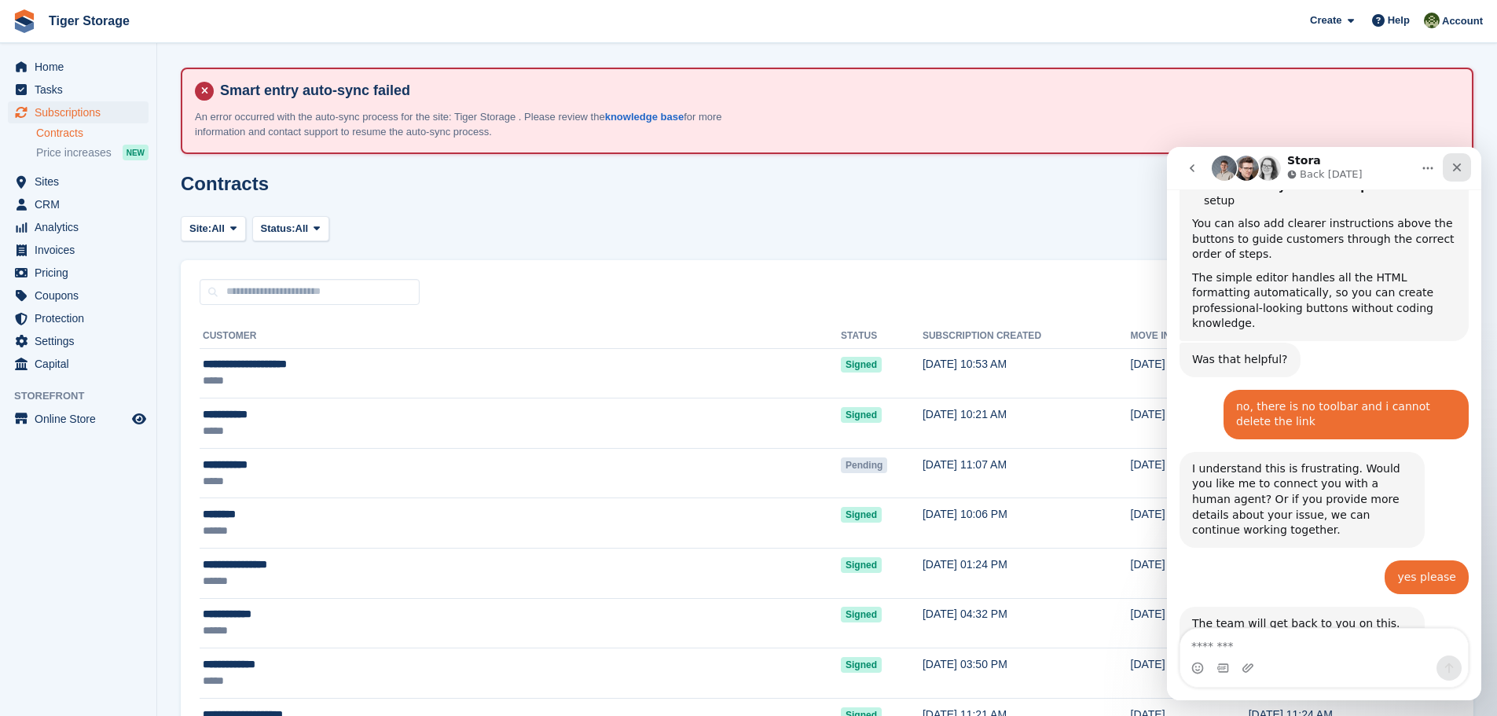
drag, startPoint x: 1461, startPoint y: 168, endPoint x: 1965, endPoint y: 277, distance: 516.0
click at [1461, 168] on icon "Close" at bounding box center [1457, 167] width 13 height 13
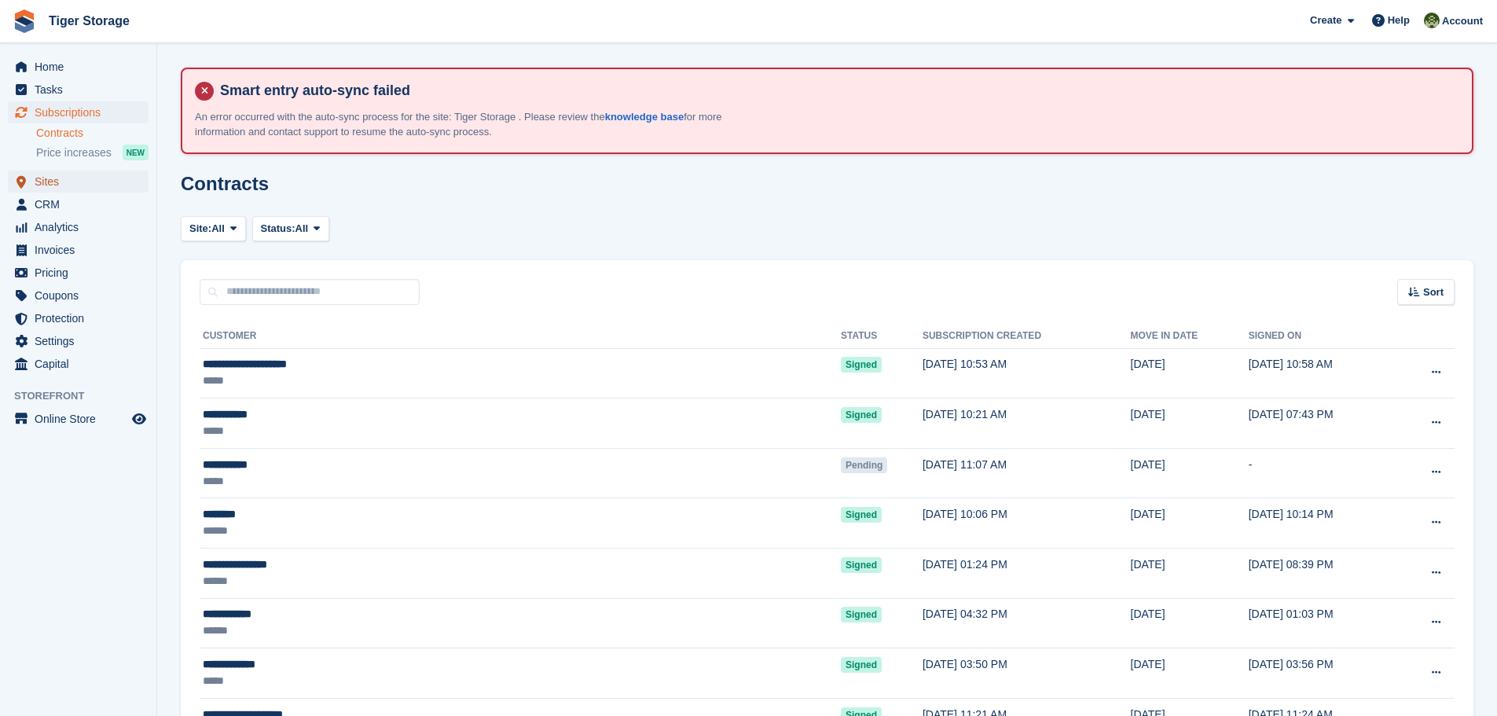
click at [53, 190] on span "Sites" at bounding box center [82, 182] width 94 height 22
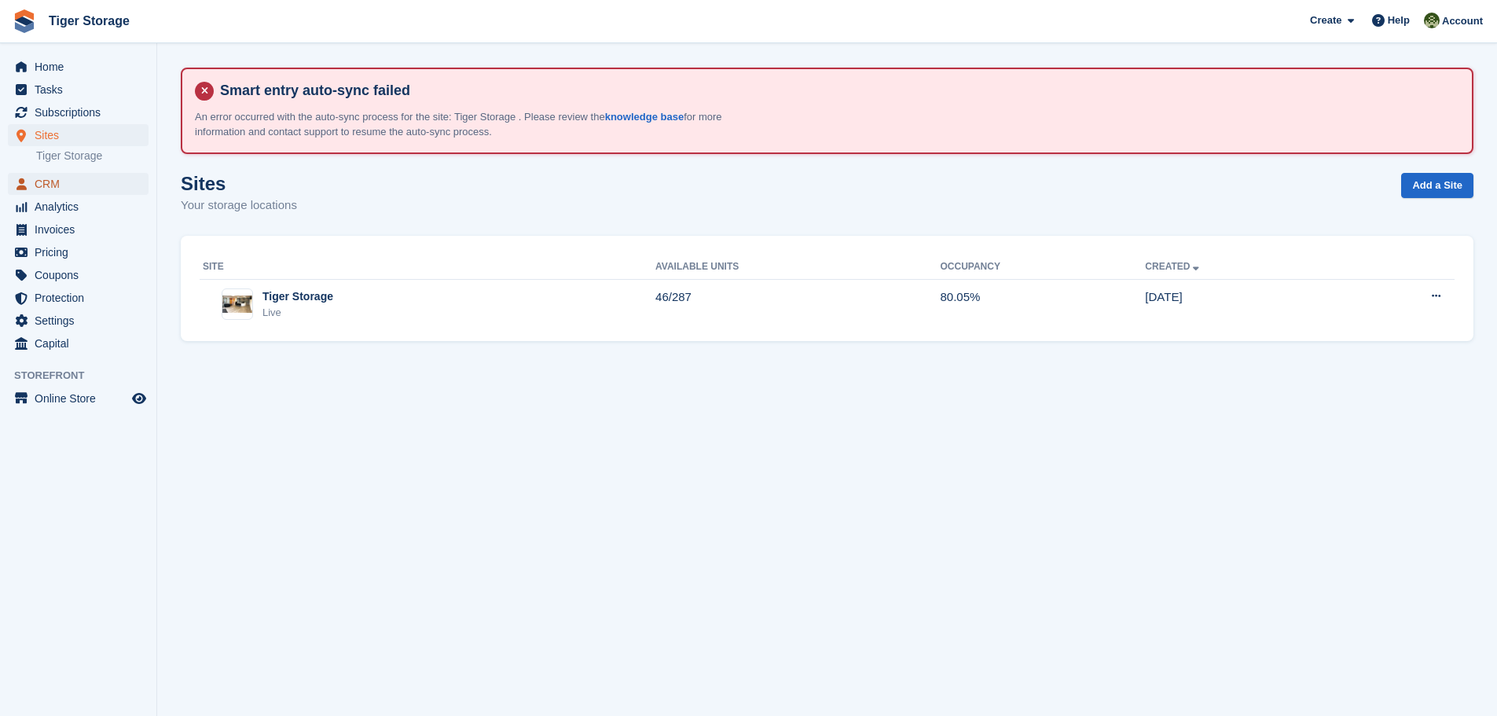
click at [63, 185] on span "CRM" at bounding box center [82, 184] width 94 height 22
